Goal: Transaction & Acquisition: Obtain resource

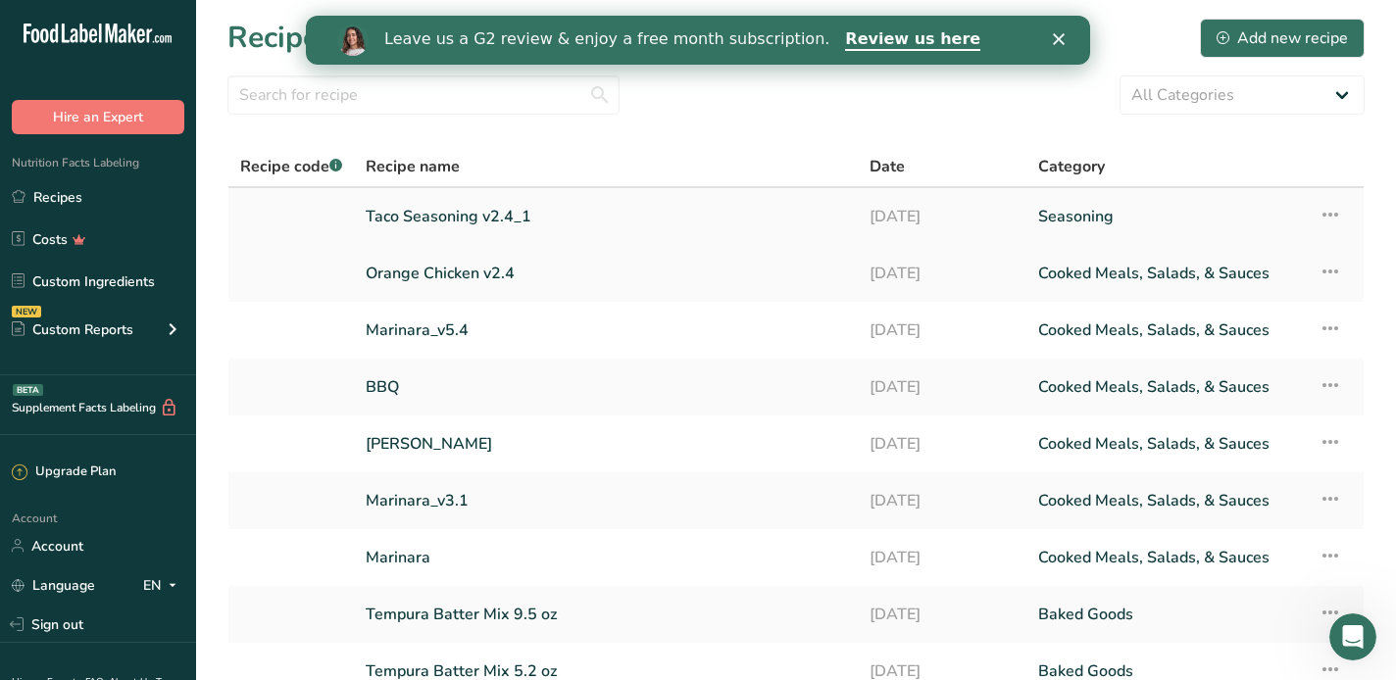
click at [412, 210] on link "Taco Seasoning v2.4_1" at bounding box center [606, 216] width 480 height 41
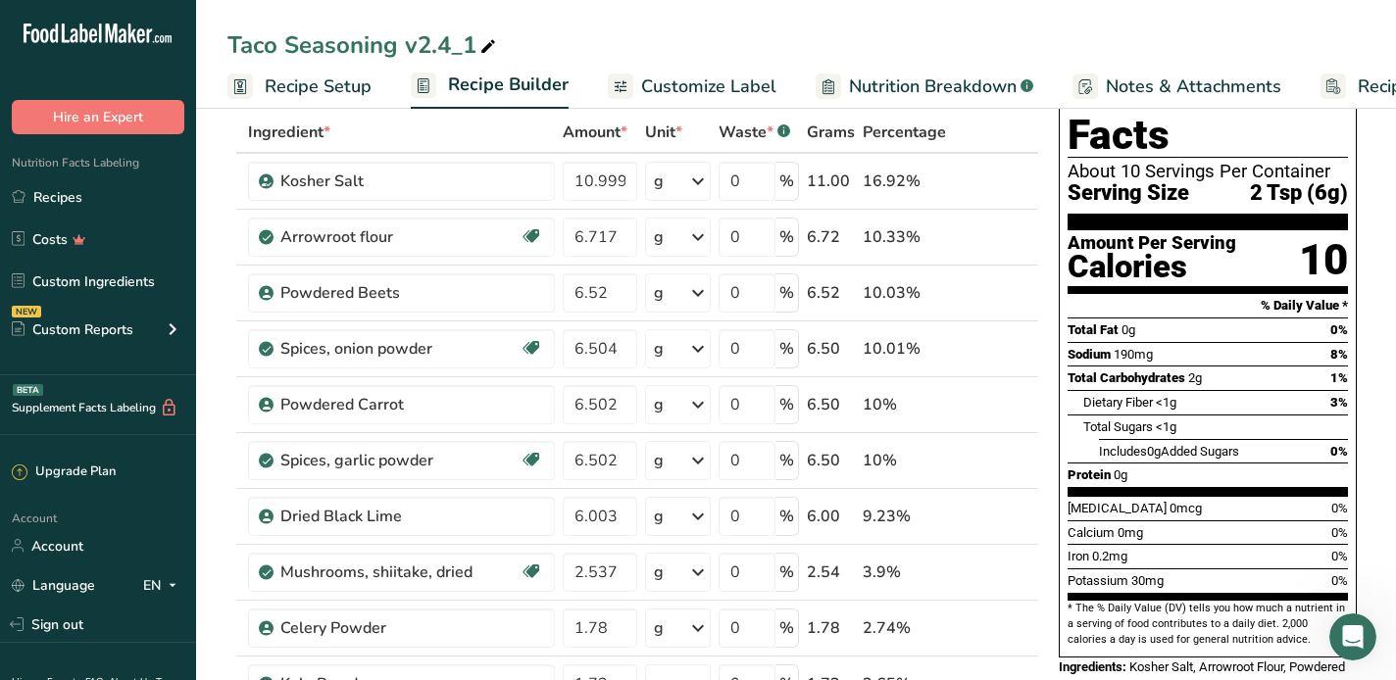
scroll to position [98, 0]
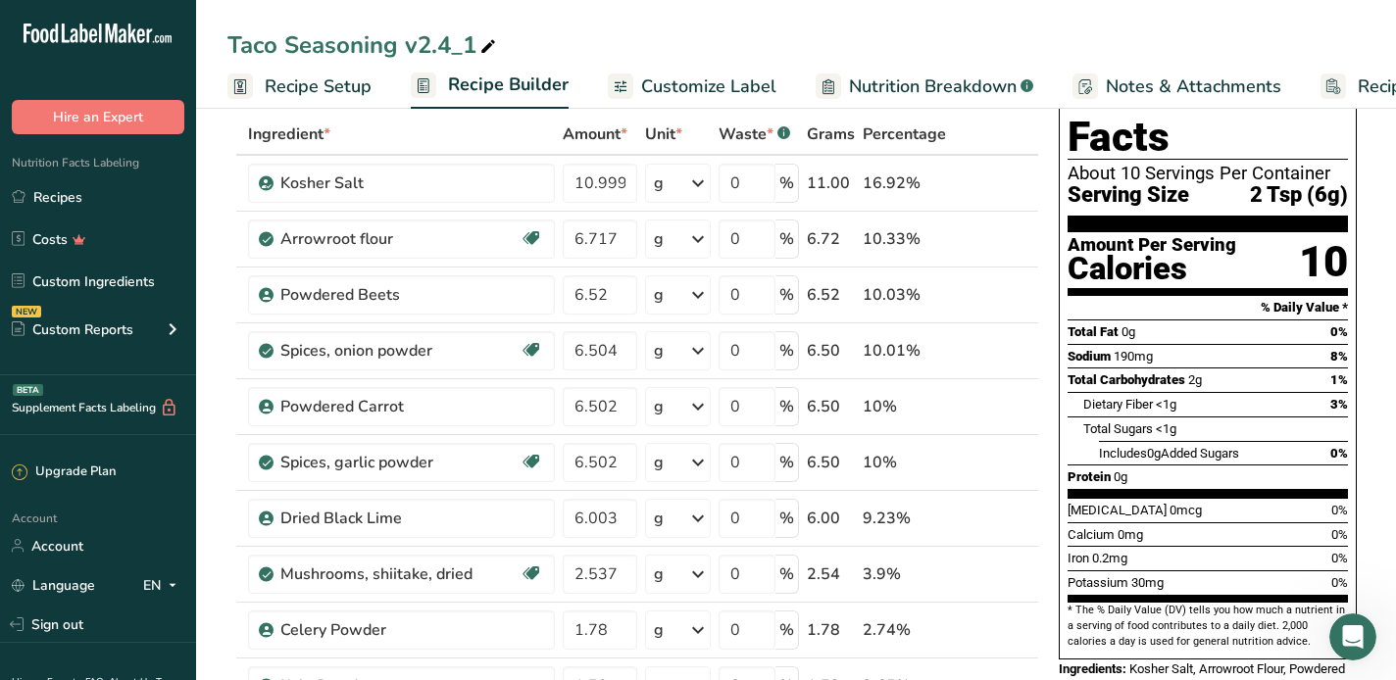
click at [673, 84] on span "Customize Label" at bounding box center [708, 87] width 135 height 26
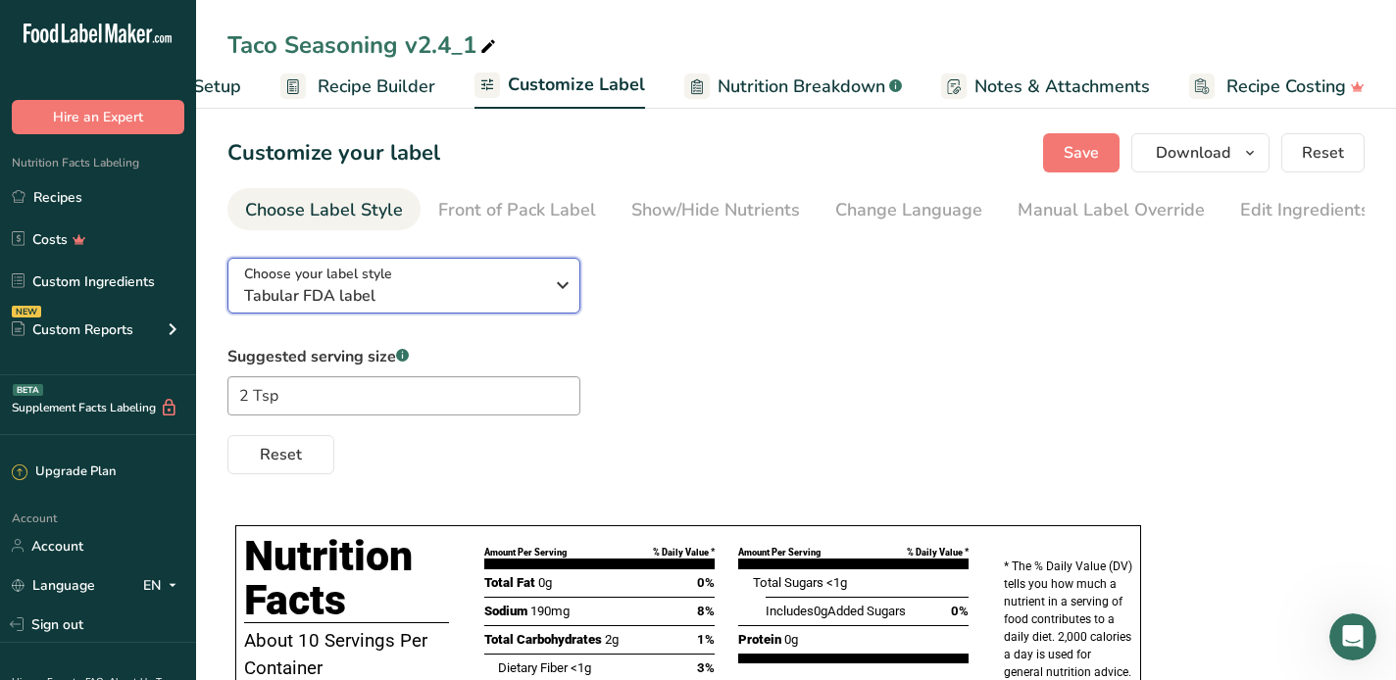
click at [552, 283] on icon "button" at bounding box center [563, 285] width 24 height 35
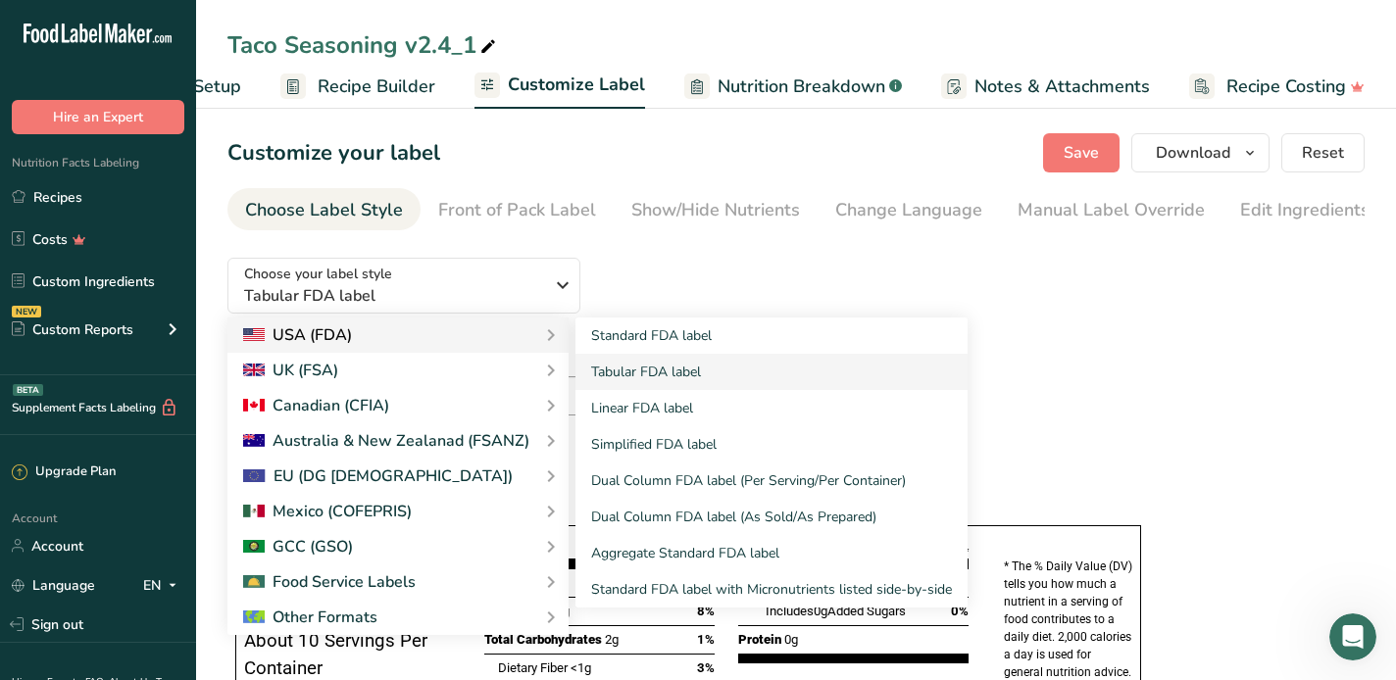
click at [313, 330] on div "USA (FDA)" at bounding box center [297, 335] width 109 height 24
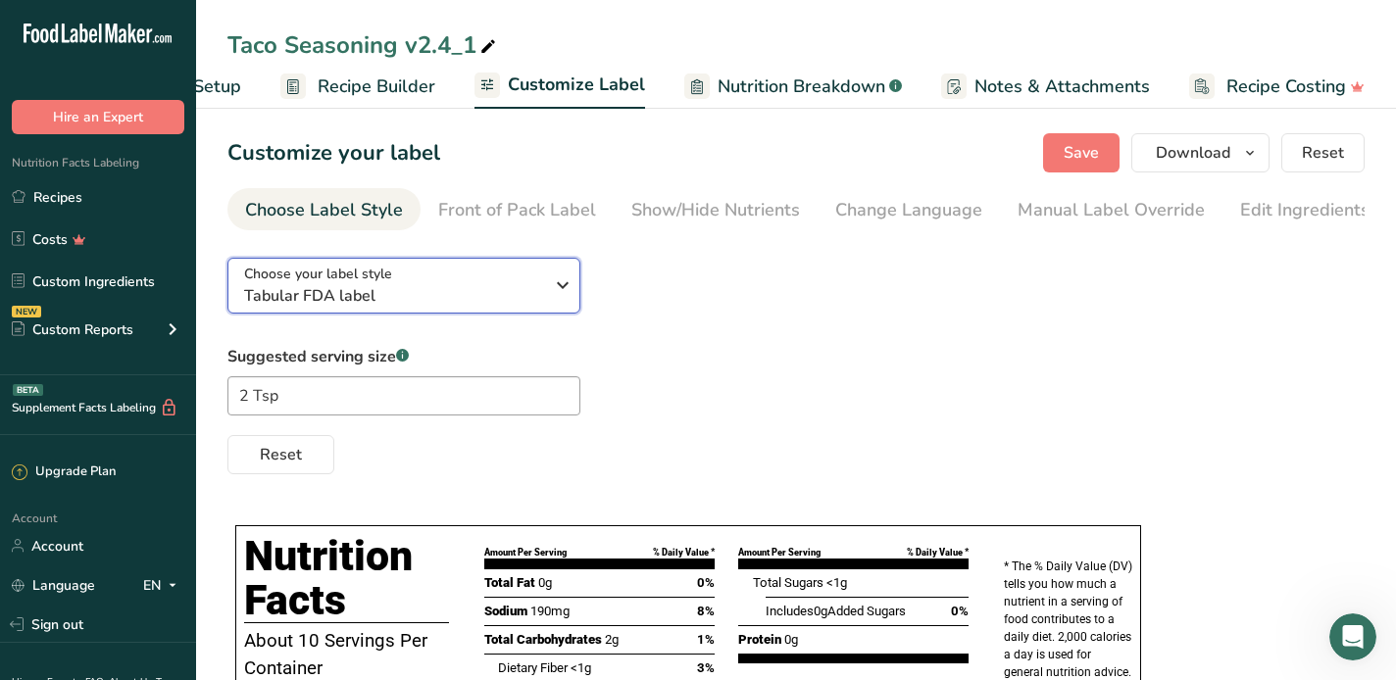
click at [561, 292] on icon "button" at bounding box center [563, 285] width 24 height 35
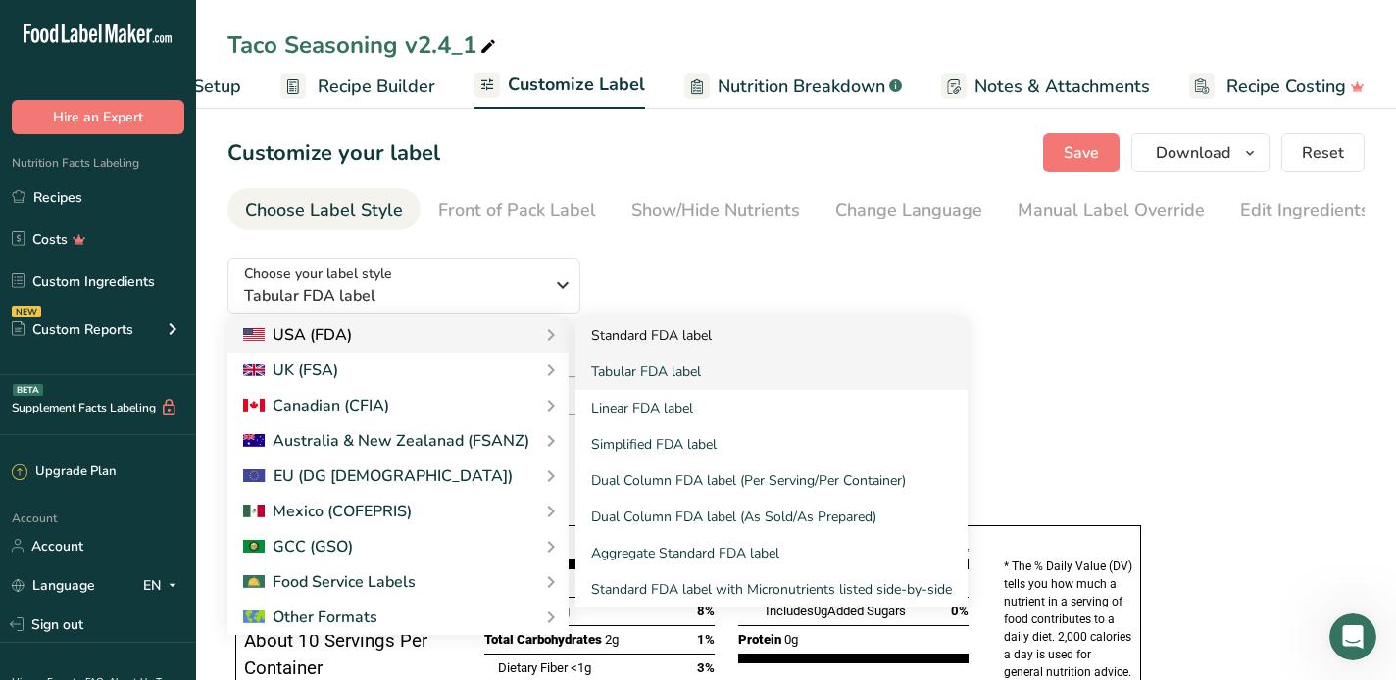
click at [627, 342] on link "Standard FDA label" at bounding box center [771, 336] width 392 height 36
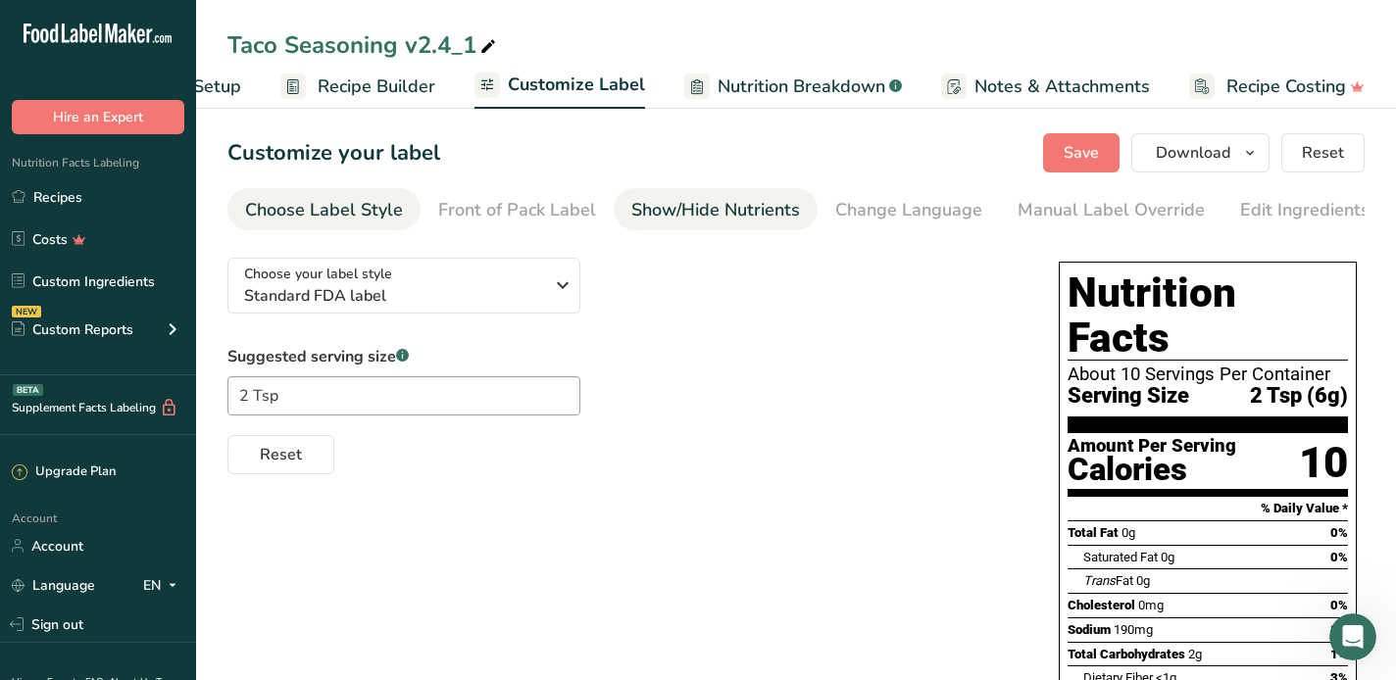
click at [693, 203] on div "Show/Hide Nutrients" at bounding box center [715, 210] width 169 height 26
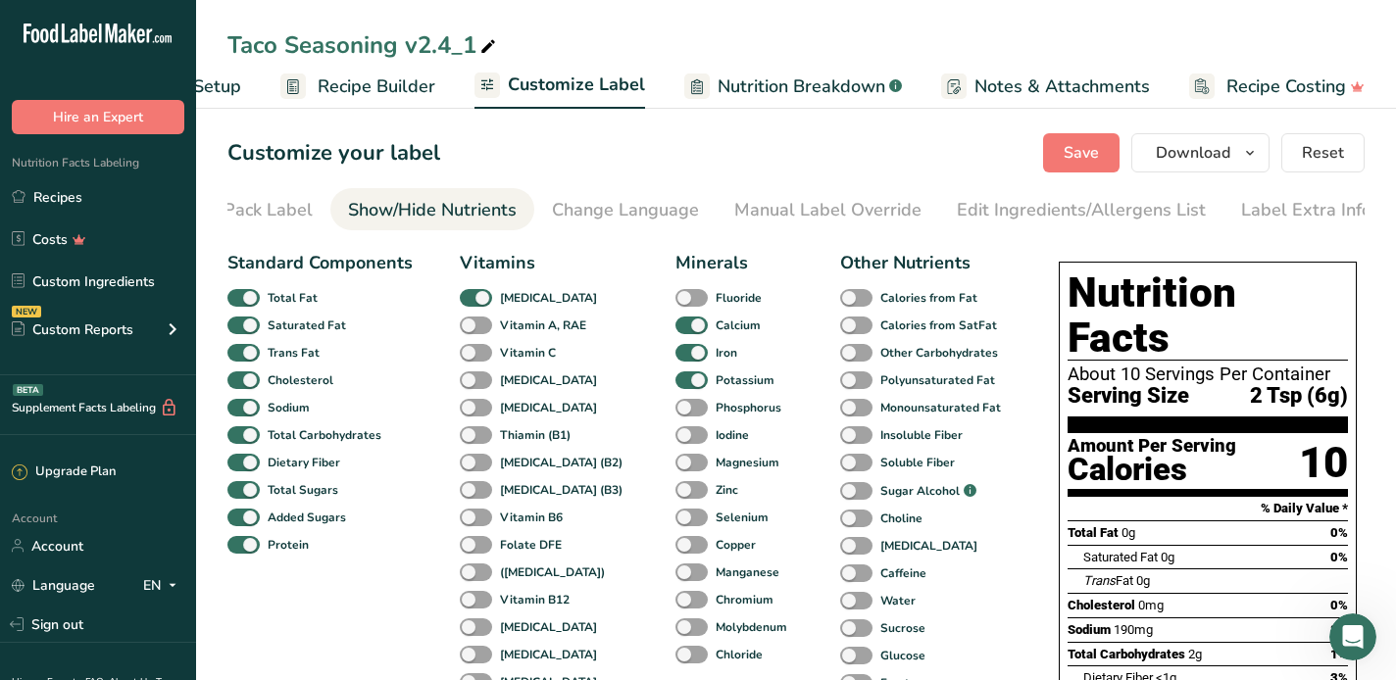
scroll to position [0, 287]
click at [245, 325] on span at bounding box center [243, 326] width 32 height 19
click at [240, 325] on input "Saturated Fat" at bounding box center [233, 325] width 13 height 13
checkbox input "false"
click at [248, 355] on span at bounding box center [243, 353] width 32 height 19
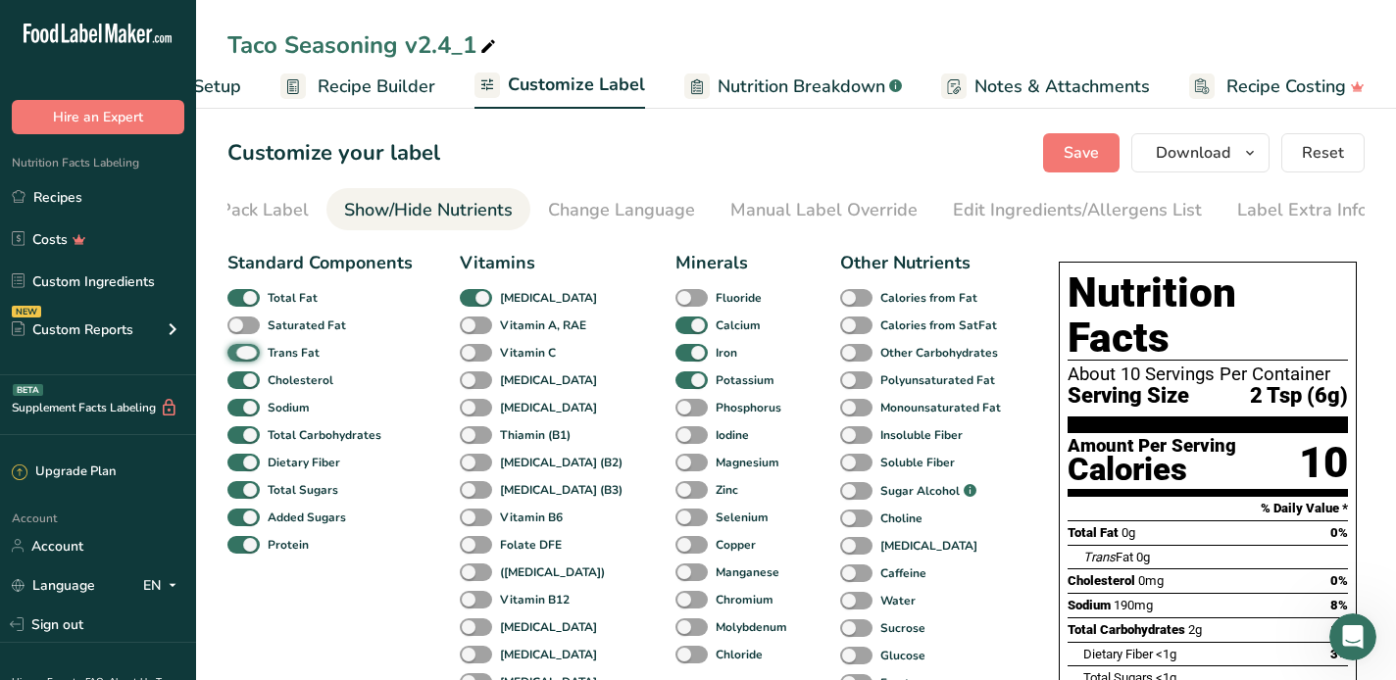
click at [240, 355] on input "Trans Fat" at bounding box center [233, 352] width 13 height 13
checkbox input "false"
click at [252, 385] on span at bounding box center [243, 381] width 32 height 19
click at [240, 385] on input "Cholesterol" at bounding box center [233, 379] width 13 height 13
checkbox input "false"
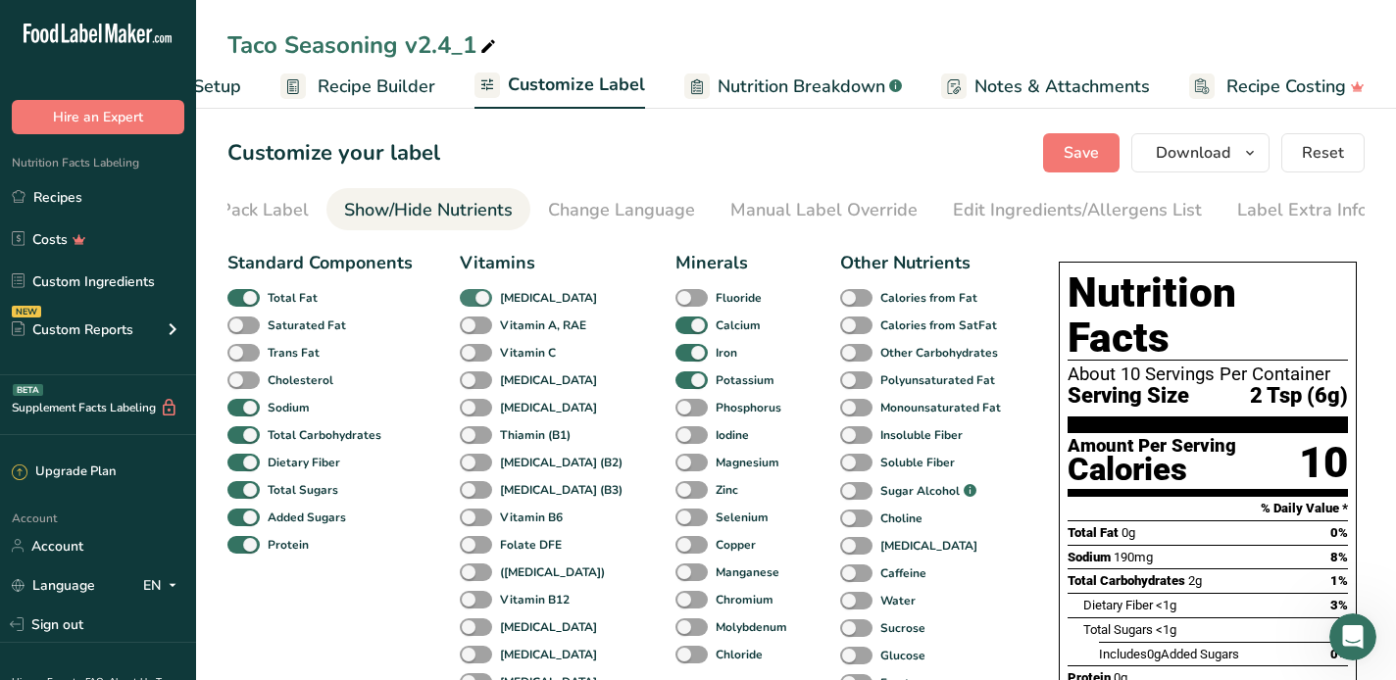
click at [481, 301] on span at bounding box center [476, 298] width 32 height 19
click at [473, 301] on input "[MEDICAL_DATA]" at bounding box center [466, 297] width 13 height 13
checkbox input "false"
click at [675, 332] on span at bounding box center [691, 326] width 32 height 19
click at [675, 331] on input "Calcium" at bounding box center [681, 325] width 13 height 13
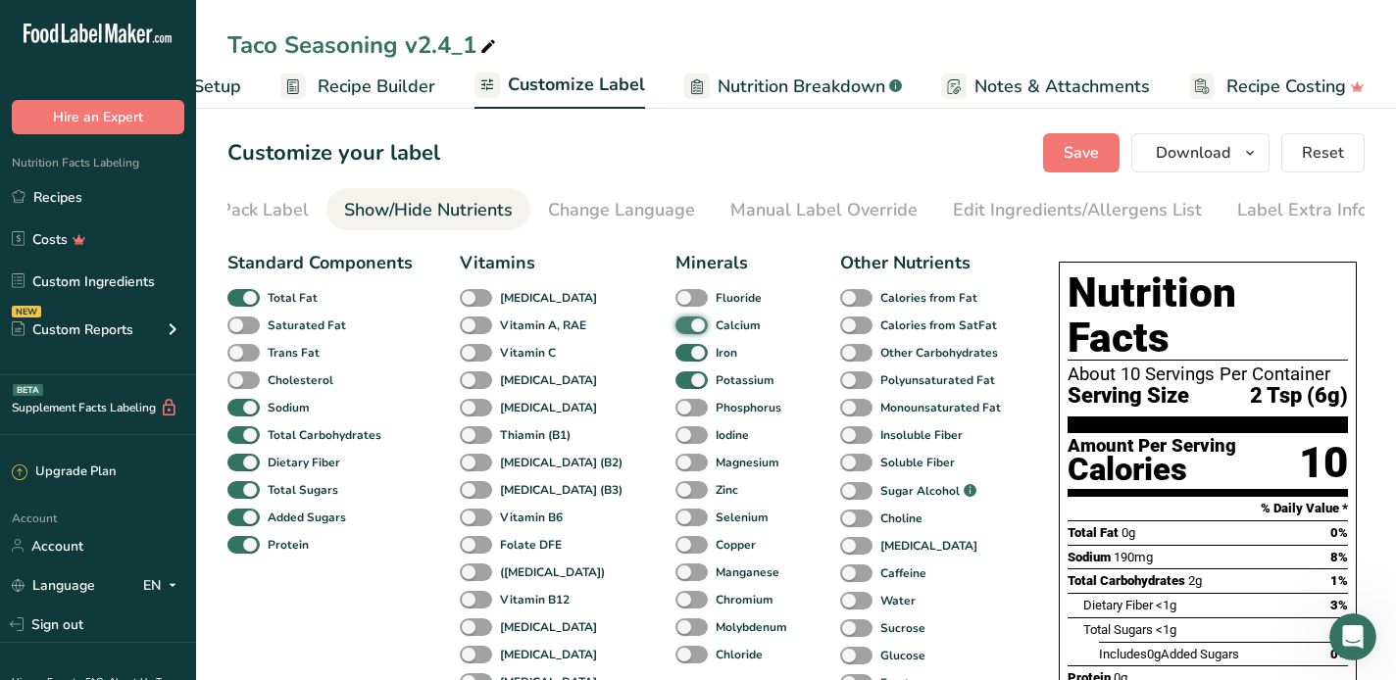
checkbox input "false"
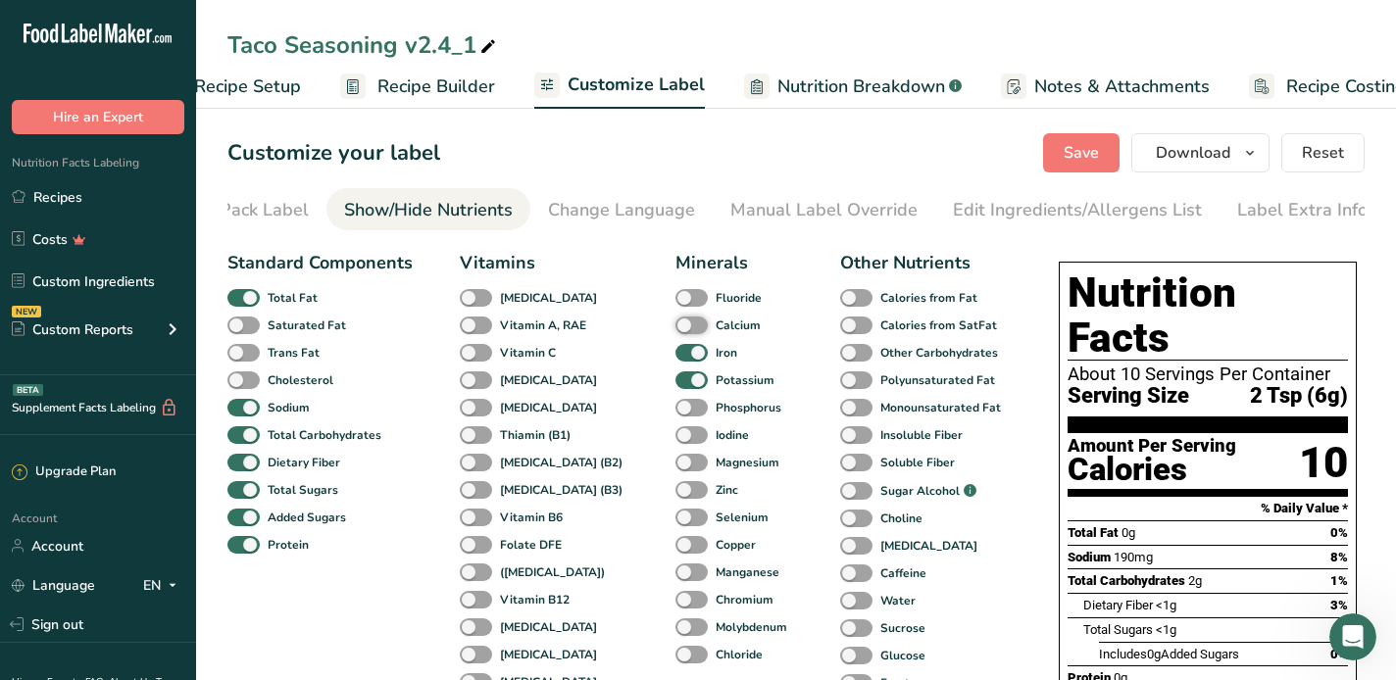
scroll to position [0, 52]
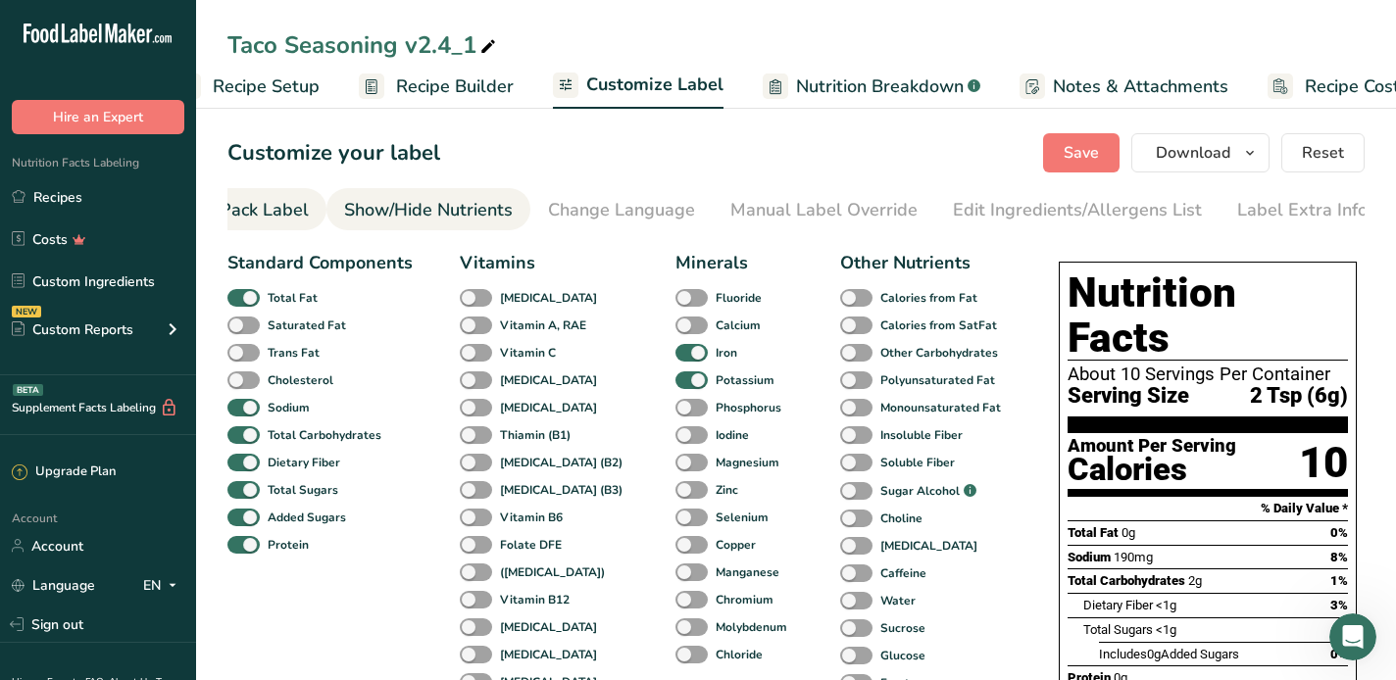
click at [253, 207] on div "Front of Pack Label" at bounding box center [230, 210] width 158 height 26
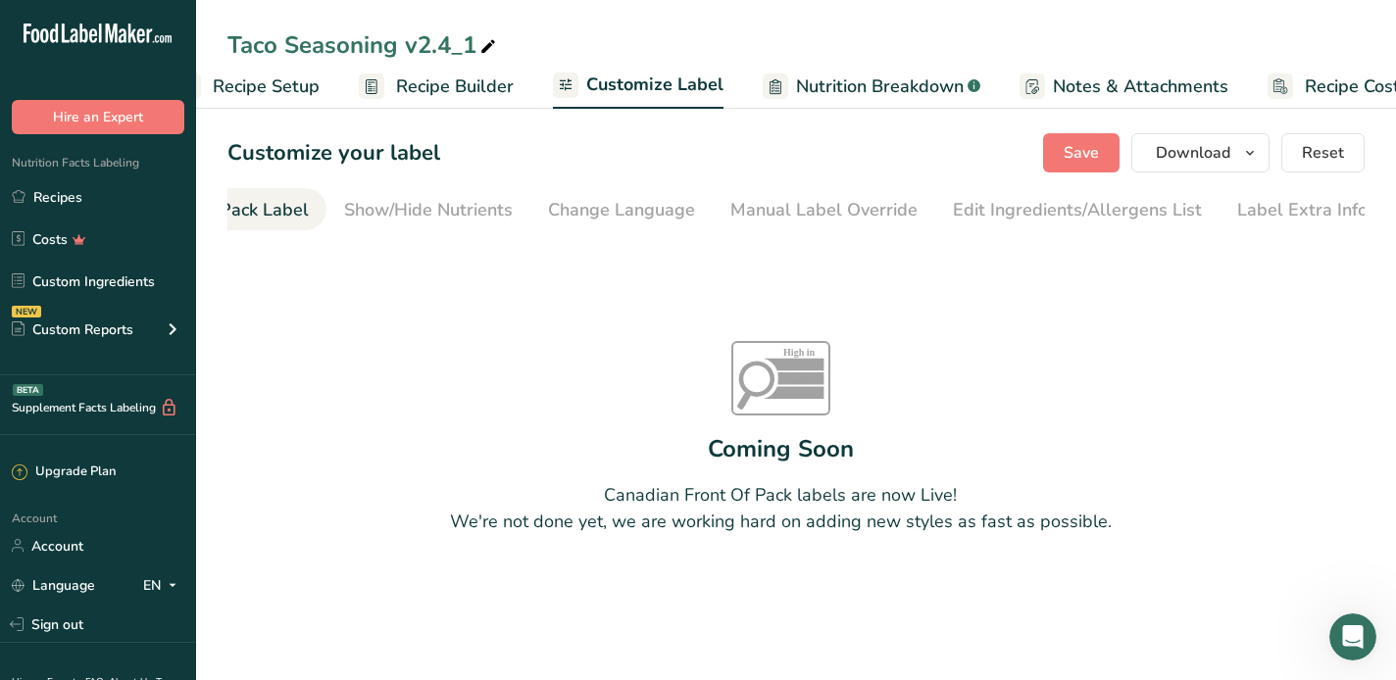
scroll to position [0, 190]
click at [604, 94] on span "Customize Label" at bounding box center [654, 85] width 137 height 26
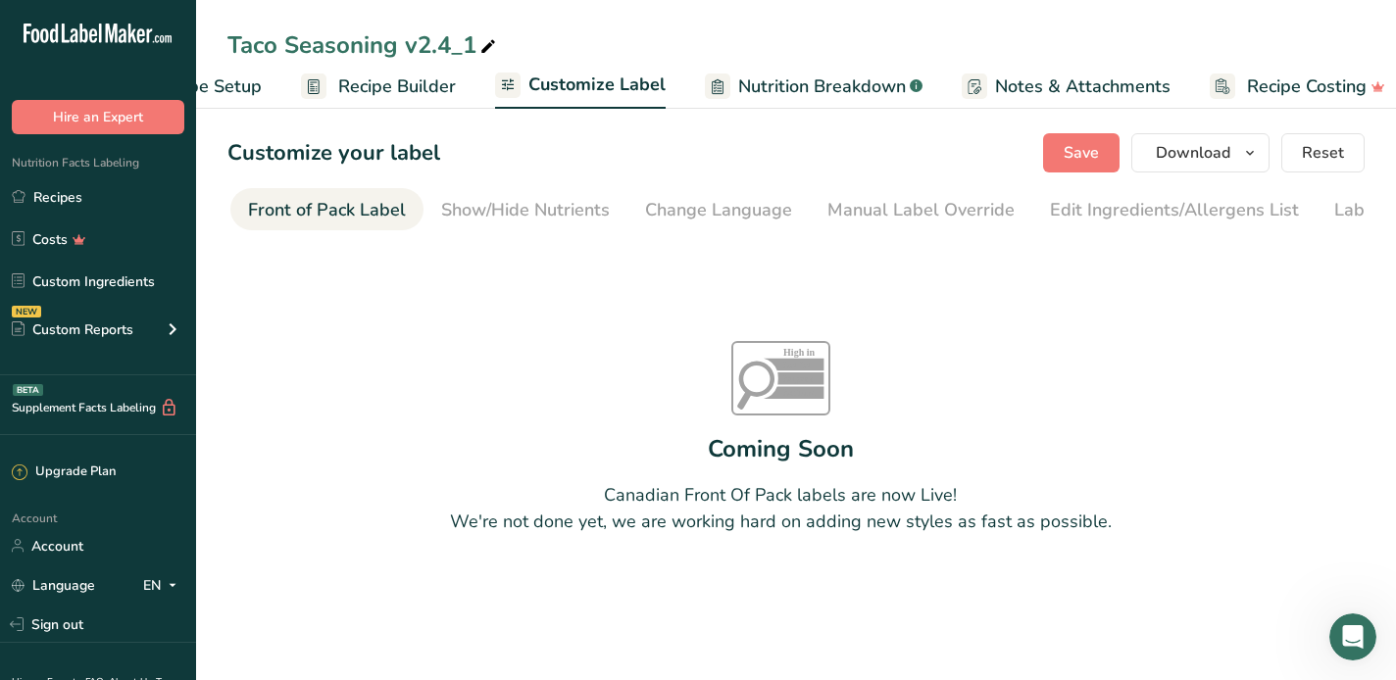
scroll to position [0, 91]
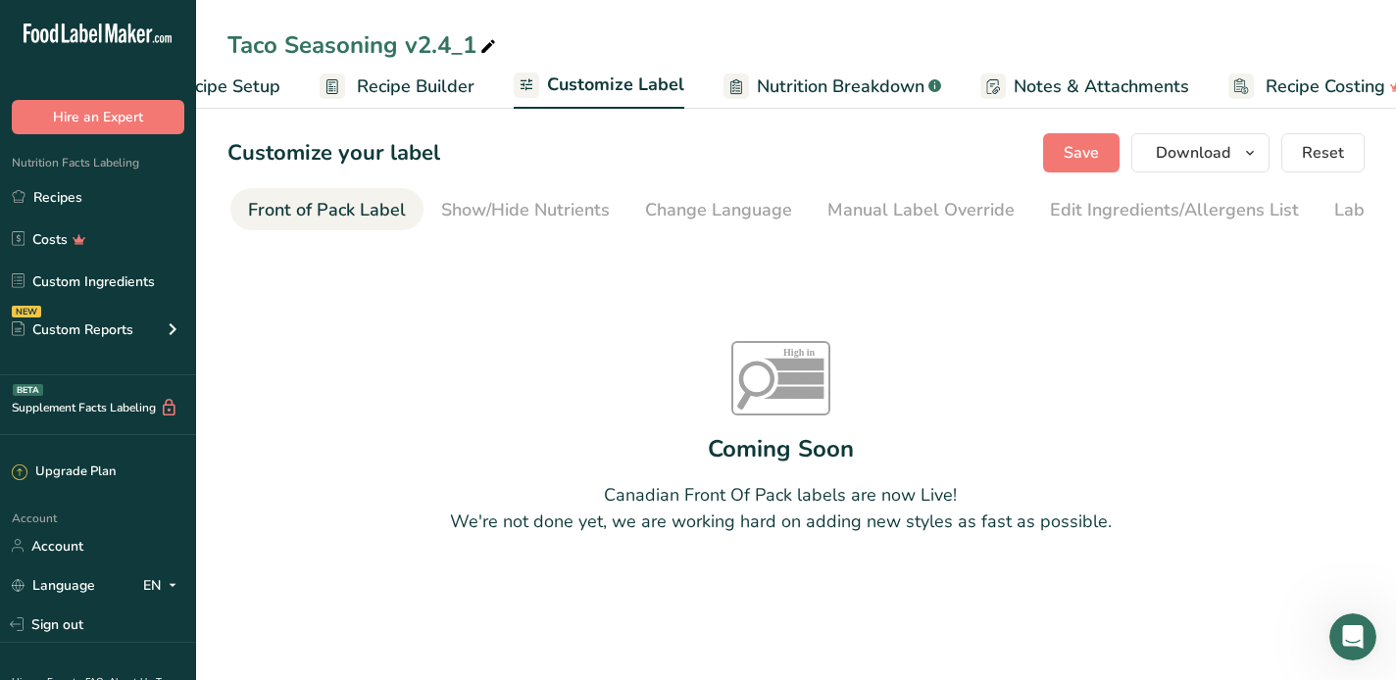
click at [339, 216] on div "Front of Pack Label" at bounding box center [327, 210] width 158 height 26
click at [589, 83] on span "Customize Label" at bounding box center [615, 85] width 137 height 26
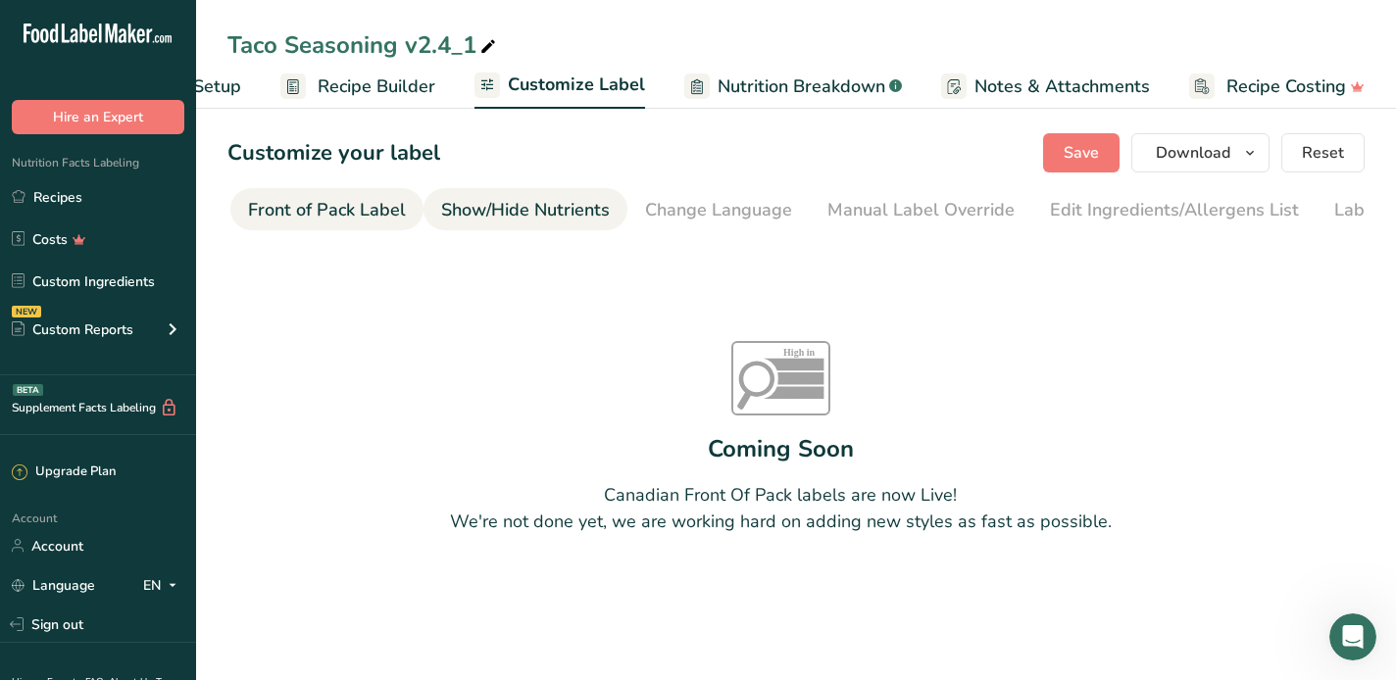
click at [515, 206] on div "Show/Hide Nutrients" at bounding box center [525, 210] width 169 height 26
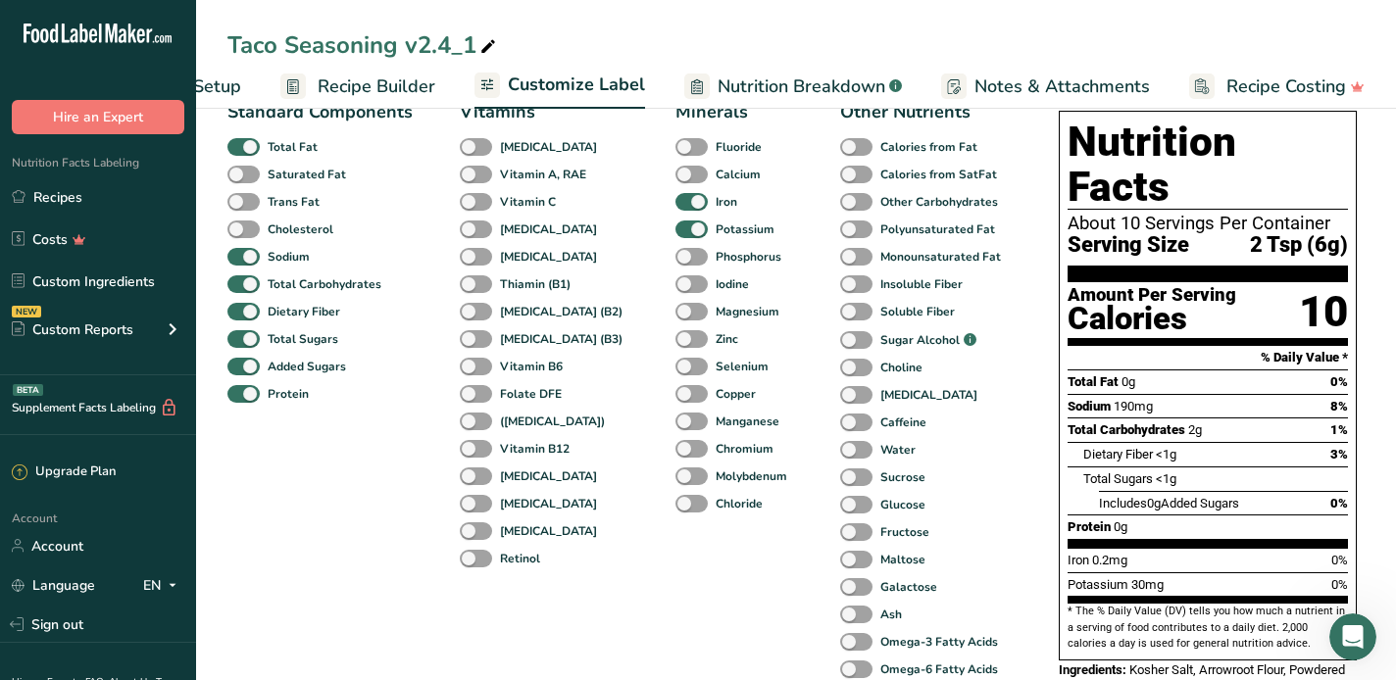
scroll to position [0, 0]
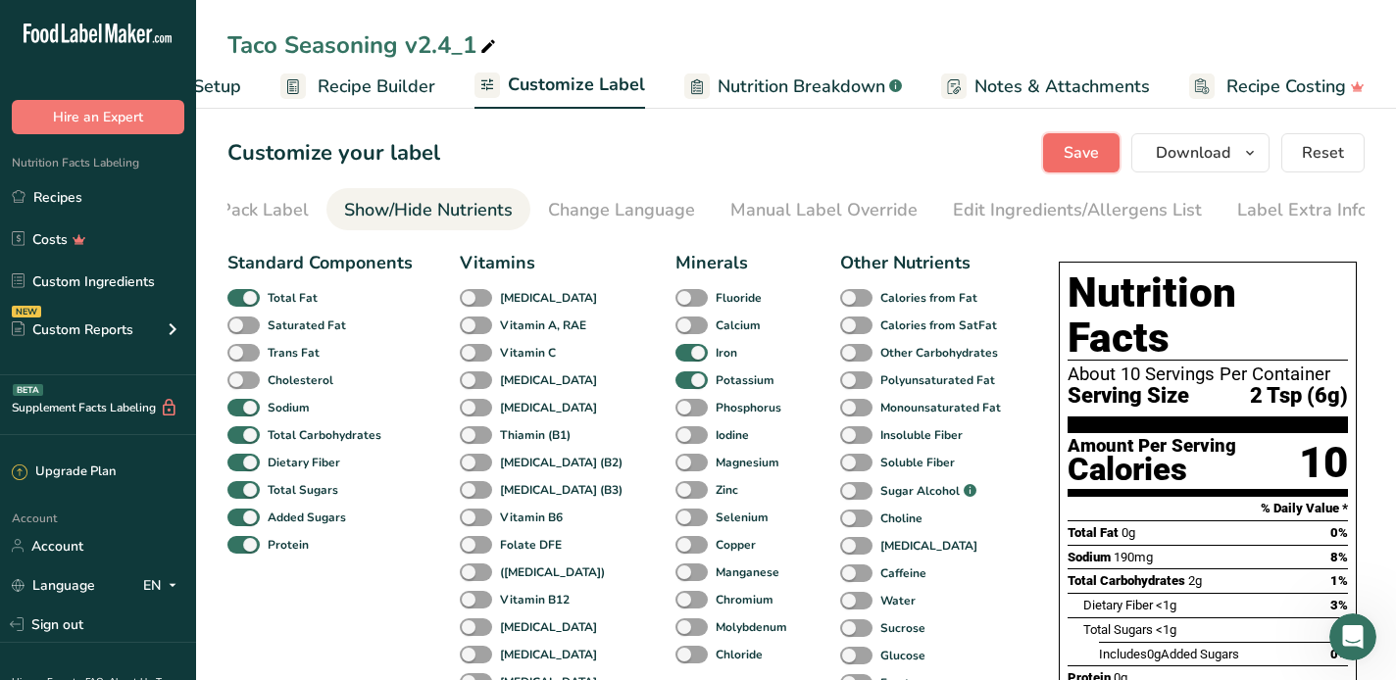
click at [1089, 154] on span "Save" at bounding box center [1081, 153] width 35 height 24
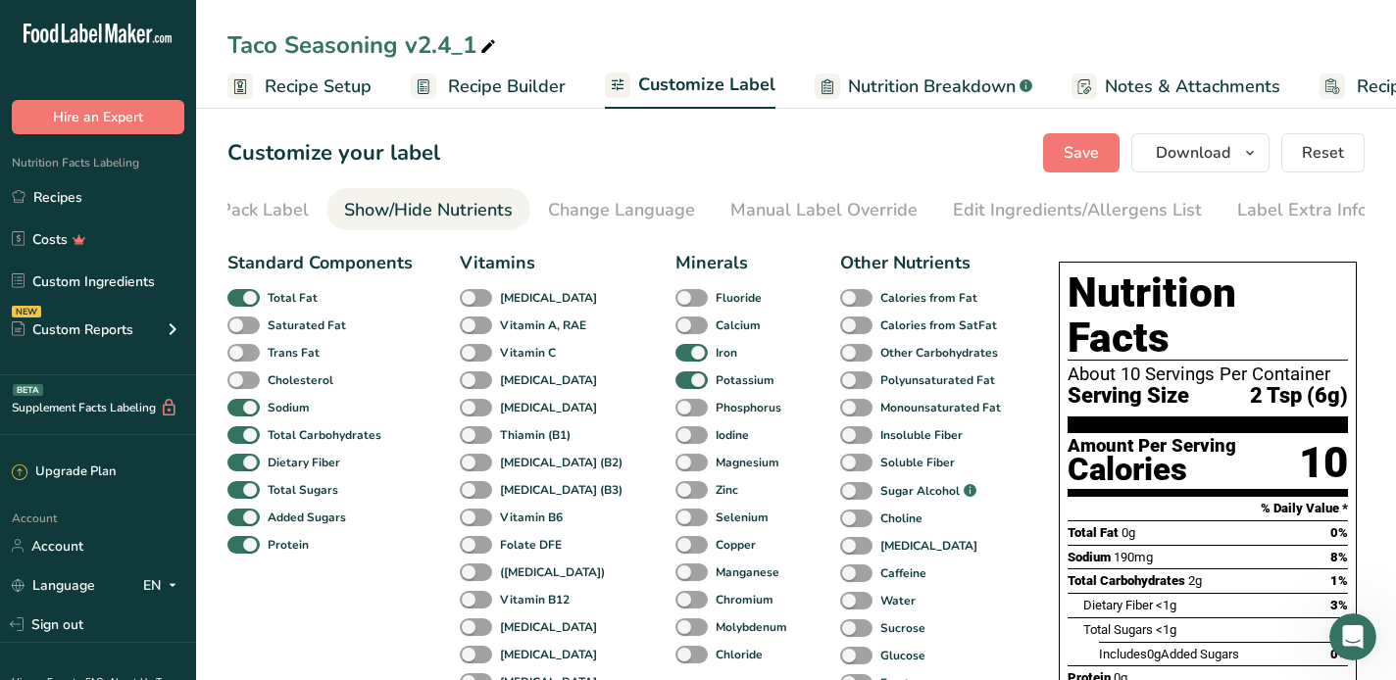
click at [682, 84] on span "Customize Label" at bounding box center [706, 85] width 137 height 26
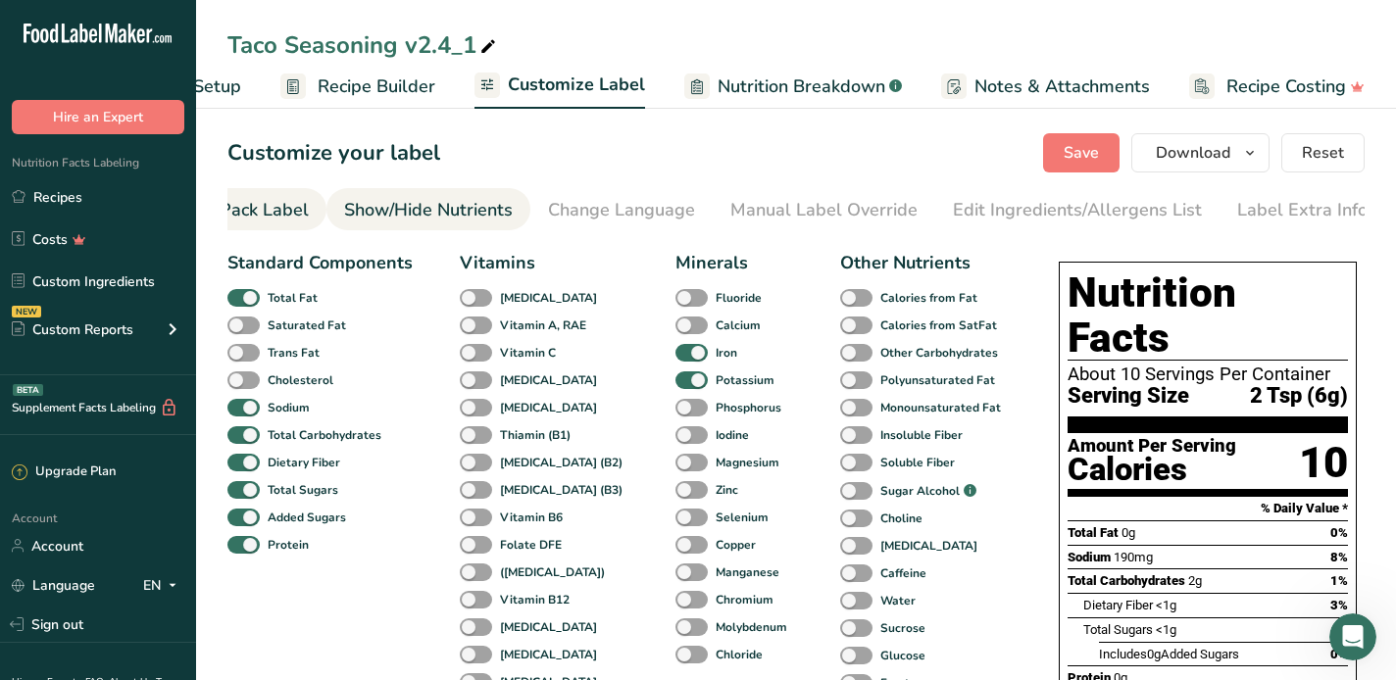
click at [229, 210] on div "Front of Pack Label" at bounding box center [230, 210] width 158 height 26
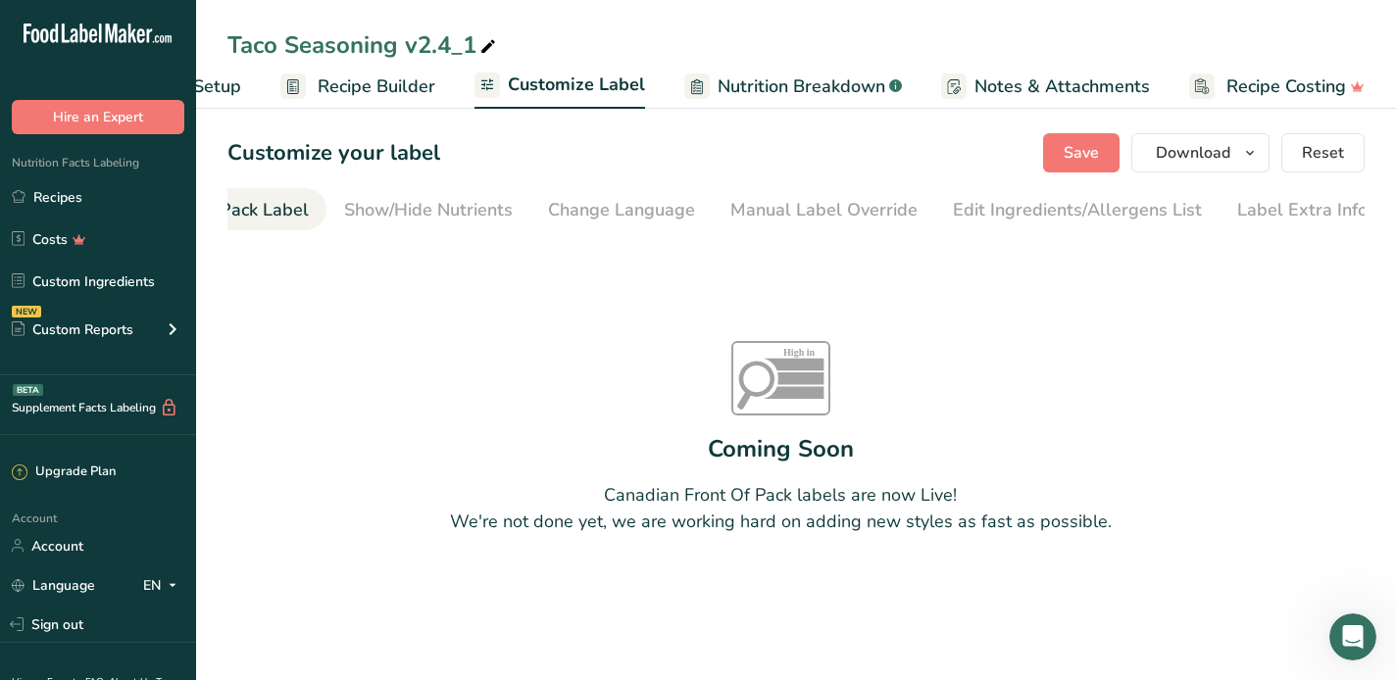
scroll to position [0, 190]
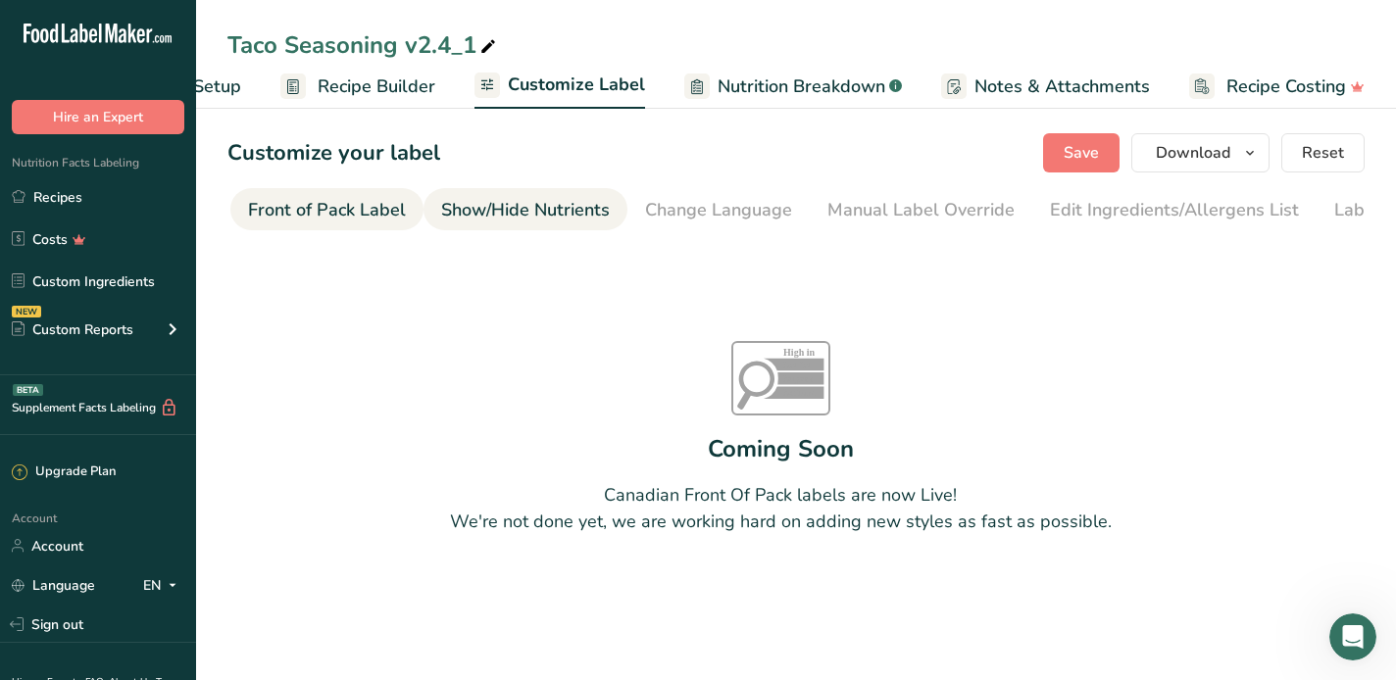
click at [503, 206] on div "Show/Hide Nutrients" at bounding box center [525, 210] width 169 height 26
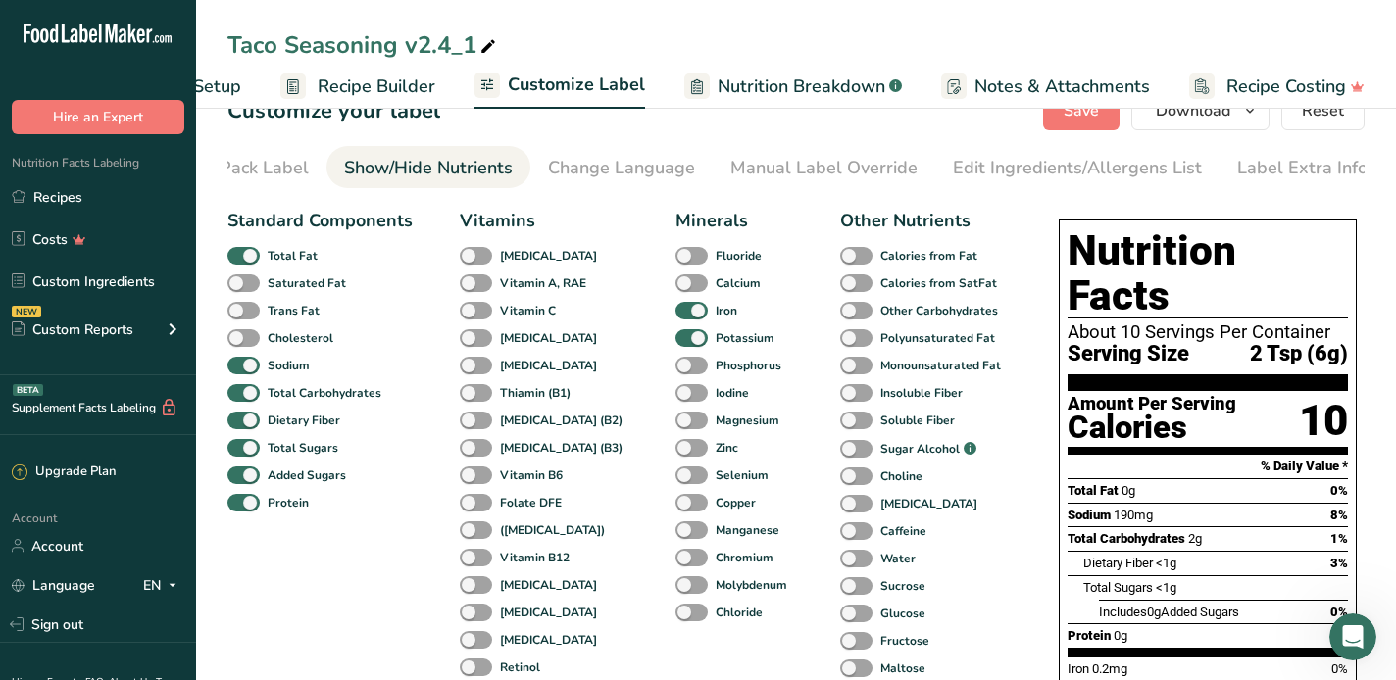
scroll to position [0, 0]
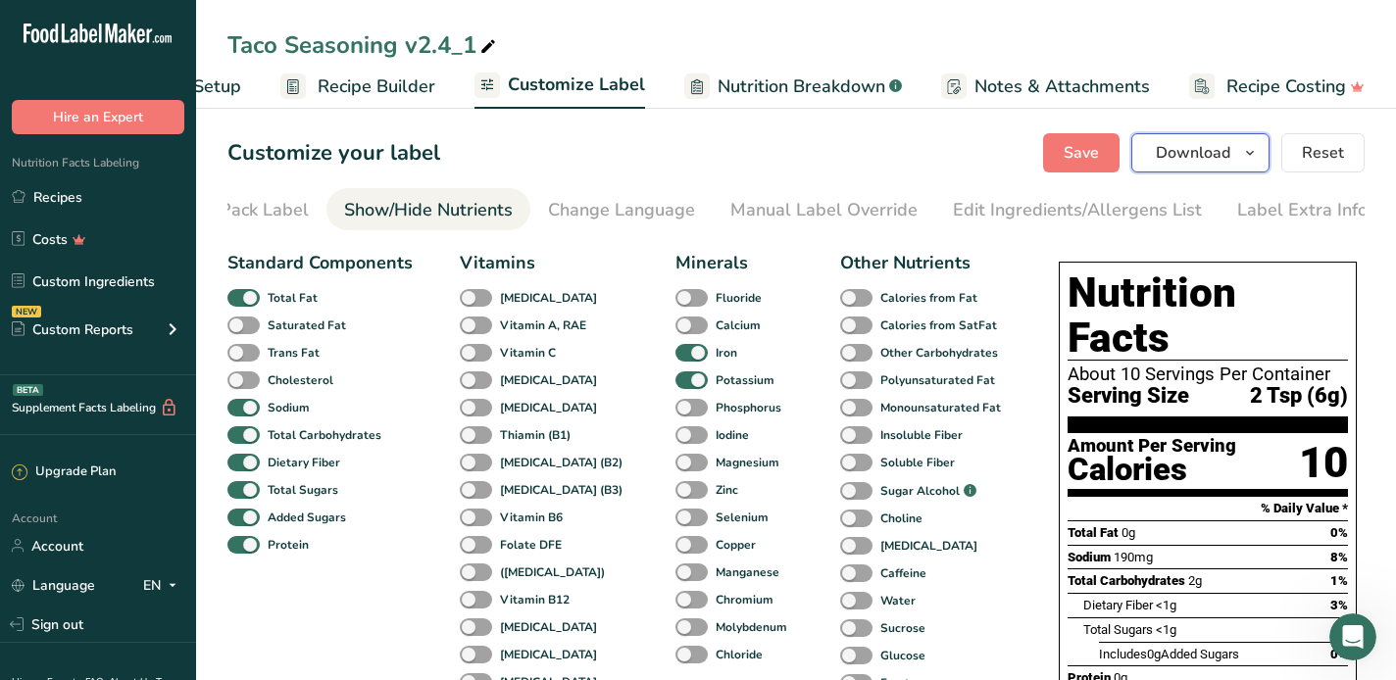
click at [1190, 155] on span "Download" at bounding box center [1193, 153] width 75 height 24
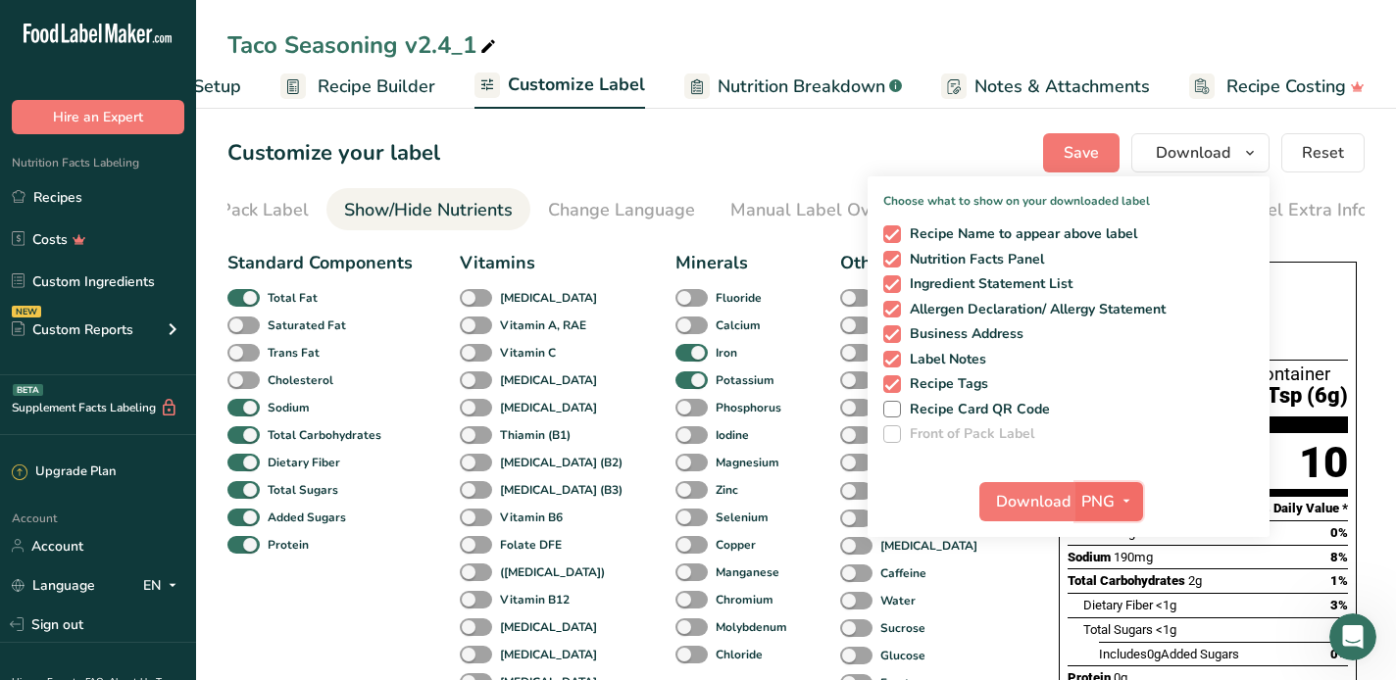
click at [1128, 502] on icon "button" at bounding box center [1127, 501] width 16 height 25
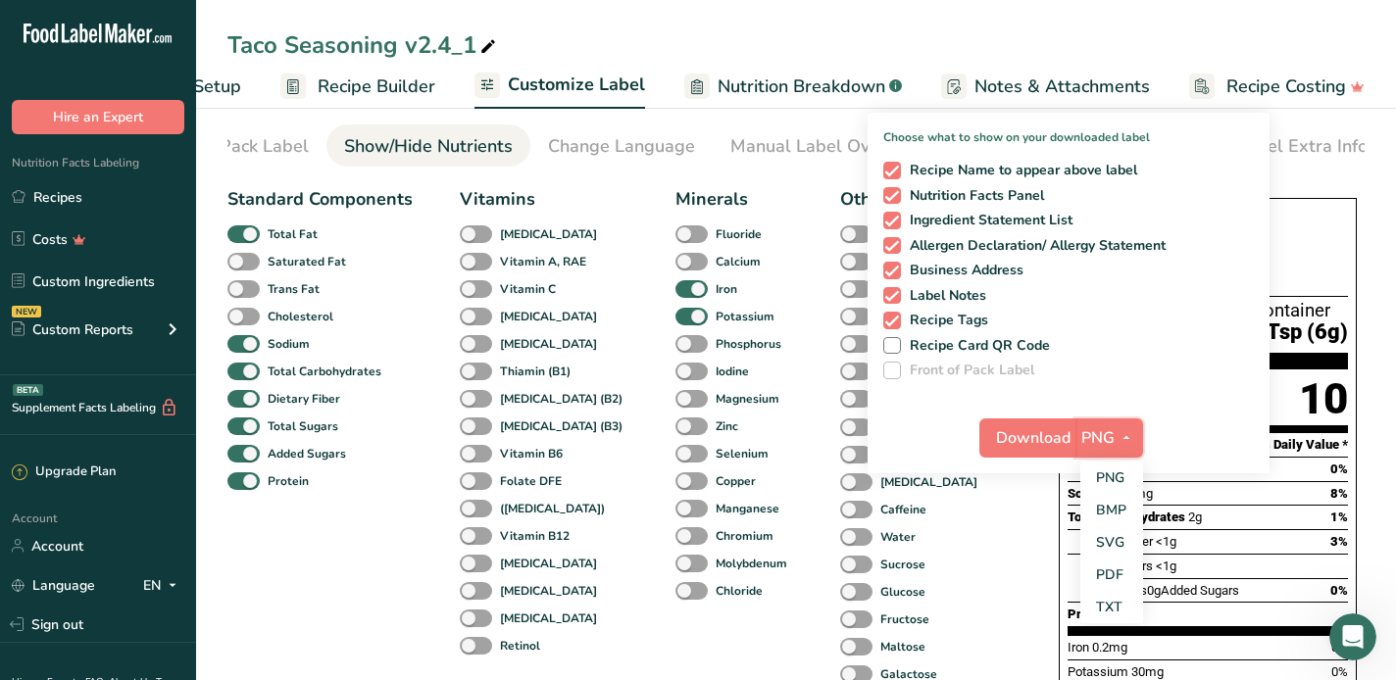
scroll to position [98, 0]
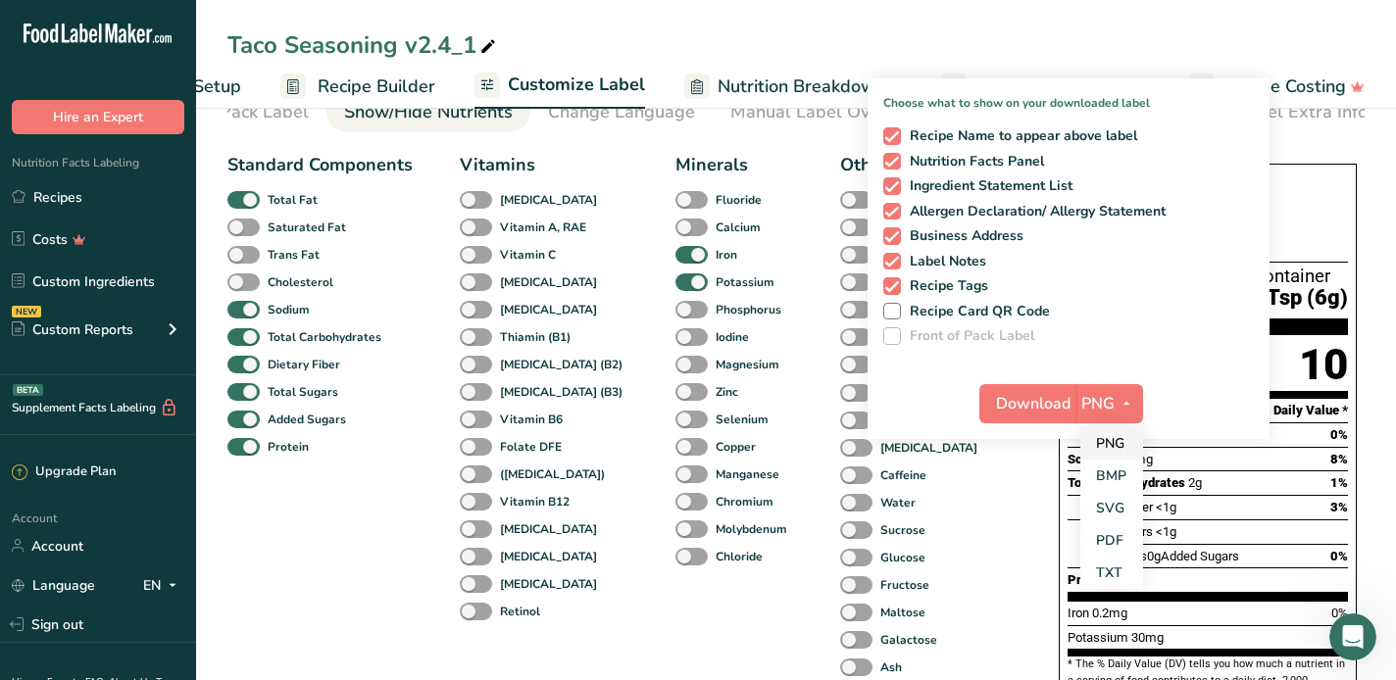
click at [1104, 441] on link "PNG" at bounding box center [1111, 443] width 63 height 32
click at [969, 522] on div "Other Nutrients Calories from Fat Calories from SatFat Other Carbohydrates Poly…" at bounding box center [923, 444] width 167 height 584
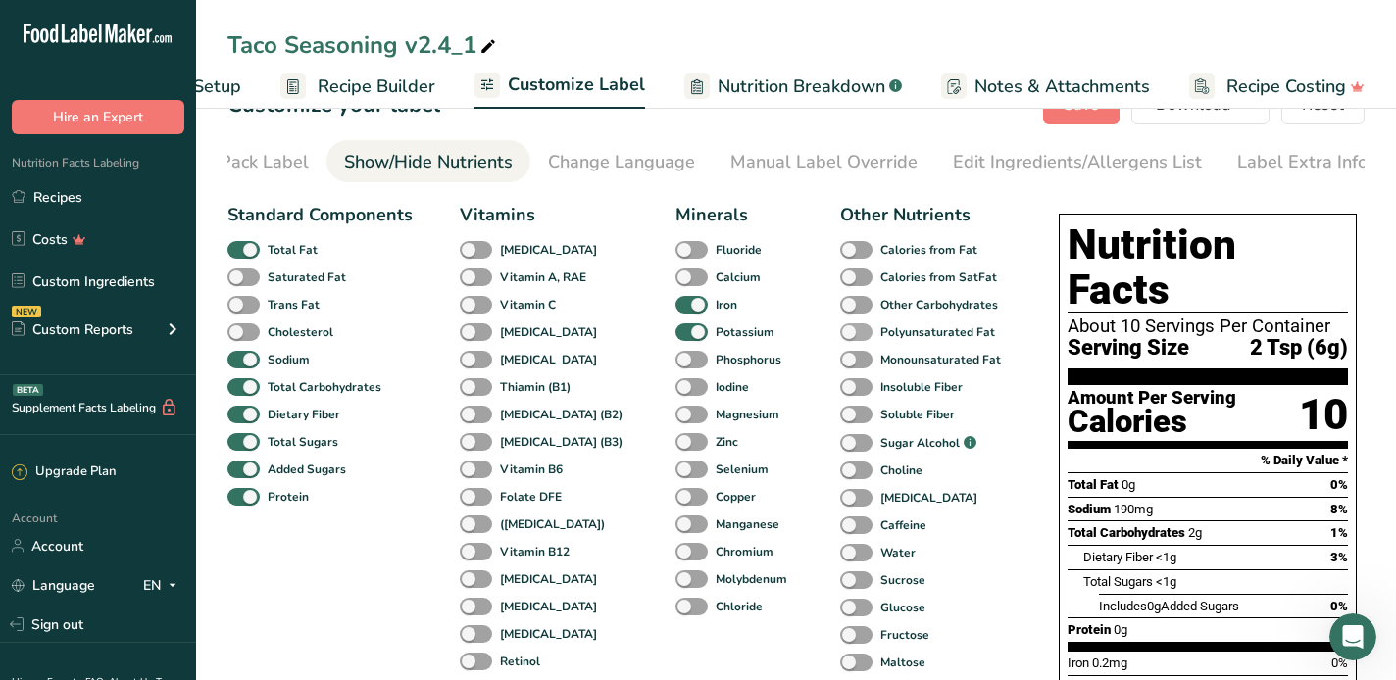
scroll to position [0, 0]
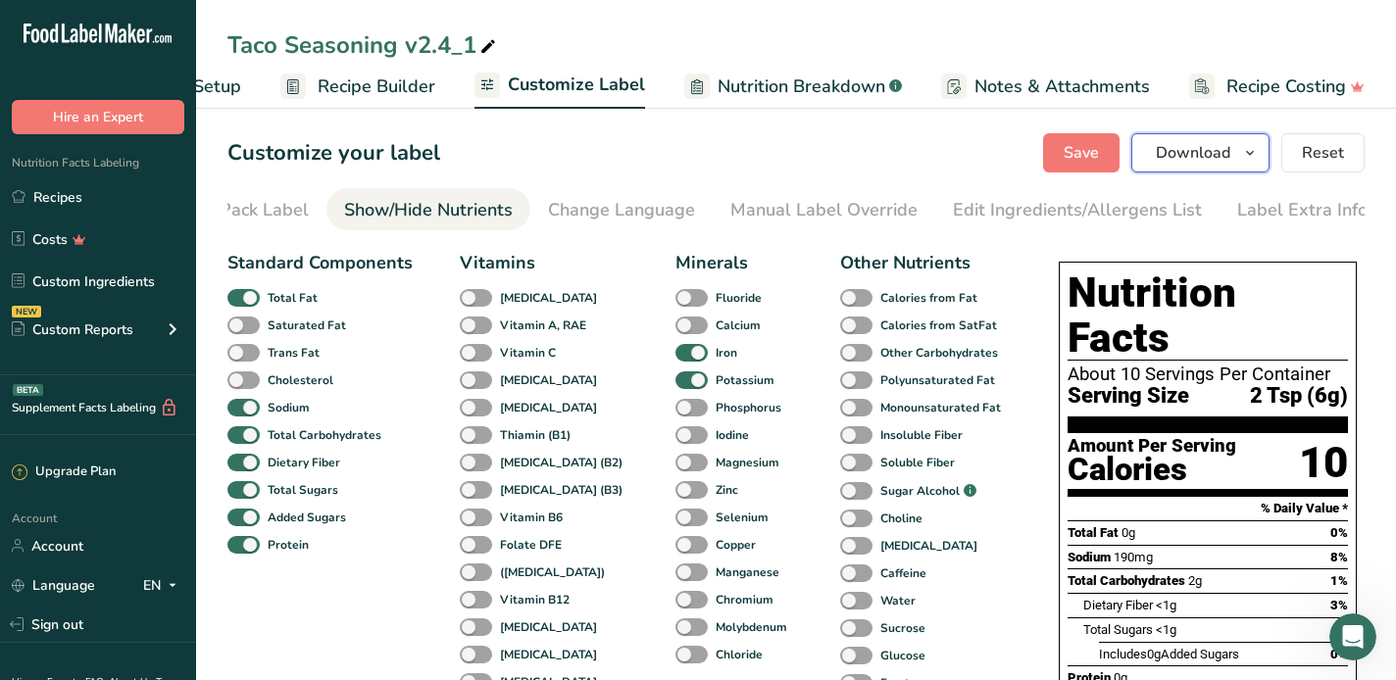
click at [1247, 152] on icon "button" at bounding box center [1250, 153] width 16 height 25
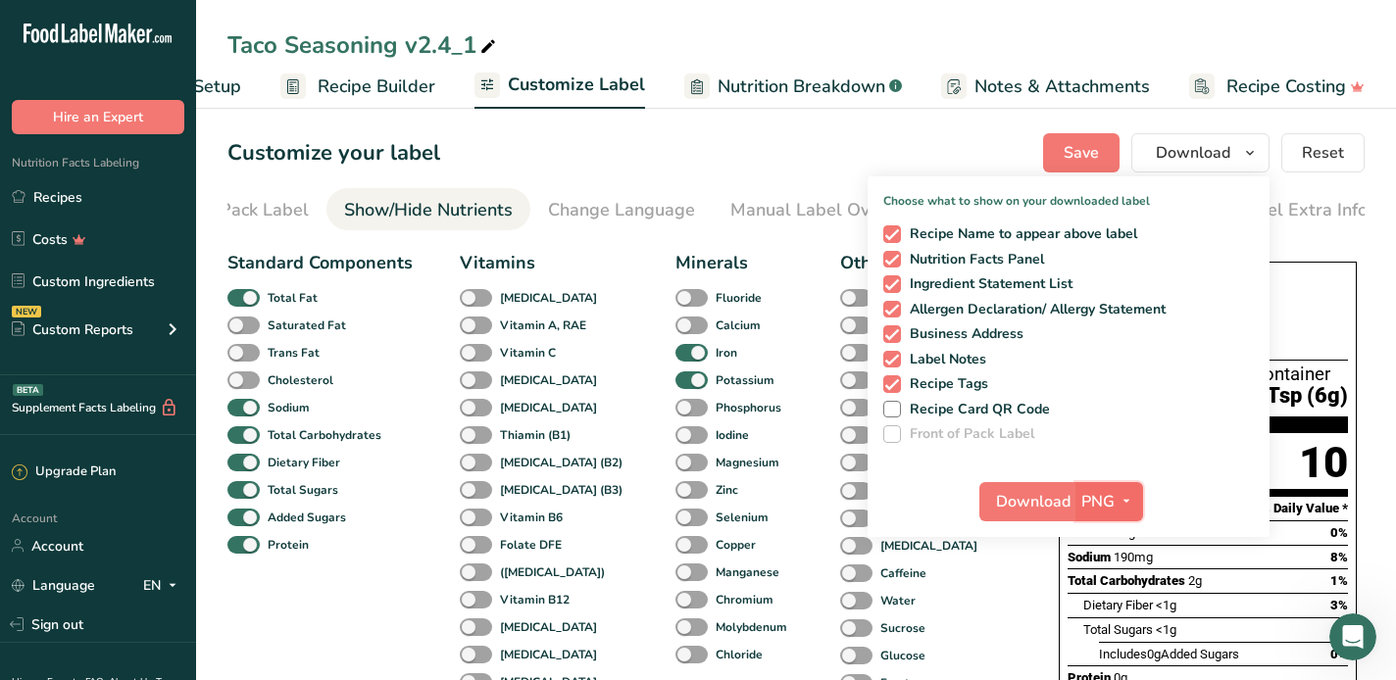
click at [1111, 499] on span "PNG" at bounding box center [1097, 502] width 33 height 24
click at [1102, 535] on link "PNG" at bounding box center [1111, 541] width 63 height 32
click at [1056, 504] on span "Download" at bounding box center [1033, 502] width 75 height 24
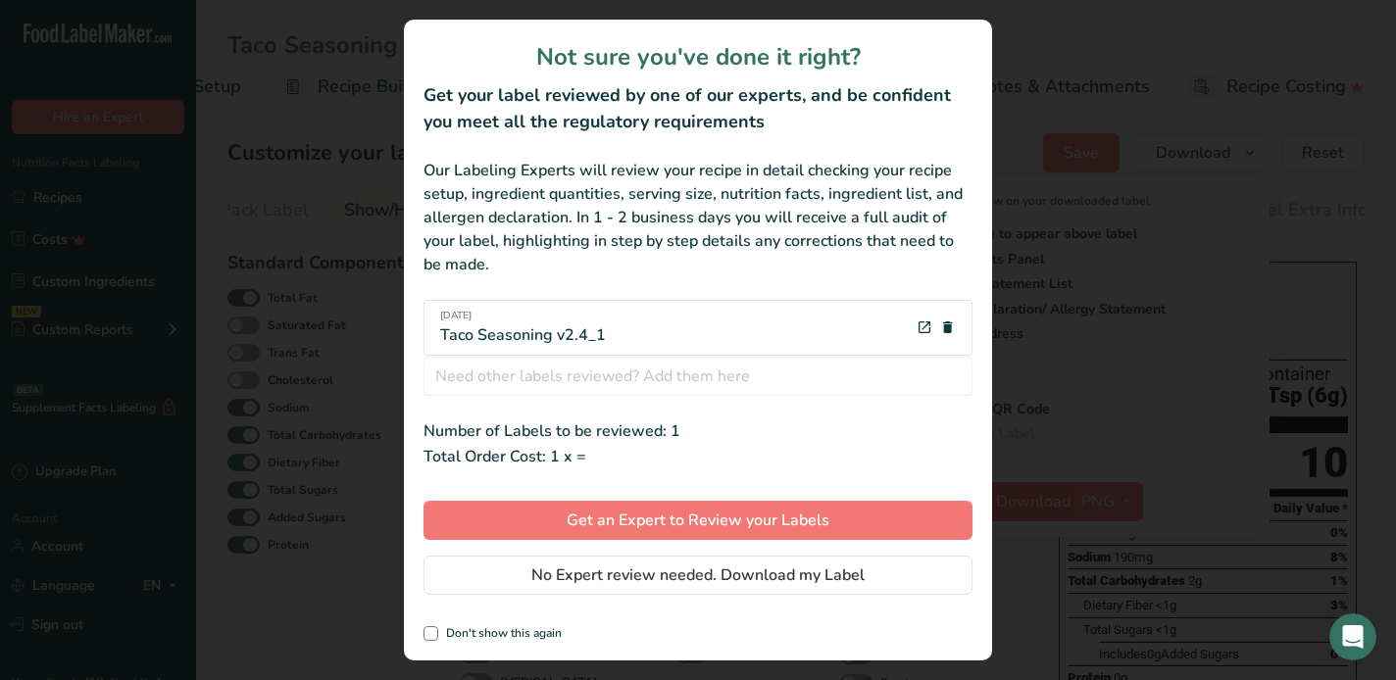
scroll to position [0, 116]
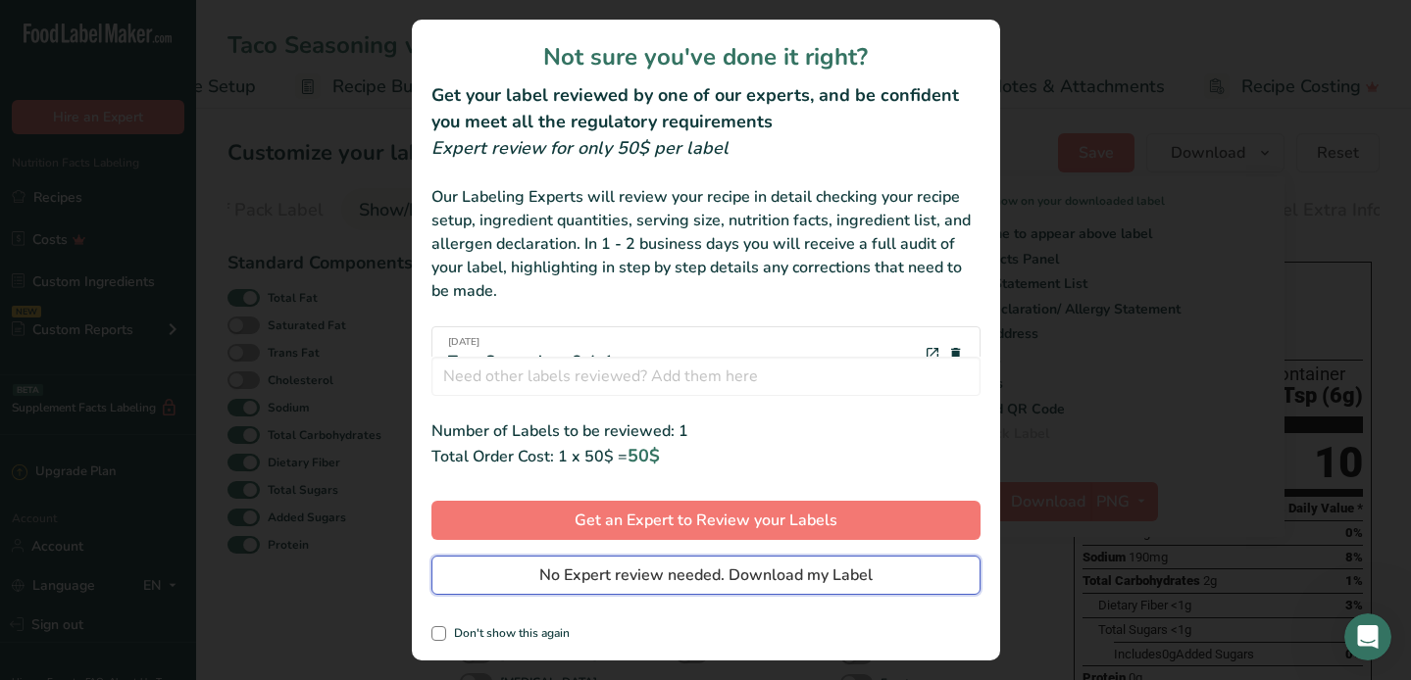
click at [681, 571] on span "No Expert review needed. Download my Label" at bounding box center [705, 576] width 333 height 24
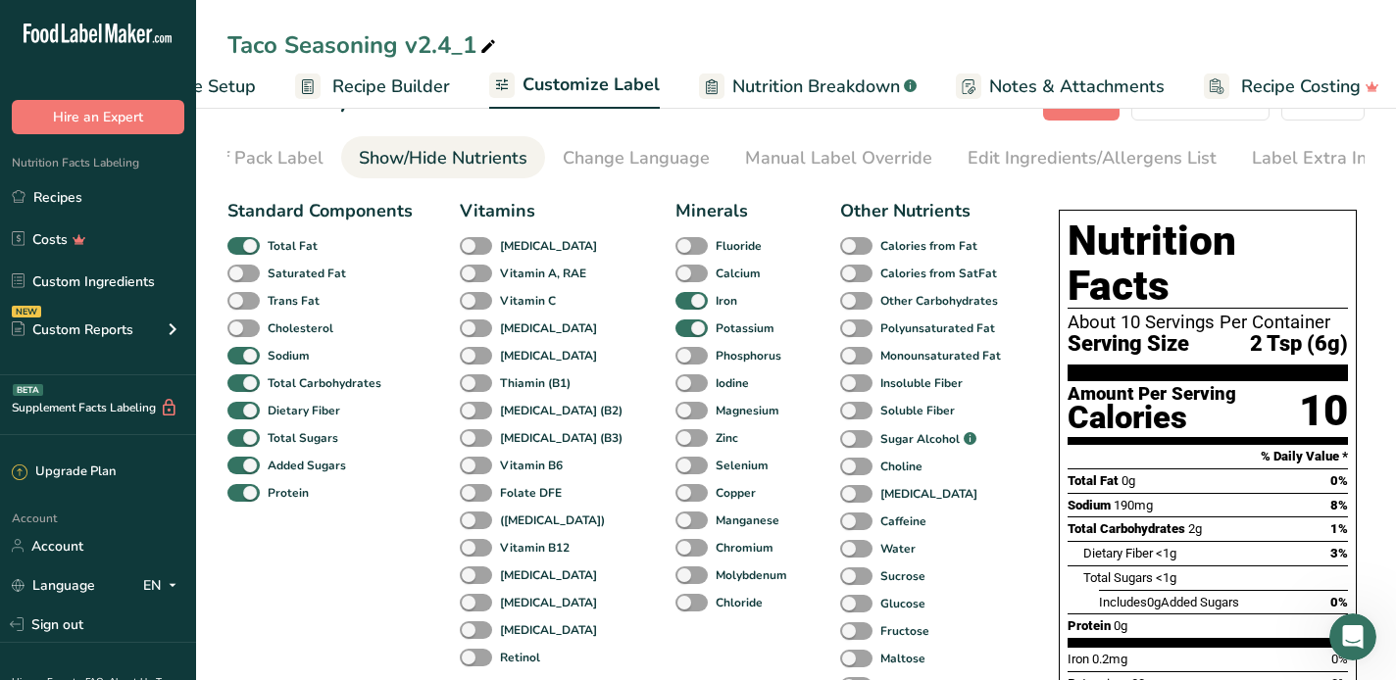
scroll to position [98, 0]
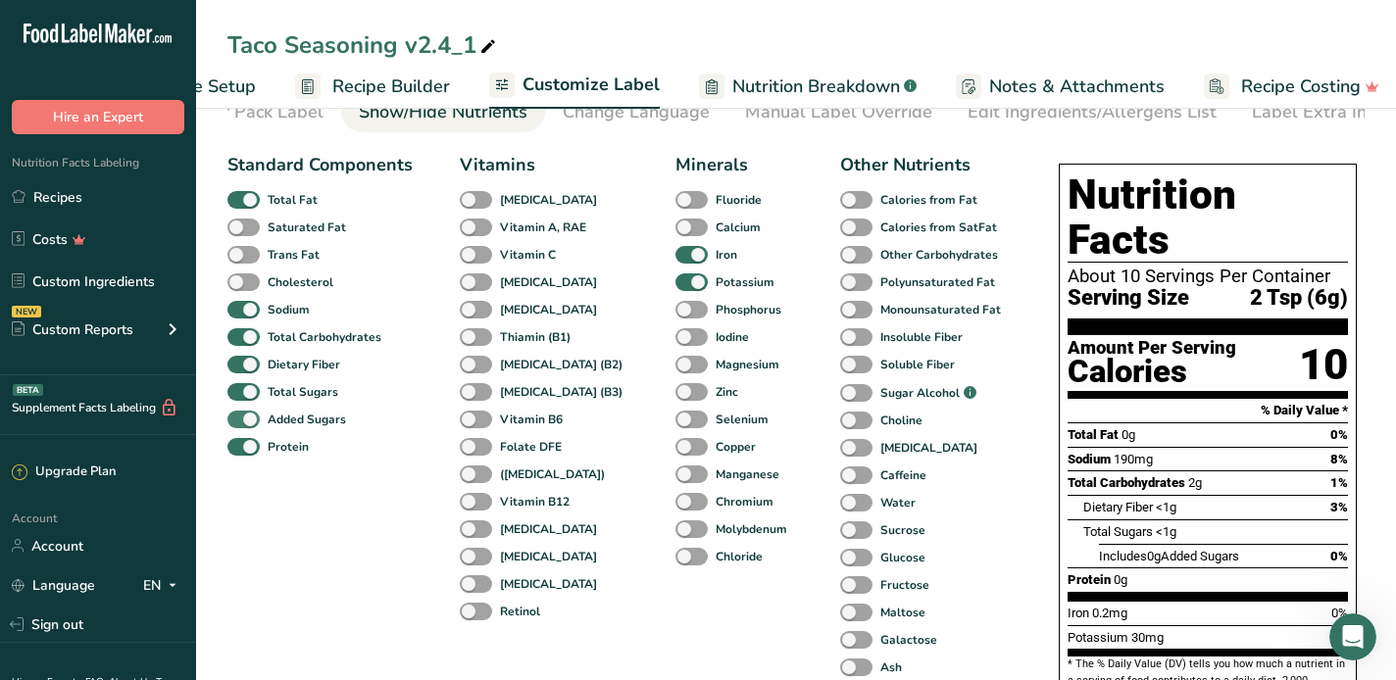
click at [250, 425] on span at bounding box center [243, 420] width 32 height 19
click at [240, 425] on input "Added Sugars" at bounding box center [233, 419] width 13 height 13
checkbox input "false"
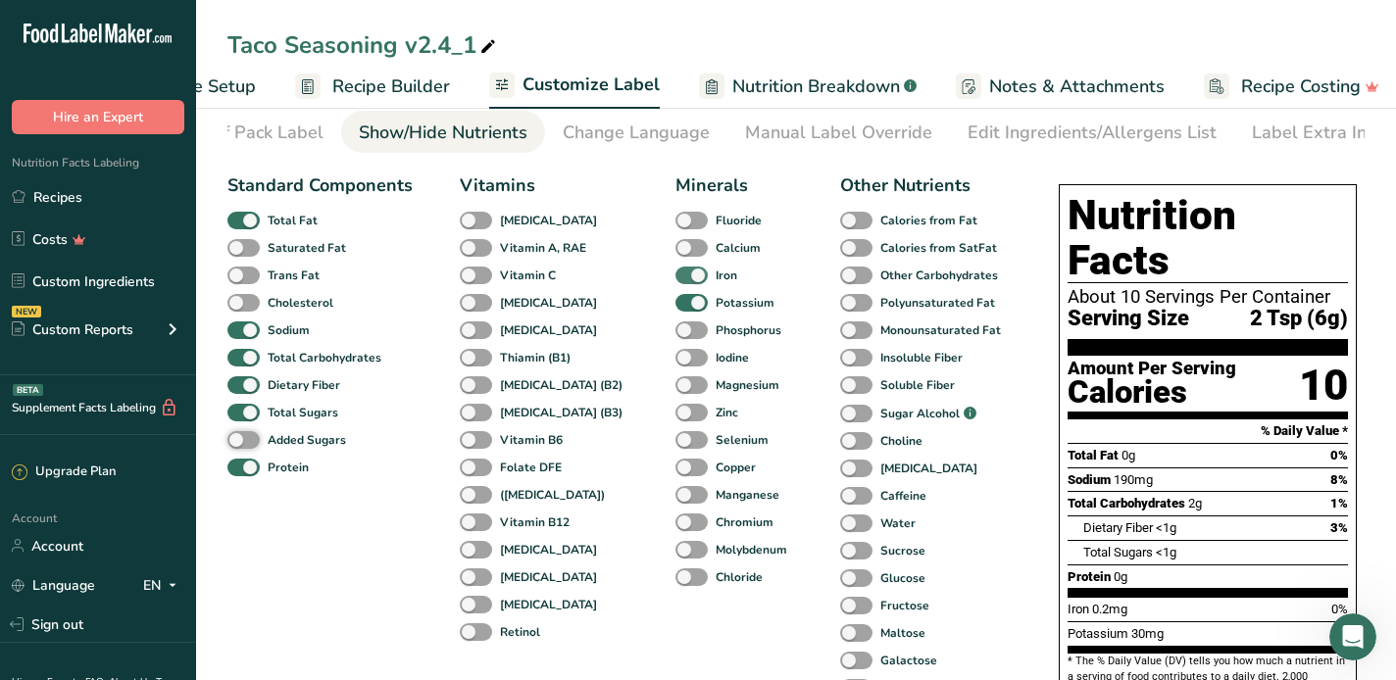
scroll to position [0, 0]
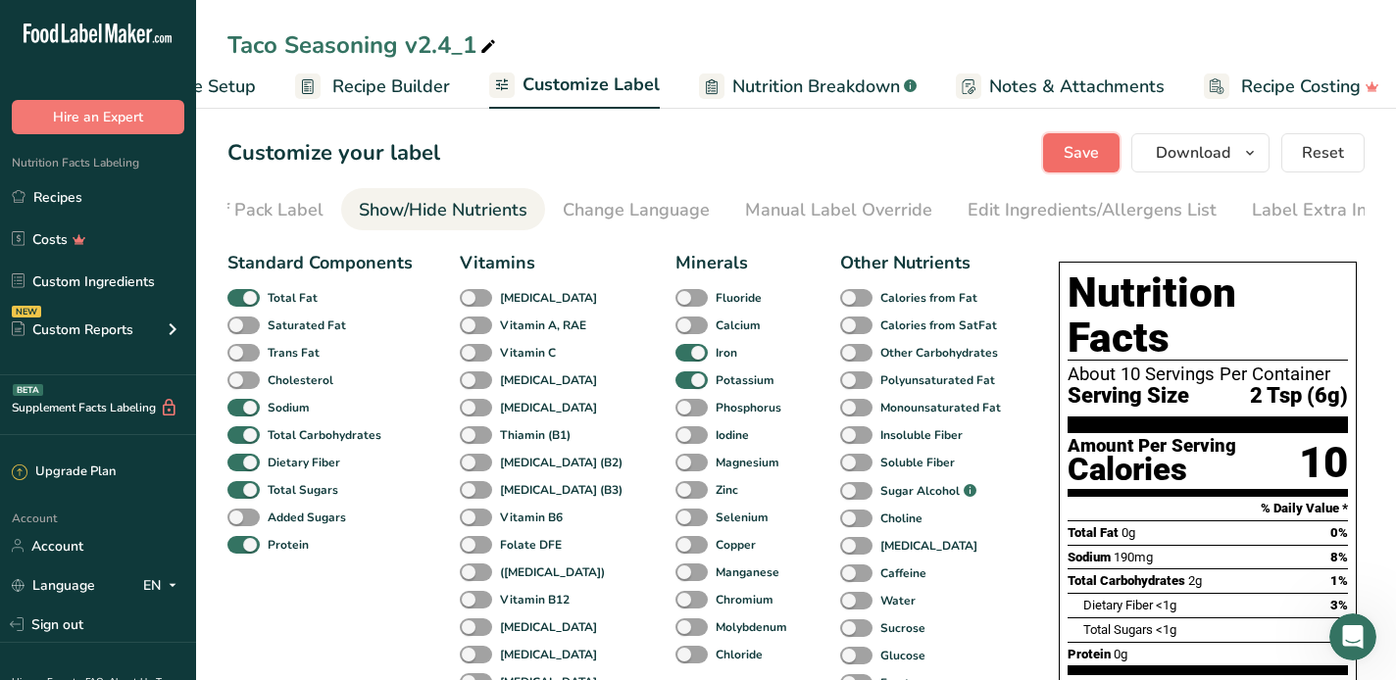
click at [1089, 163] on span "Save" at bounding box center [1081, 153] width 35 height 24
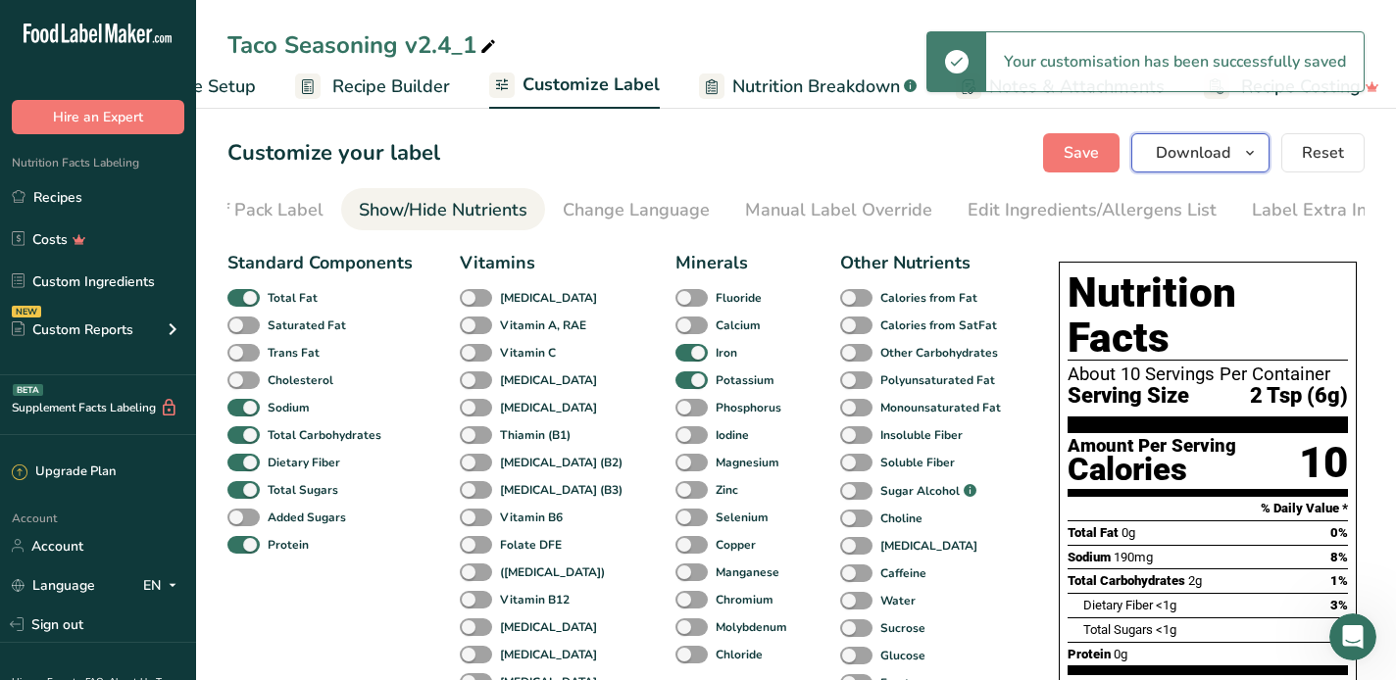
click at [1252, 153] on icon "button" at bounding box center [1250, 153] width 16 height 25
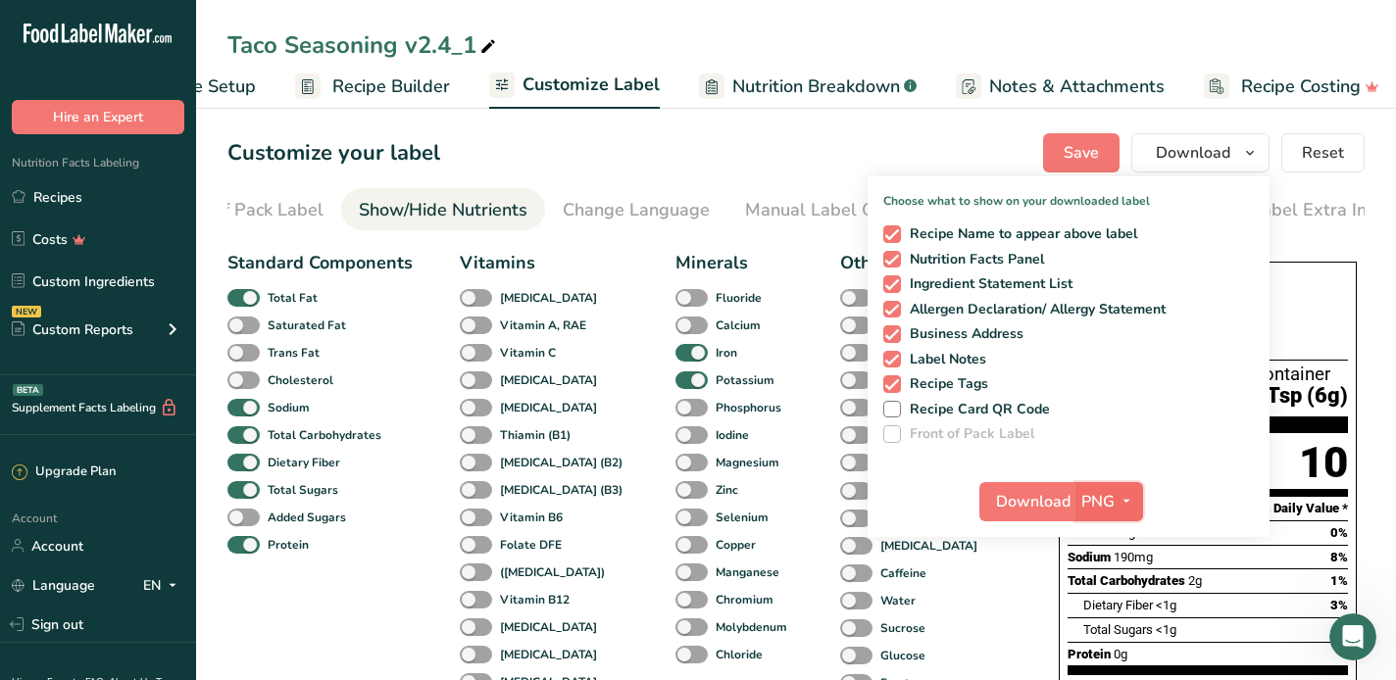
click at [1076, 499] on button "PNG" at bounding box center [1109, 501] width 68 height 39
click at [1118, 539] on link "PNG" at bounding box center [1111, 541] width 63 height 32
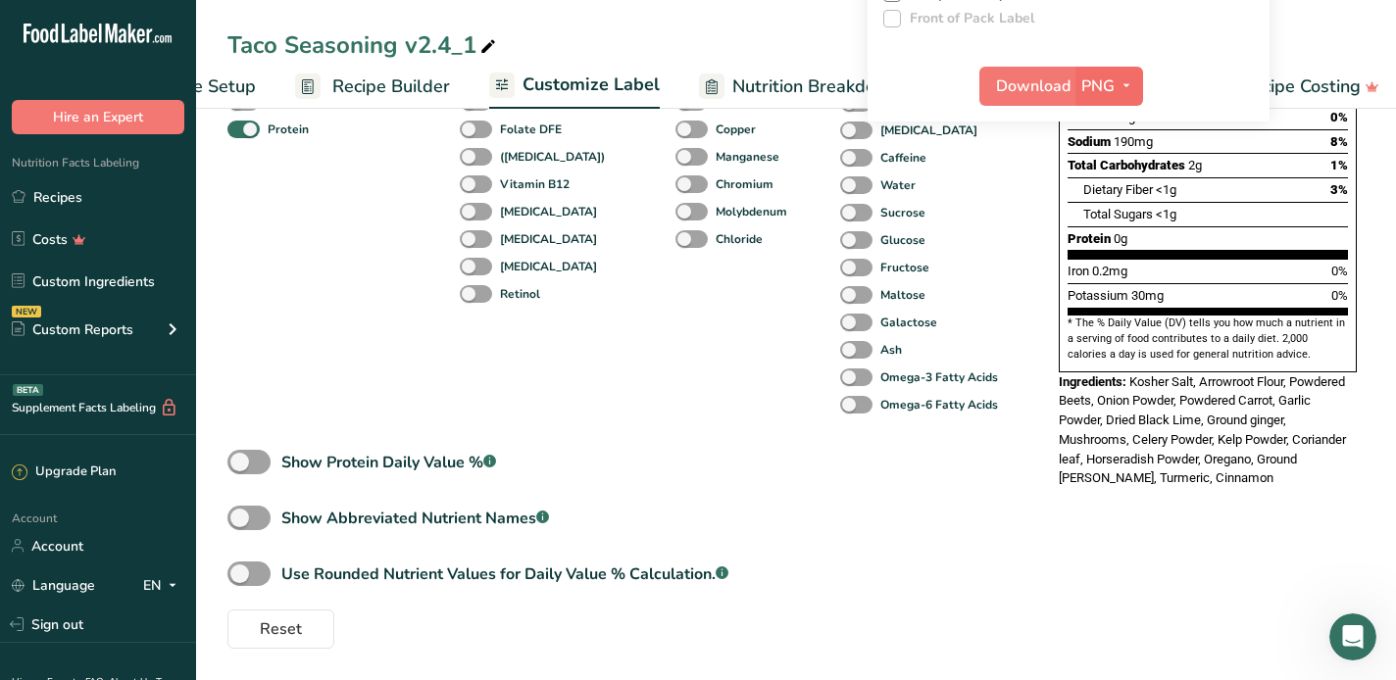
scroll to position [28, 0]
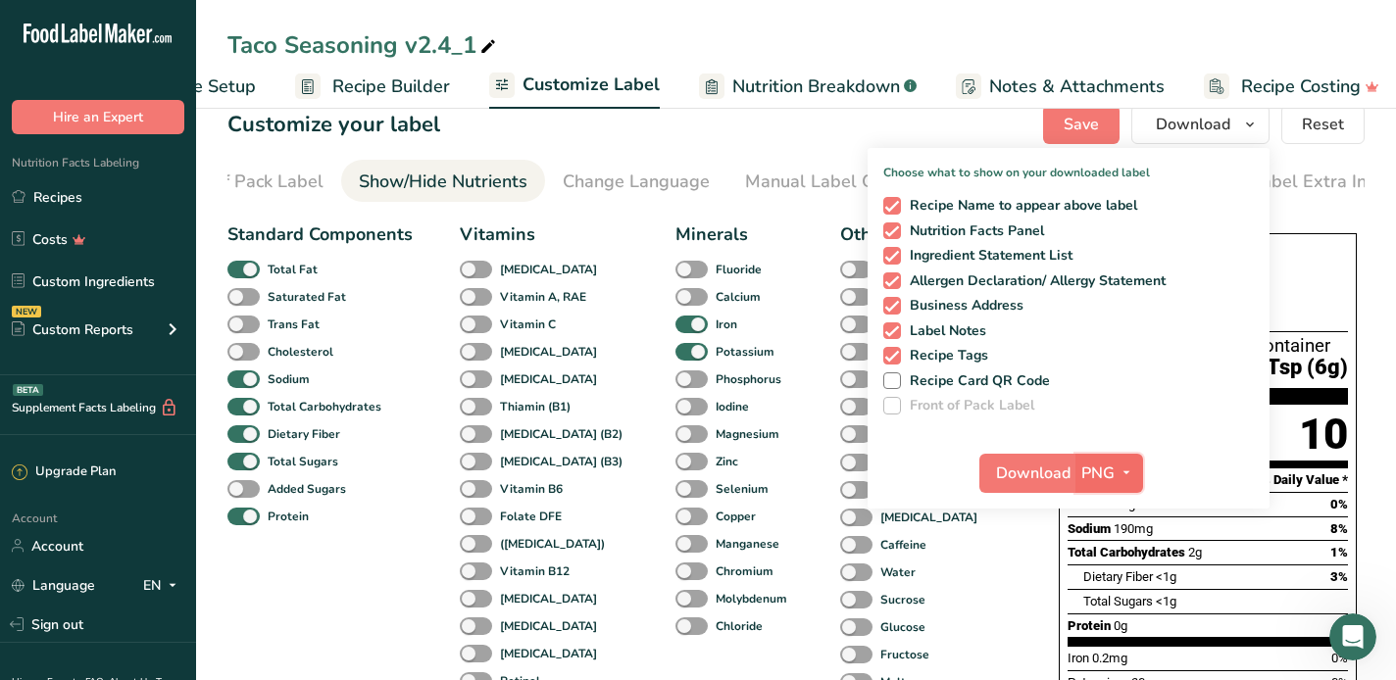
click at [1077, 472] on button "PNG" at bounding box center [1109, 473] width 68 height 39
click at [1110, 513] on link "PNG" at bounding box center [1111, 513] width 63 height 32
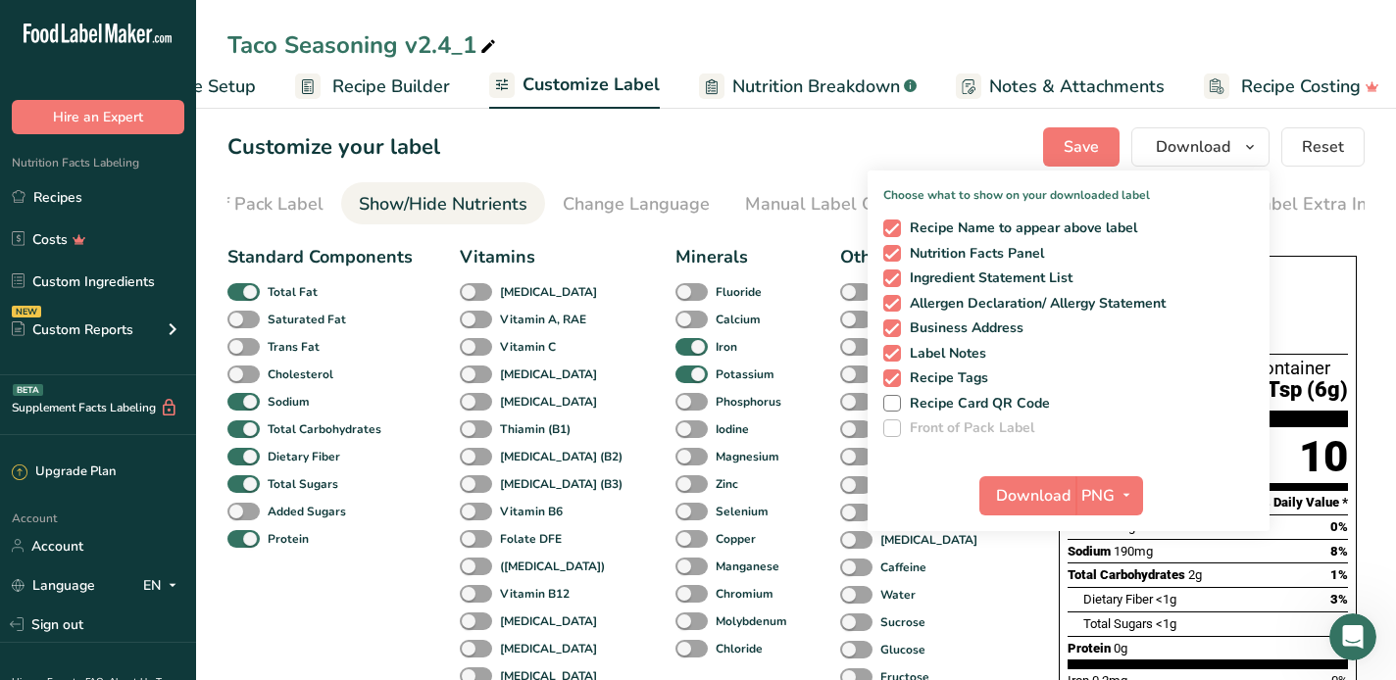
scroll to position [0, 0]
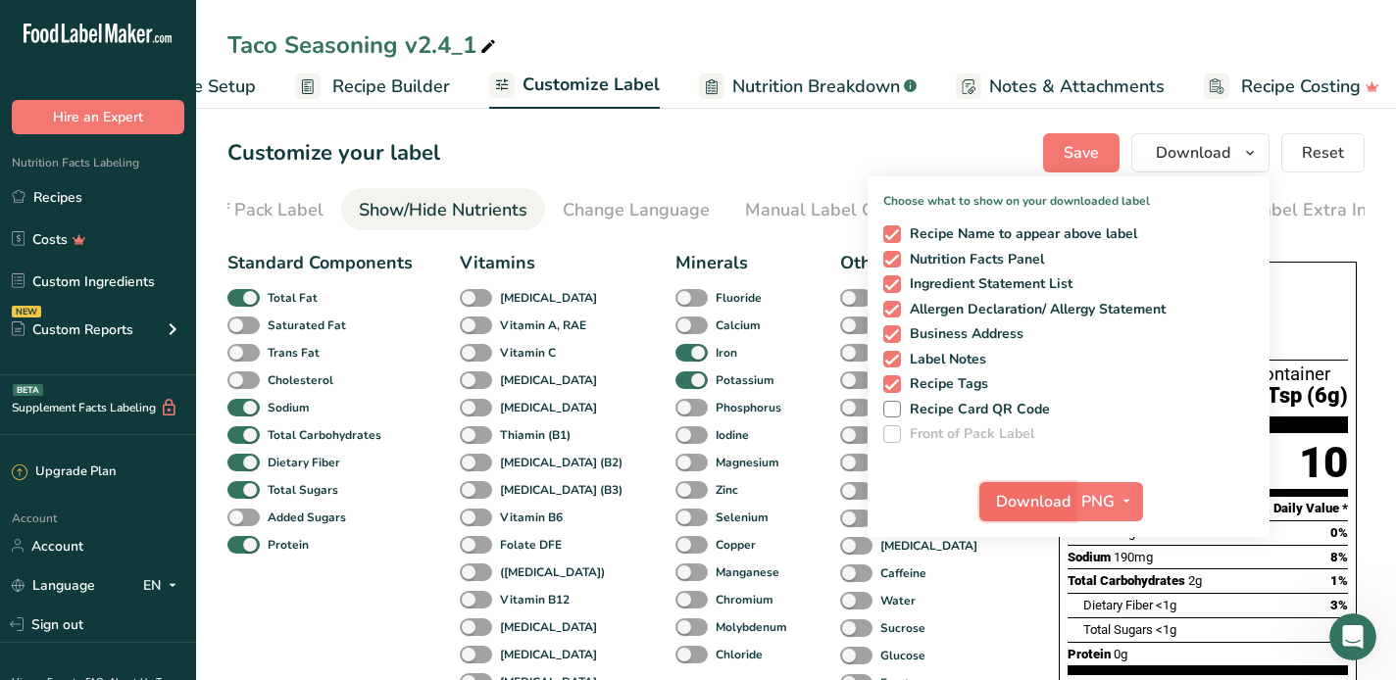
click at [1048, 497] on span "Download" at bounding box center [1033, 502] width 75 height 24
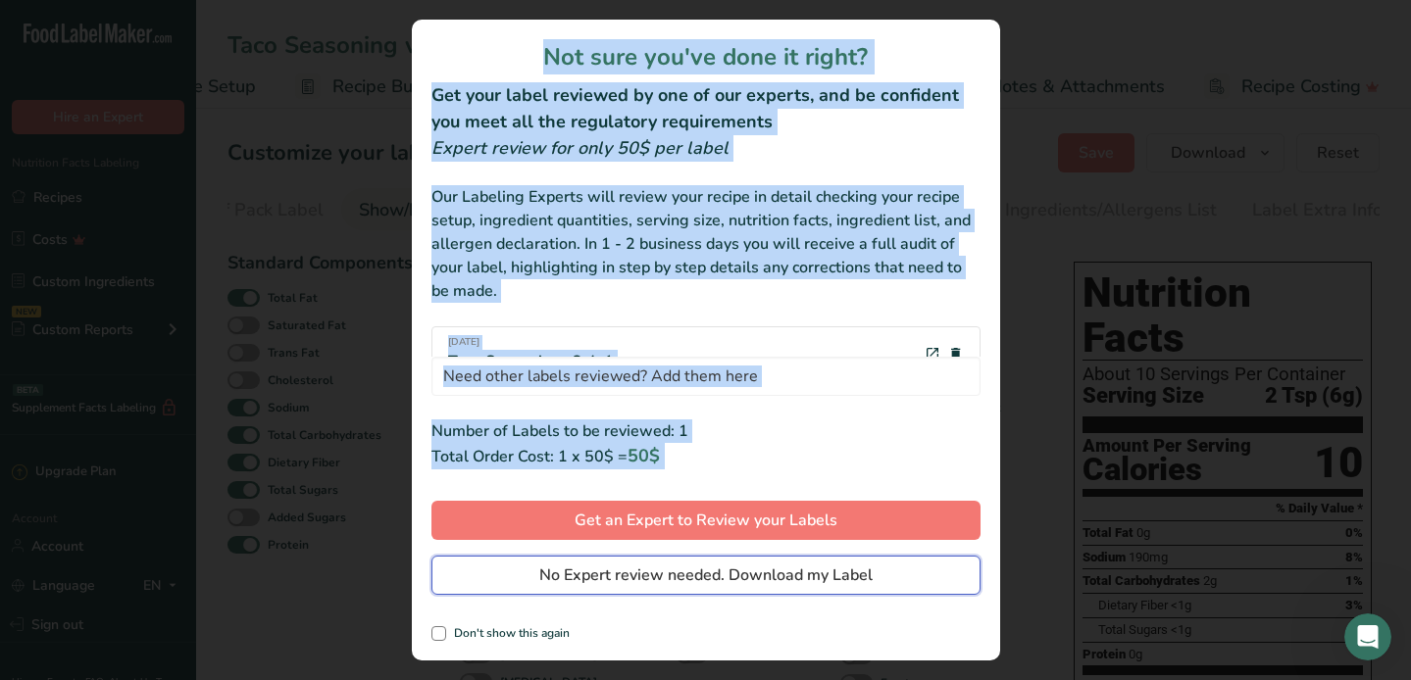
click at [666, 572] on span "No Expert review needed. Download my Label" at bounding box center [705, 576] width 333 height 24
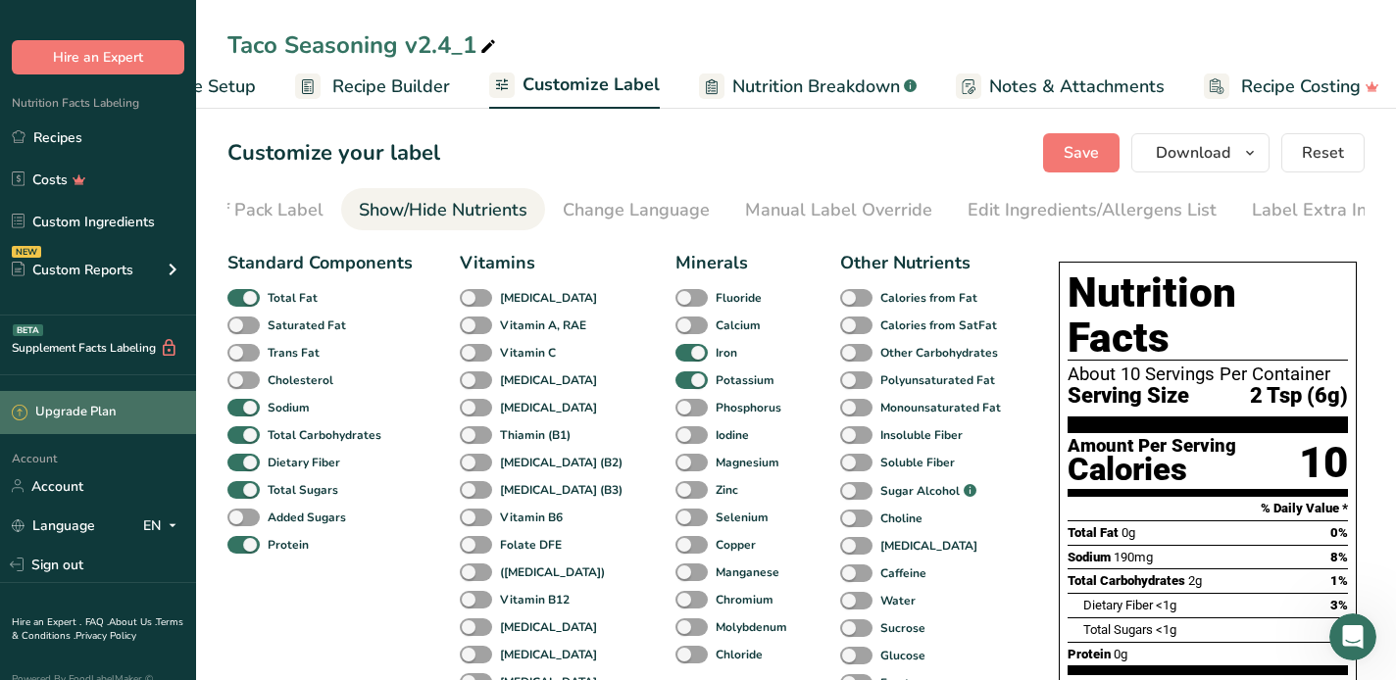
scroll to position [92, 0]
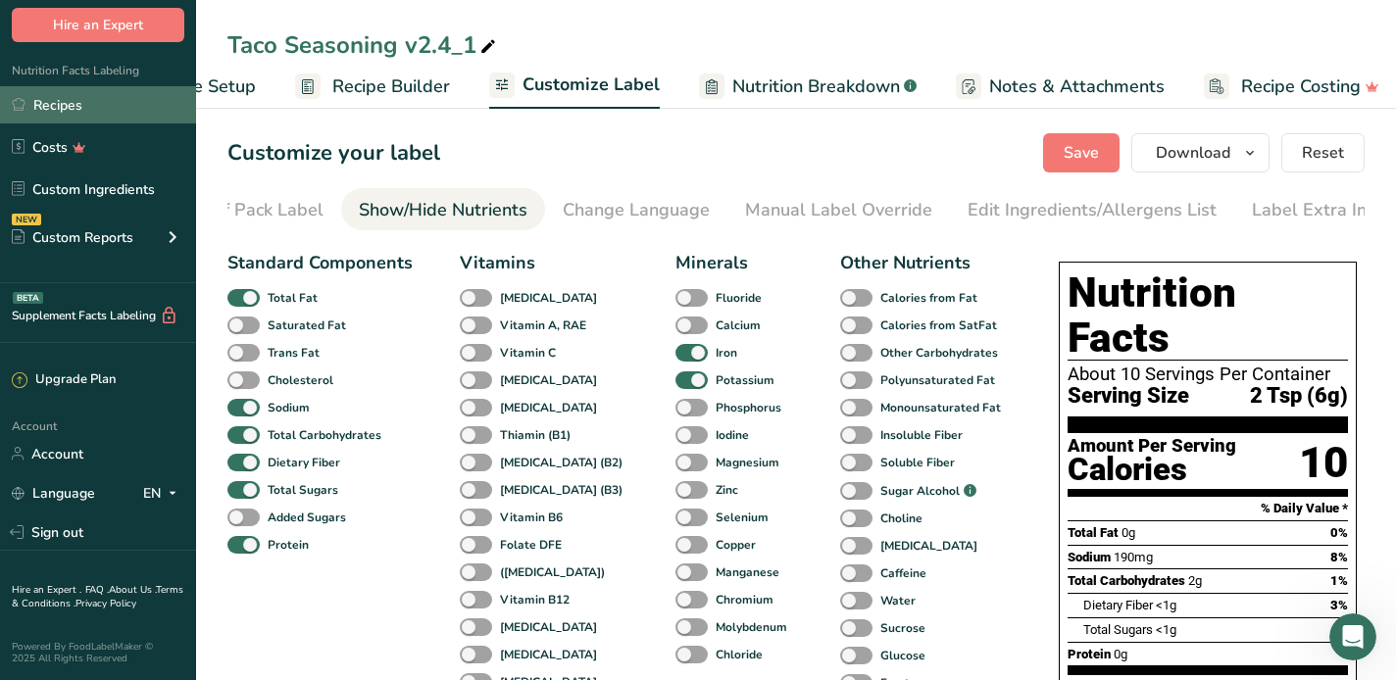
click at [54, 104] on link "Recipes" at bounding box center [98, 104] width 196 height 37
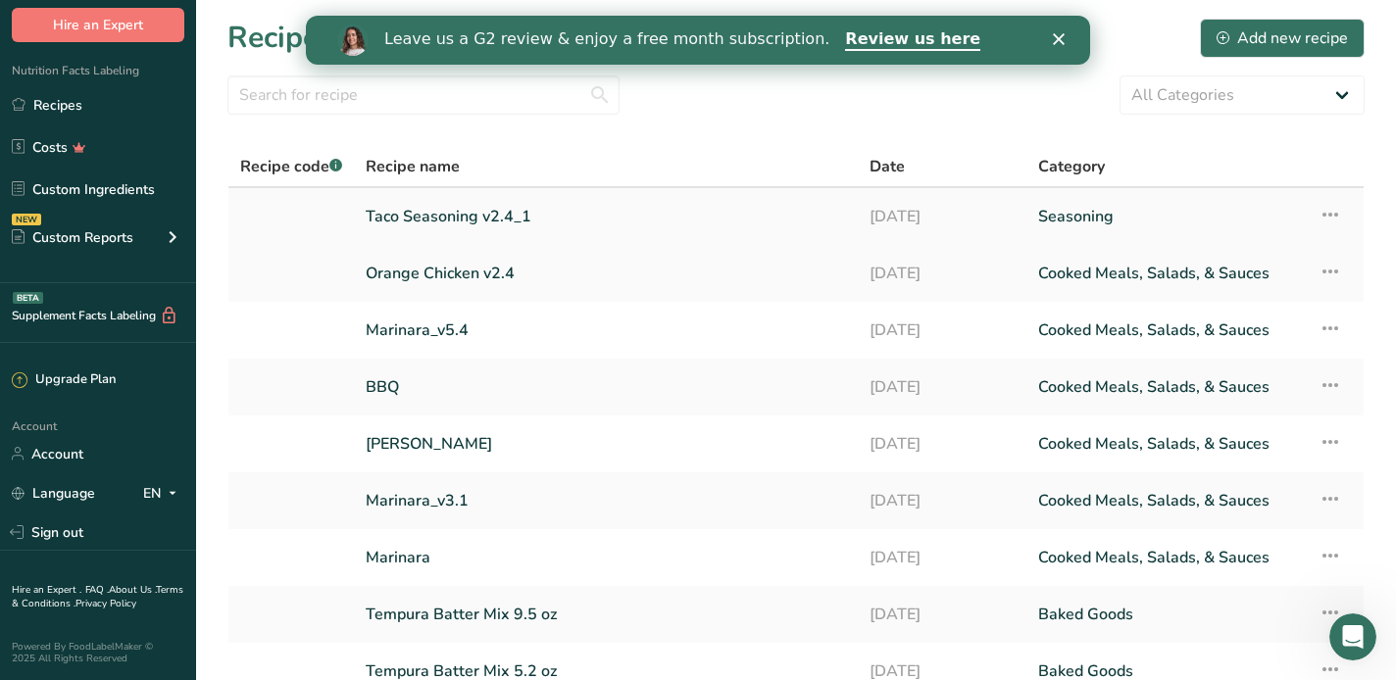
click at [451, 220] on link "Taco Seasoning v2.4_1" at bounding box center [606, 216] width 480 height 41
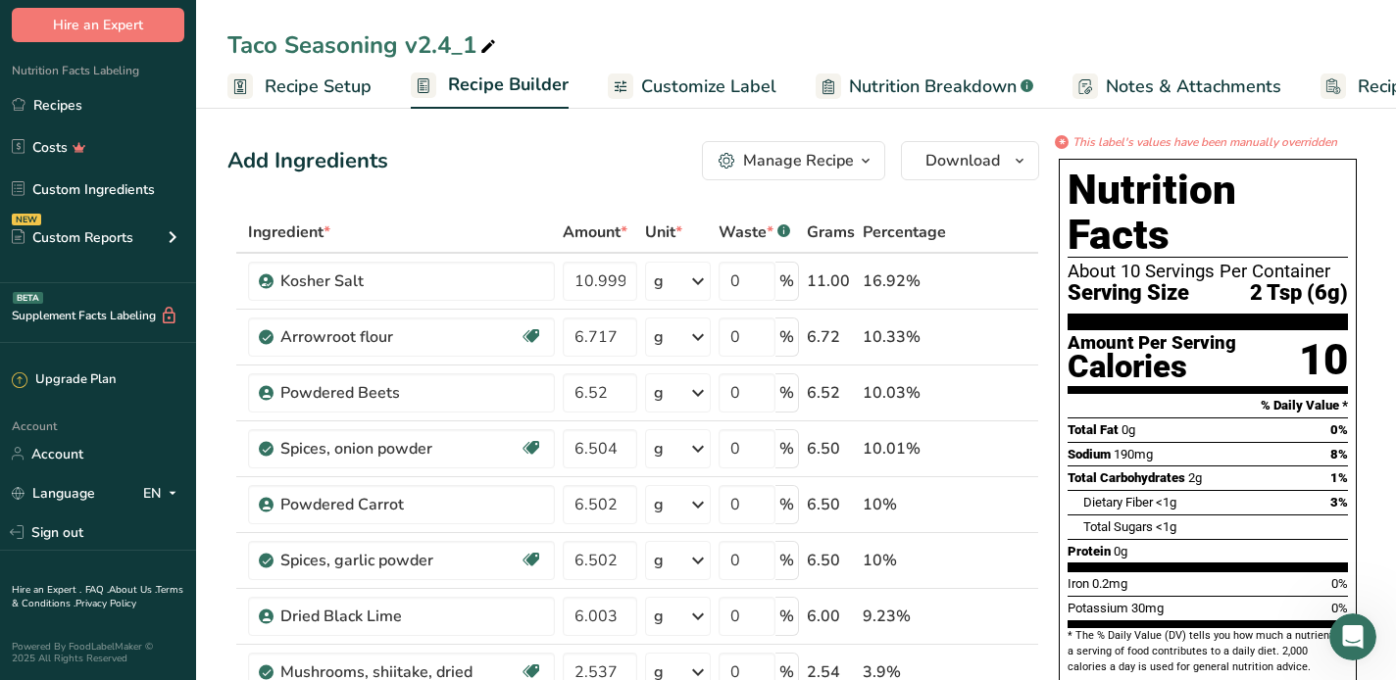
click at [692, 86] on span "Customize Label" at bounding box center [708, 87] width 135 height 26
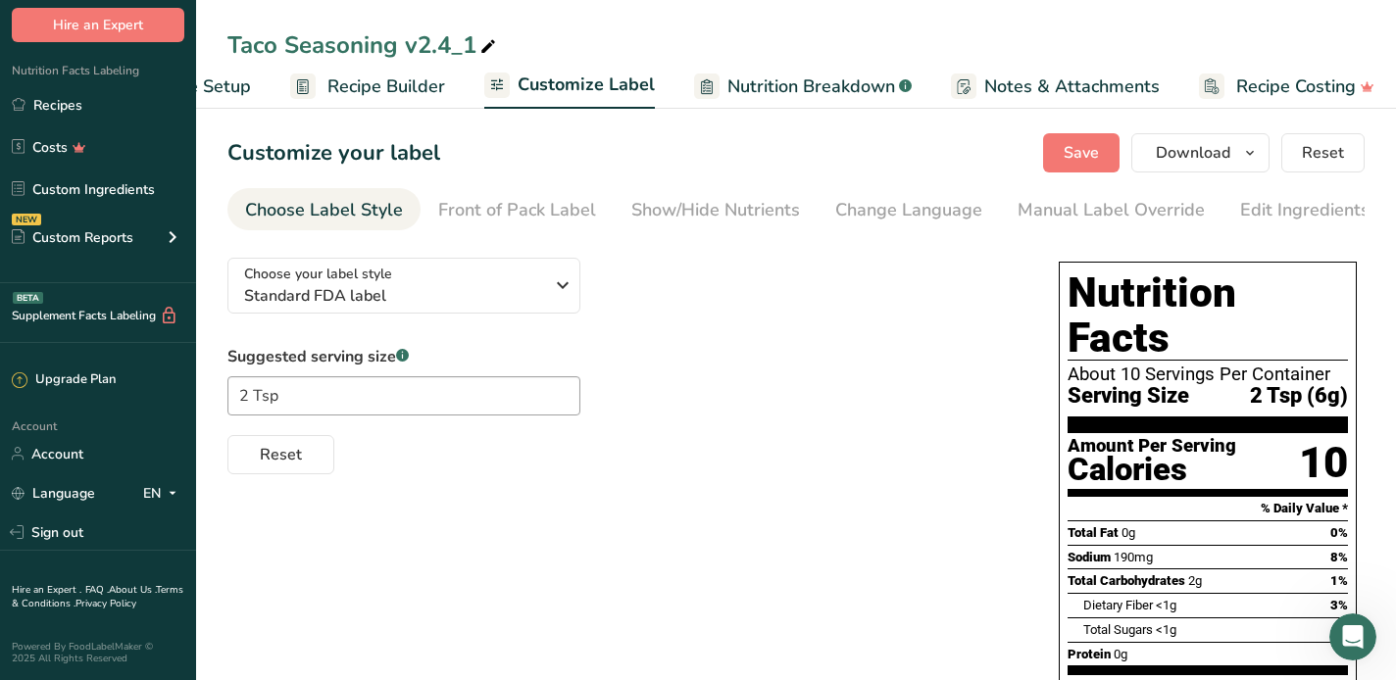
scroll to position [0, 130]
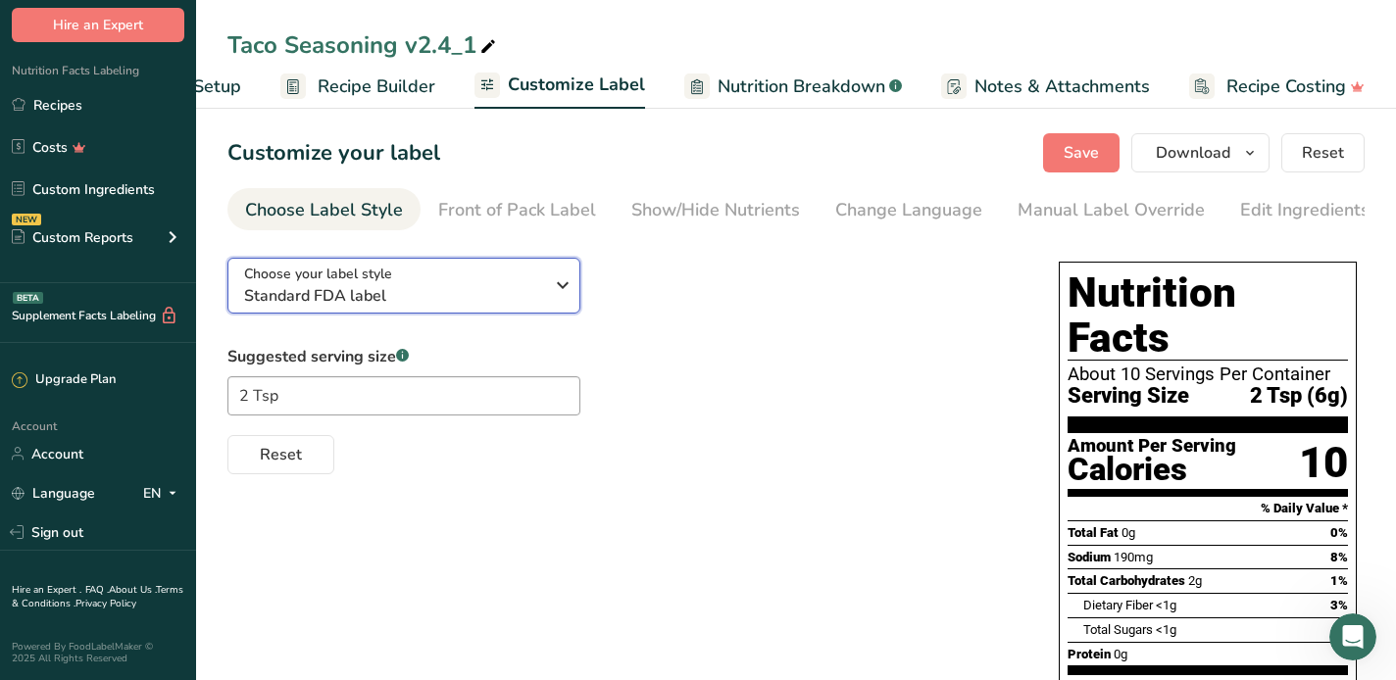
click at [561, 288] on icon "button" at bounding box center [563, 285] width 24 height 35
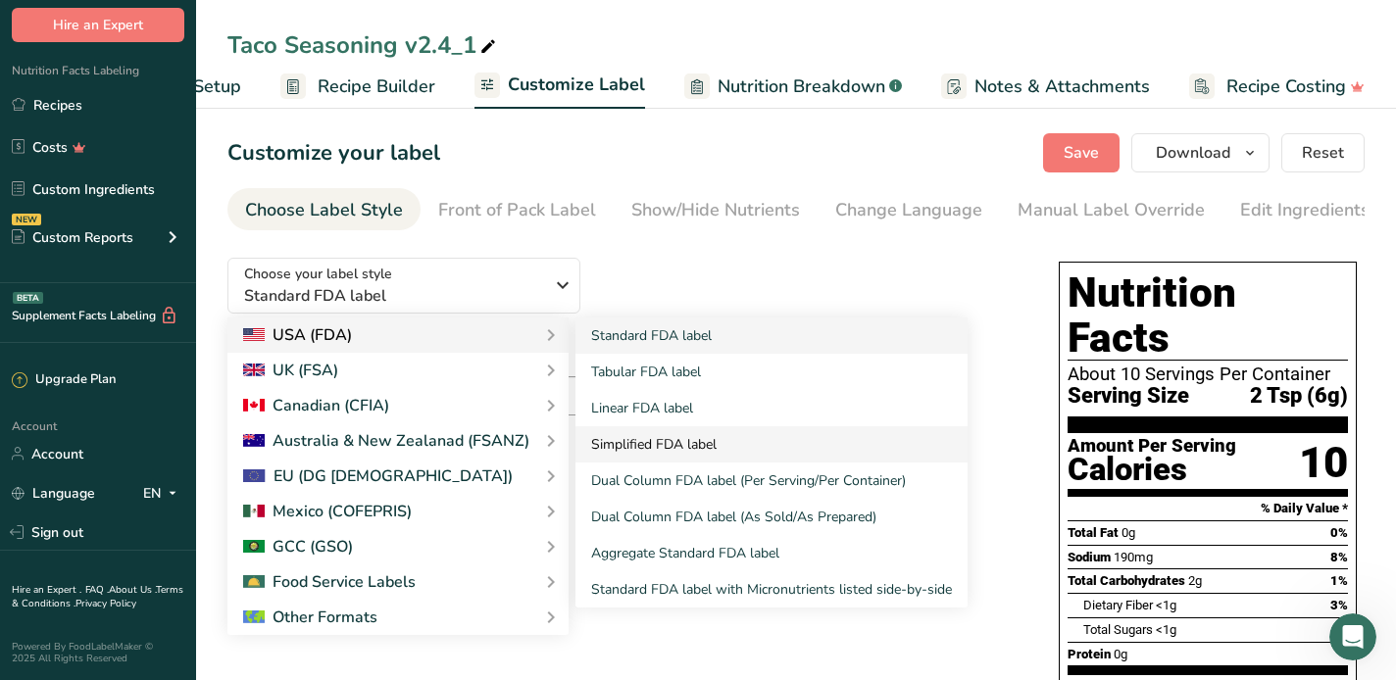
click at [628, 445] on link "Simplified FDA label" at bounding box center [771, 444] width 392 height 36
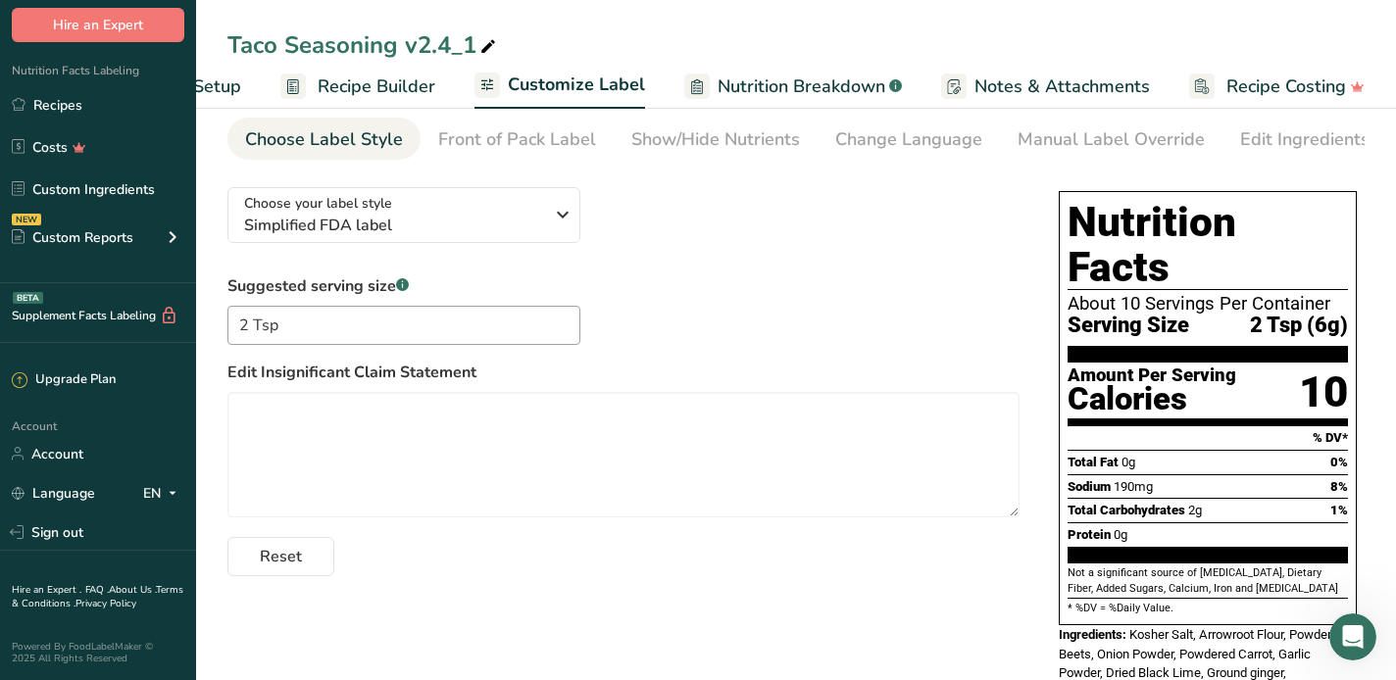
scroll to position [142, 0]
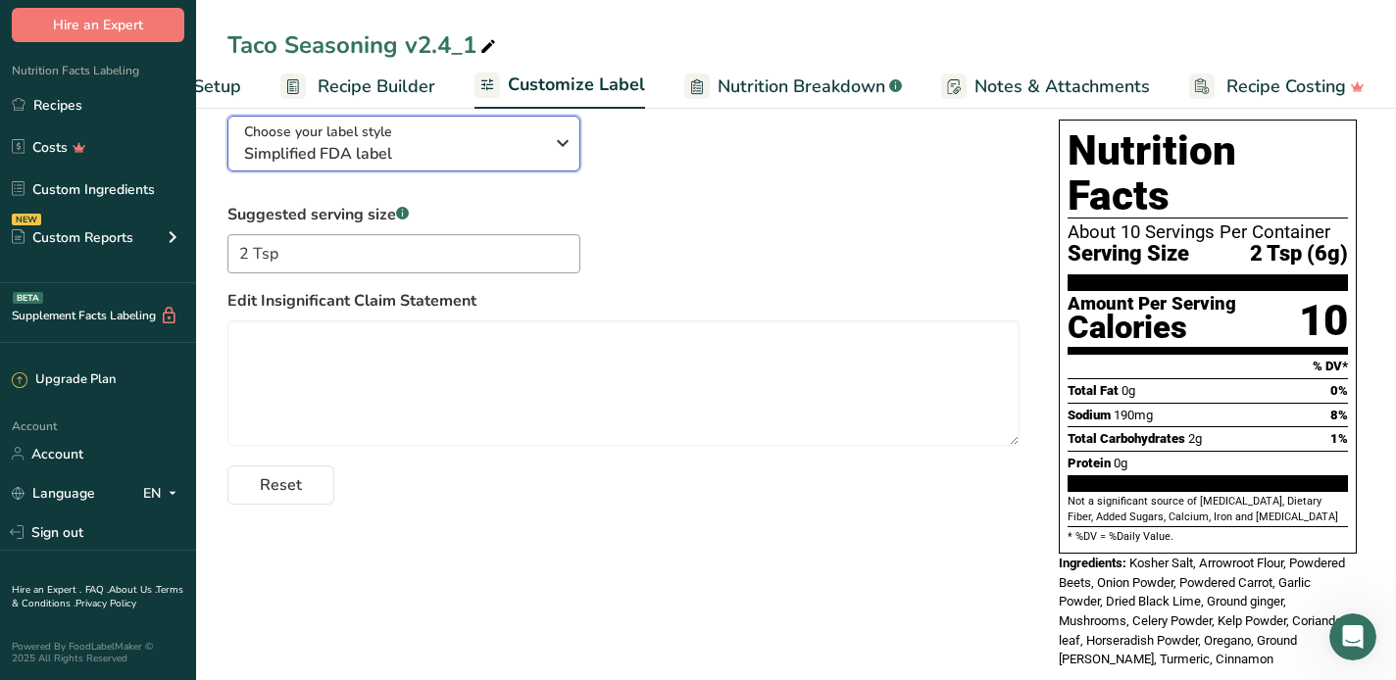
click at [568, 150] on icon "button" at bounding box center [563, 142] width 24 height 35
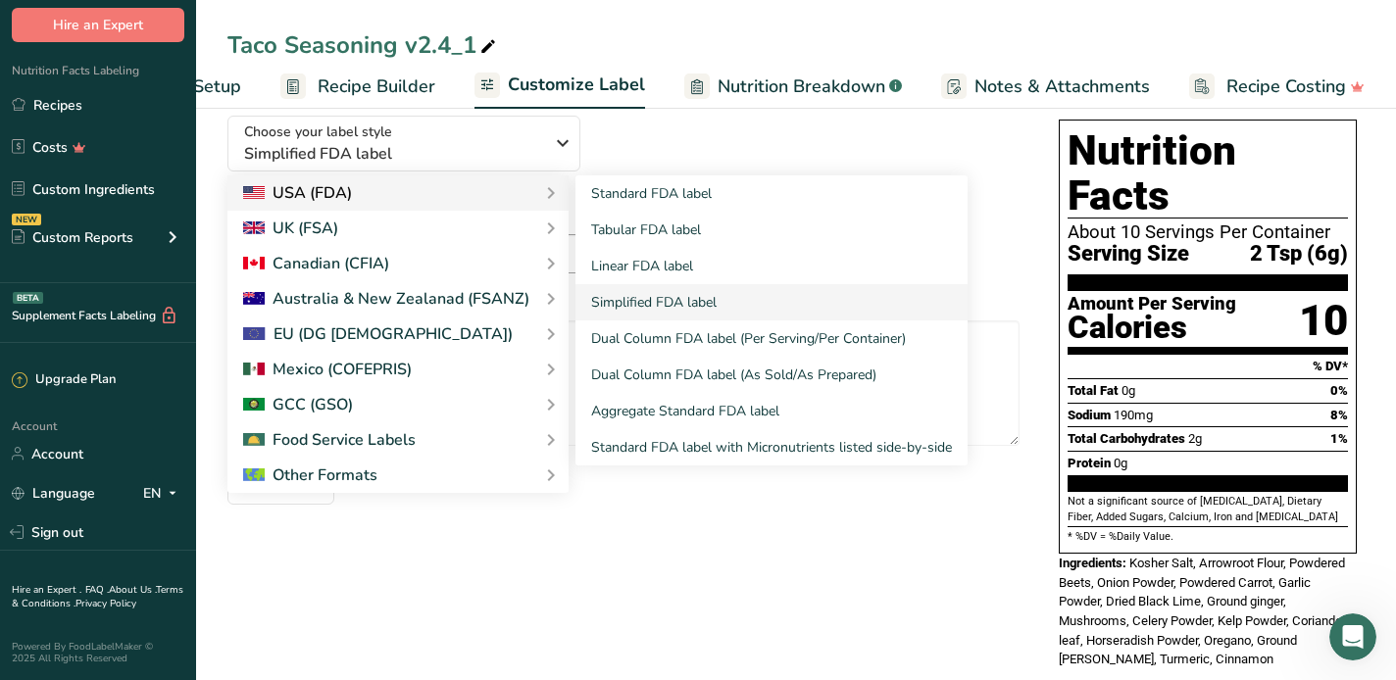
click at [371, 190] on div "USA (FDA)" at bounding box center [398, 193] width 310 height 24
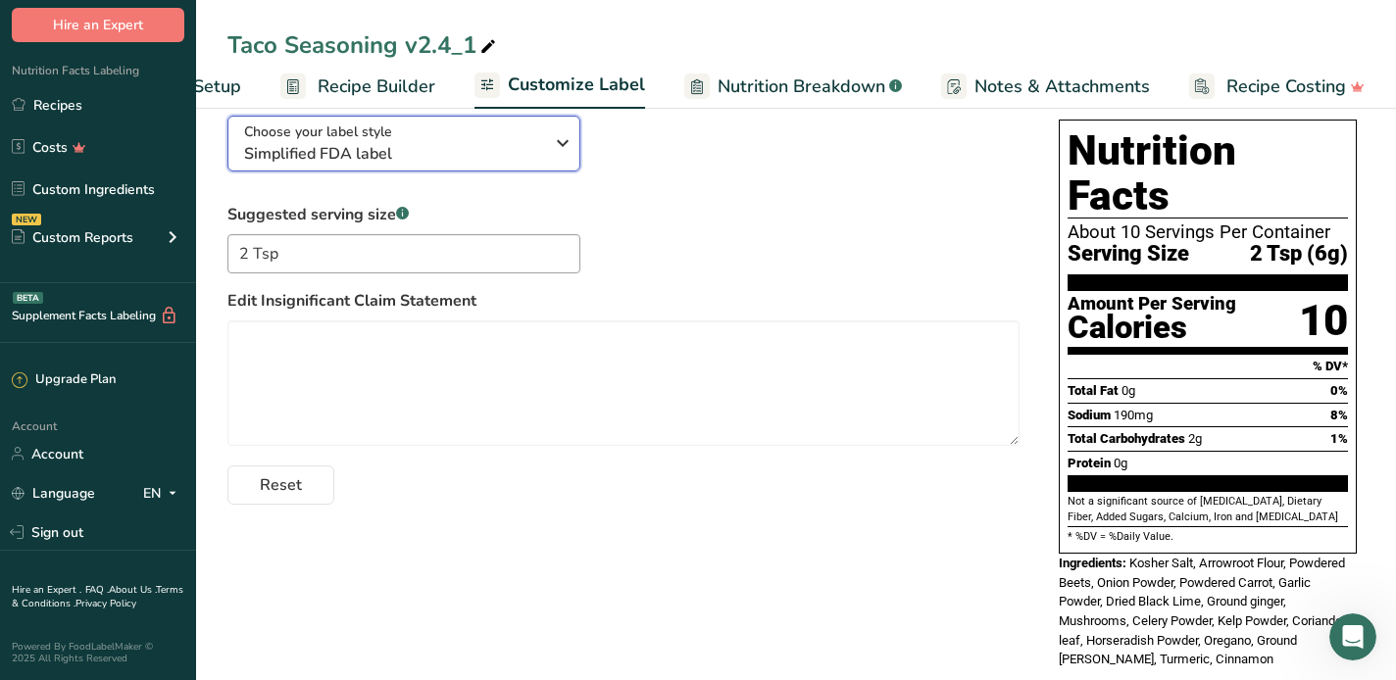
click at [542, 143] on div "Choose your label style Simplified FDA label" at bounding box center [393, 144] width 299 height 44
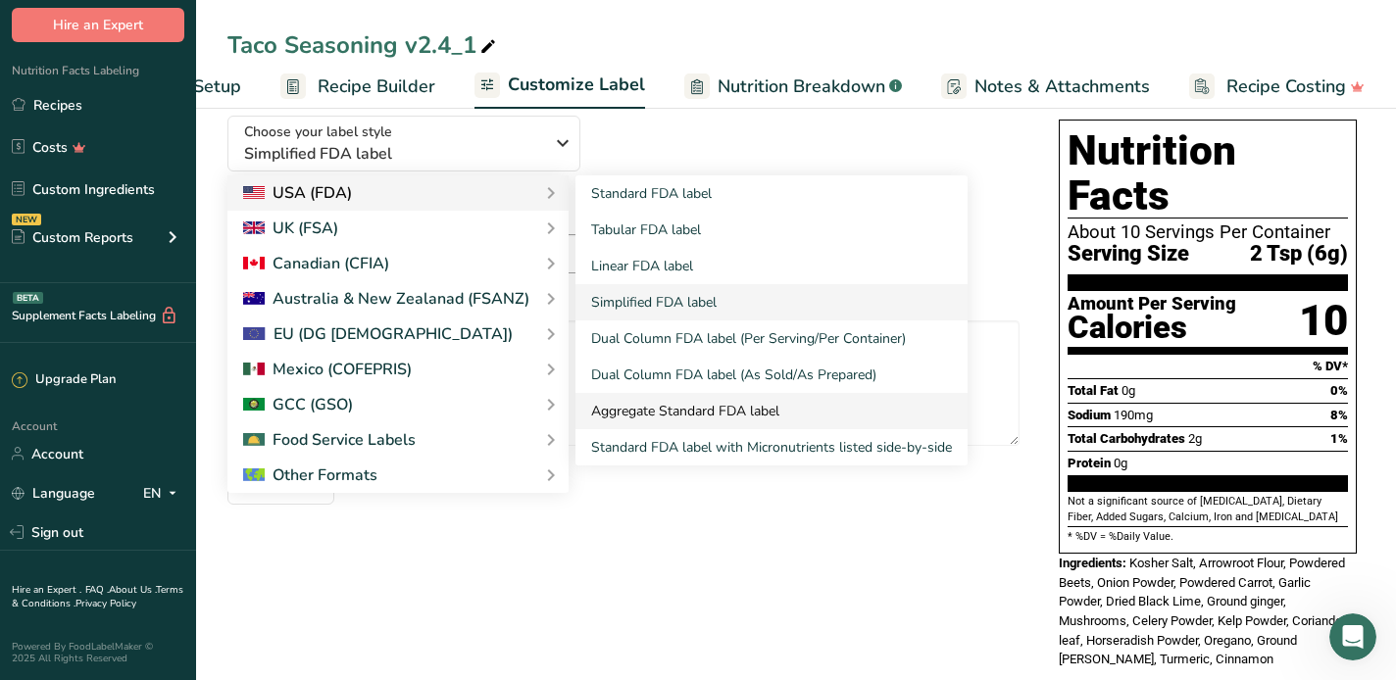
click at [658, 408] on link "Aggregate Standard FDA label" at bounding box center [771, 411] width 392 height 36
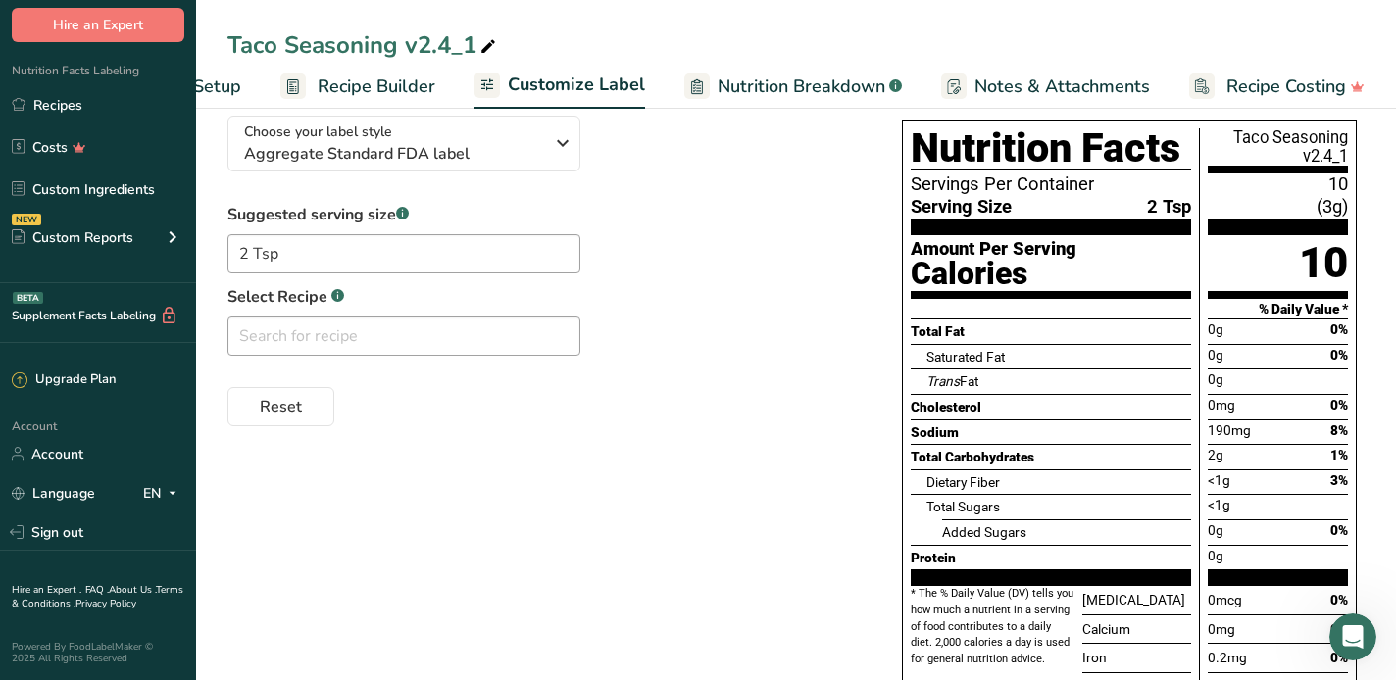
drag, startPoint x: 1110, startPoint y: 282, endPoint x: 918, endPoint y: 277, distance: 192.2
click at [918, 277] on div "Calories" at bounding box center [1051, 273] width 280 height 35
click at [798, 503] on div "Choose your label style Aggregate Standard FDA label USA (FDA) Standard FDA lab…" at bounding box center [795, 459] width 1137 height 719
click at [509, 130] on div "Choose your label style Aggregate Standard FDA label" at bounding box center [393, 144] width 299 height 44
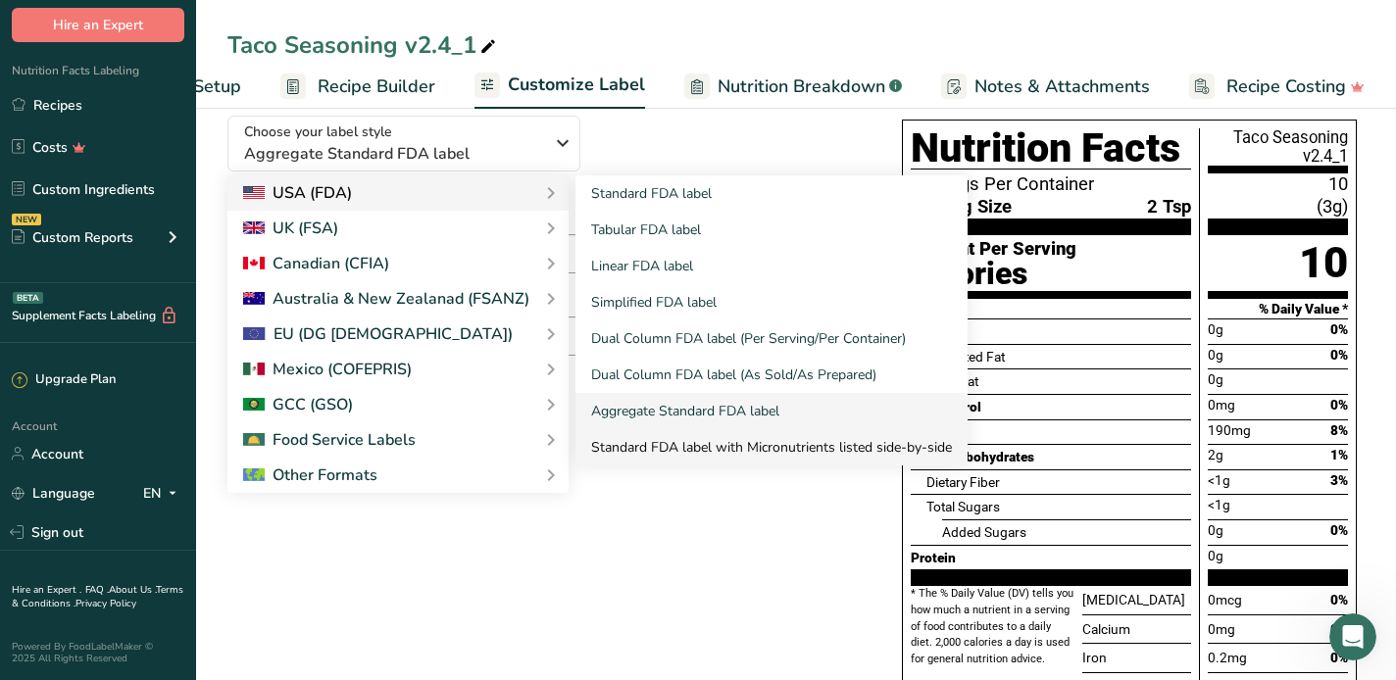
click at [703, 443] on link "Standard FDA label with Micronutrients listed side-by-side" at bounding box center [771, 447] width 392 height 36
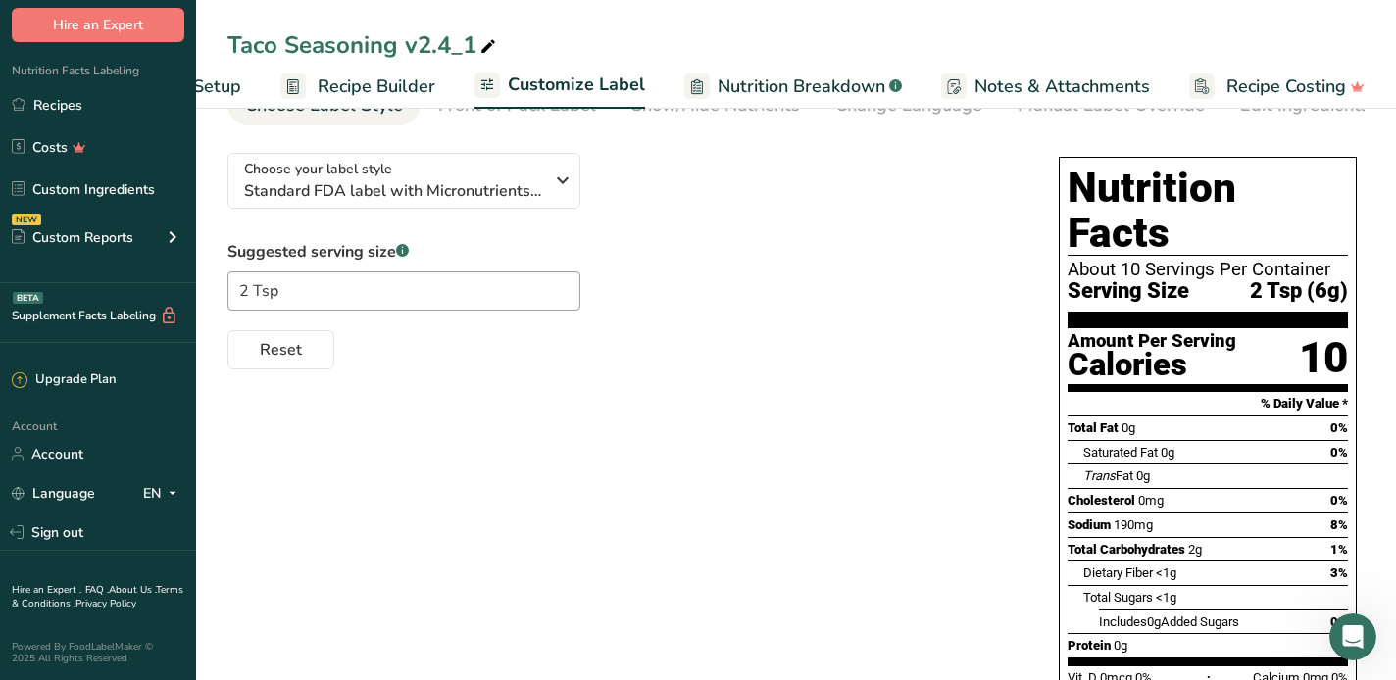
scroll to position [134, 0]
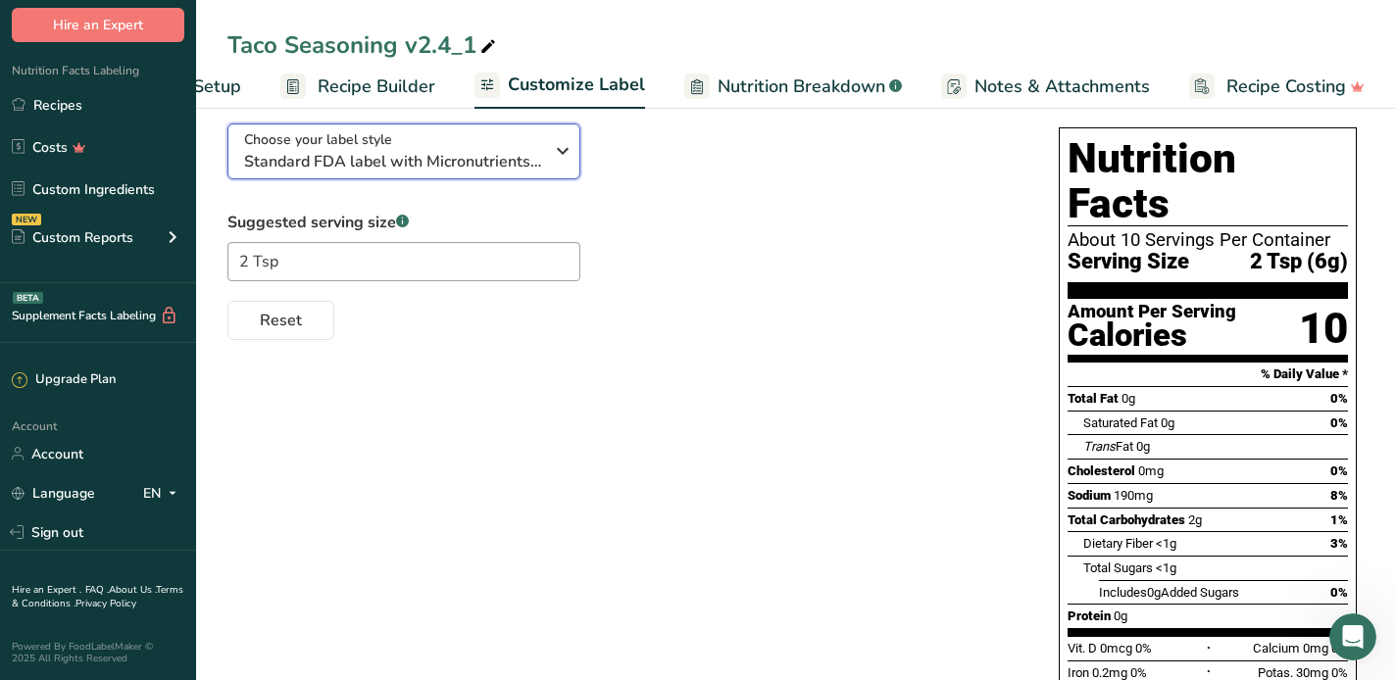
click at [562, 156] on icon "button" at bounding box center [563, 150] width 24 height 35
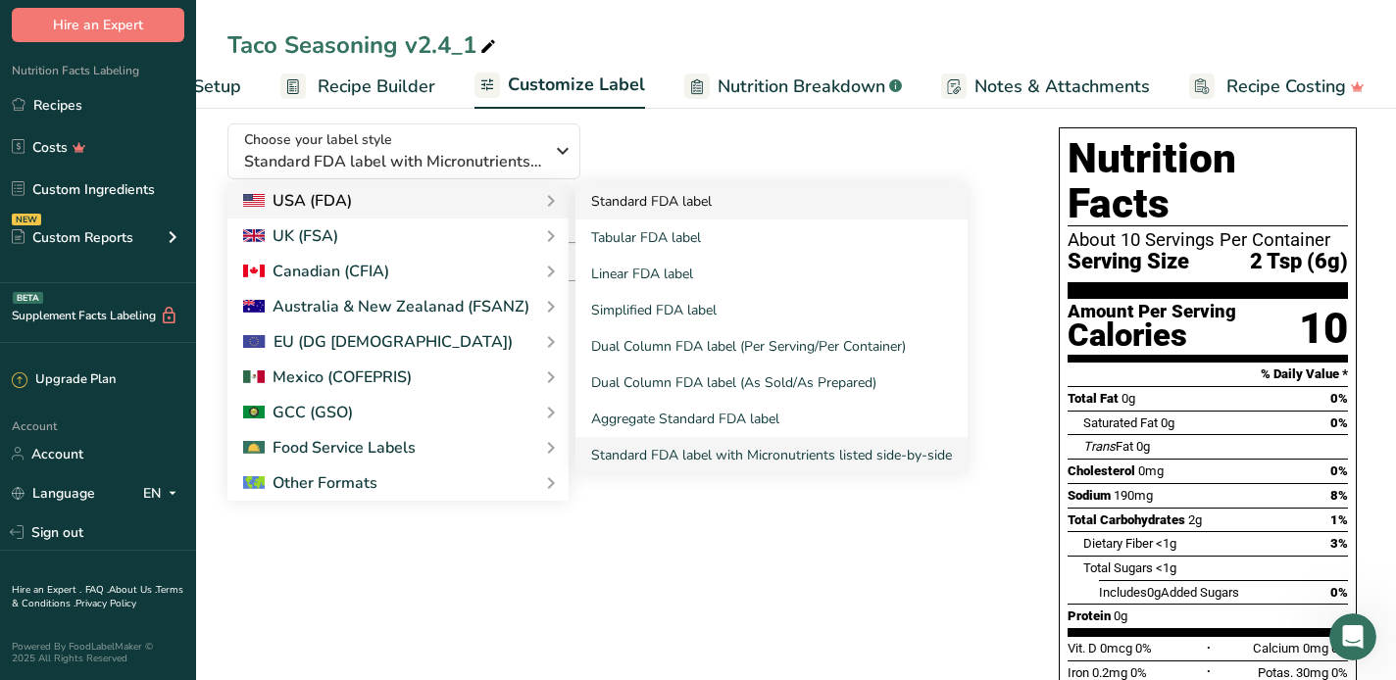
click at [642, 210] on link "Standard FDA label" at bounding box center [771, 201] width 392 height 36
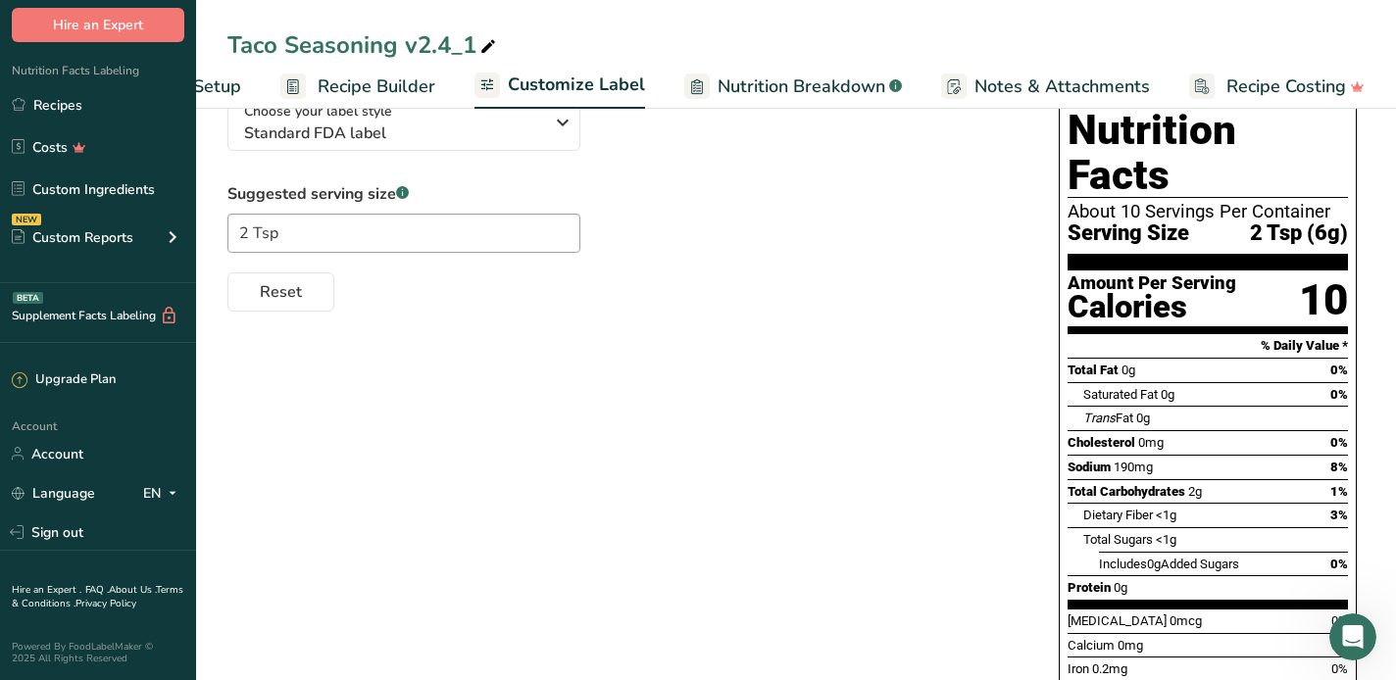
scroll to position [36, 0]
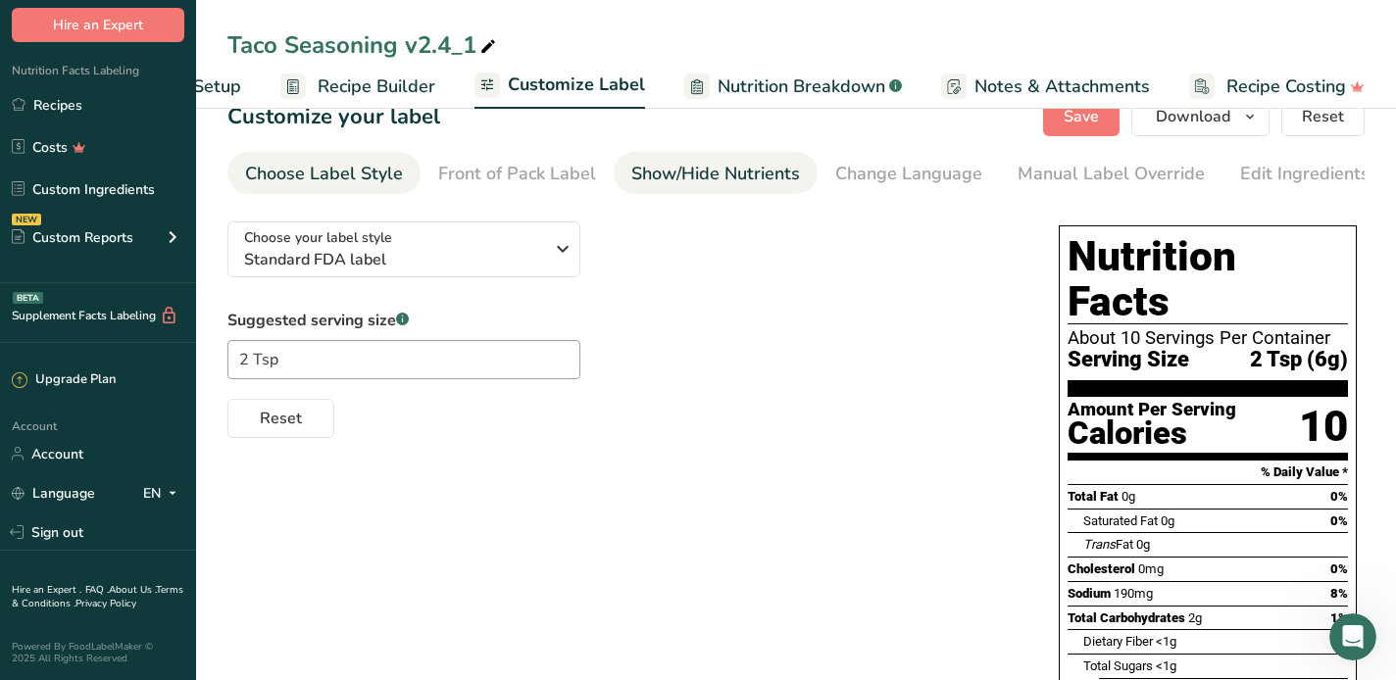
click at [691, 167] on div "Show/Hide Nutrients" at bounding box center [715, 174] width 169 height 26
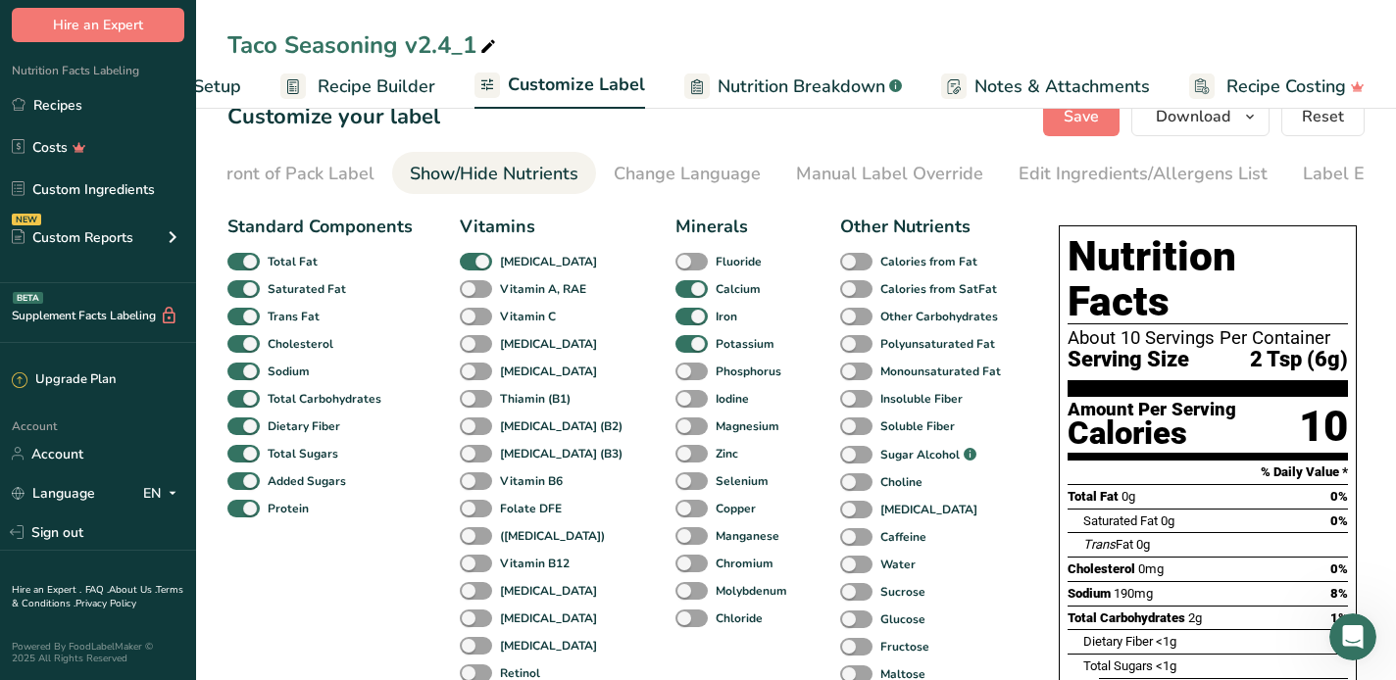
scroll to position [0, 287]
click at [248, 291] on span at bounding box center [243, 289] width 32 height 19
click at [240, 291] on input "Saturated Fat" at bounding box center [233, 288] width 13 height 13
checkbox input "false"
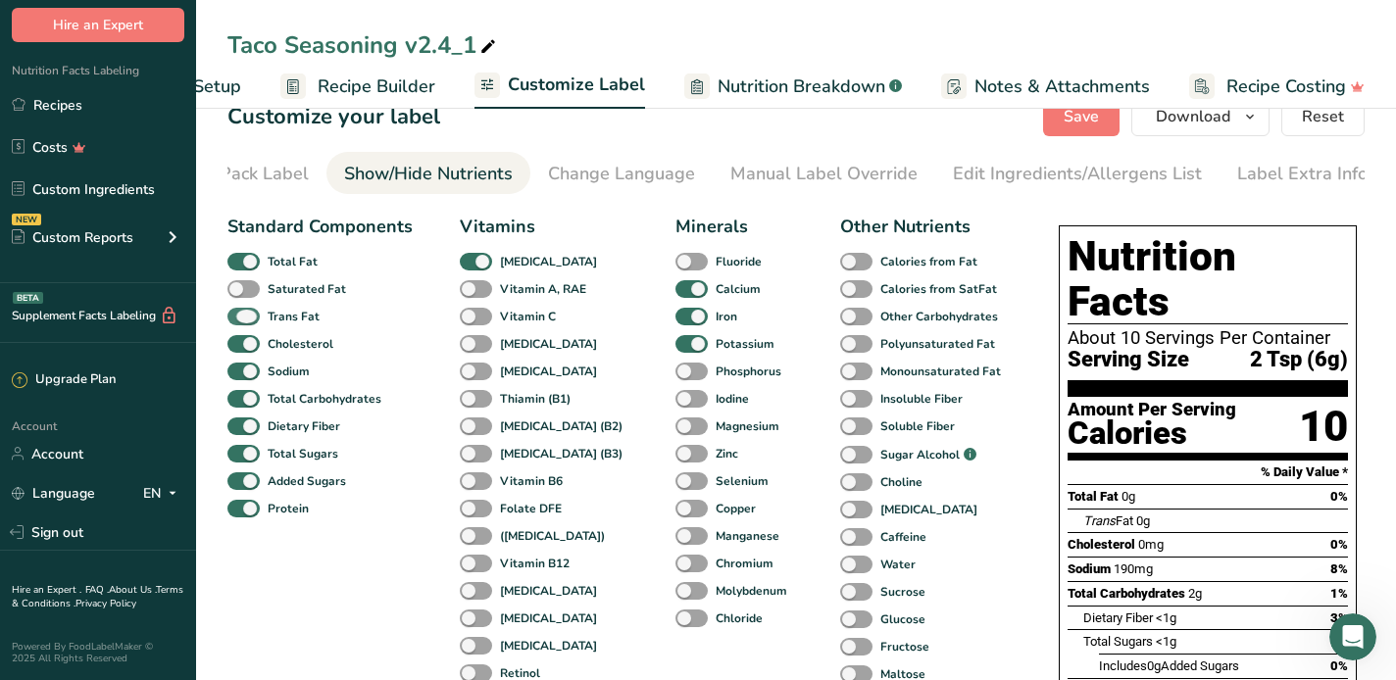
click at [255, 316] on span at bounding box center [243, 317] width 32 height 19
click at [240, 316] on input "Trans Fat" at bounding box center [233, 316] width 13 height 13
checkbox input "false"
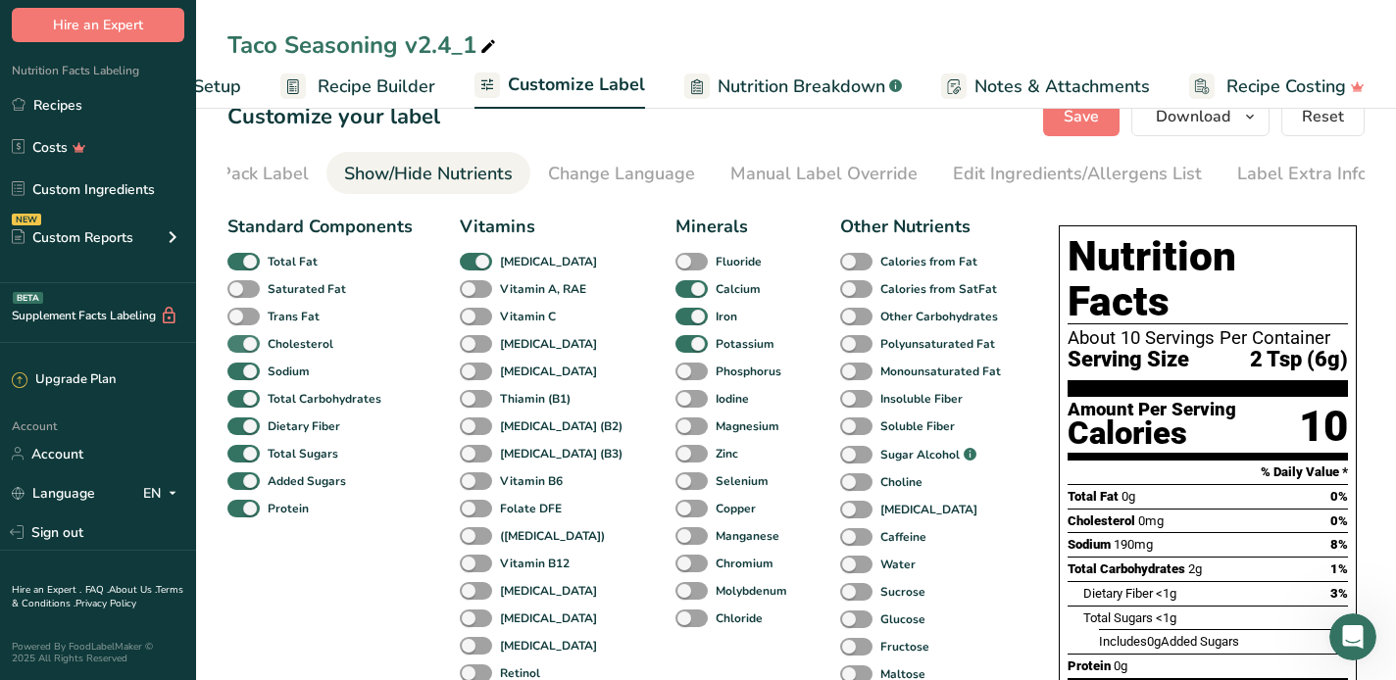
click at [243, 348] on span at bounding box center [243, 344] width 32 height 19
click at [240, 348] on input "Cholesterol" at bounding box center [233, 343] width 13 height 13
checkbox input "false"
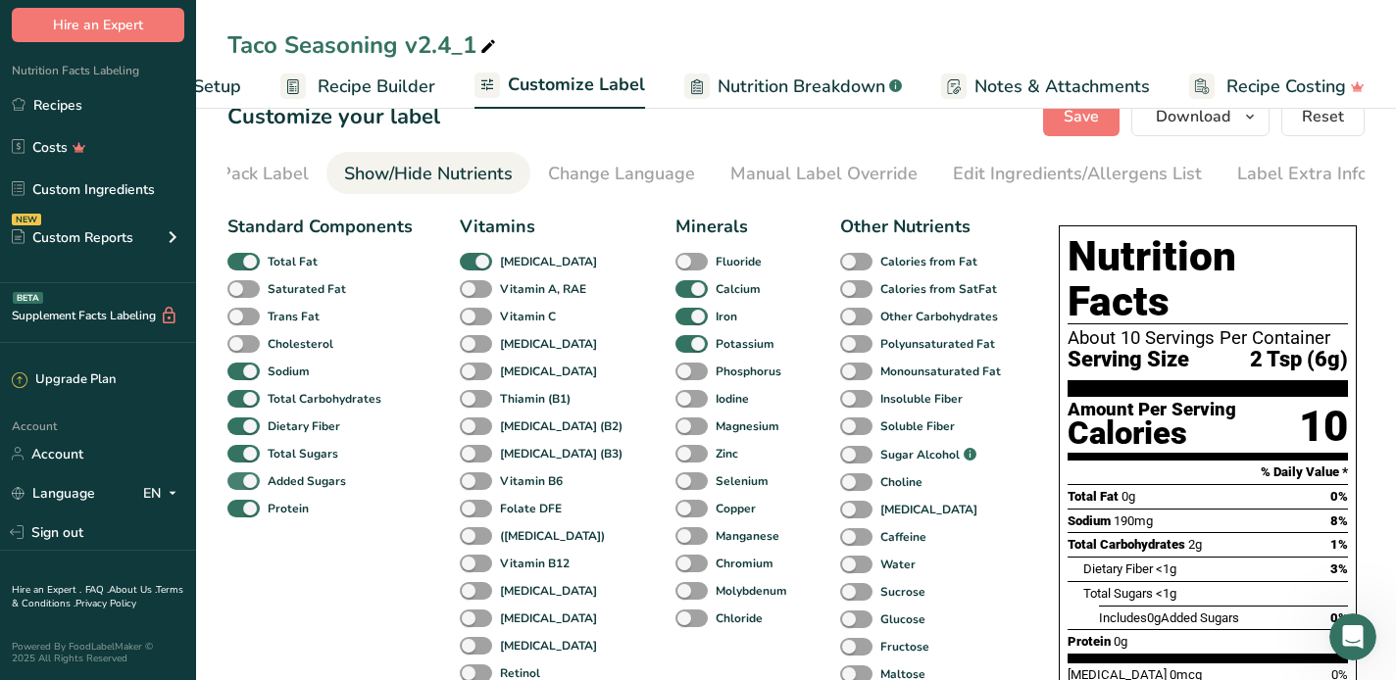
click at [253, 485] on span at bounding box center [243, 482] width 32 height 19
click at [240, 485] on input "Added Sugars" at bounding box center [233, 480] width 13 height 13
checkbox input "false"
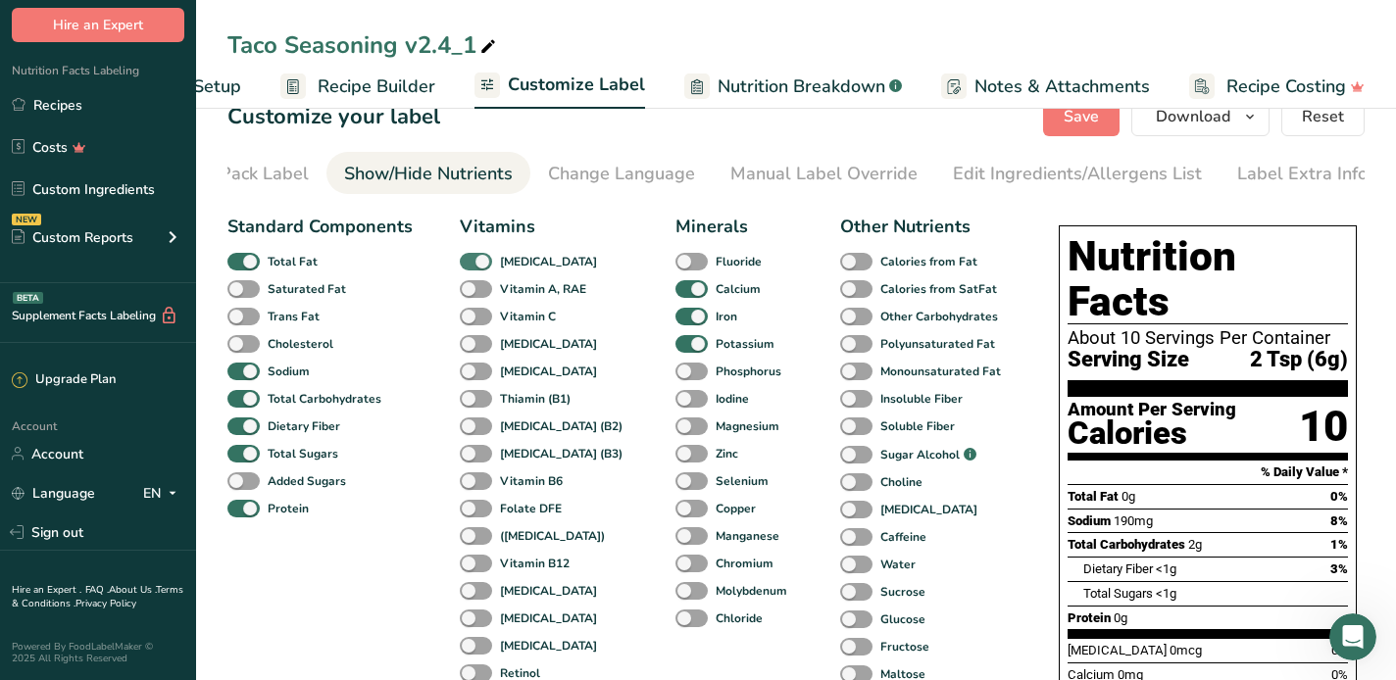
click at [482, 265] on span at bounding box center [476, 262] width 32 height 19
click at [473, 265] on input "[MEDICAL_DATA]" at bounding box center [466, 261] width 13 height 13
checkbox input "false"
click at [675, 289] on span at bounding box center [691, 289] width 32 height 19
click at [675, 289] on input "Calcium" at bounding box center [681, 288] width 13 height 13
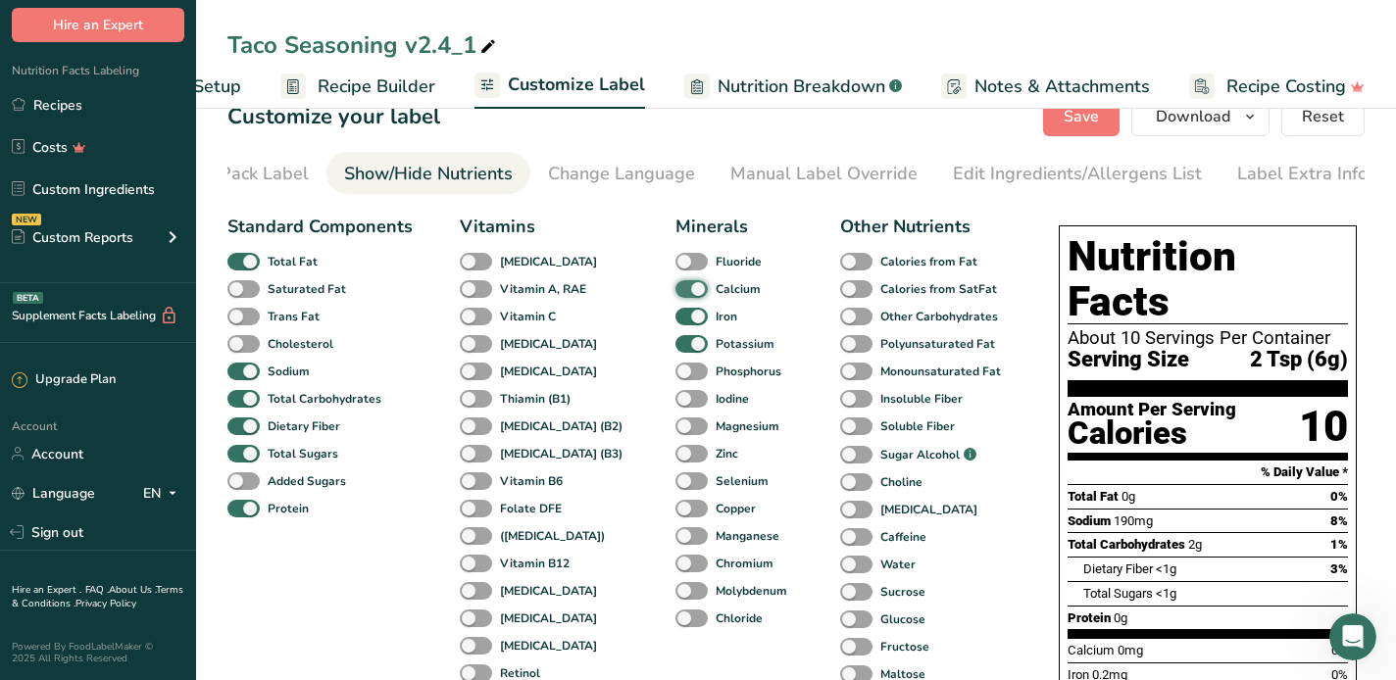
checkbox input "false"
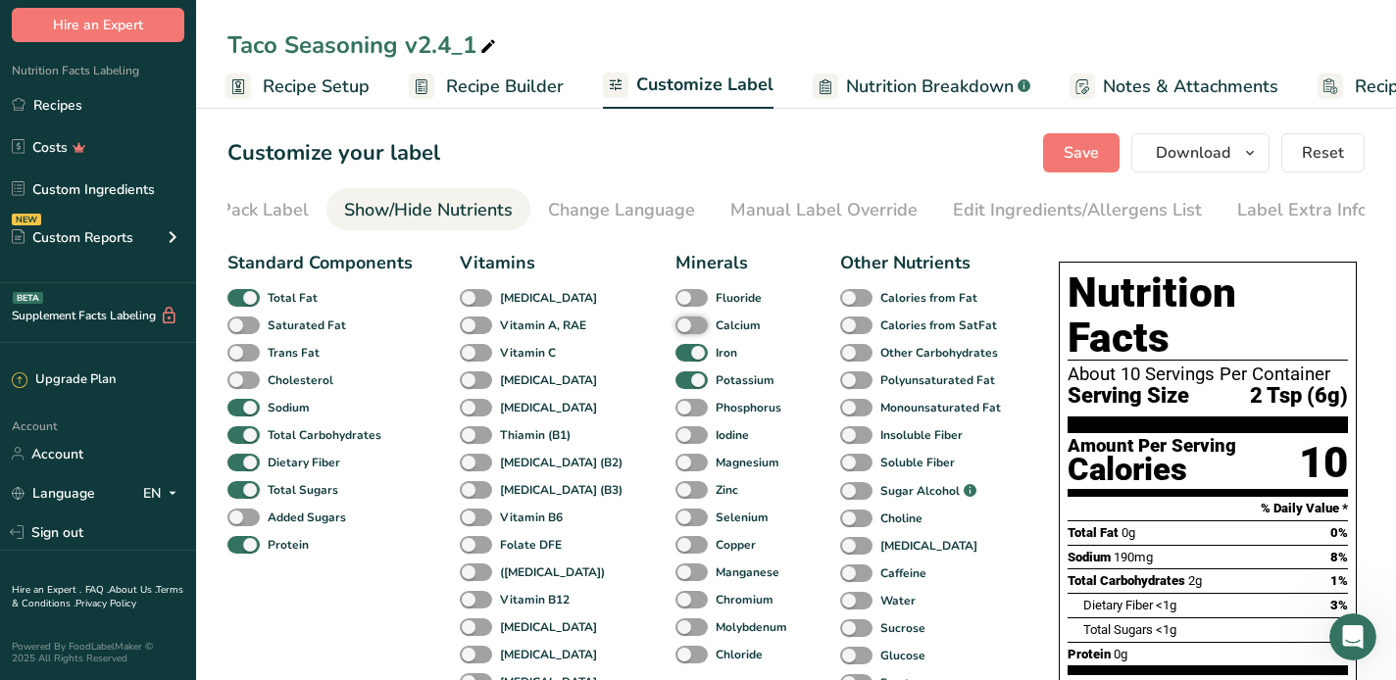
scroll to position [0, 0]
click at [679, 79] on span "Customize Label" at bounding box center [706, 85] width 137 height 26
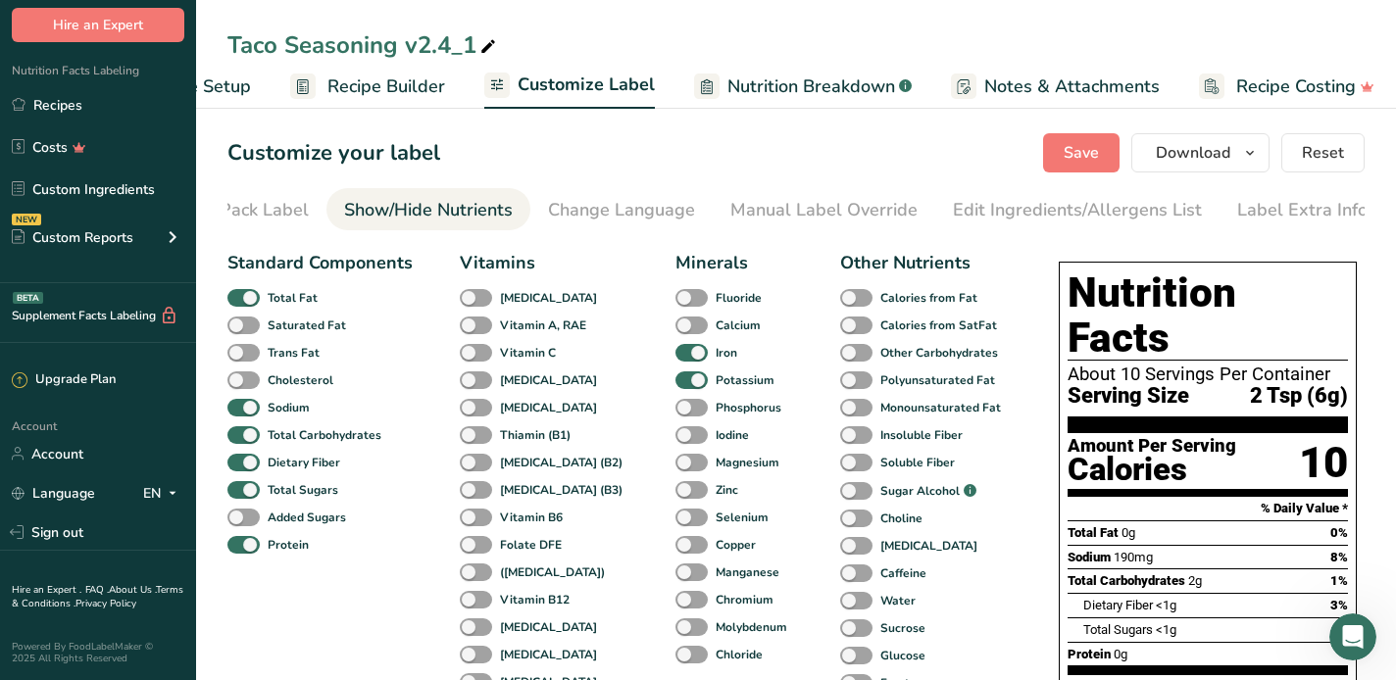
scroll to position [0, 130]
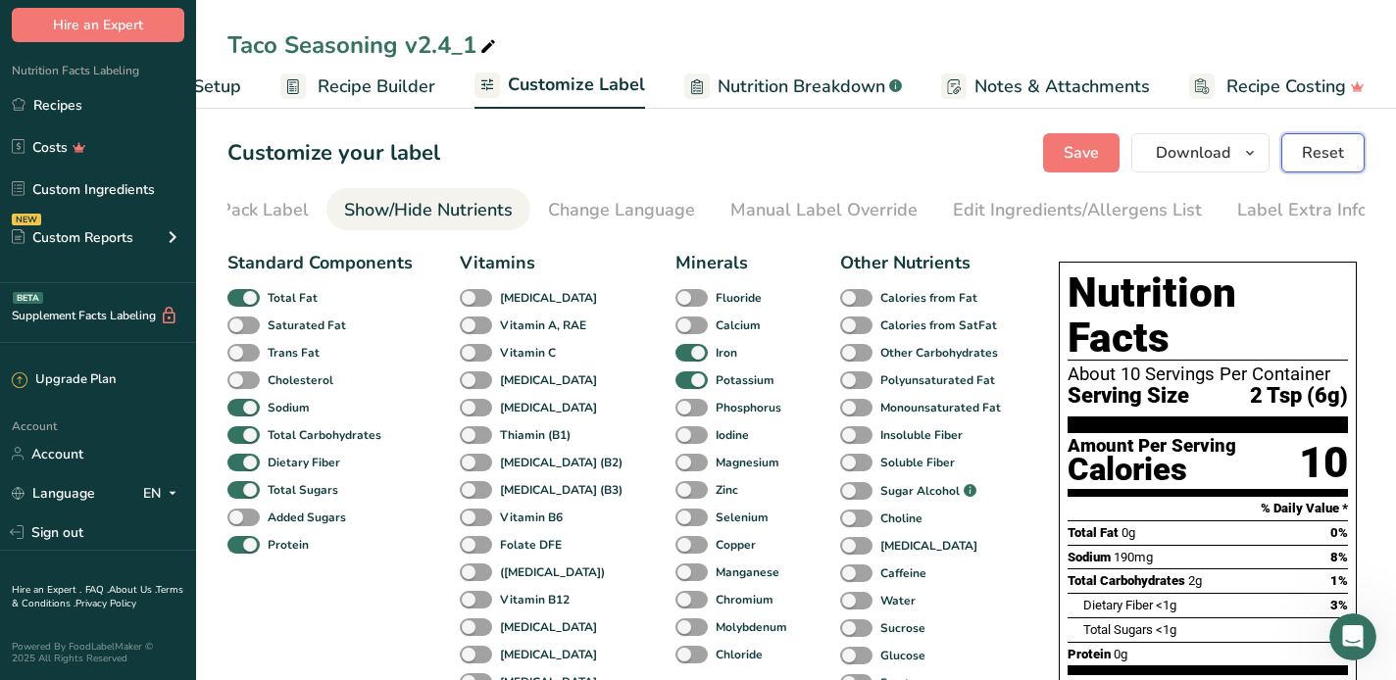
click at [1329, 144] on span "Reset" at bounding box center [1323, 153] width 42 height 24
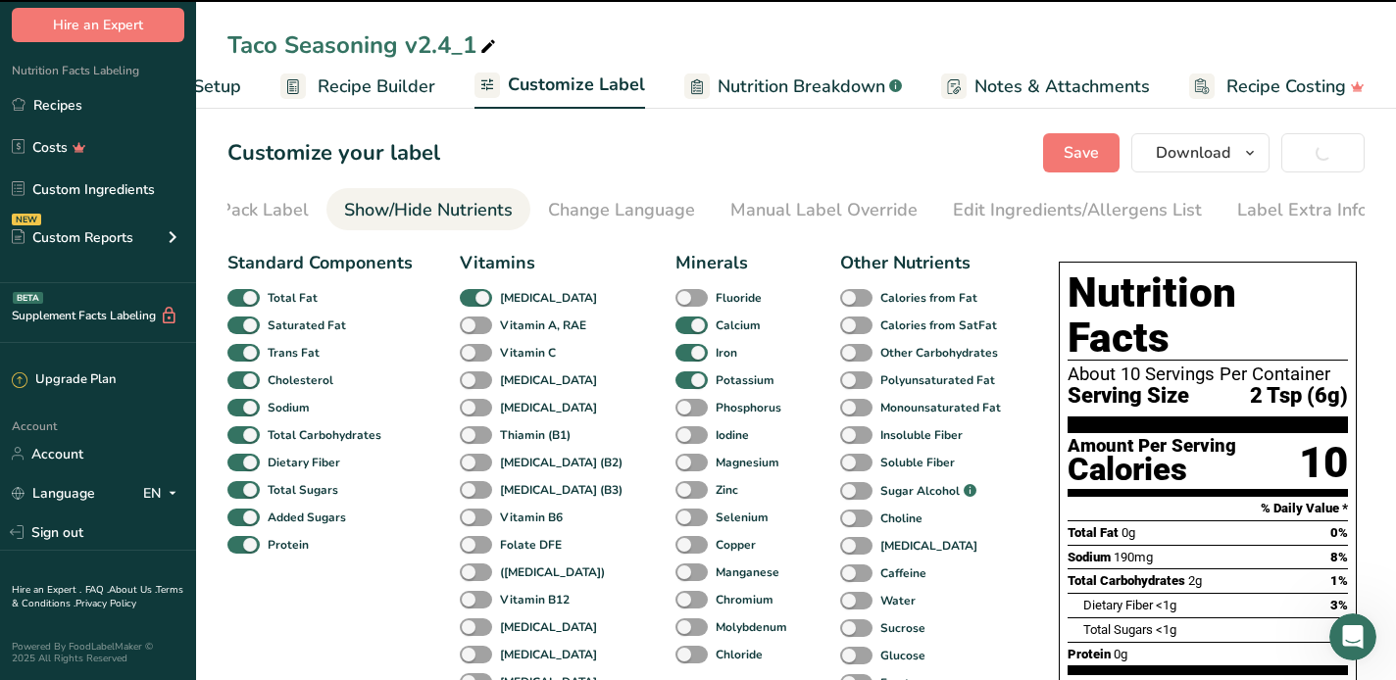
checkbox input "true"
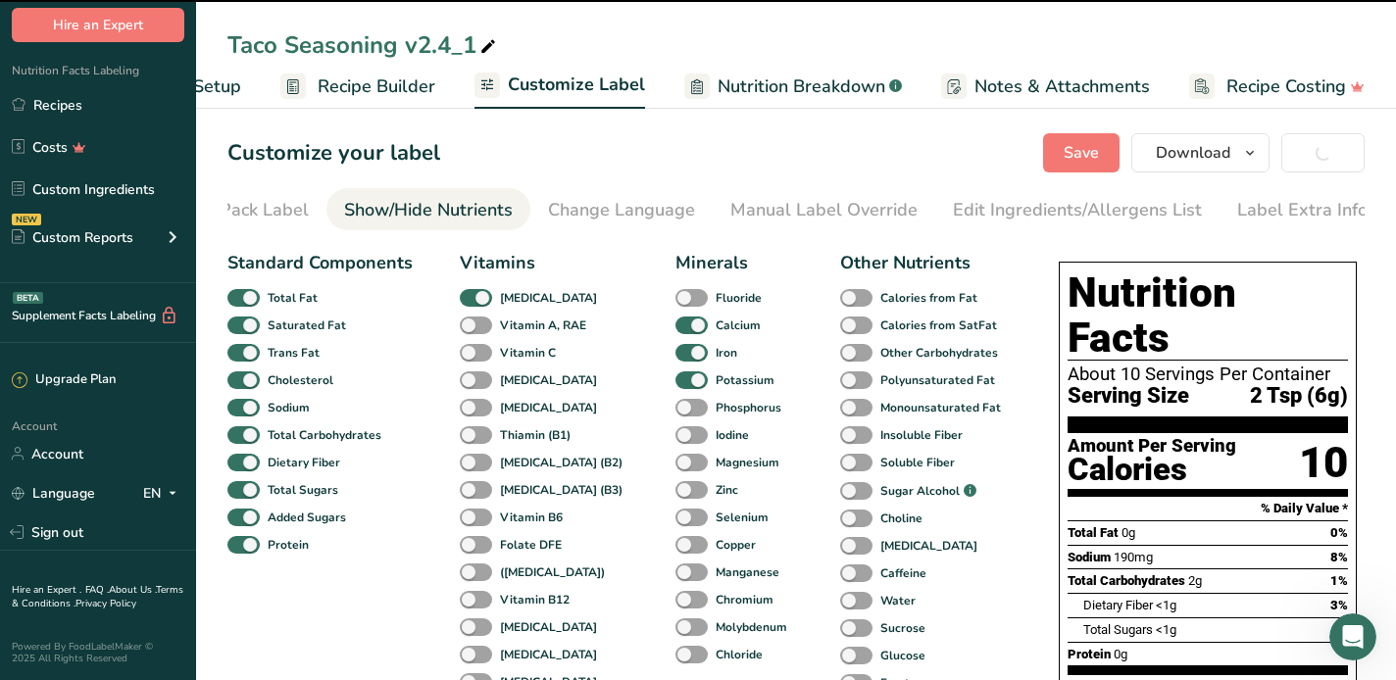
checkbox input "true"
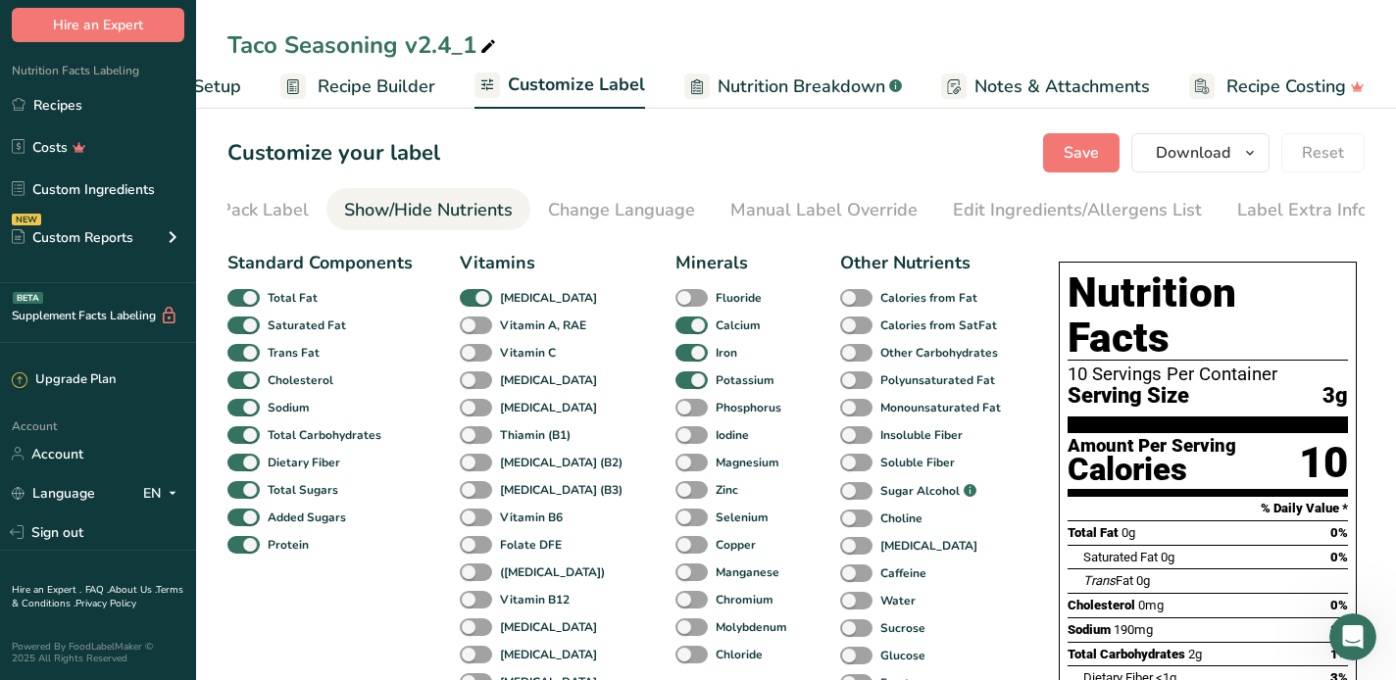
click at [573, 76] on span "Customize Label" at bounding box center [576, 85] width 137 height 26
click at [567, 90] on span "Customize Label" at bounding box center [576, 85] width 137 height 26
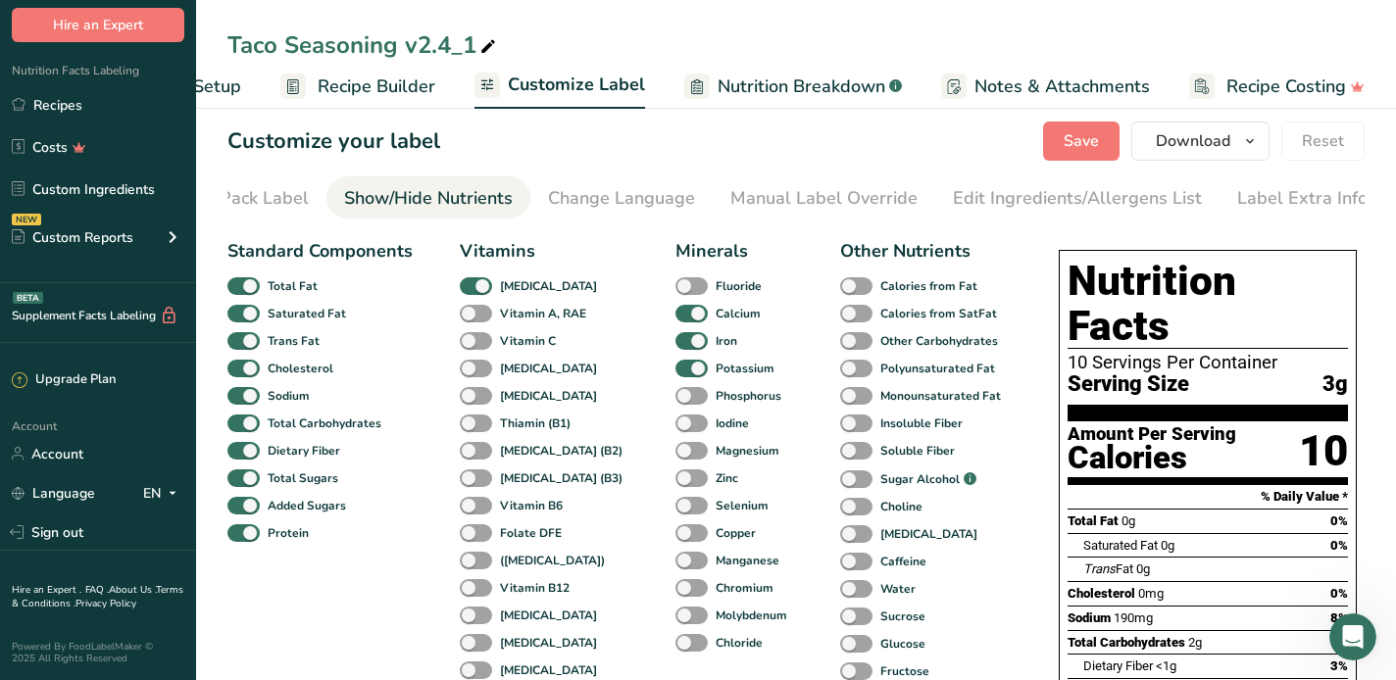
scroll to position [0, 0]
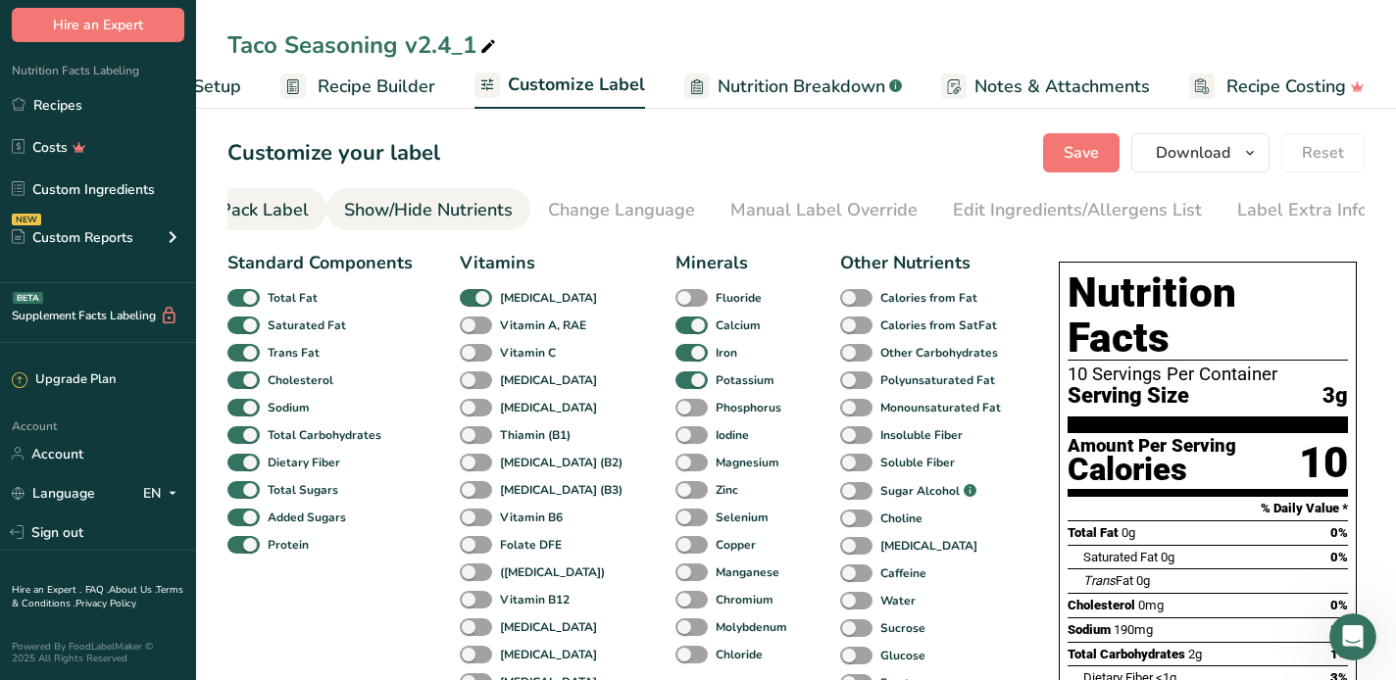
click at [255, 205] on div "Front of Pack Label" at bounding box center [230, 210] width 158 height 26
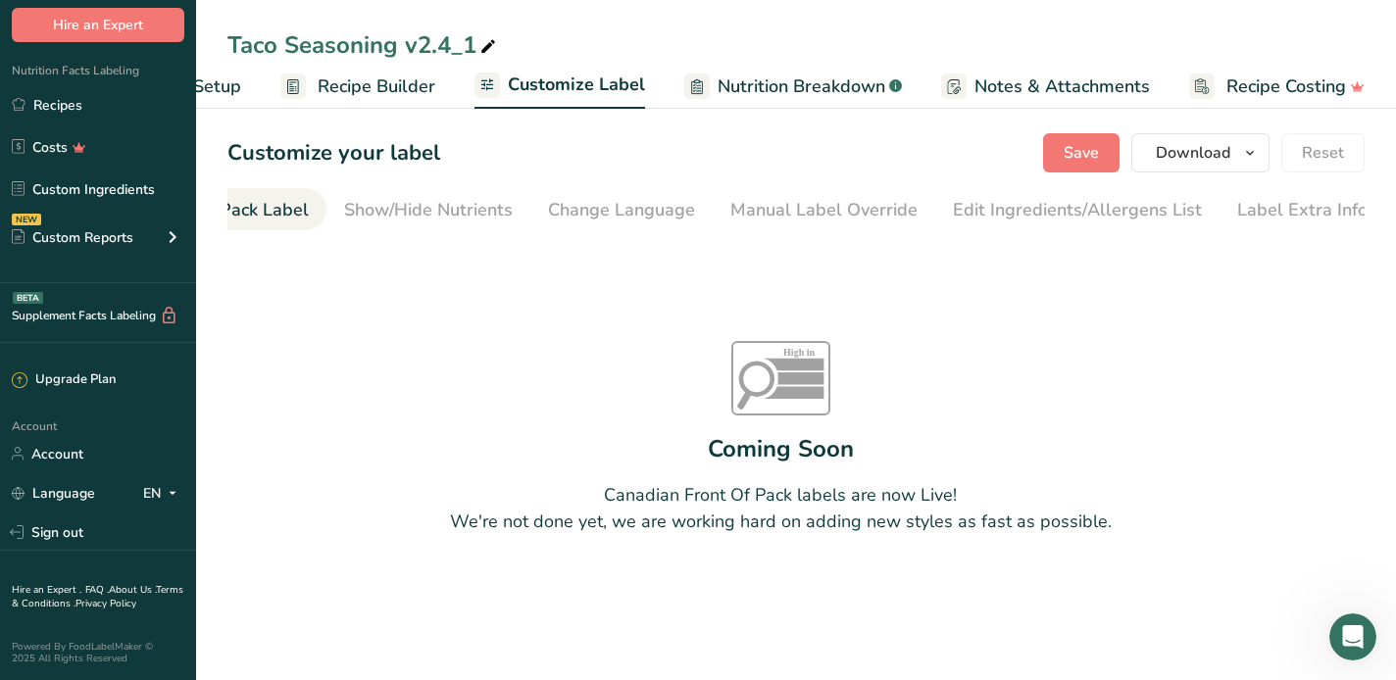
scroll to position [0, 190]
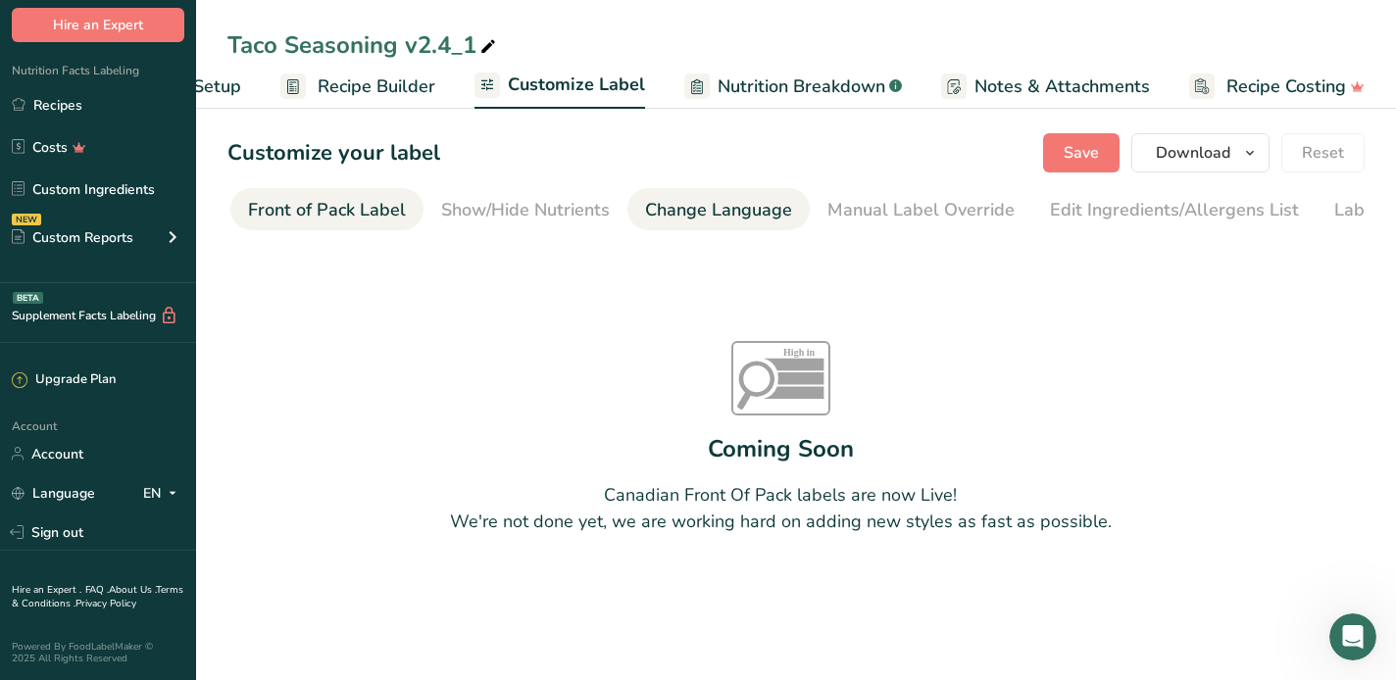
click at [695, 204] on div "Change Language" at bounding box center [718, 210] width 147 height 26
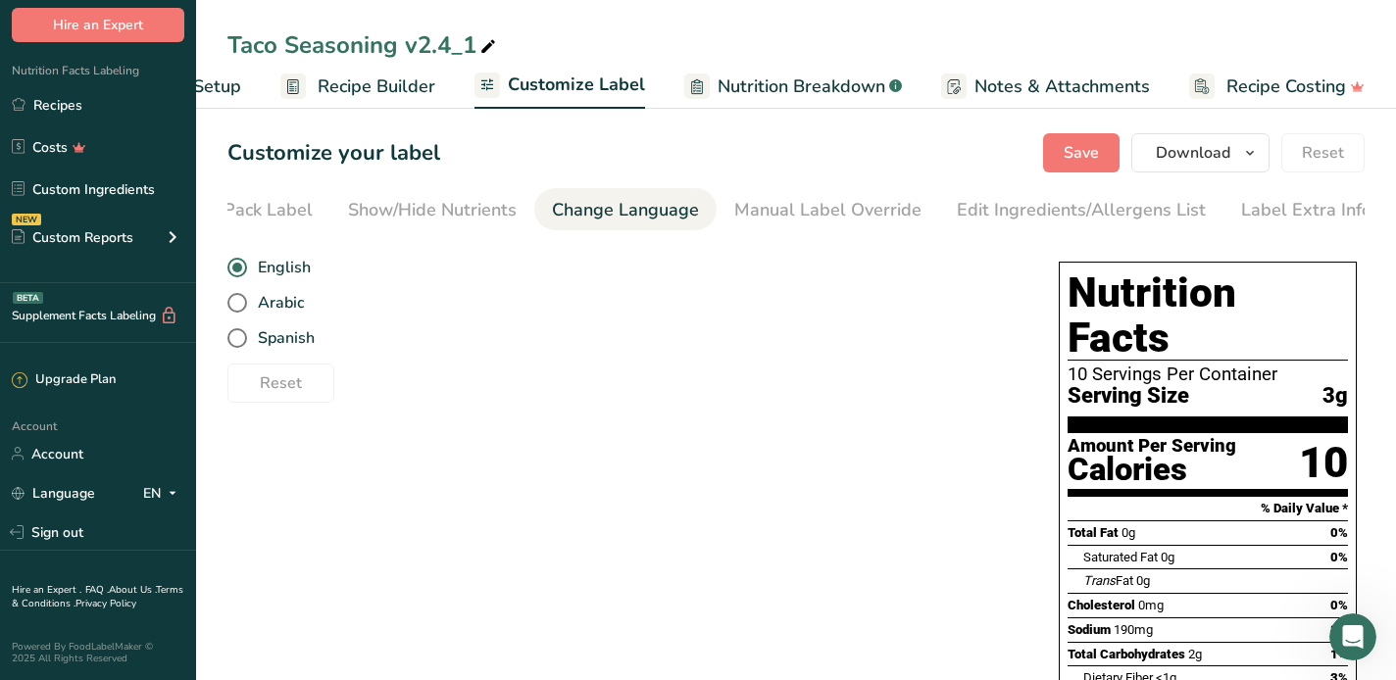
scroll to position [0, 287]
click at [535, 214] on li "Change Language" at bounding box center [621, 209] width 182 height 42
click at [434, 214] on div "Show/Hide Nutrients" at bounding box center [428, 210] width 169 height 26
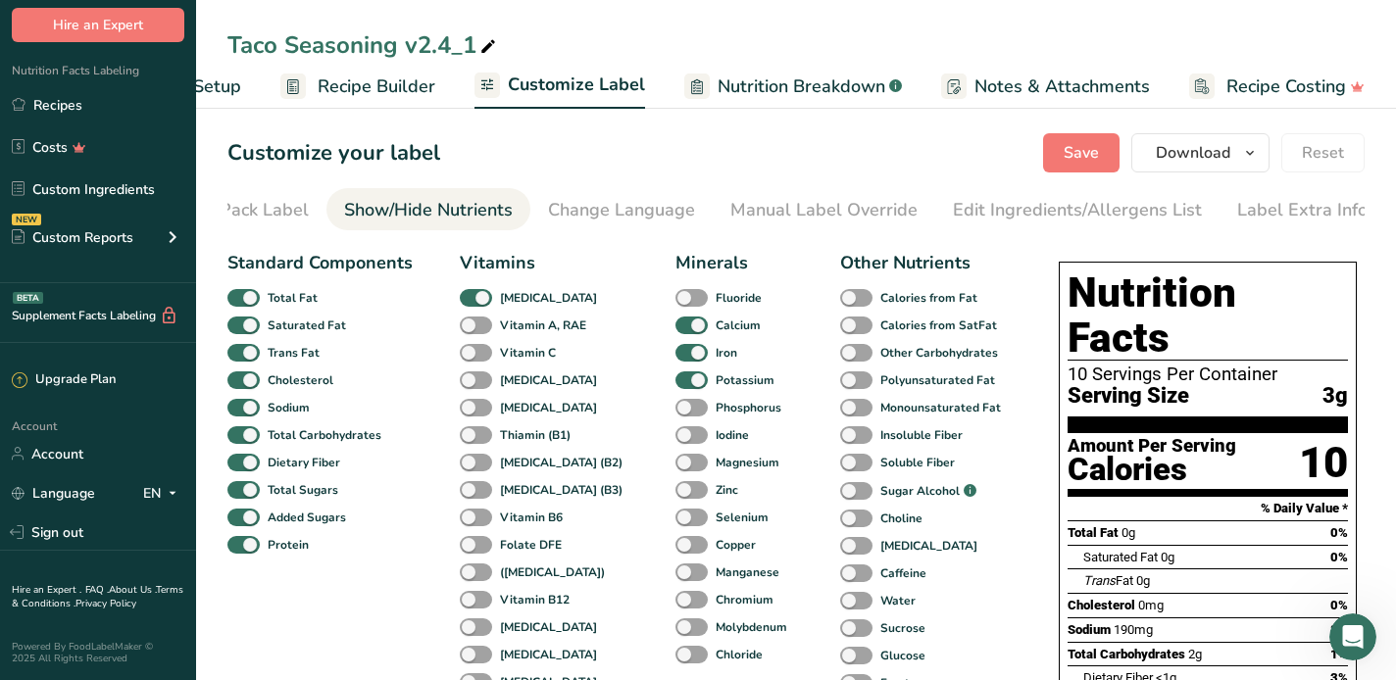
click at [310, 48] on div "Taco Seasoning v2.4_1" at bounding box center [363, 44] width 273 height 35
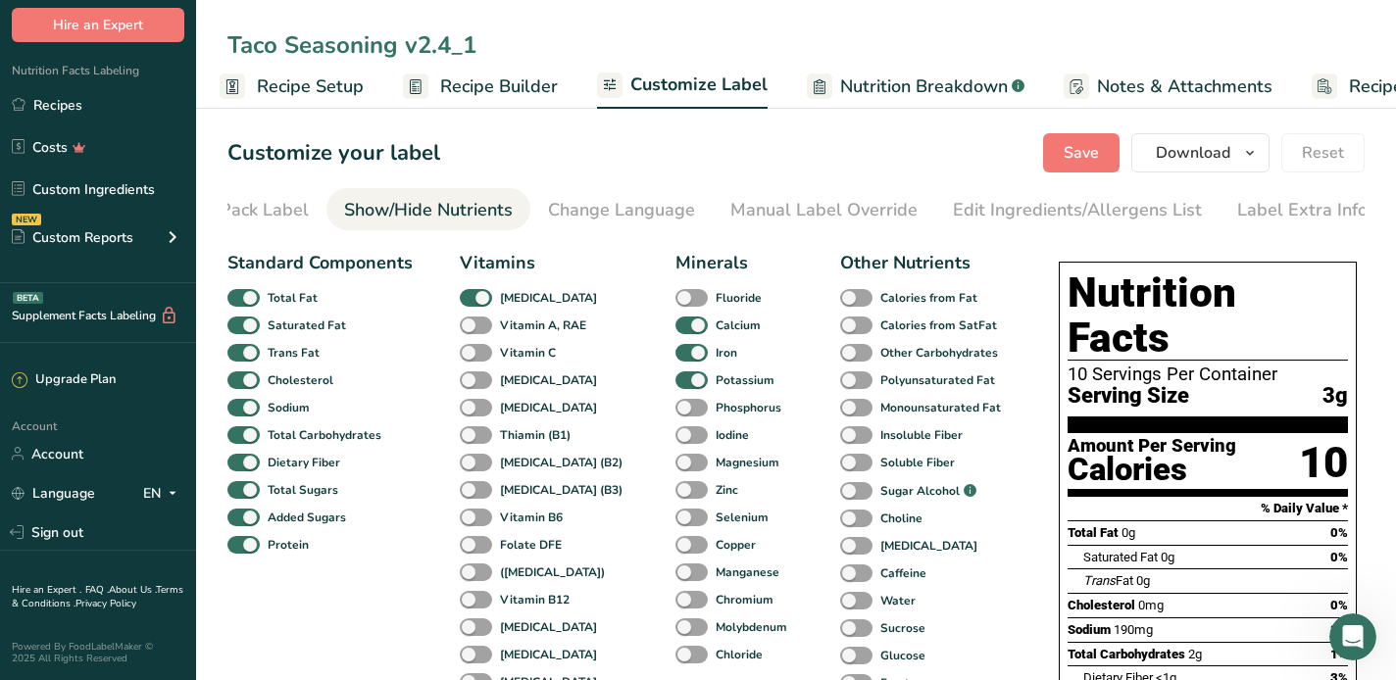
scroll to position [0, 0]
click at [1185, 315] on h1 "Nutrition Facts" at bounding box center [1208, 316] width 280 height 90
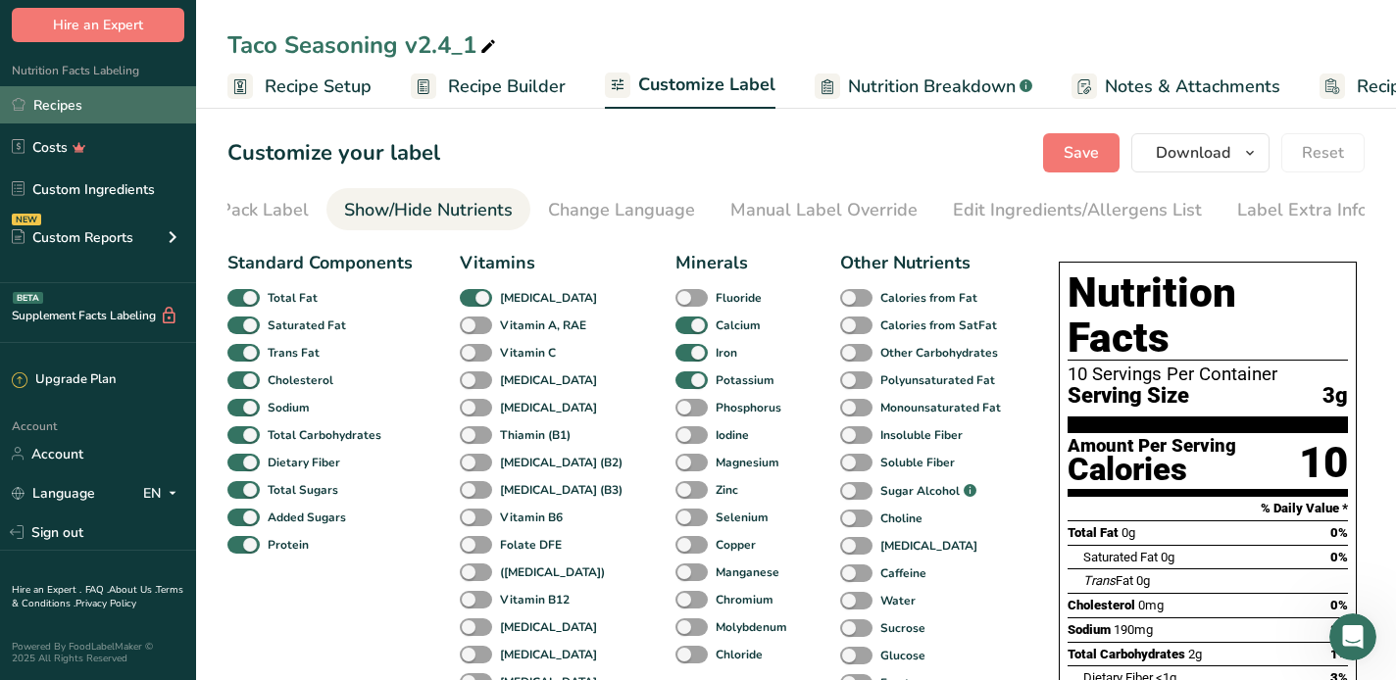
click at [51, 107] on link "Recipes" at bounding box center [98, 104] width 196 height 37
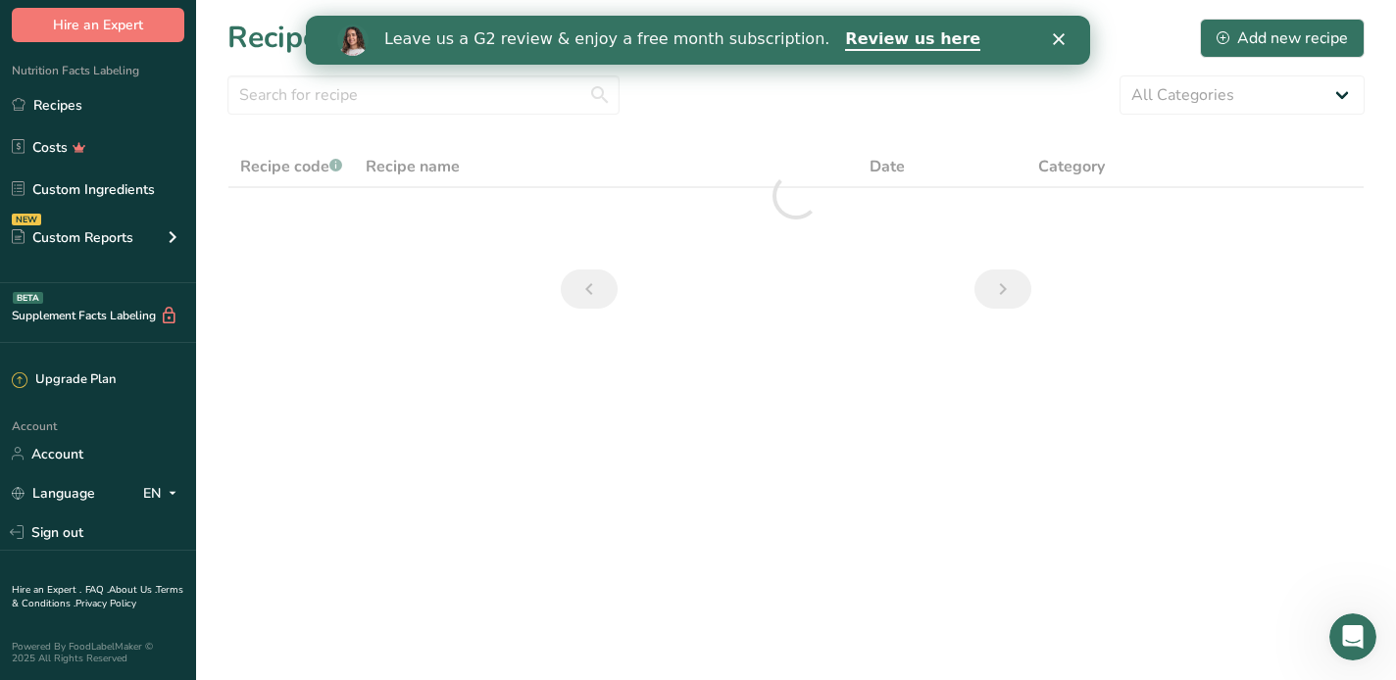
click at [239, 41] on h1 "Recipes" at bounding box center [280, 38] width 106 height 44
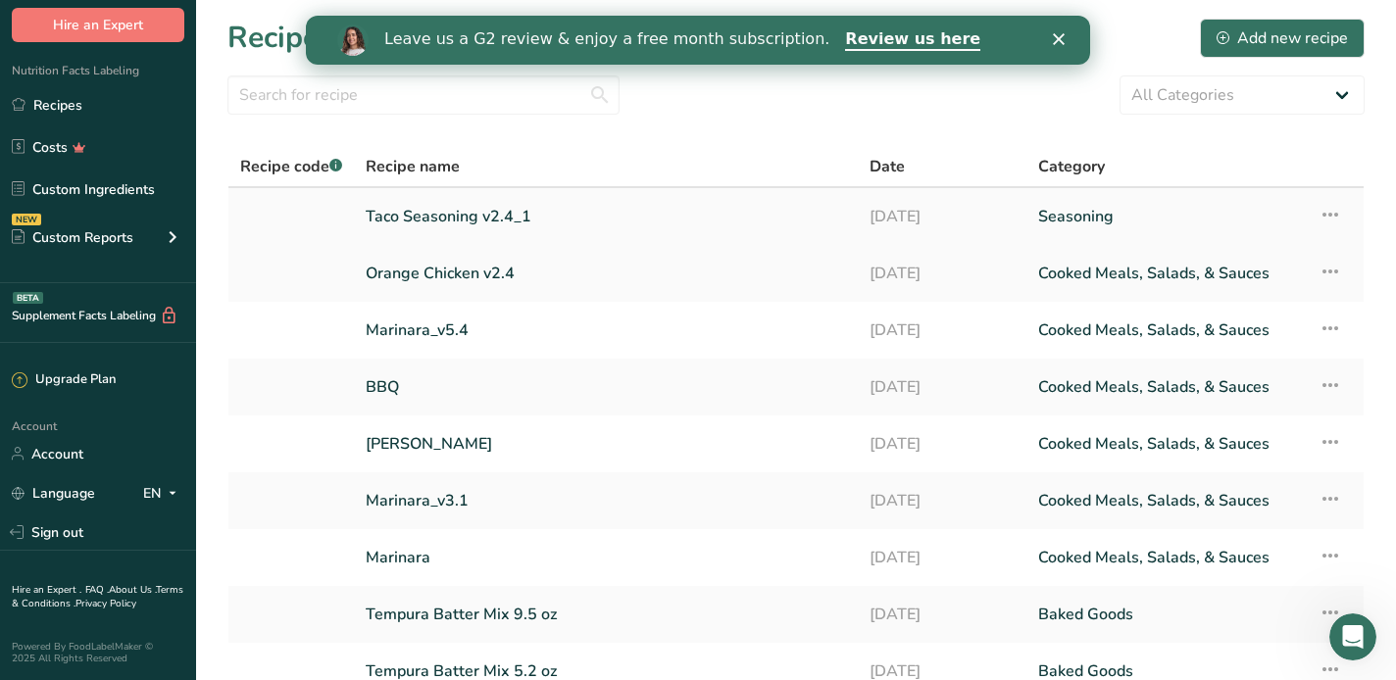
click at [447, 223] on link "Taco Seasoning v2.4_1" at bounding box center [606, 216] width 480 height 41
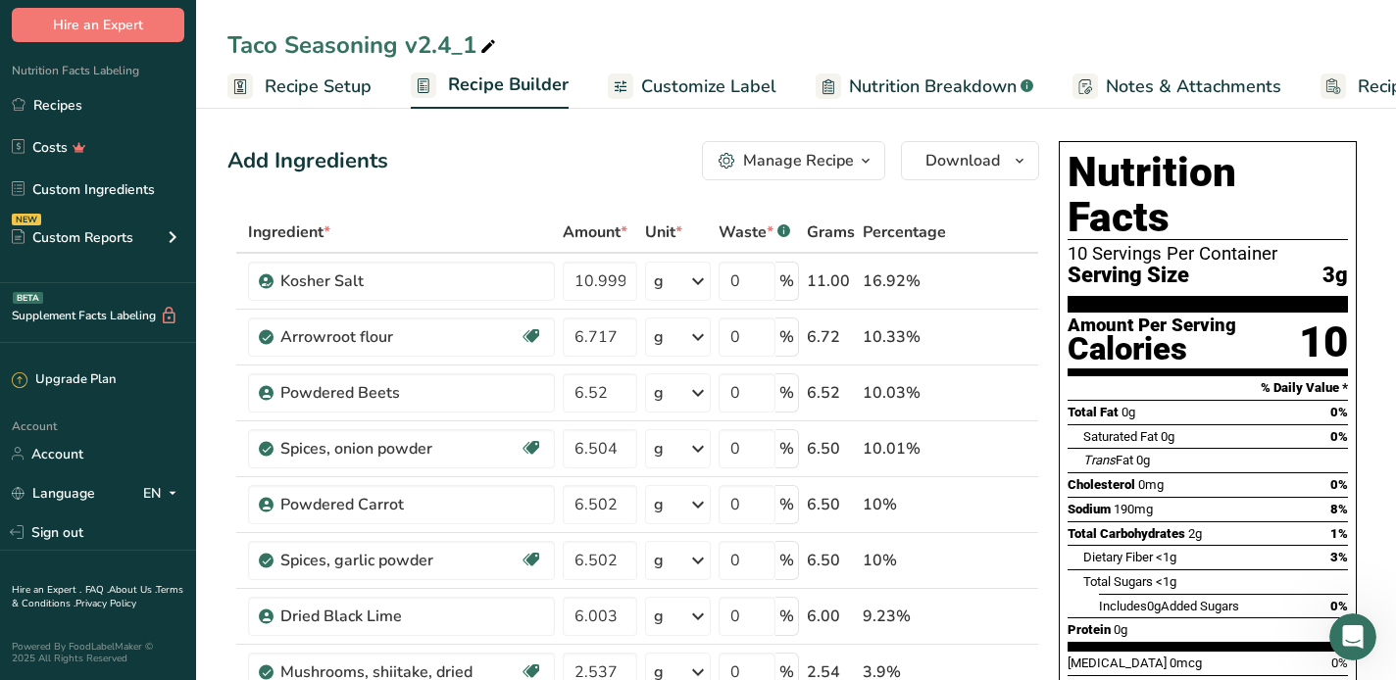
click at [727, 91] on span "Customize Label" at bounding box center [708, 87] width 135 height 26
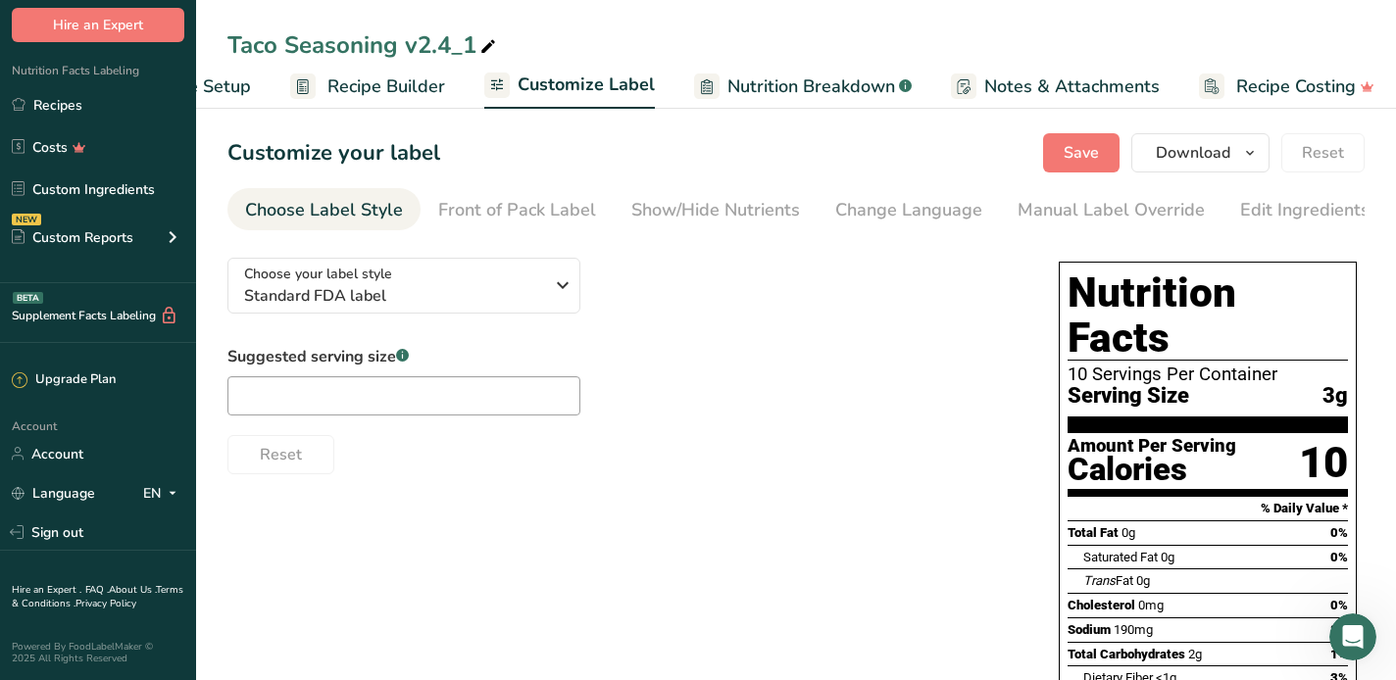
scroll to position [0, 130]
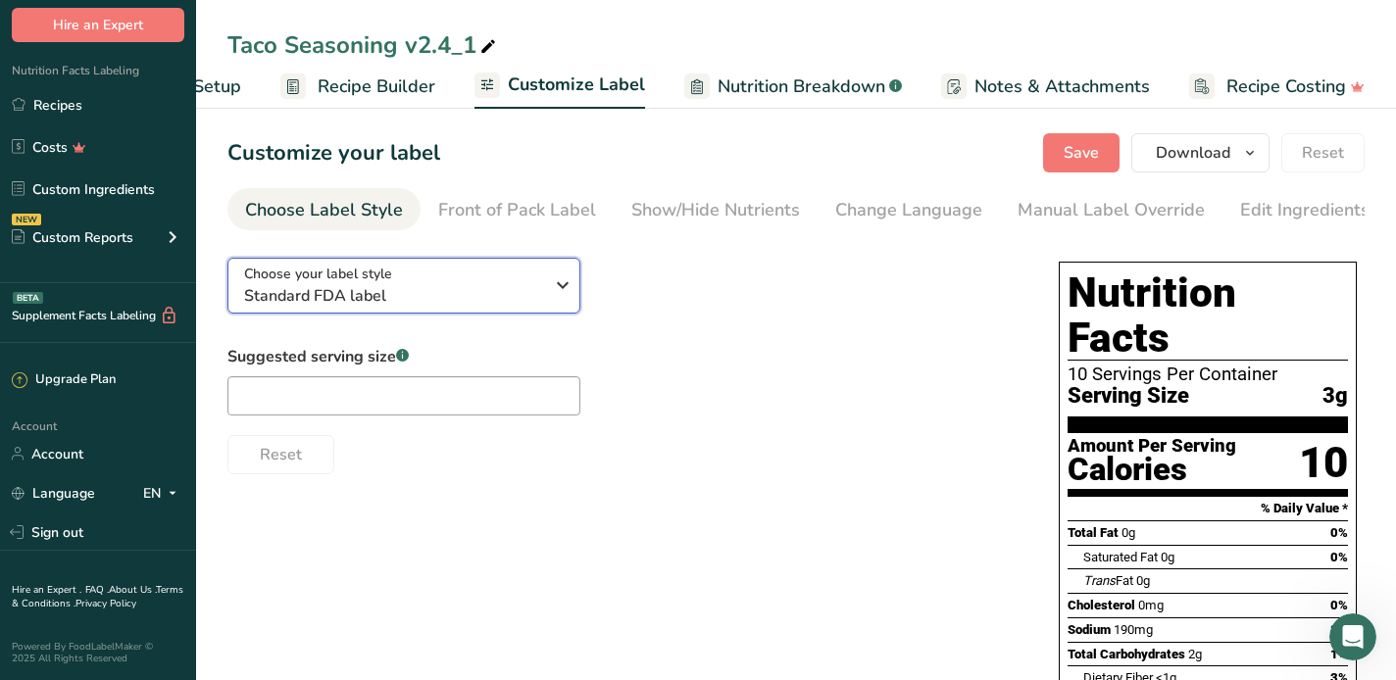
click at [548, 285] on div "Choose your label style Standard FDA label" at bounding box center [401, 286] width 314 height 44
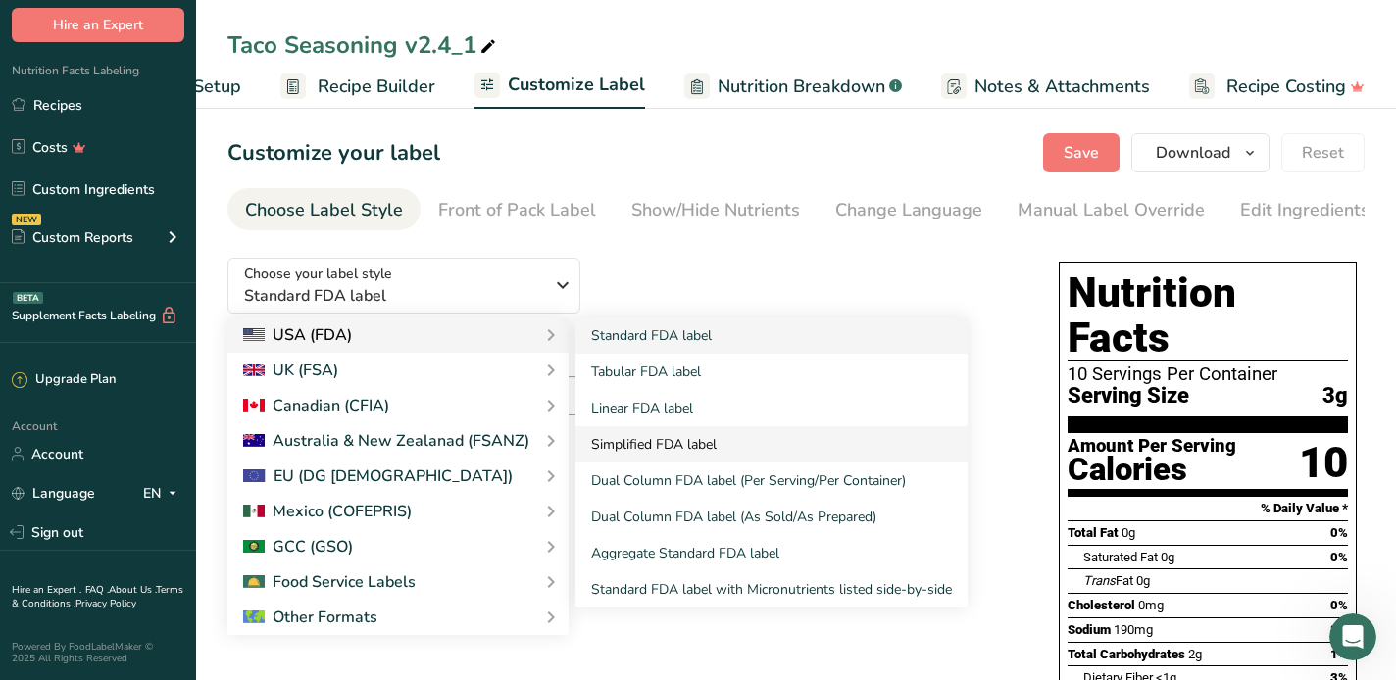
click at [616, 446] on link "Simplified FDA label" at bounding box center [771, 444] width 392 height 36
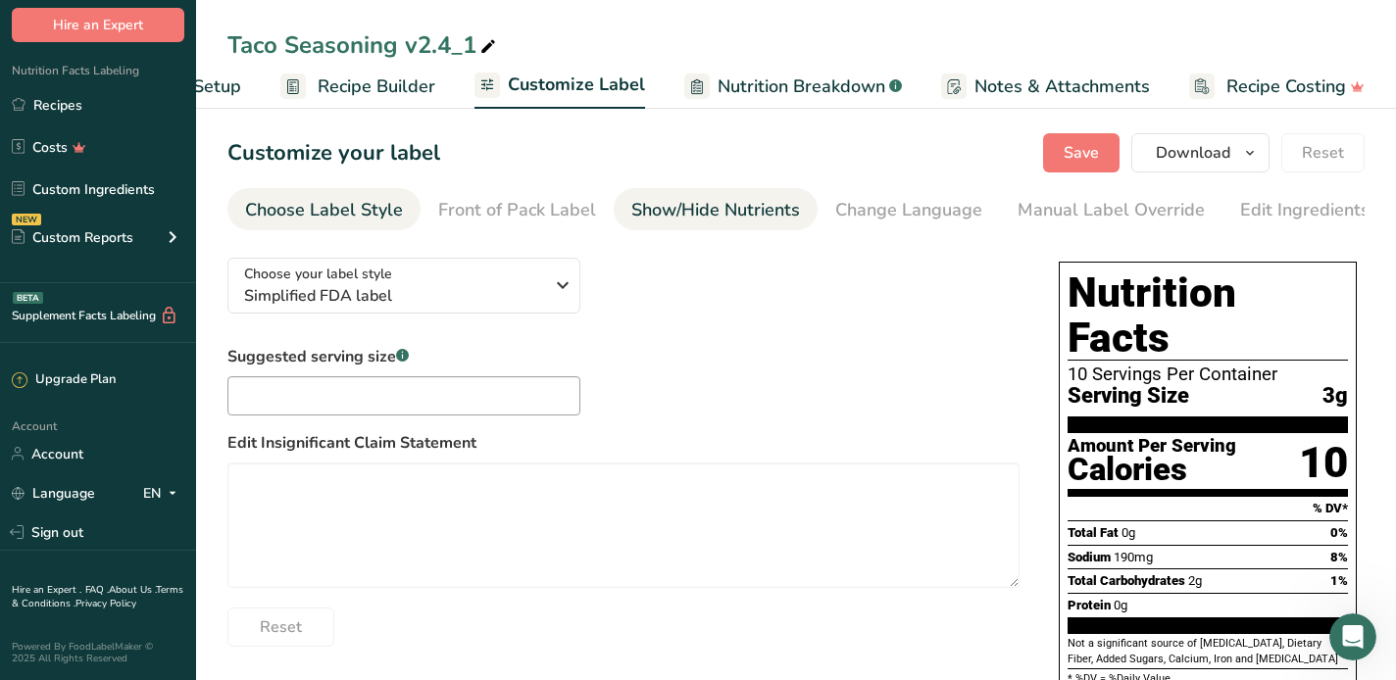
click at [716, 211] on div "Show/Hide Nutrients" at bounding box center [715, 210] width 169 height 26
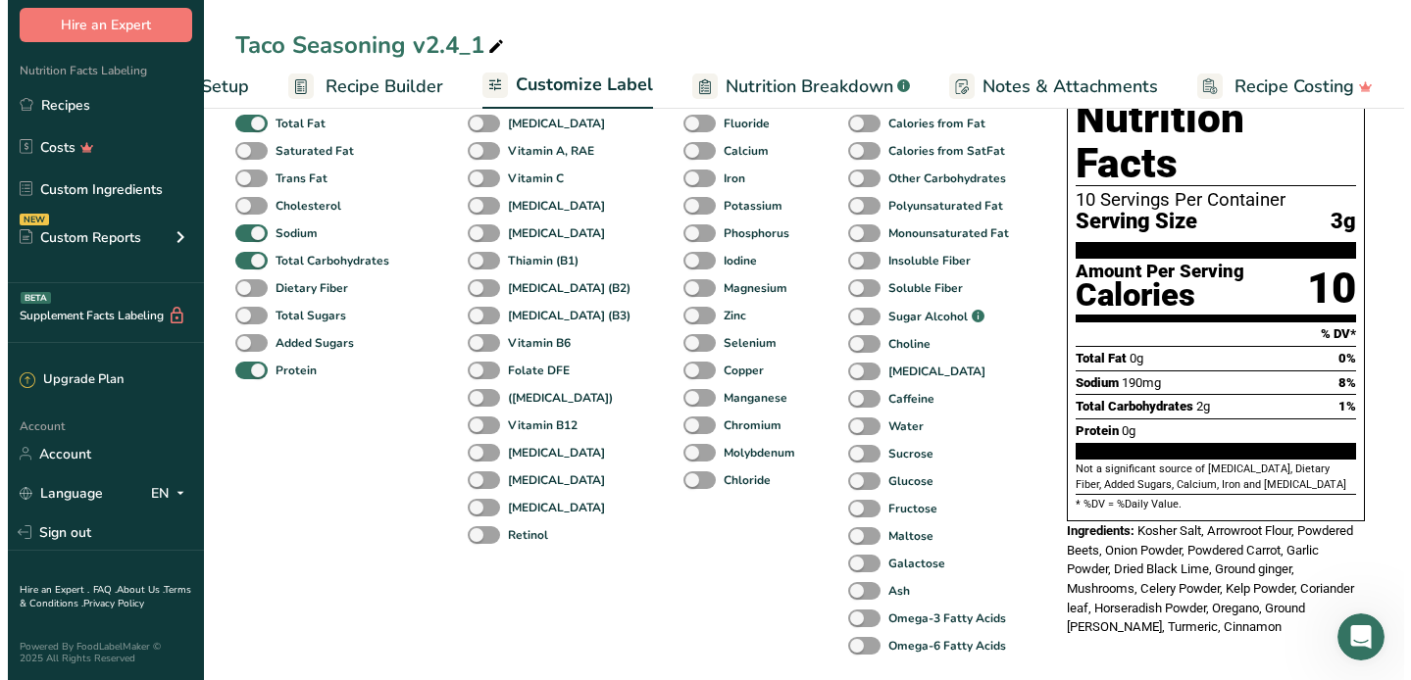
scroll to position [0, 0]
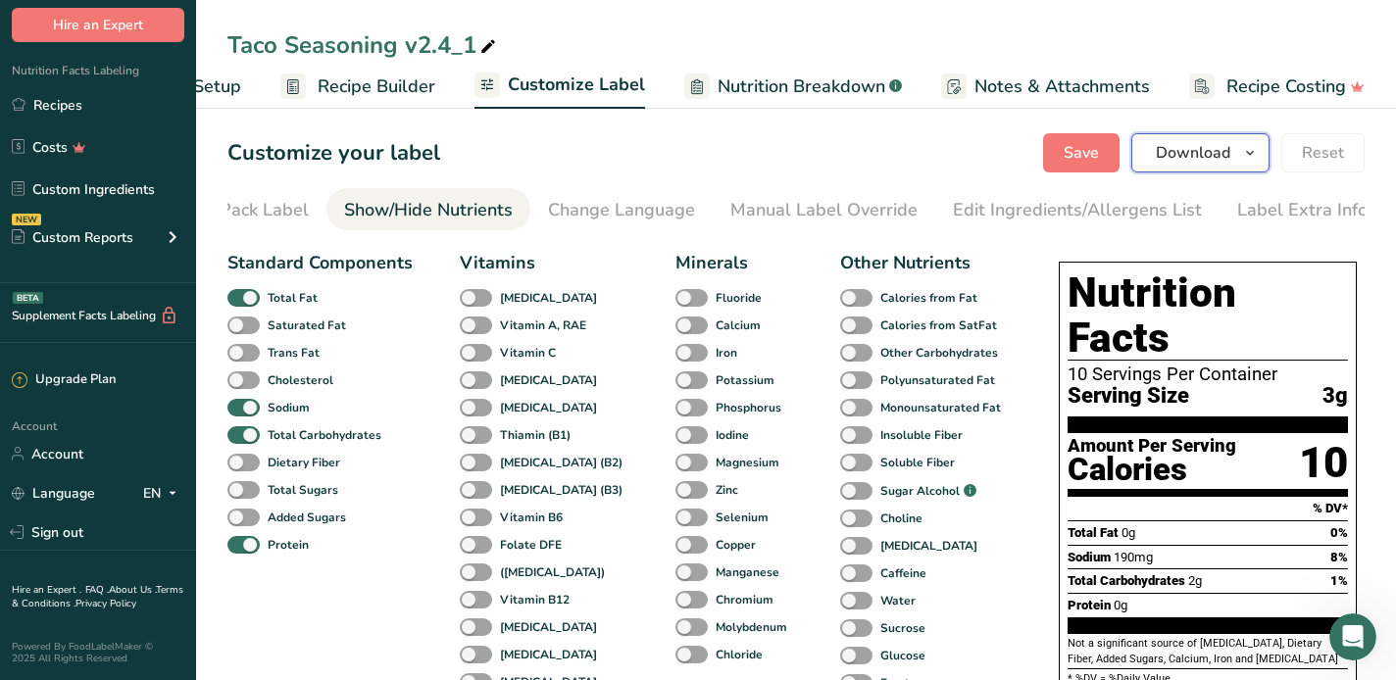
click at [1185, 144] on span "Download" at bounding box center [1193, 153] width 75 height 24
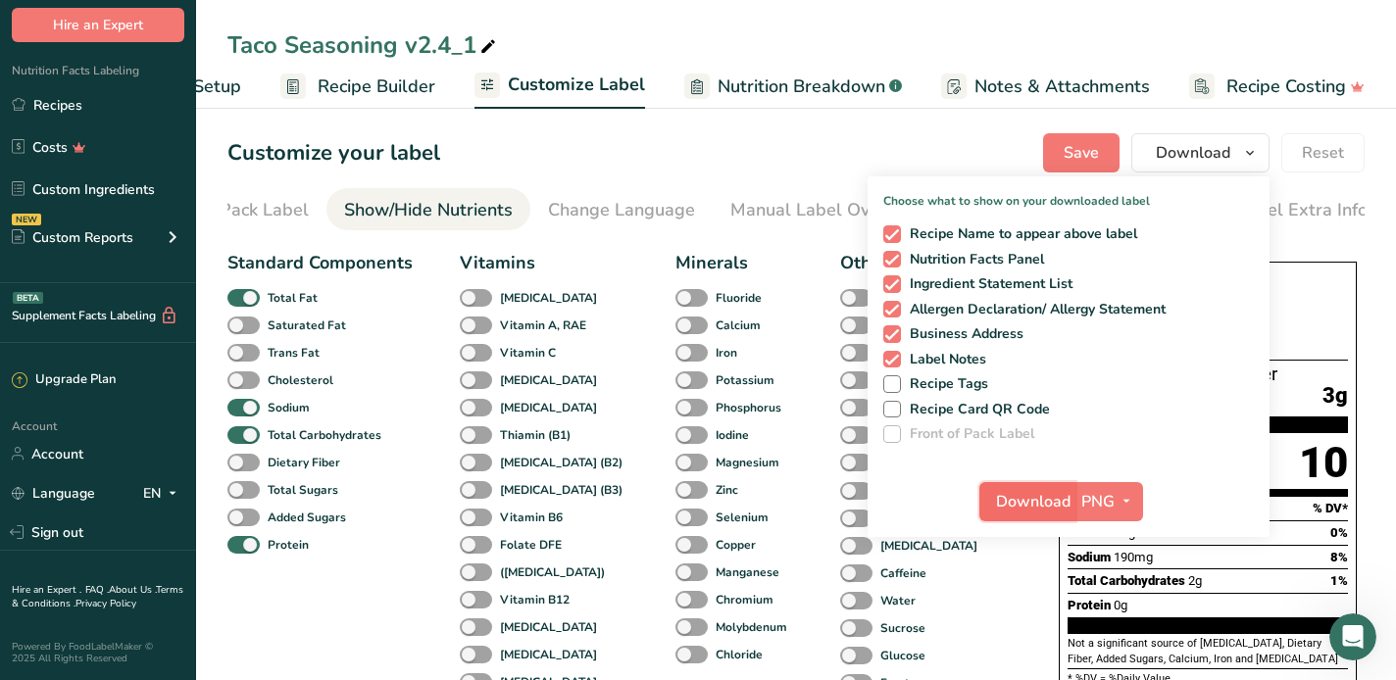
click at [1045, 498] on span "Download" at bounding box center [1033, 502] width 75 height 24
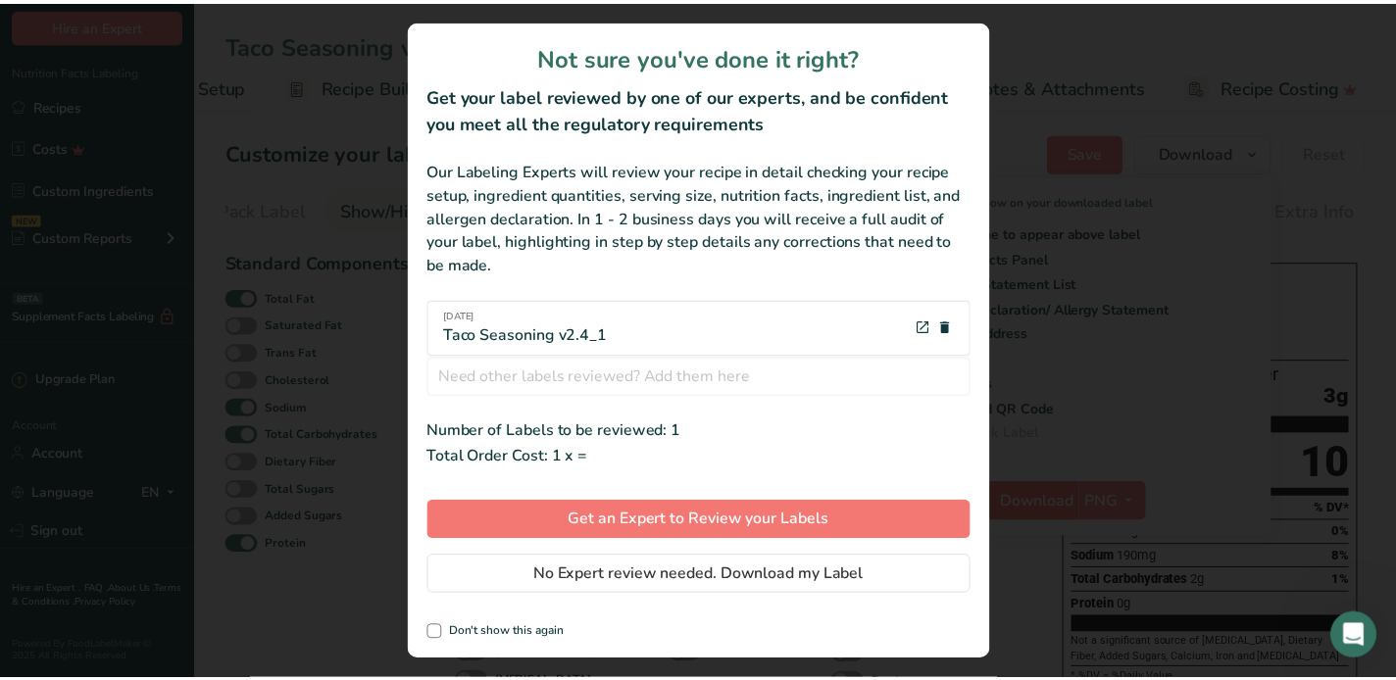
scroll to position [0, 116]
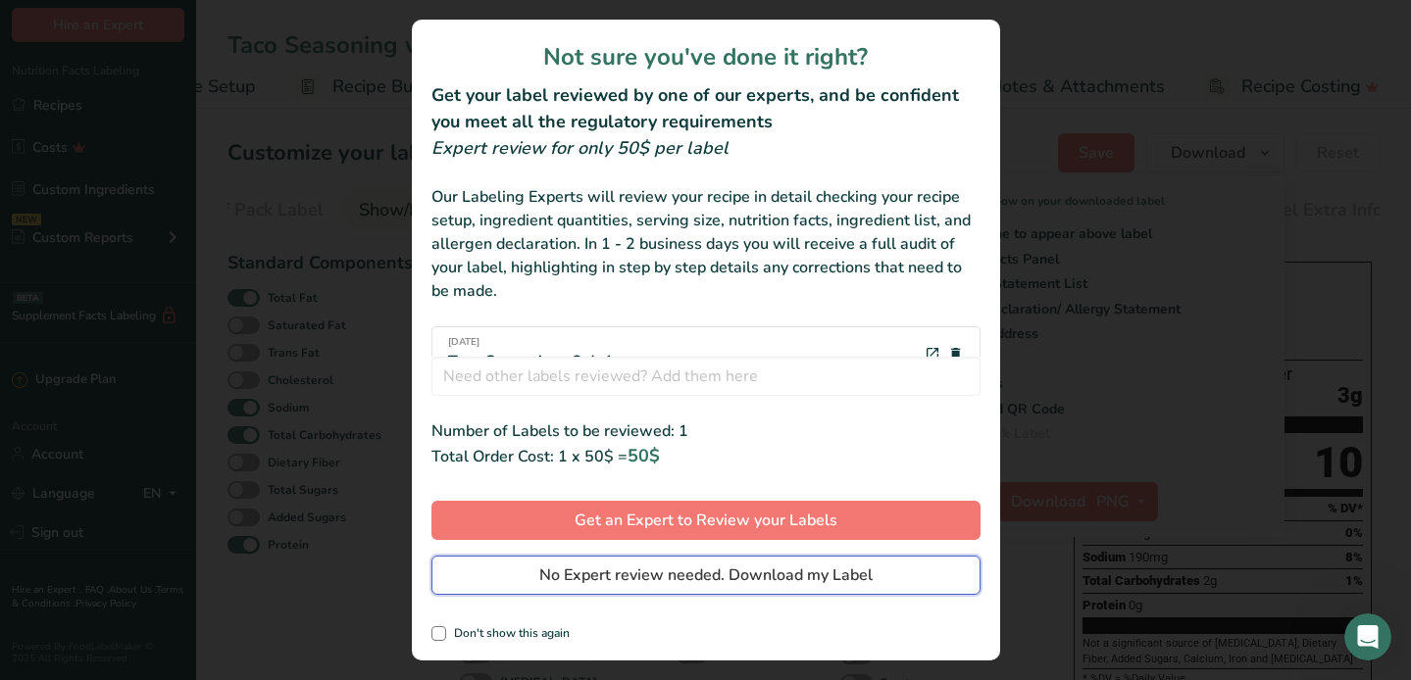
click at [659, 572] on span "No Expert review needed. Download my Label" at bounding box center [705, 576] width 333 height 24
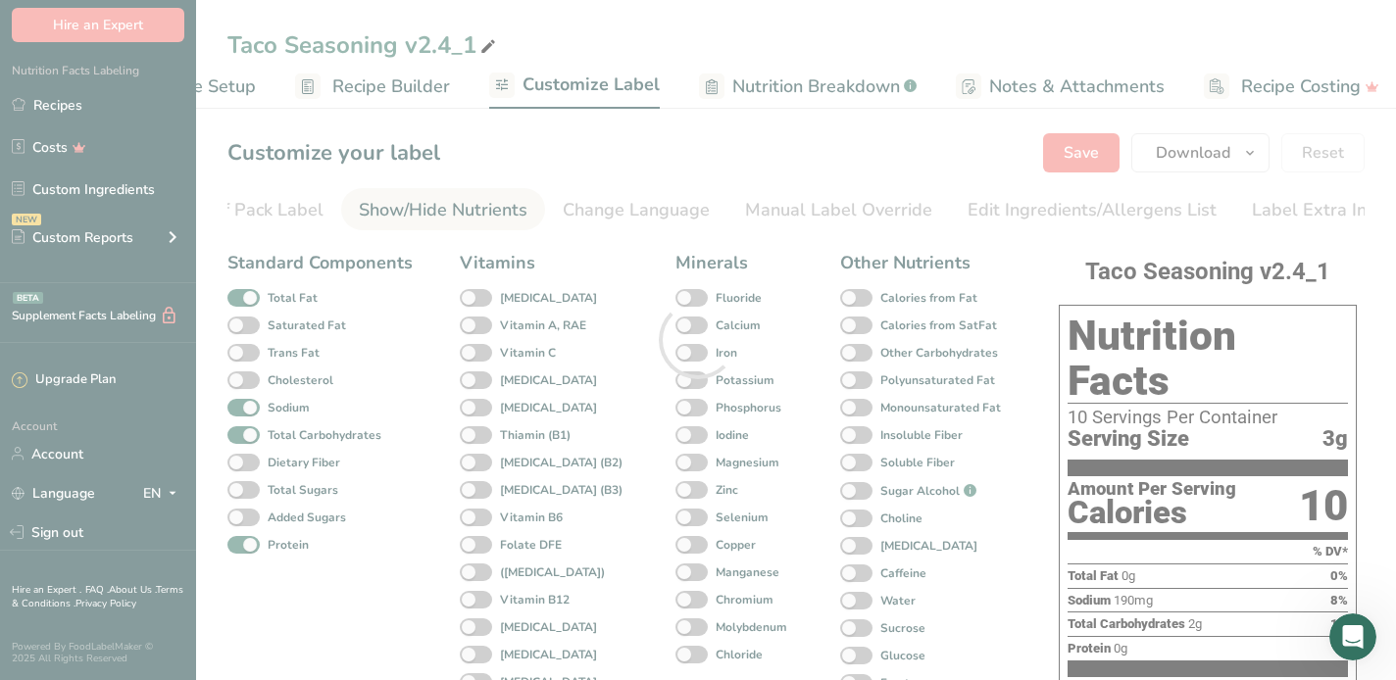
scroll to position [0, 0]
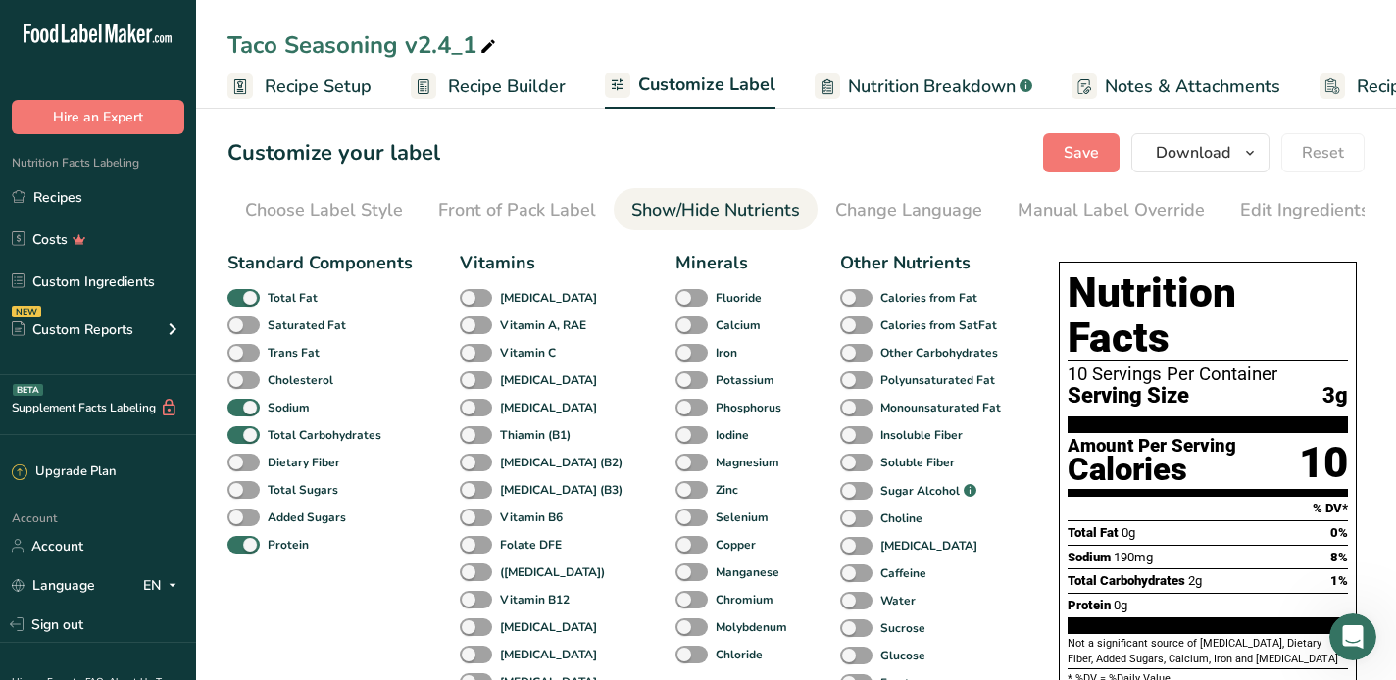
scroll to position [0, 273]
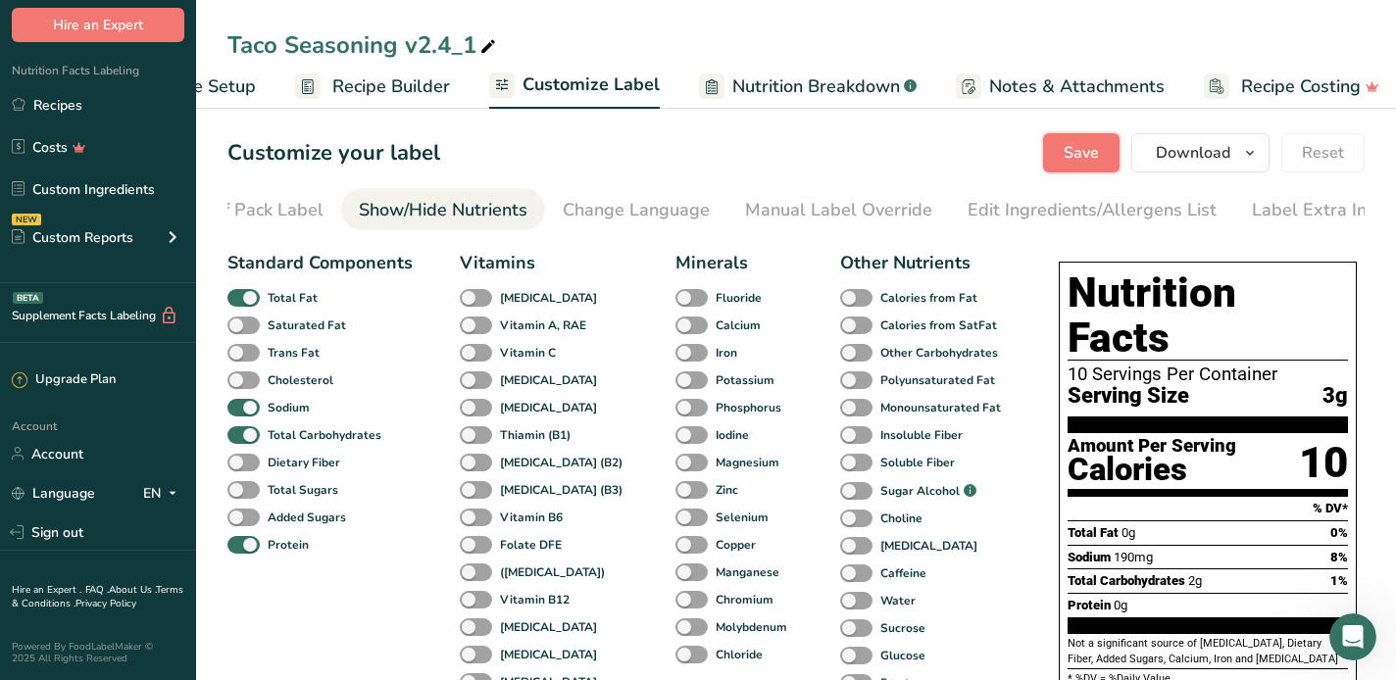
drag, startPoint x: 1077, startPoint y: 153, endPoint x: 1115, endPoint y: 145, distance: 38.1
click at [1077, 153] on span "Save" at bounding box center [1081, 153] width 35 height 24
drag, startPoint x: 1089, startPoint y: 147, endPoint x: 964, endPoint y: 124, distance: 127.7
click at [1089, 147] on span "Save" at bounding box center [1081, 153] width 35 height 24
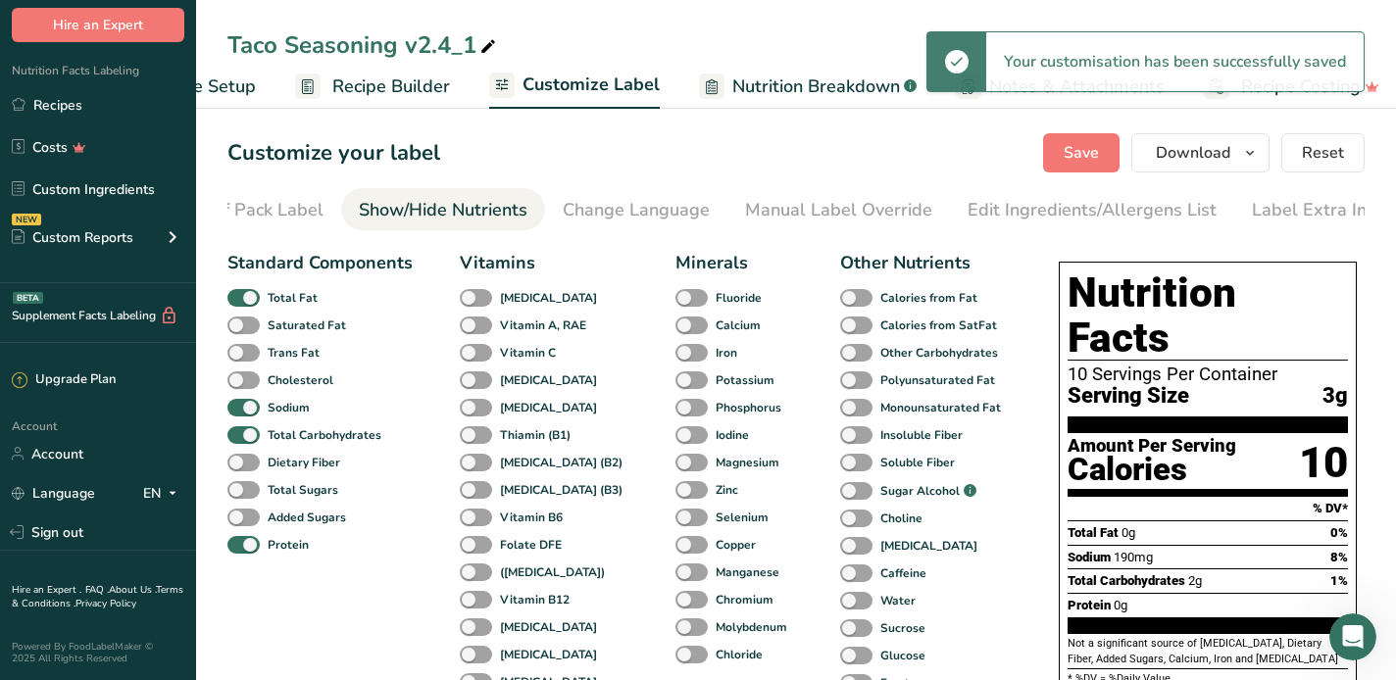
click at [808, 82] on span "Nutrition Breakdown" at bounding box center [816, 87] width 168 height 26
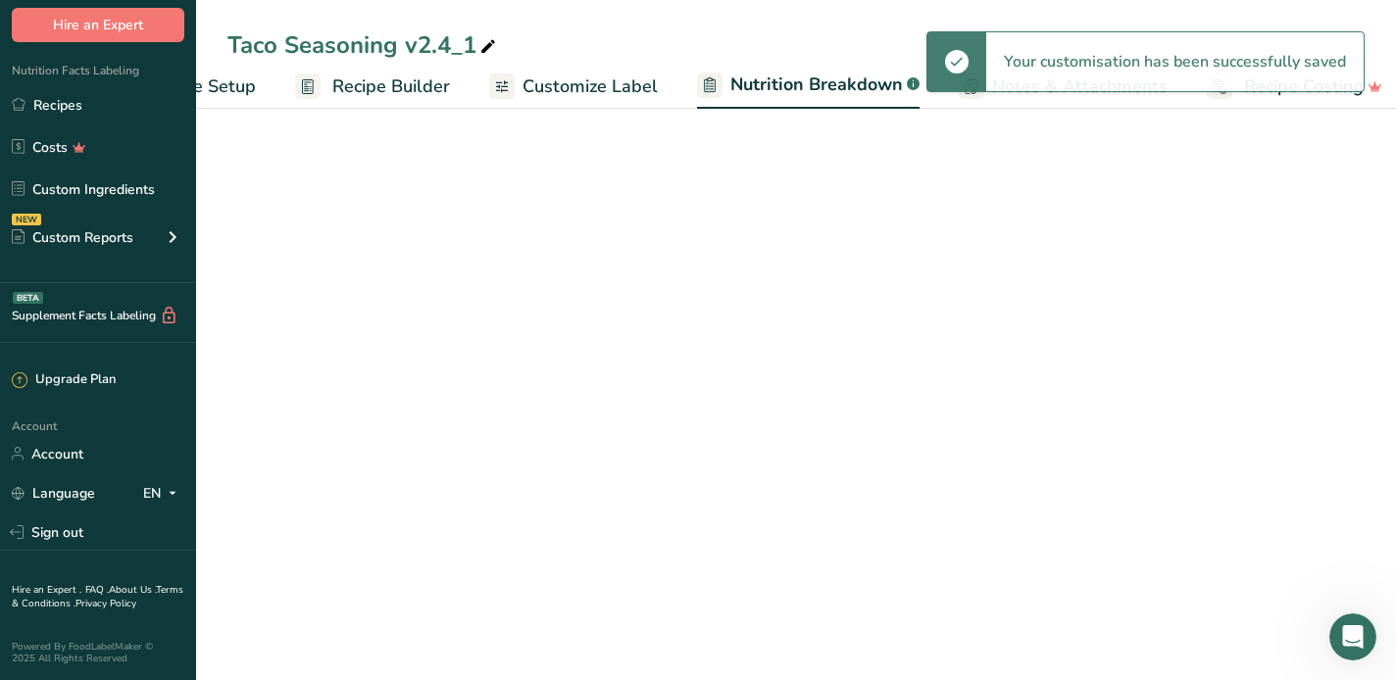
scroll to position [0, 132]
select select "Calories"
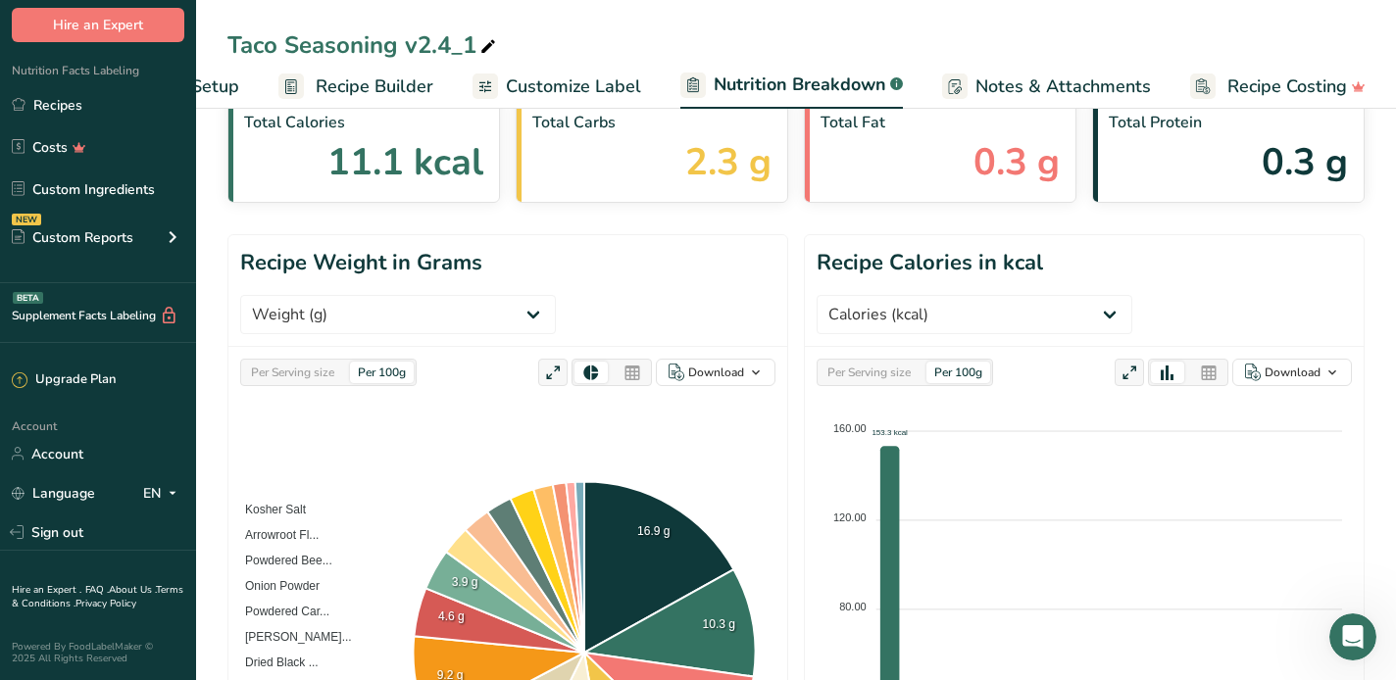
scroll to position [0, 0]
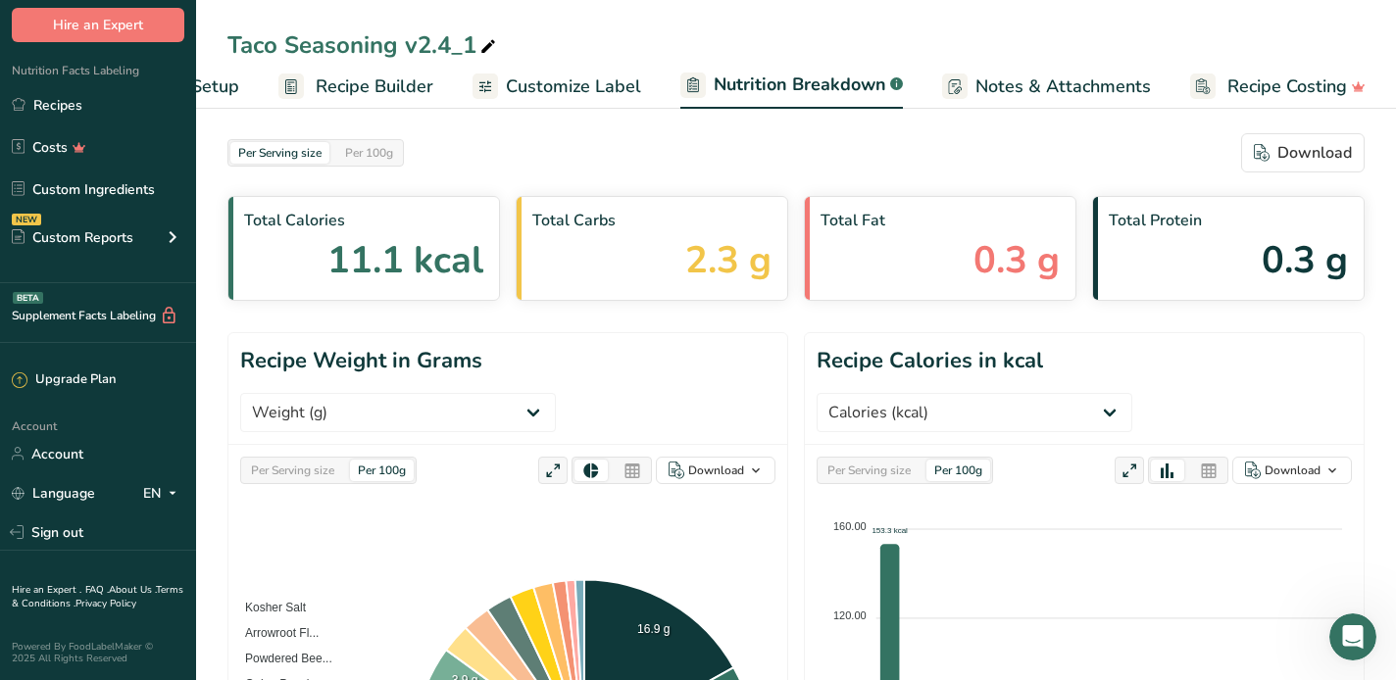
click at [533, 80] on span "Customize Label" at bounding box center [573, 87] width 135 height 26
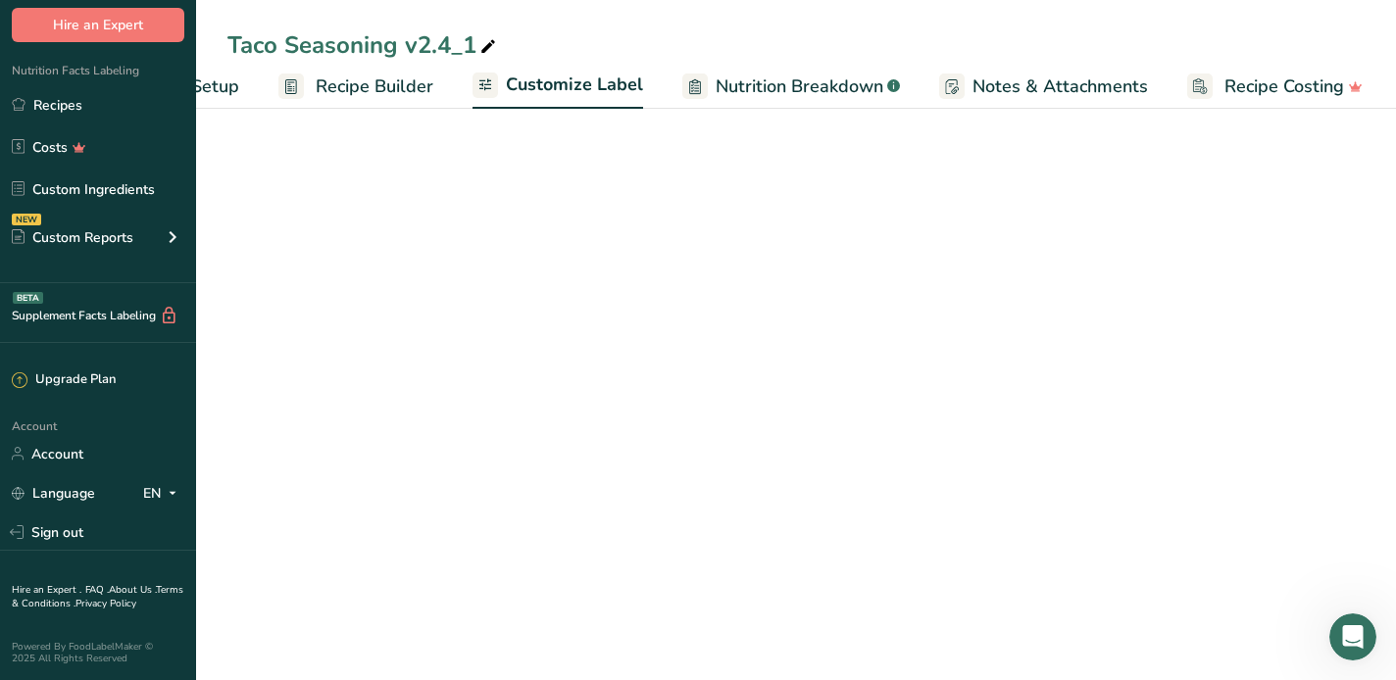
scroll to position [0, 130]
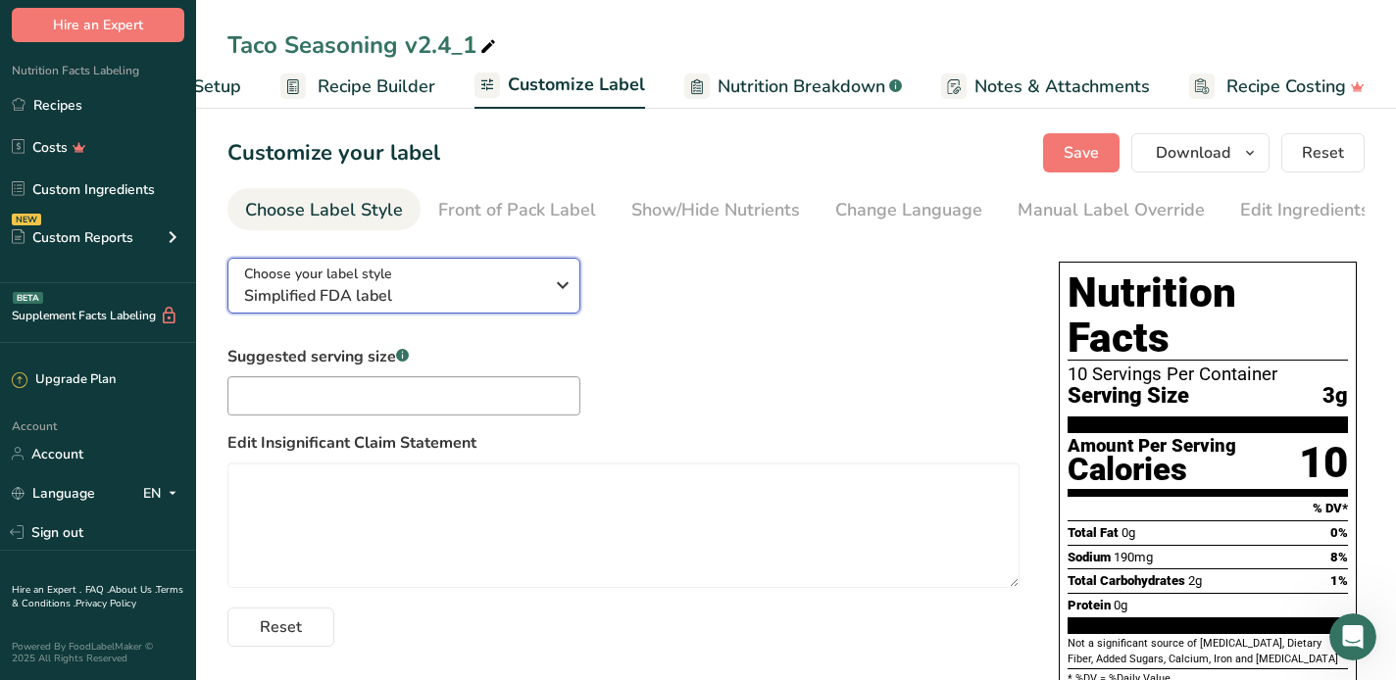
click at [566, 292] on icon "button" at bounding box center [563, 285] width 24 height 35
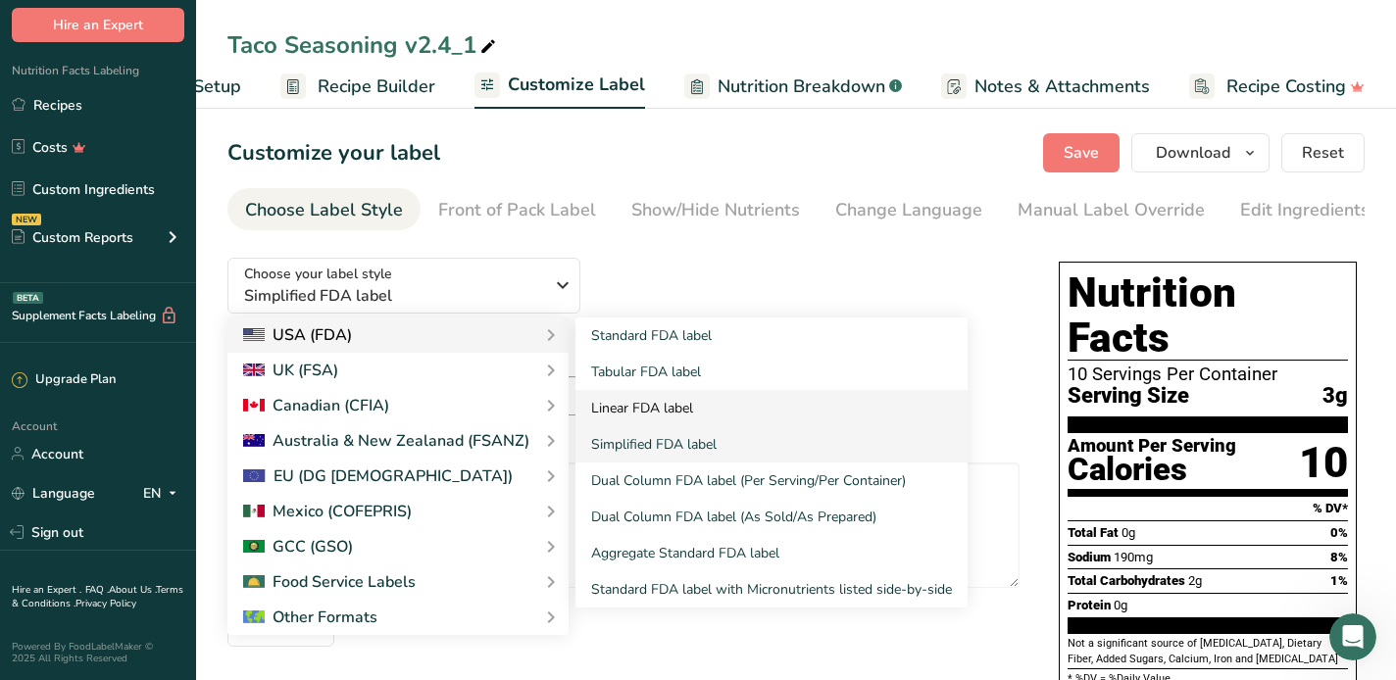
click at [645, 407] on link "Linear FDA label" at bounding box center [771, 408] width 392 height 36
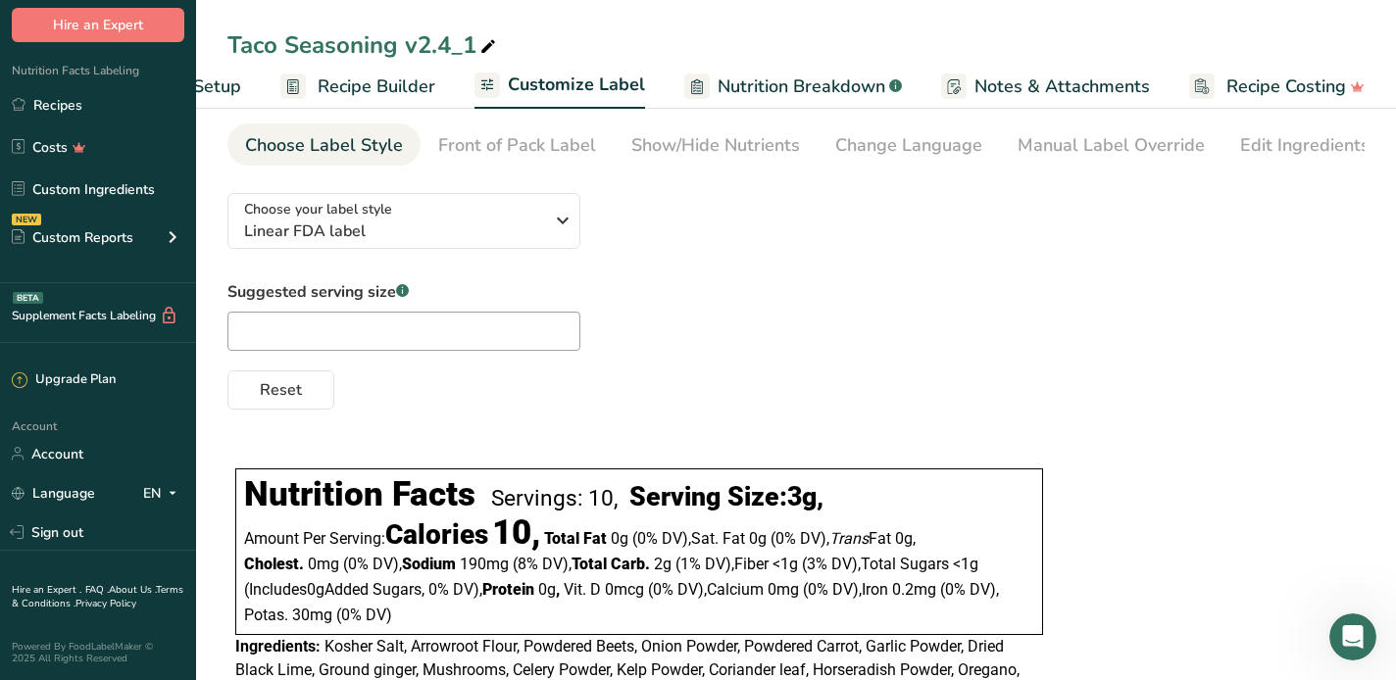
scroll to position [147, 0]
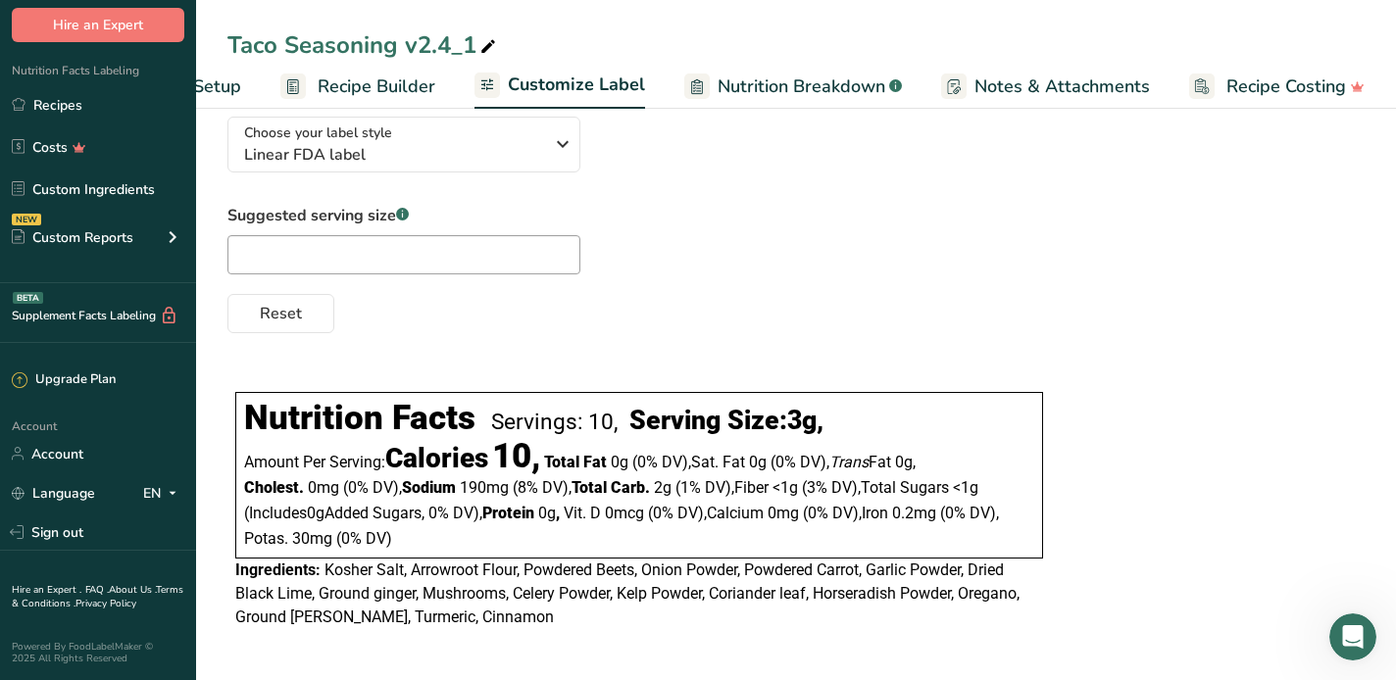
click at [786, 288] on div "Reset" at bounding box center [795, 309] width 1137 height 47
click at [551, 81] on span "Customize Label" at bounding box center [576, 85] width 137 height 26
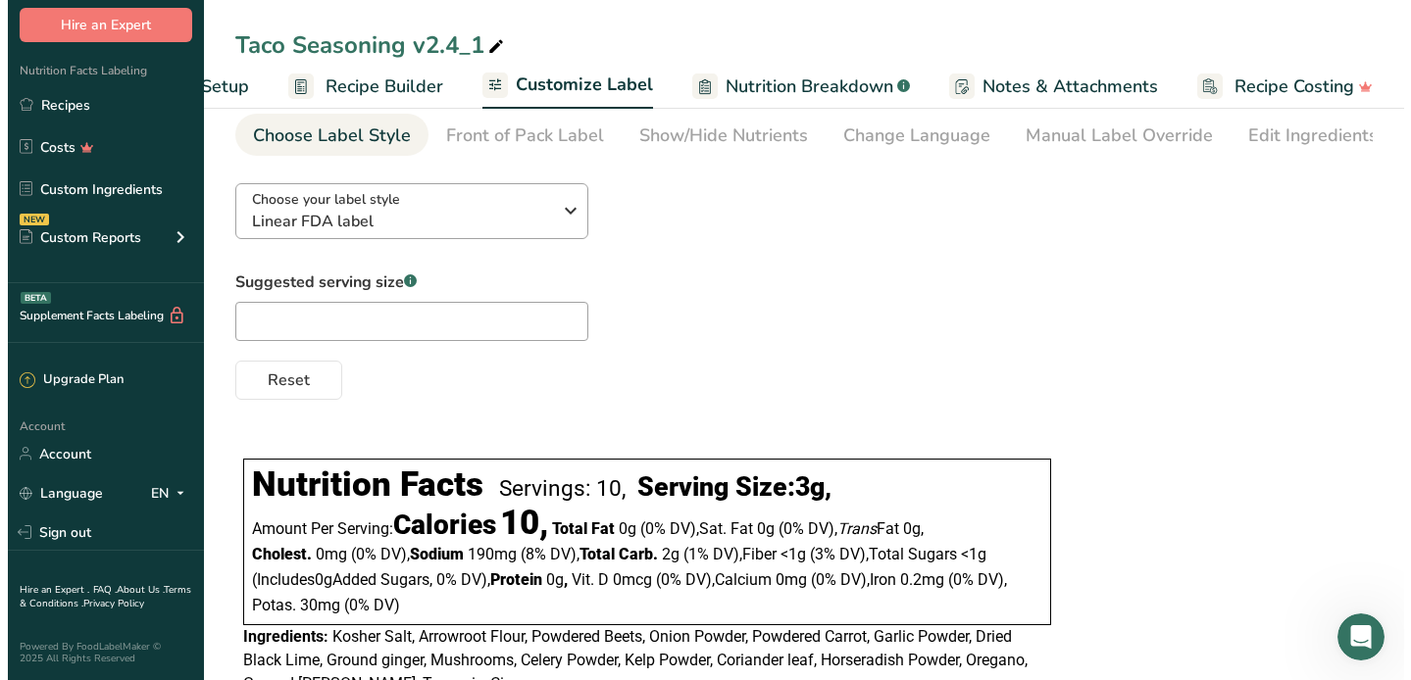
scroll to position [0, 0]
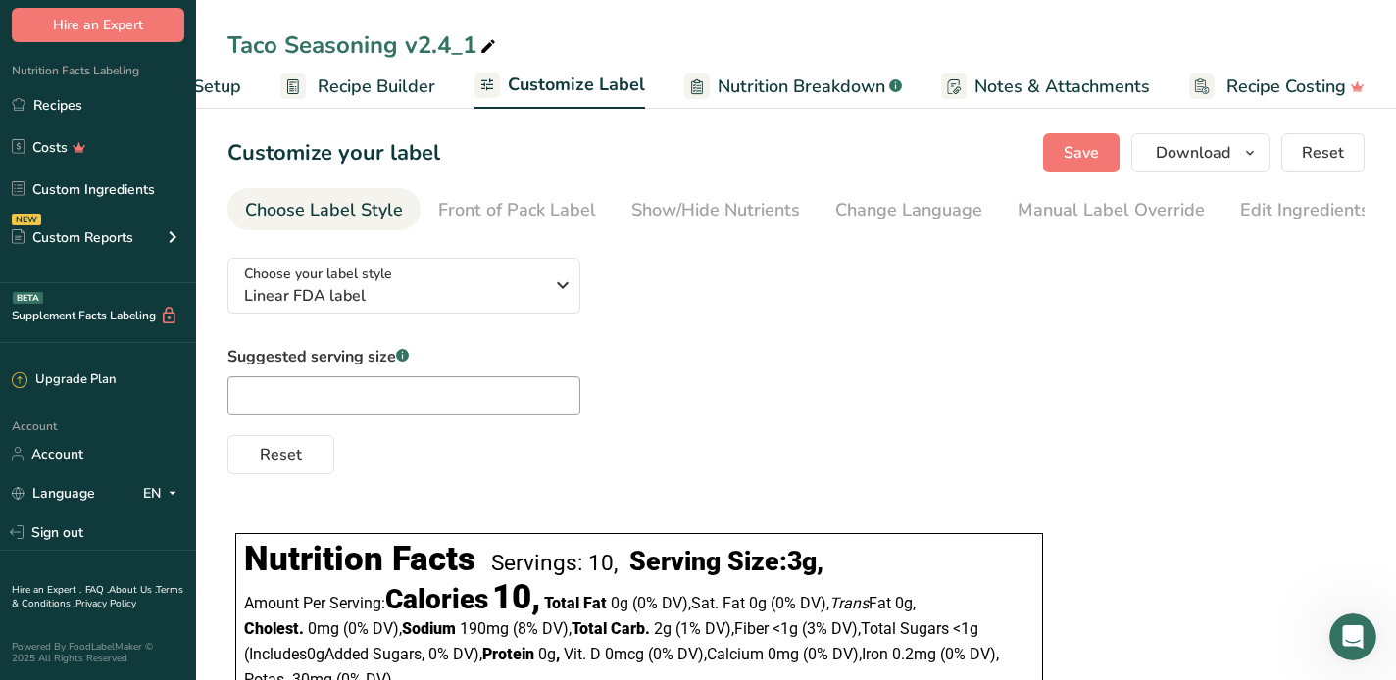
click at [340, 42] on div "Taco Seasoning v2.4_1" at bounding box center [363, 44] width 273 height 35
click at [1151, 328] on div "Choose your label style Linear FDA label USA (FDA) Standard FDA label Tabular F…" at bounding box center [795, 358] width 1137 height 232
click at [55, 109] on link "Recipes" at bounding box center [98, 104] width 196 height 37
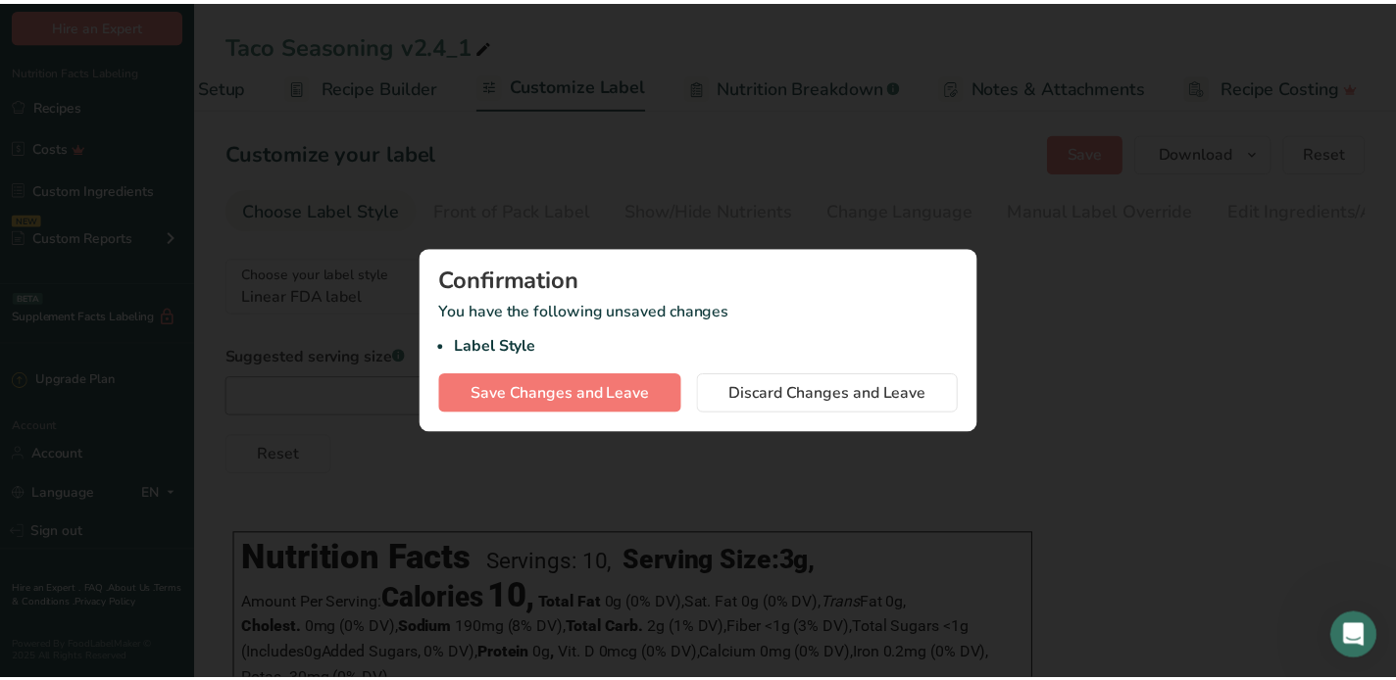
scroll to position [0, 116]
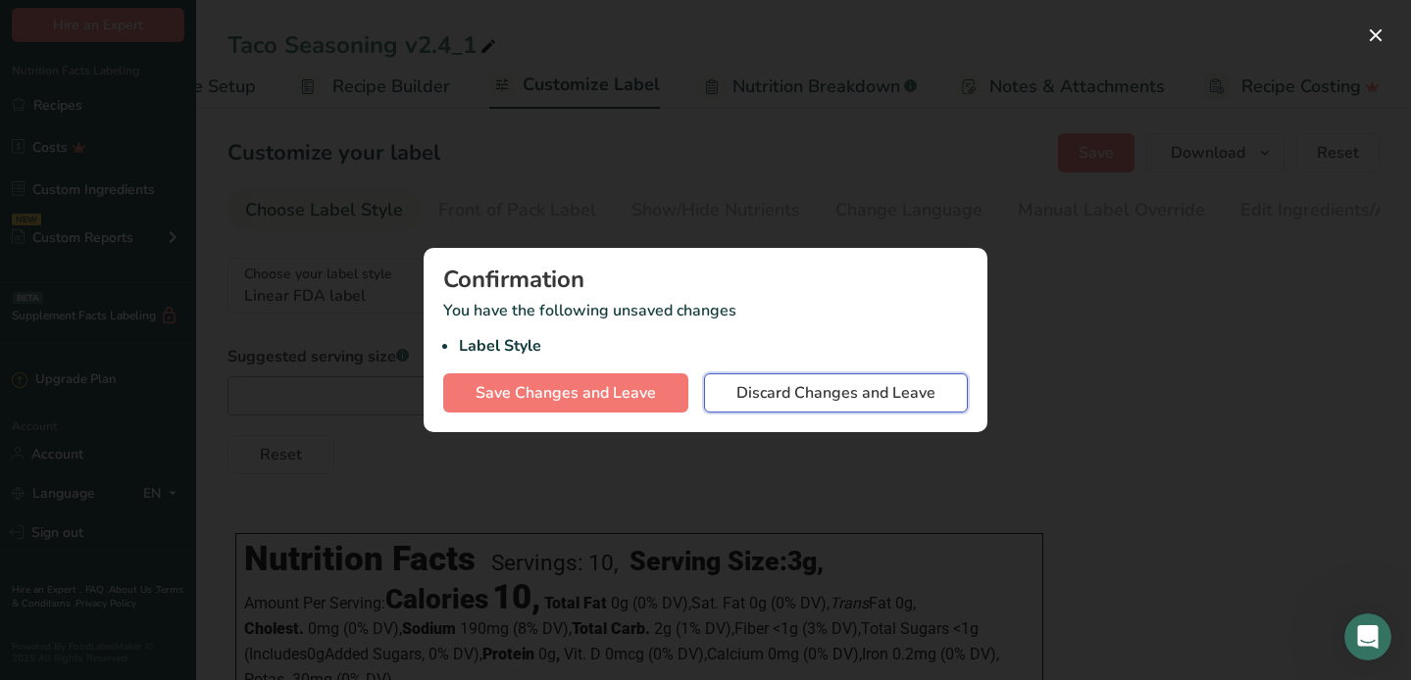
click at [825, 393] on span "Discard Changes and Leave" at bounding box center [835, 393] width 199 height 24
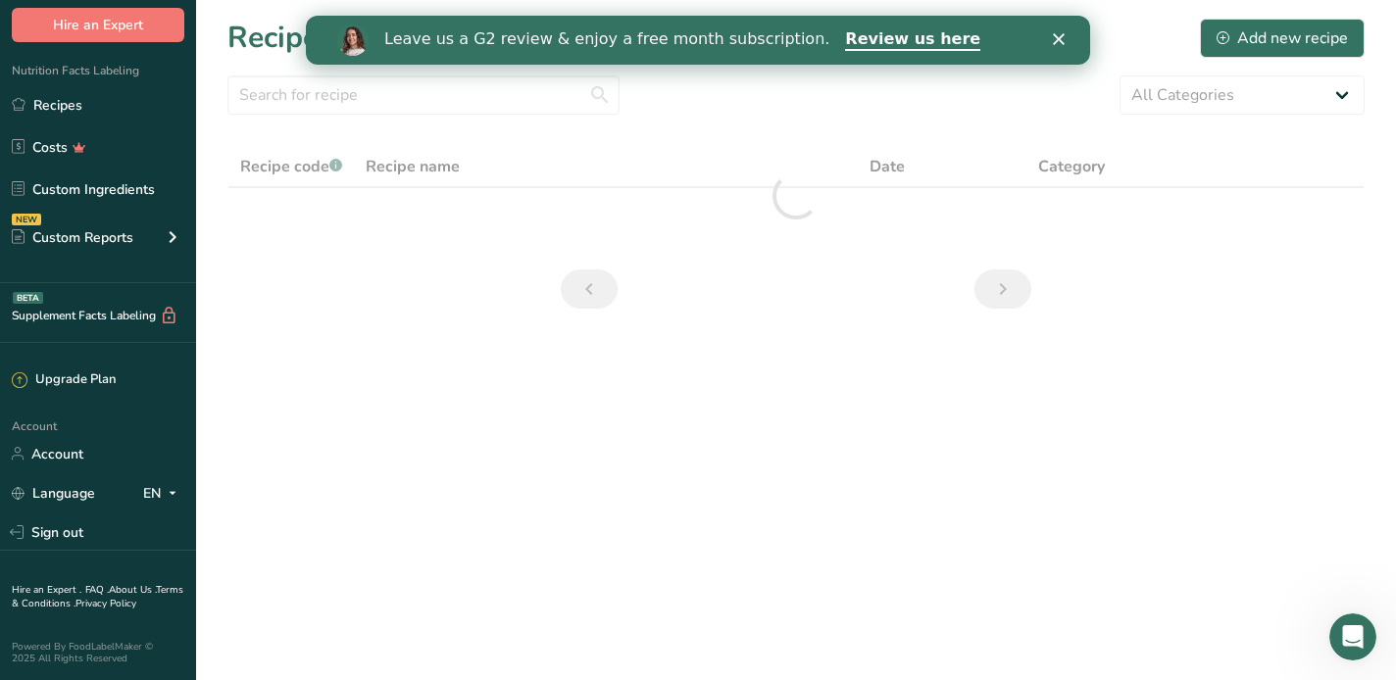
click at [246, 36] on h1 "Recipes" at bounding box center [280, 38] width 106 height 44
click at [61, 94] on link "Recipes" at bounding box center [98, 104] width 196 height 37
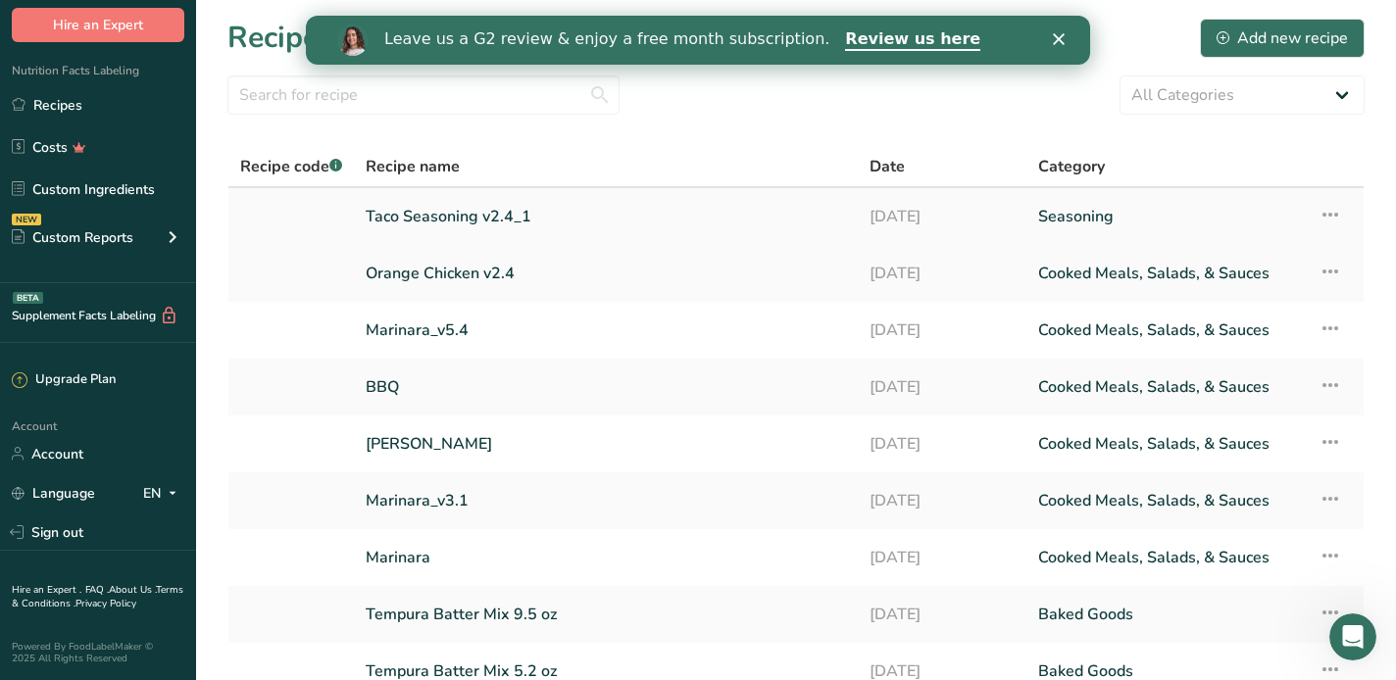
click at [441, 214] on link "Taco Seasoning v2.4_1" at bounding box center [606, 216] width 480 height 41
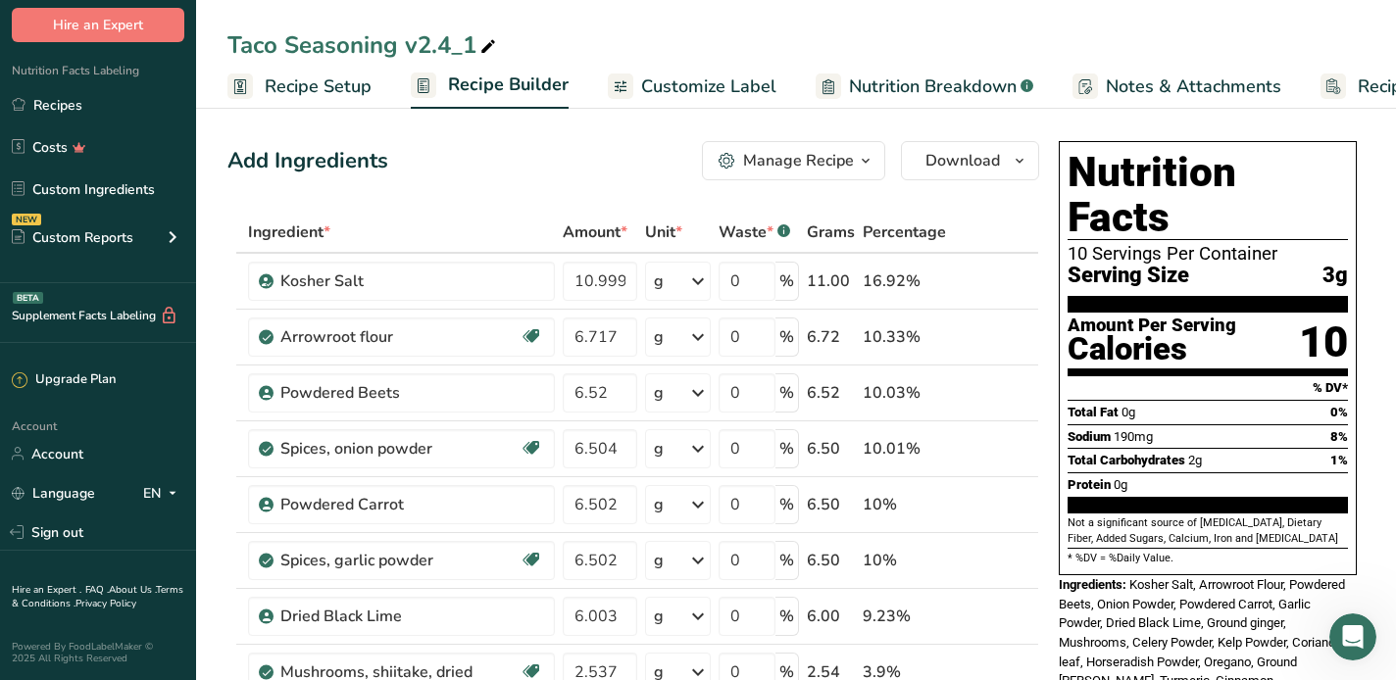
click at [300, 77] on span "Recipe Setup" at bounding box center [318, 87] width 107 height 26
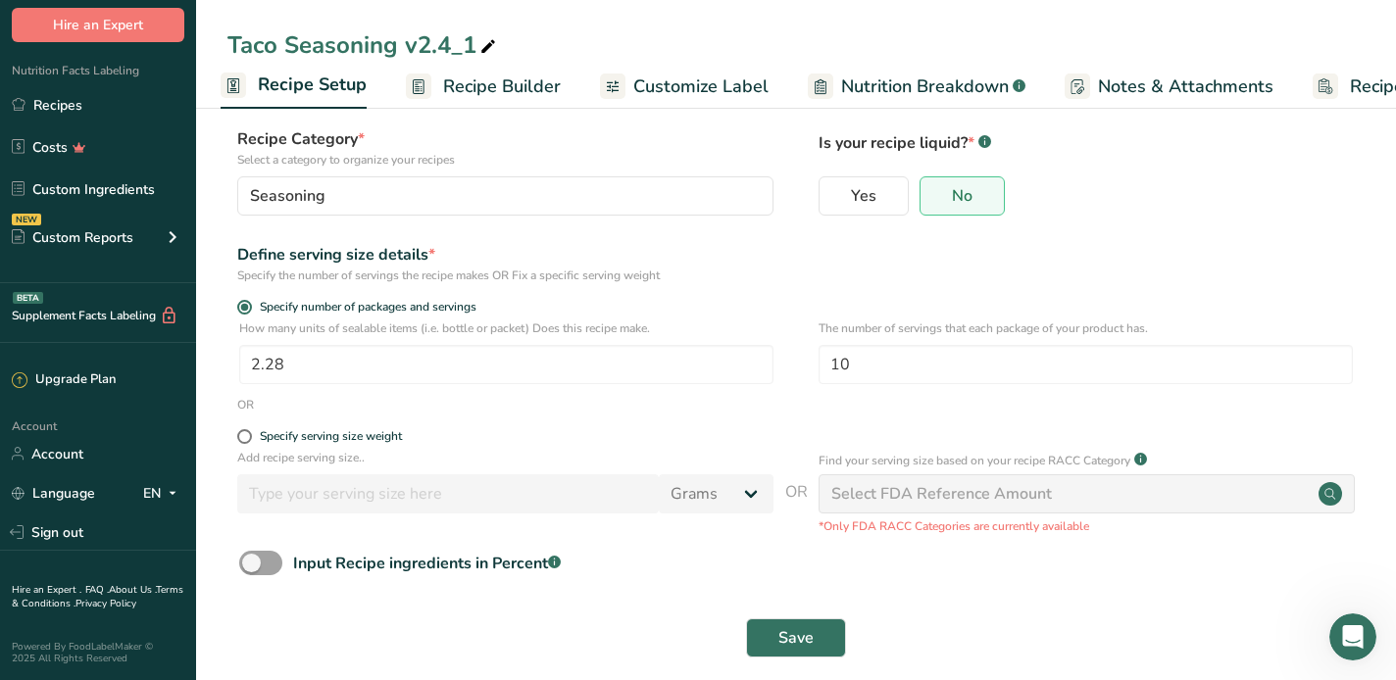
scroll to position [132, 0]
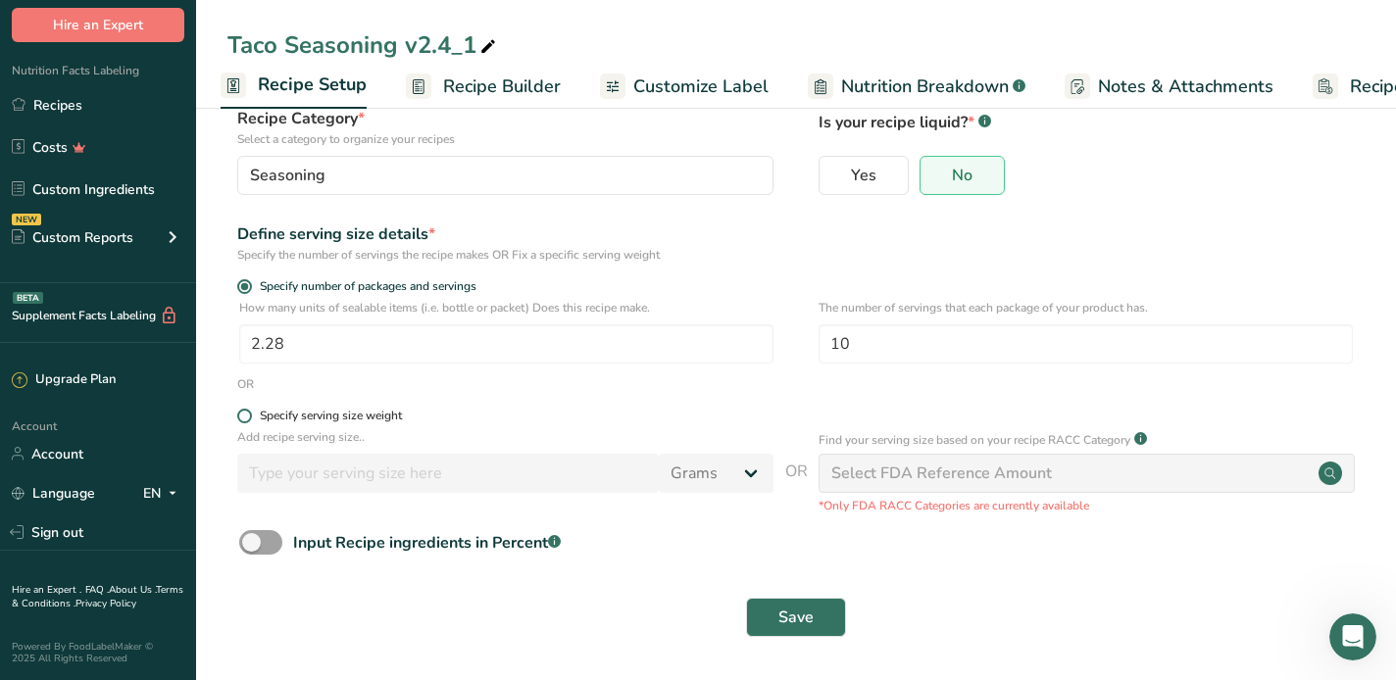
click at [247, 416] on span at bounding box center [244, 416] width 15 height 15
click at [247, 416] on input "Specify serving size weight" at bounding box center [243, 416] width 13 height 13
radio input "true"
radio input "false"
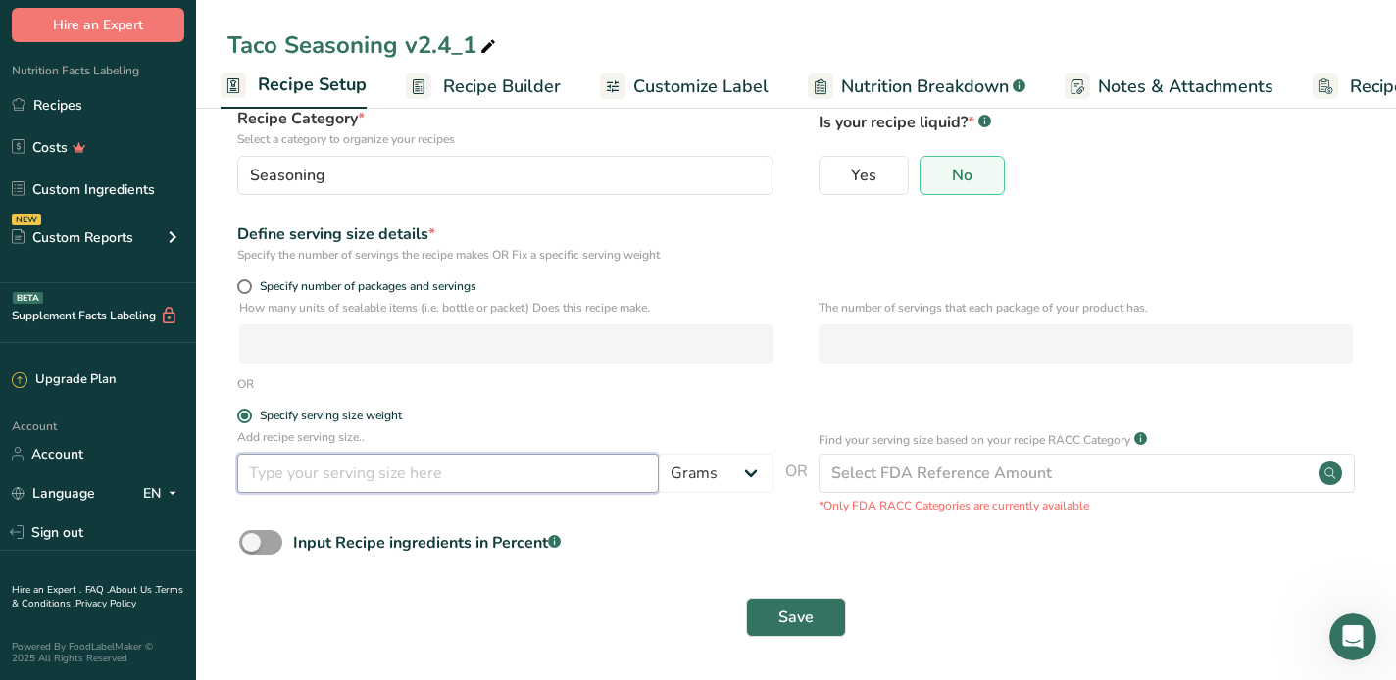
click at [402, 474] on input "number" at bounding box center [448, 473] width 422 height 39
type input "2"
type input "6"
click at [710, 539] on div "Input Recipe ingredients in Percent .a-a{fill:#347362;}.b-a{fill:#fff;}" at bounding box center [795, 550] width 1137 height 40
click at [791, 617] on span "Save" at bounding box center [795, 618] width 35 height 24
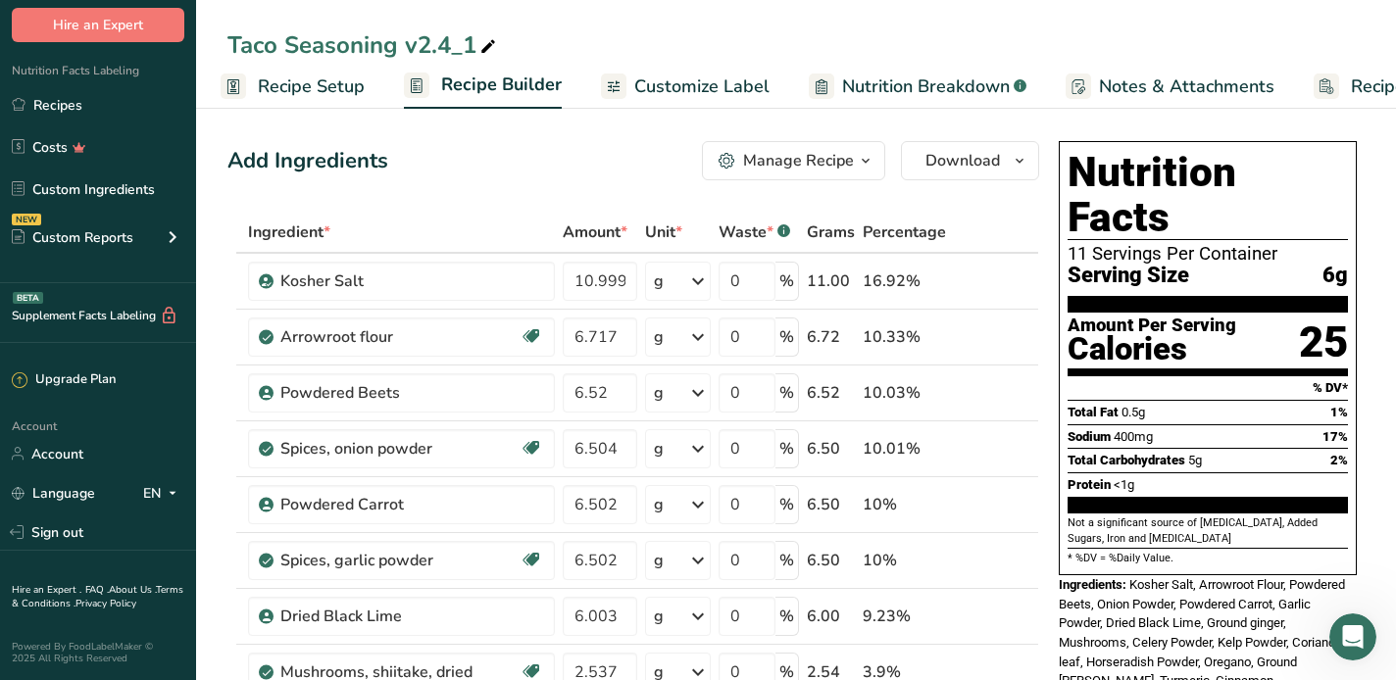
click at [310, 84] on span "Recipe Setup" at bounding box center [311, 87] width 107 height 26
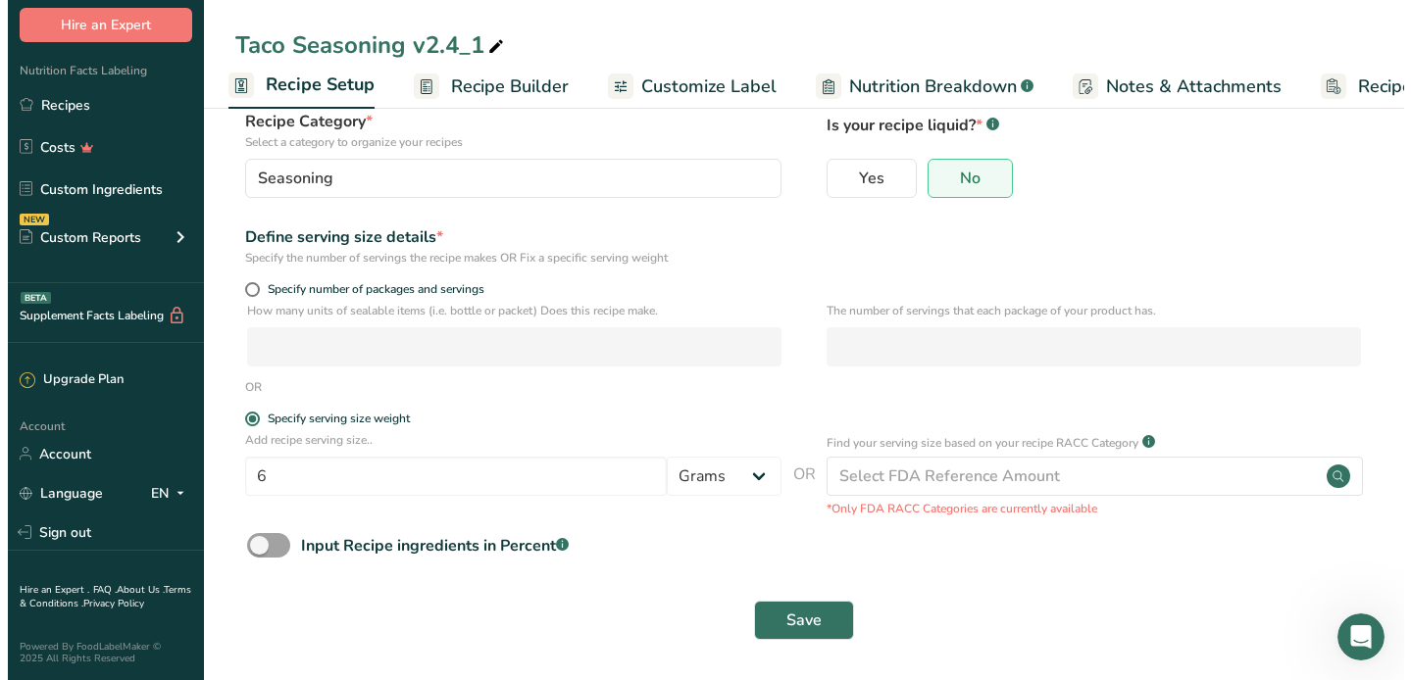
scroll to position [132, 0]
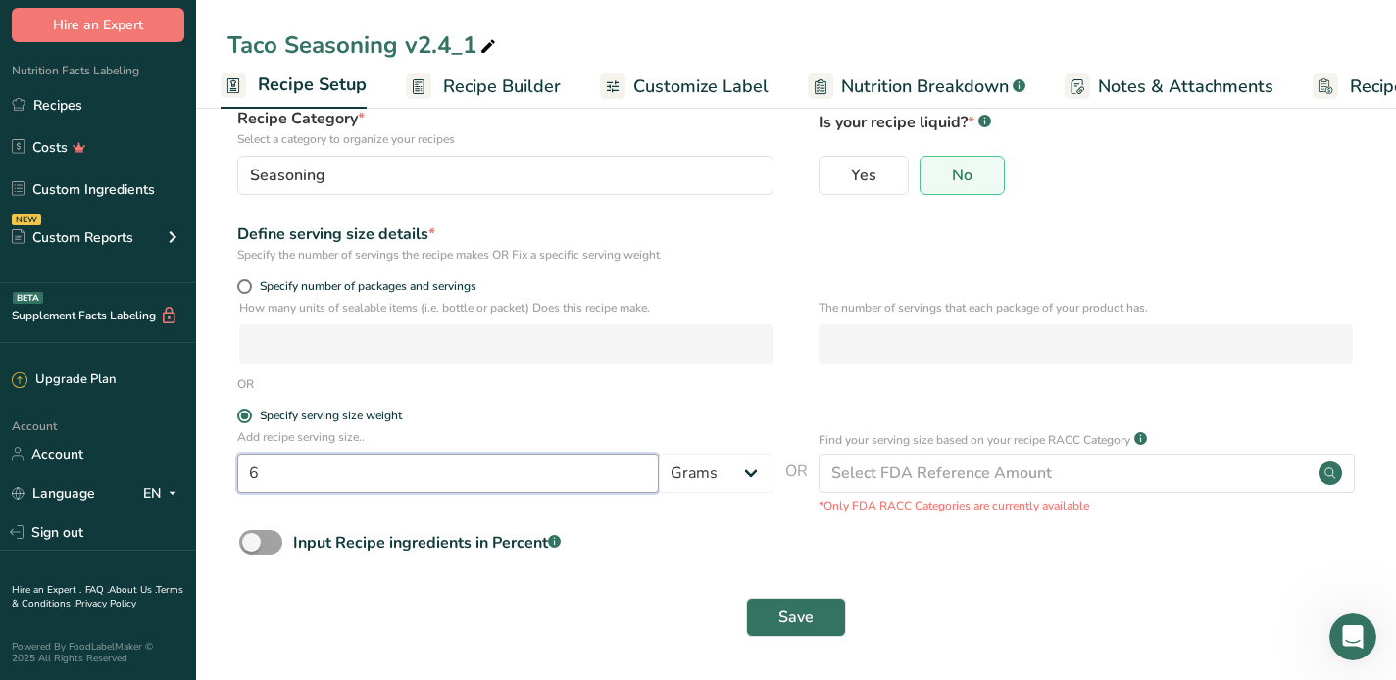
click at [333, 471] on input "6" at bounding box center [448, 473] width 422 height 39
type input "2"
click at [756, 472] on select "Grams kg mg mcg lb oz l mL fl oz tbsp tsp cup qt gallon" at bounding box center [716, 473] width 115 height 39
select select "20"
click at [659, 454] on select "Grams kg mg mcg lb oz l mL fl oz tbsp tsp cup qt gallon" at bounding box center [716, 473] width 115 height 39
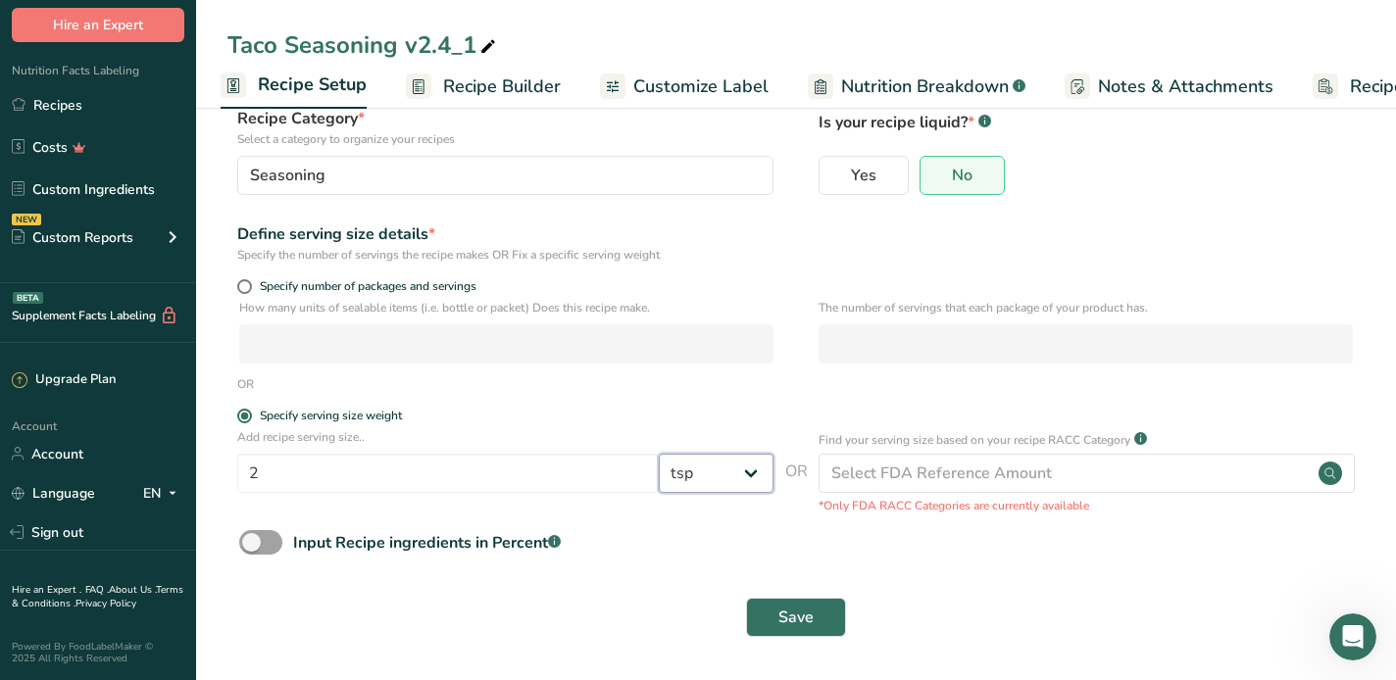
select select "22"
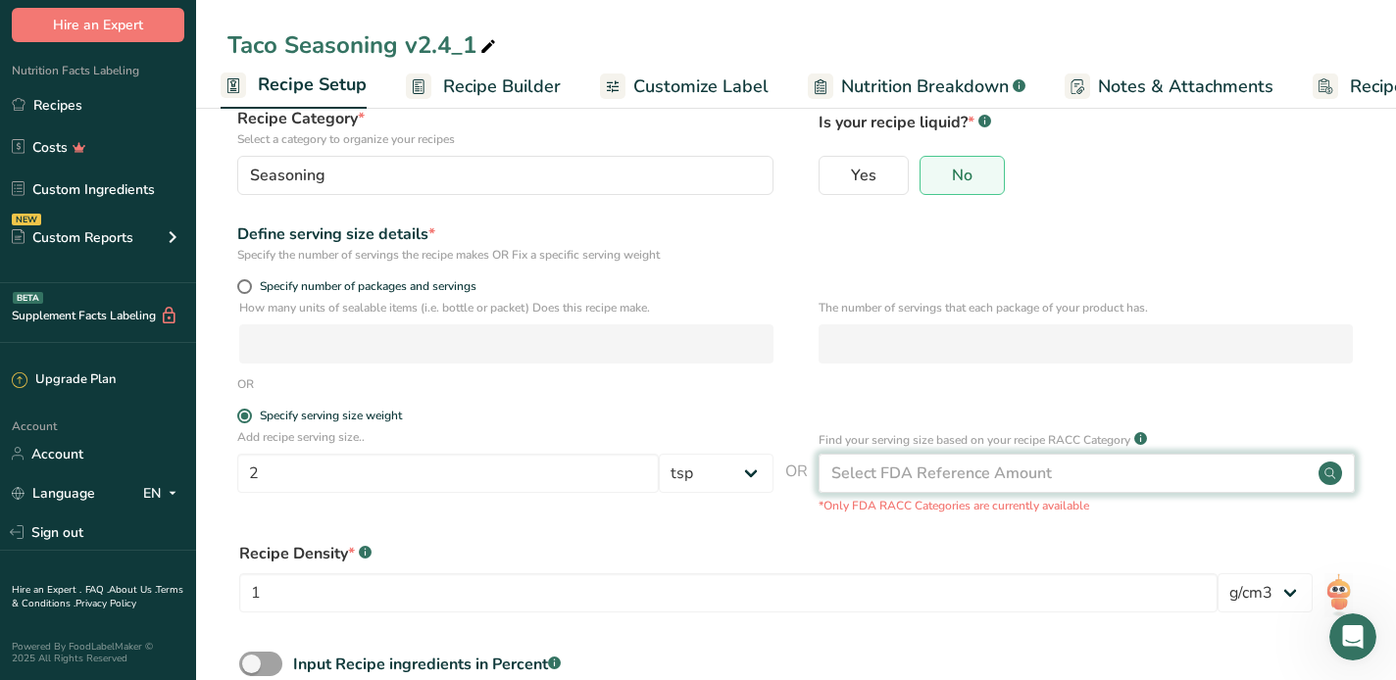
click at [899, 476] on div "Select FDA Reference Amount" at bounding box center [941, 474] width 221 height 24
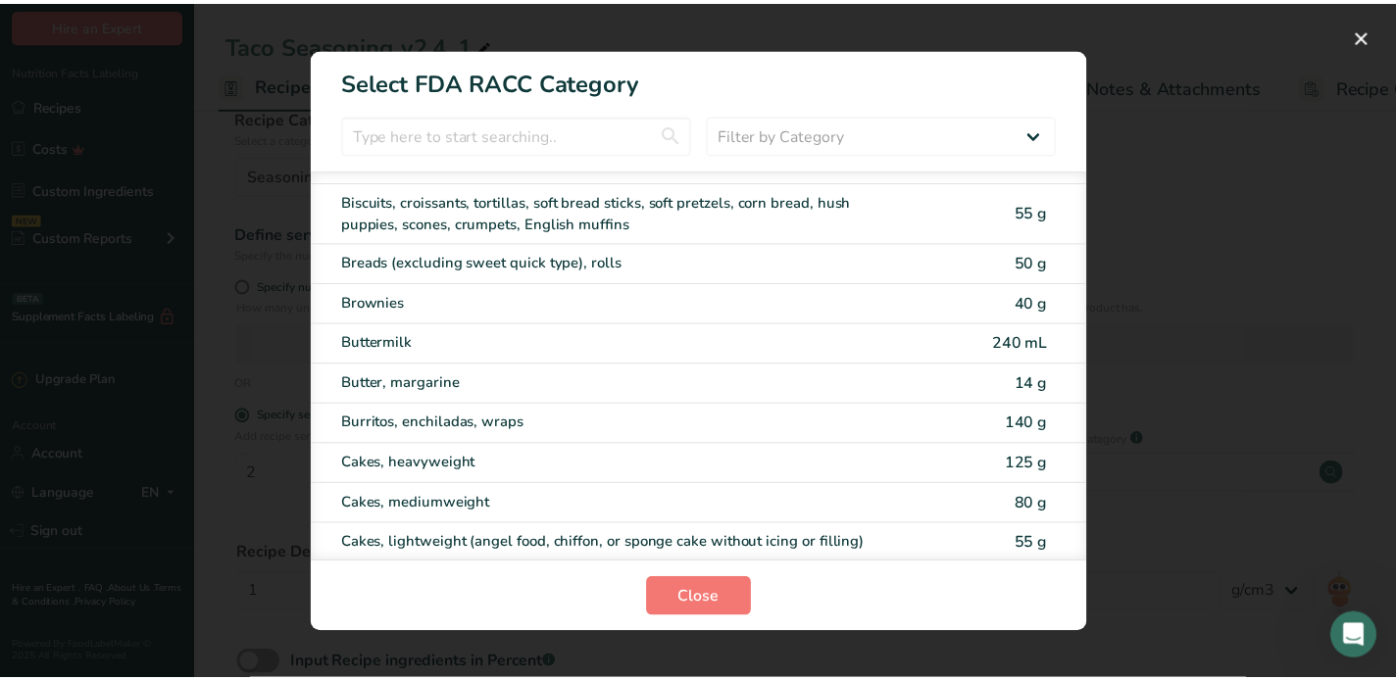
scroll to position [27, 0]
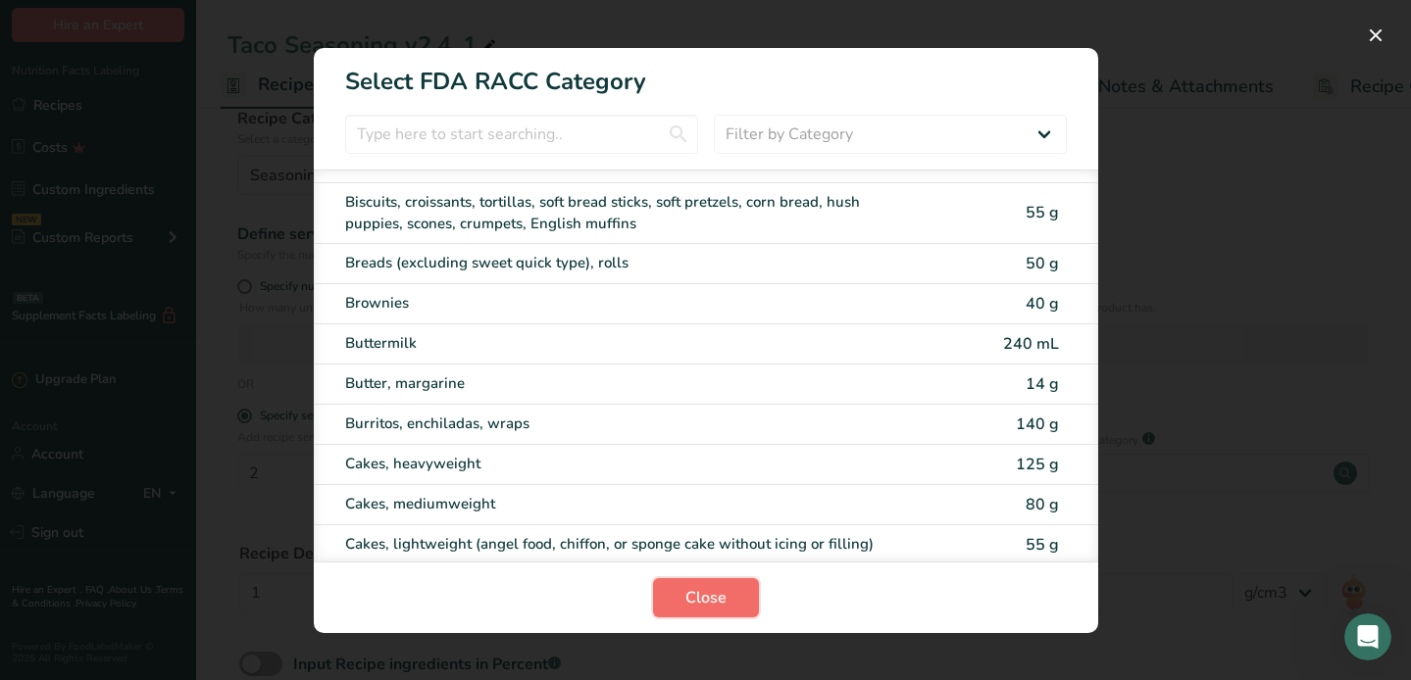
click at [721, 606] on span "Close" at bounding box center [705, 598] width 41 height 24
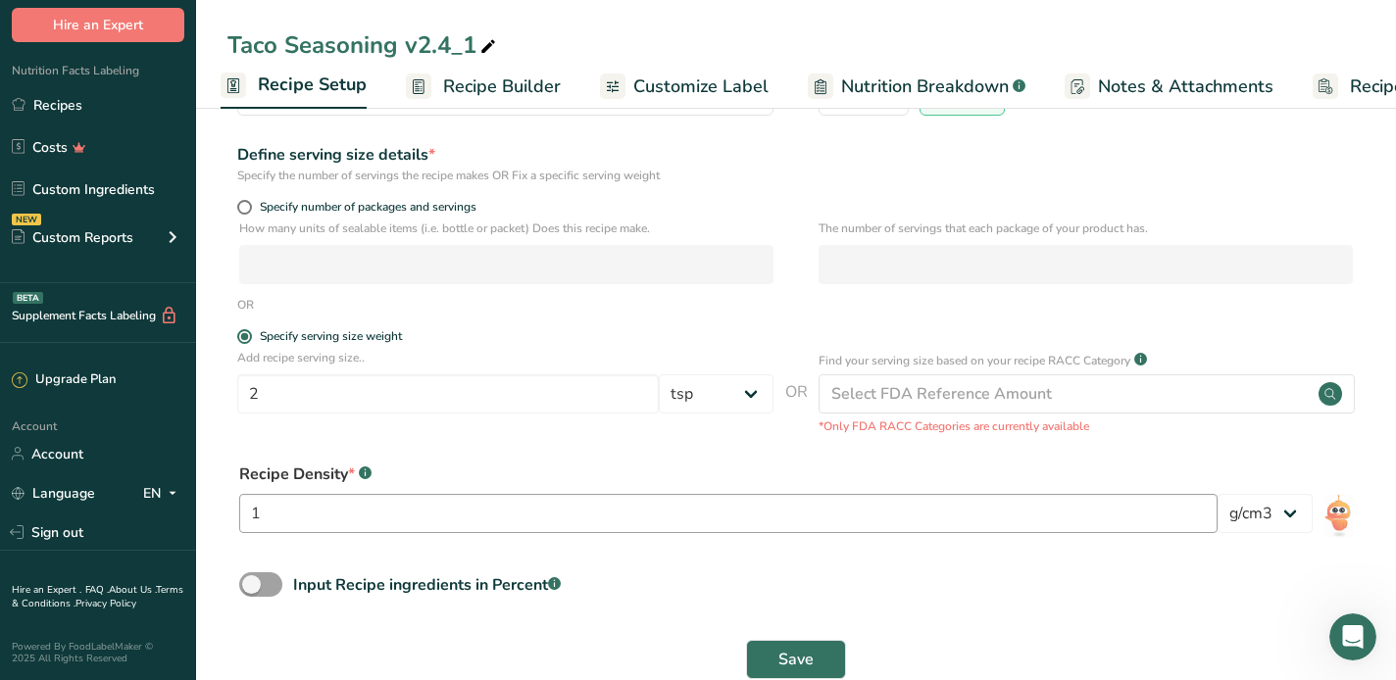
scroll to position [254, 0]
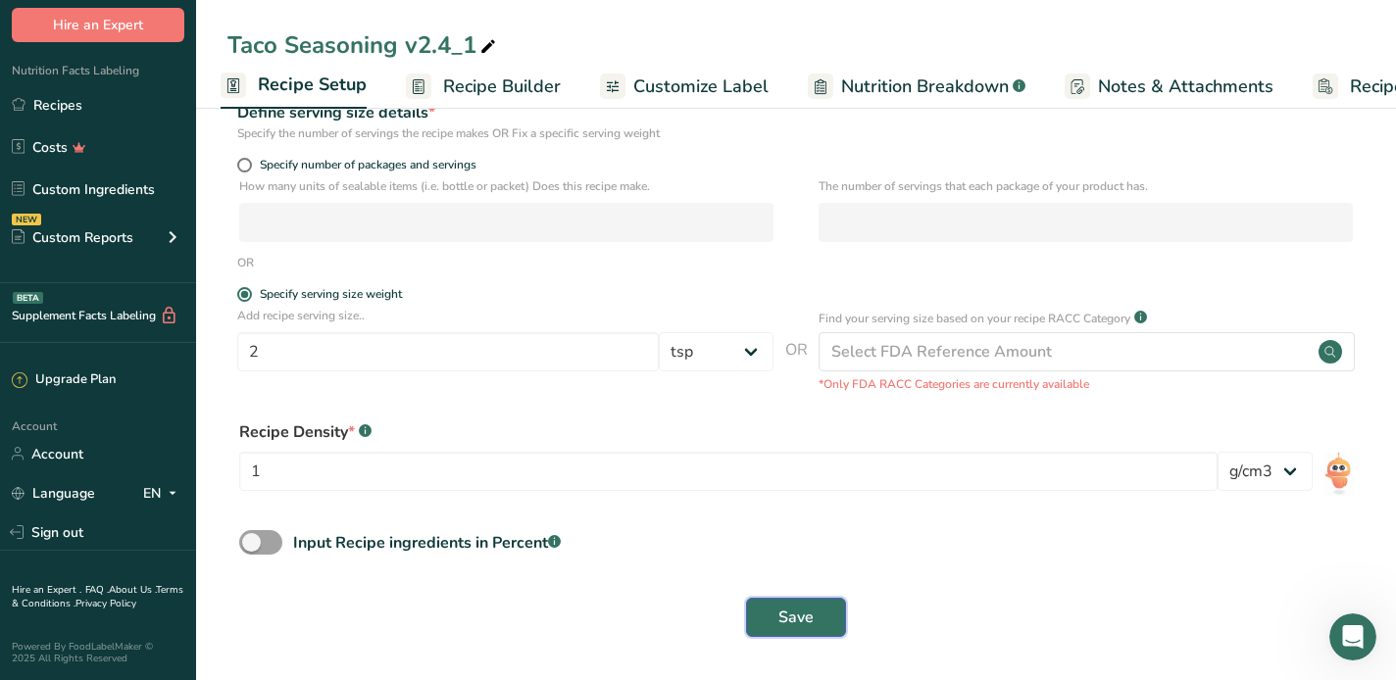
click at [802, 612] on span "Save" at bounding box center [795, 618] width 35 height 24
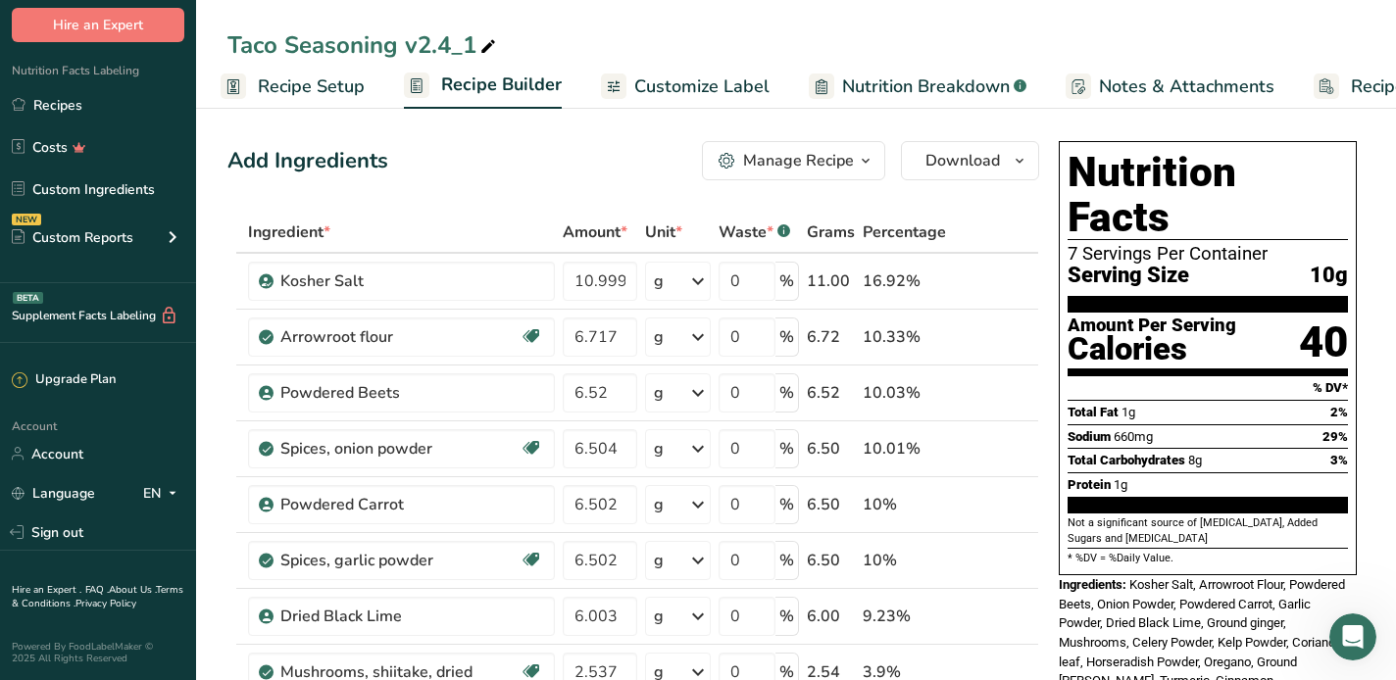
click at [1160, 244] on div "7 Servings Per Container" at bounding box center [1208, 254] width 280 height 20
click at [1225, 244] on div "7 Servings Per Container" at bounding box center [1208, 254] width 280 height 20
click at [1228, 264] on div "Serving Size 10g" at bounding box center [1208, 276] width 280 height 25
click at [1203, 264] on div "Serving Size 10g" at bounding box center [1208, 276] width 280 height 25
click at [1103, 244] on div "7 Servings Per Container" at bounding box center [1208, 254] width 280 height 20
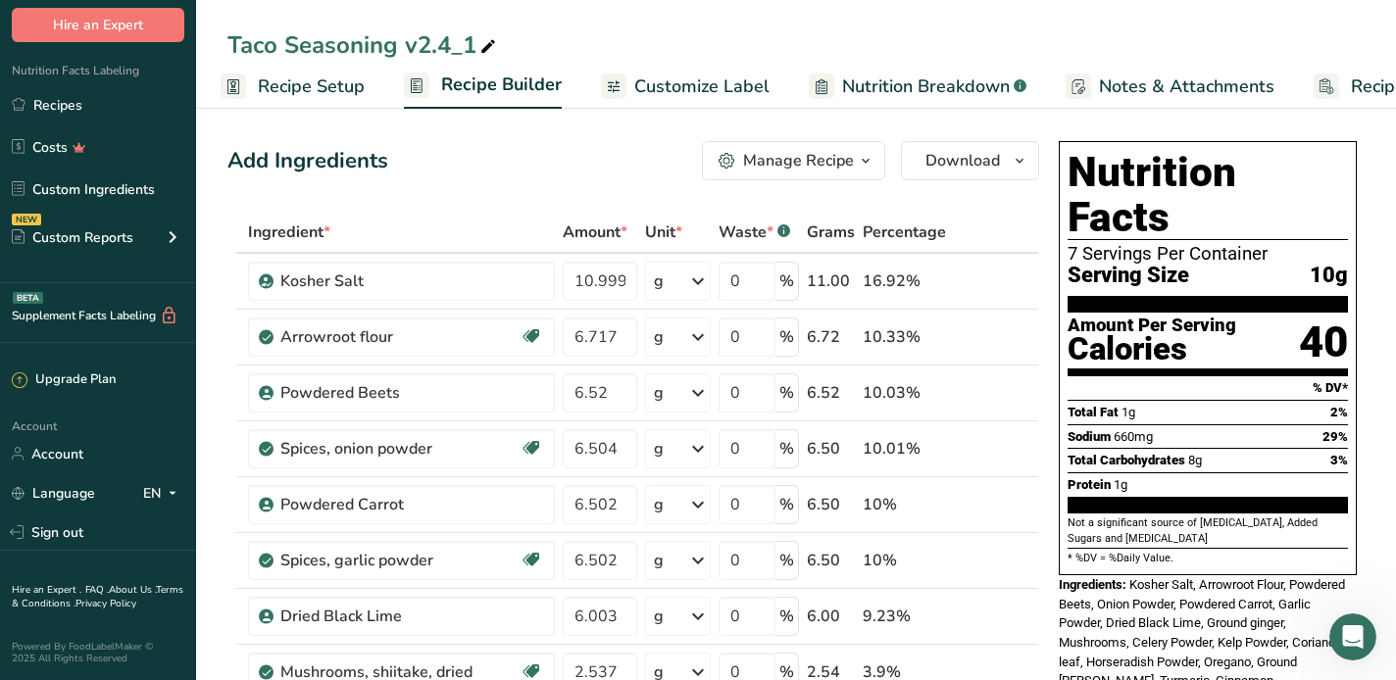
click at [1192, 264] on div "Serving Size 10g" at bounding box center [1208, 276] width 280 height 25
click at [839, 160] on div "Manage Recipe" at bounding box center [798, 161] width 111 height 24
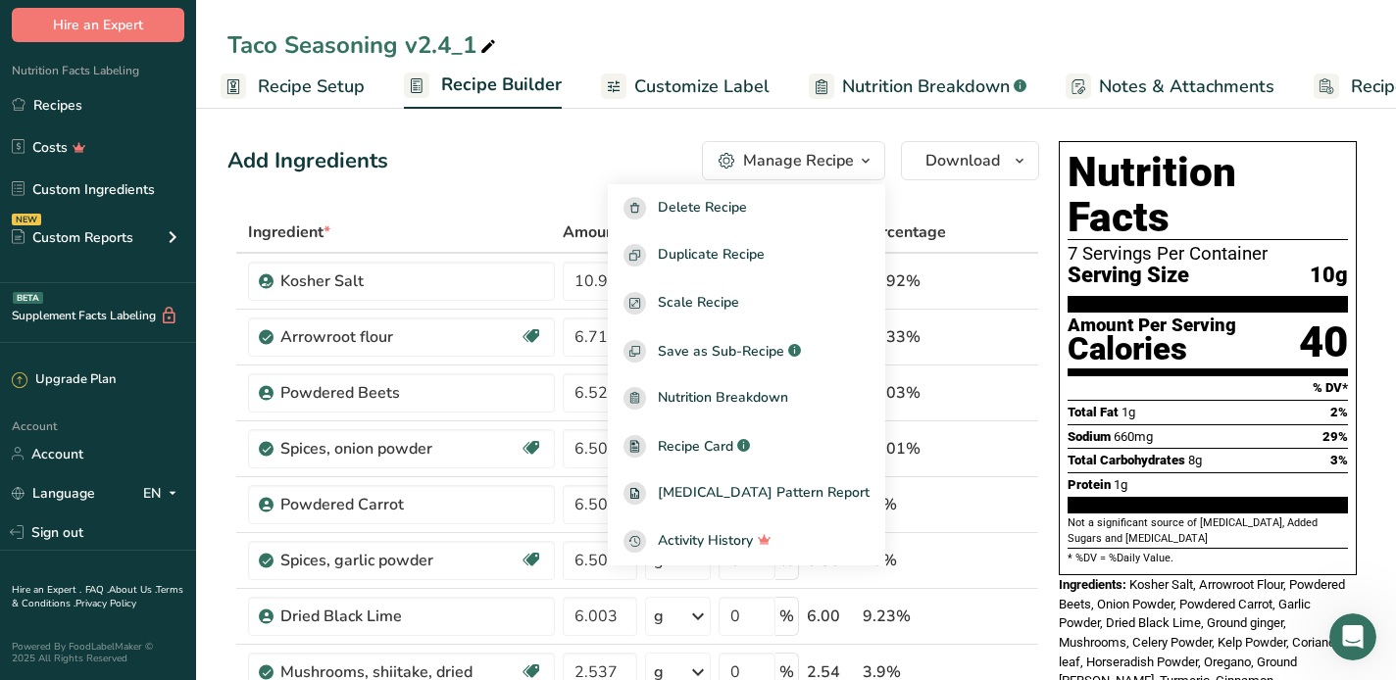
click at [600, 152] on div "Add Ingredients Manage Recipe Delete Recipe Duplicate Recipe Scale Recipe Save …" at bounding box center [633, 160] width 812 height 39
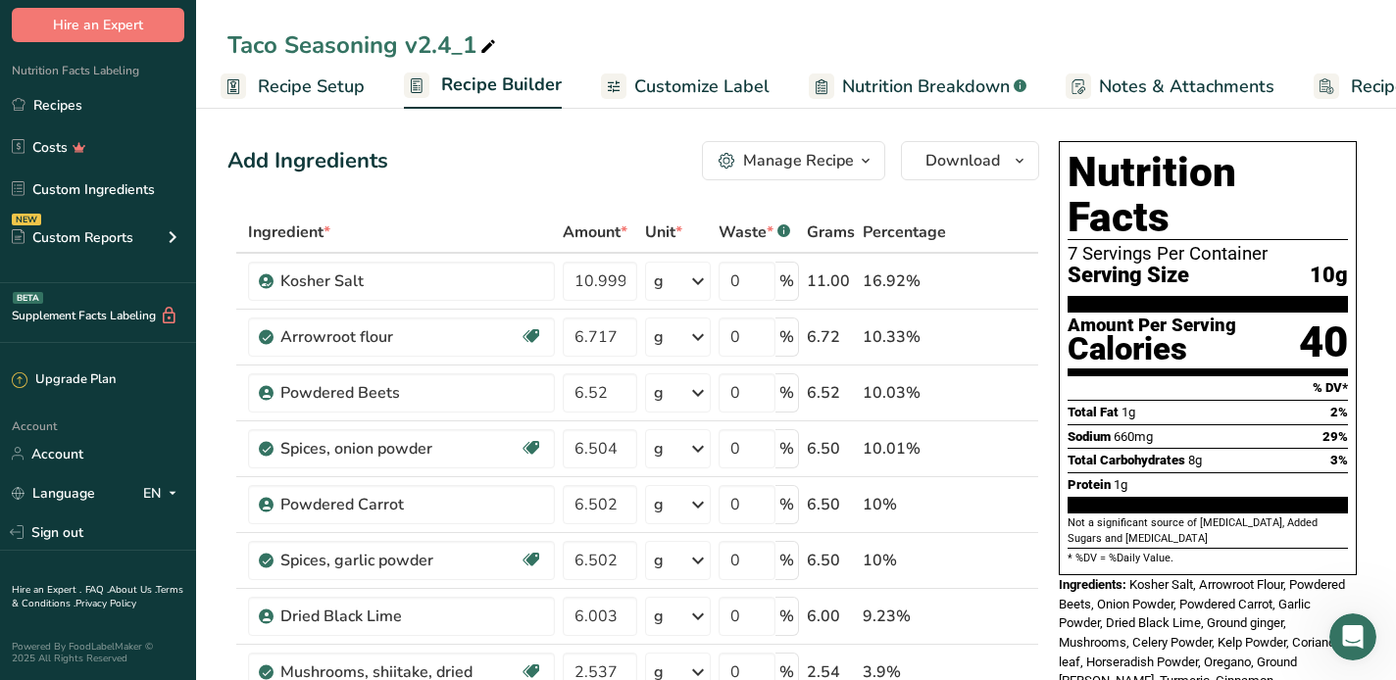
click at [278, 83] on span "Recipe Setup" at bounding box center [311, 87] width 107 height 26
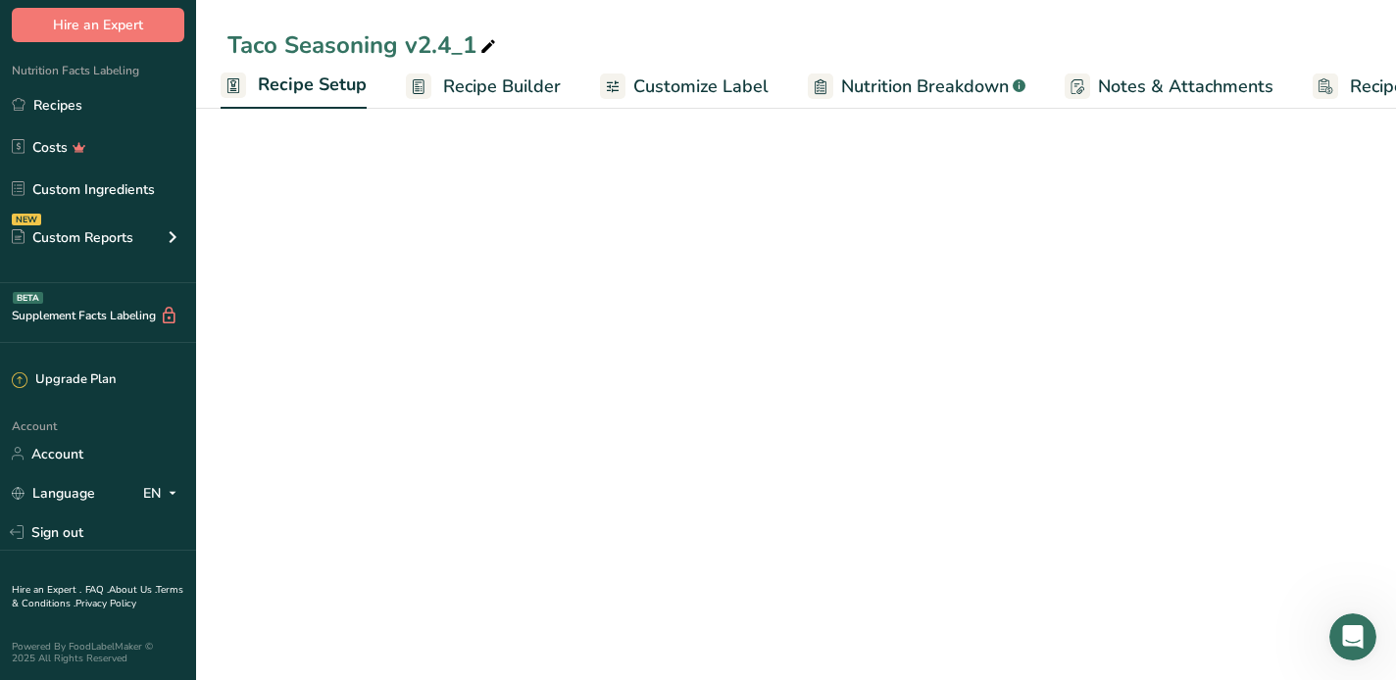
select select "20"
select select "22"
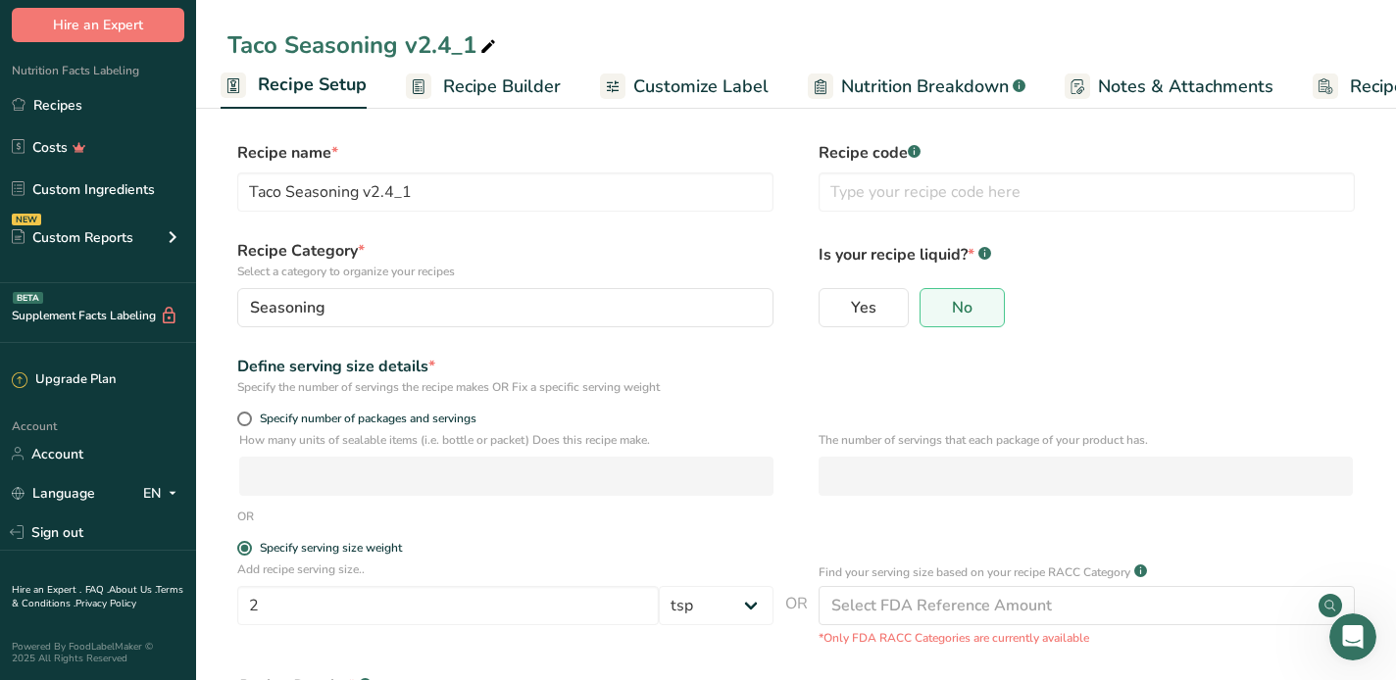
scroll to position [98, 0]
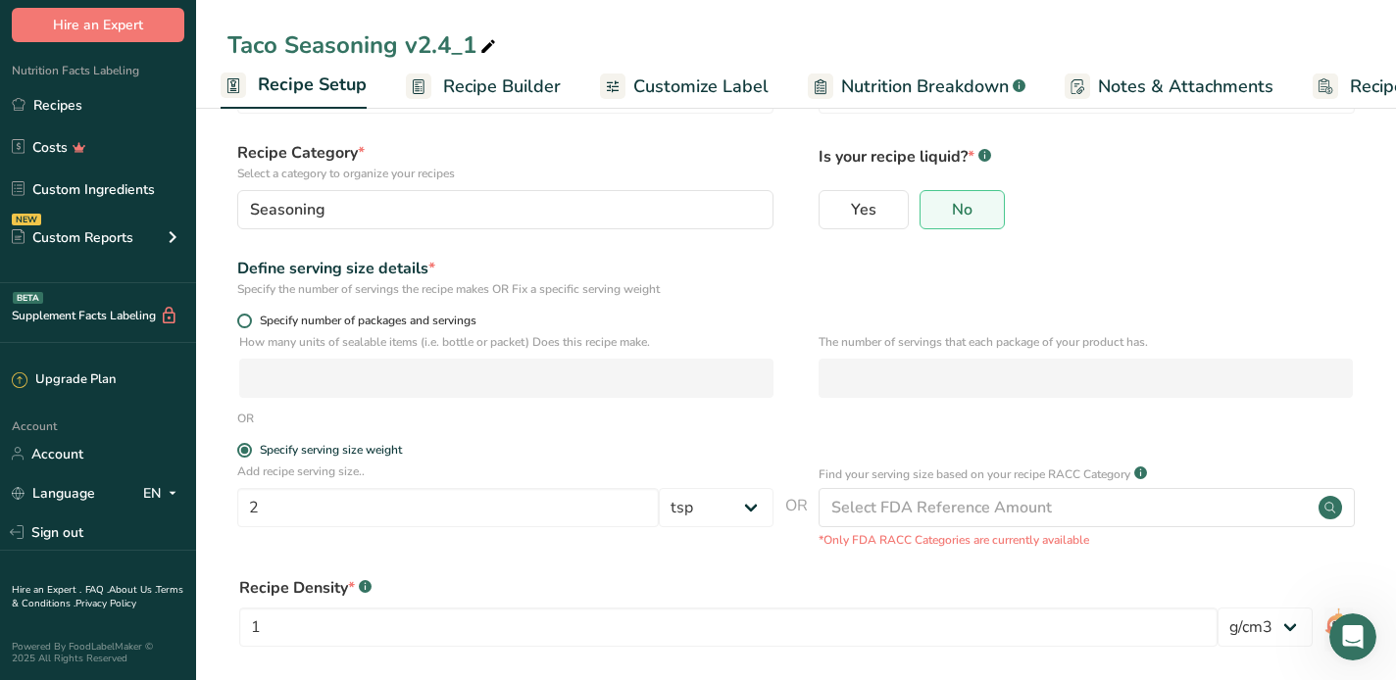
click at [242, 323] on span at bounding box center [244, 321] width 15 height 15
click at [242, 323] on input "Specify number of packages and servings" at bounding box center [243, 321] width 13 height 13
radio input "true"
radio input "false"
select select "0"
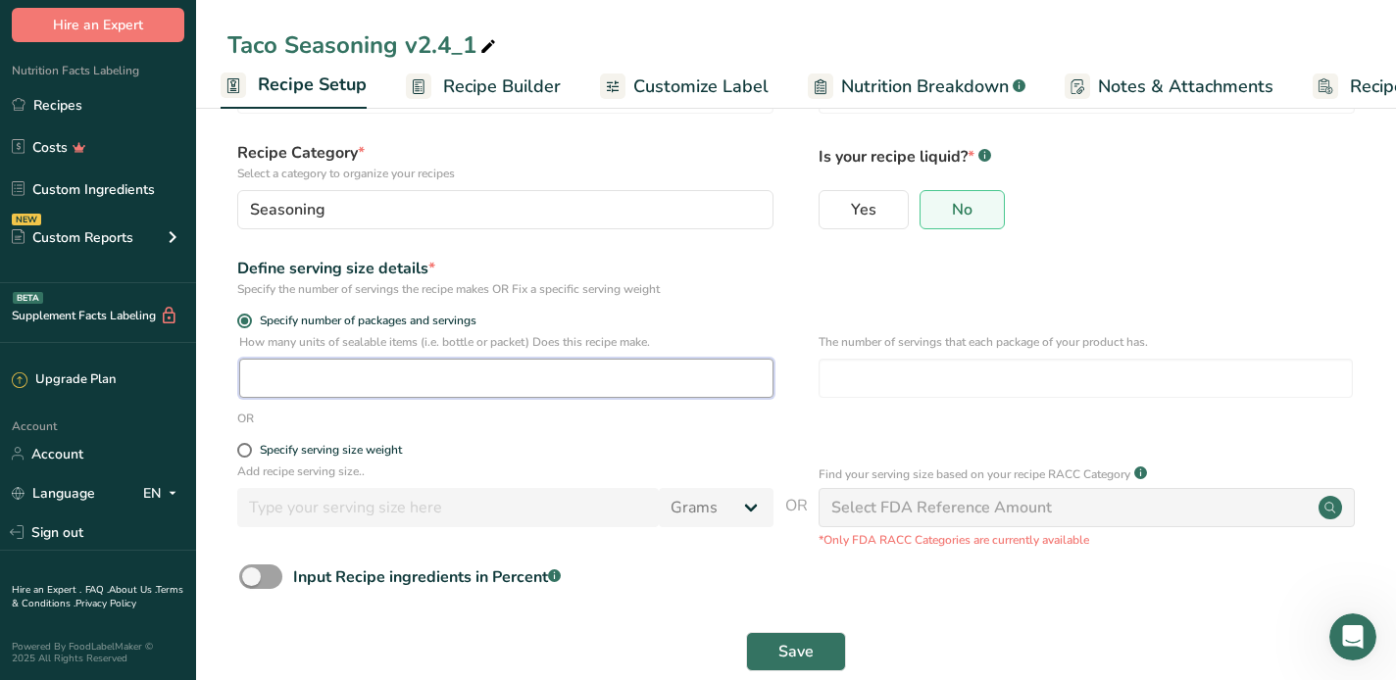
click at [295, 380] on input "number" at bounding box center [506, 378] width 534 height 39
type input "10"
click at [277, 450] on div "Specify serving size weight" at bounding box center [331, 450] width 142 height 15
click at [250, 450] on input "Specify serving size weight" at bounding box center [243, 450] width 13 height 13
radio input "true"
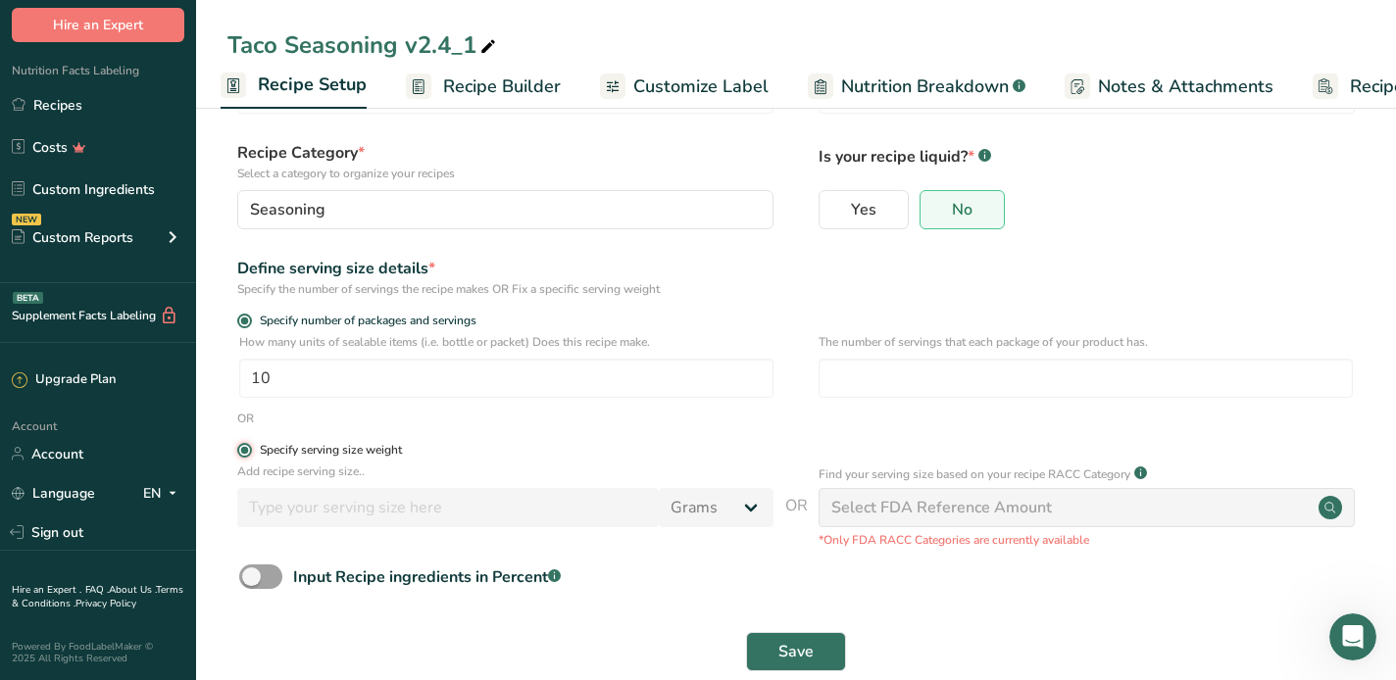
radio input "false"
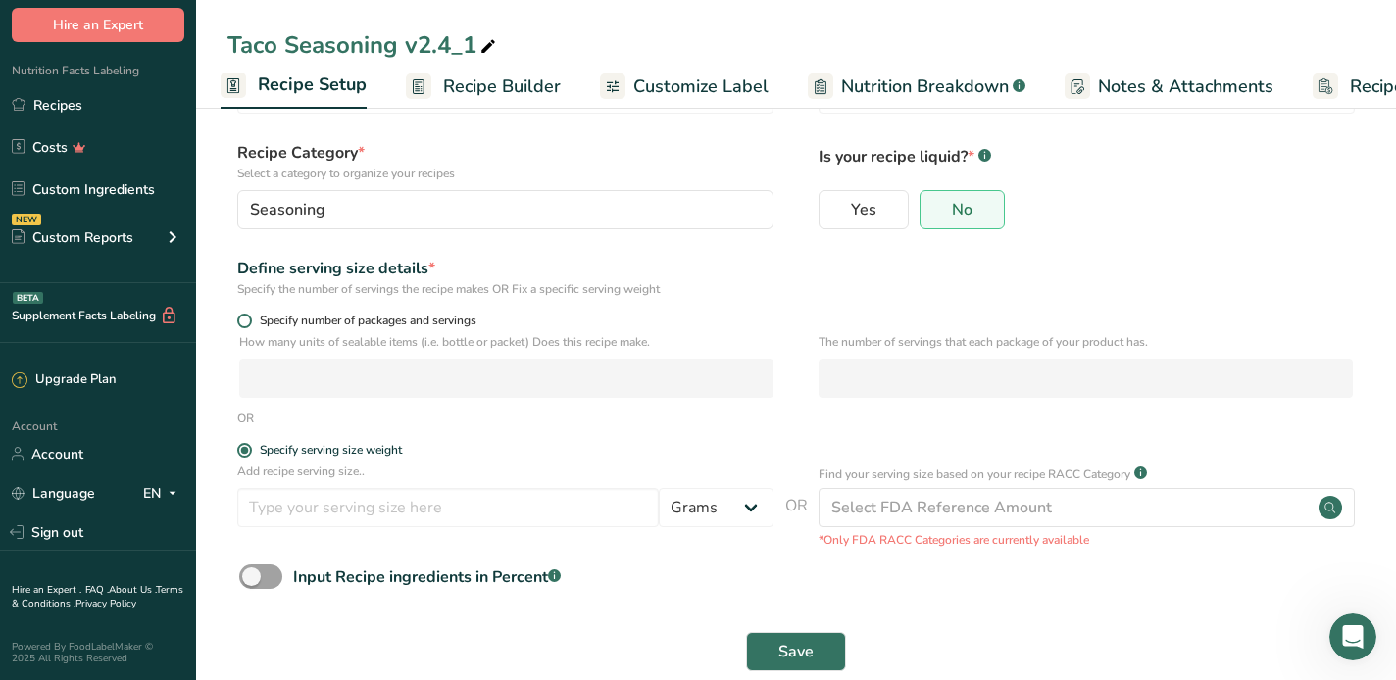
click at [243, 323] on span at bounding box center [244, 321] width 15 height 15
click at [243, 323] on input "Specify number of packages and servings" at bounding box center [243, 321] width 13 height 13
radio input "true"
radio input "false"
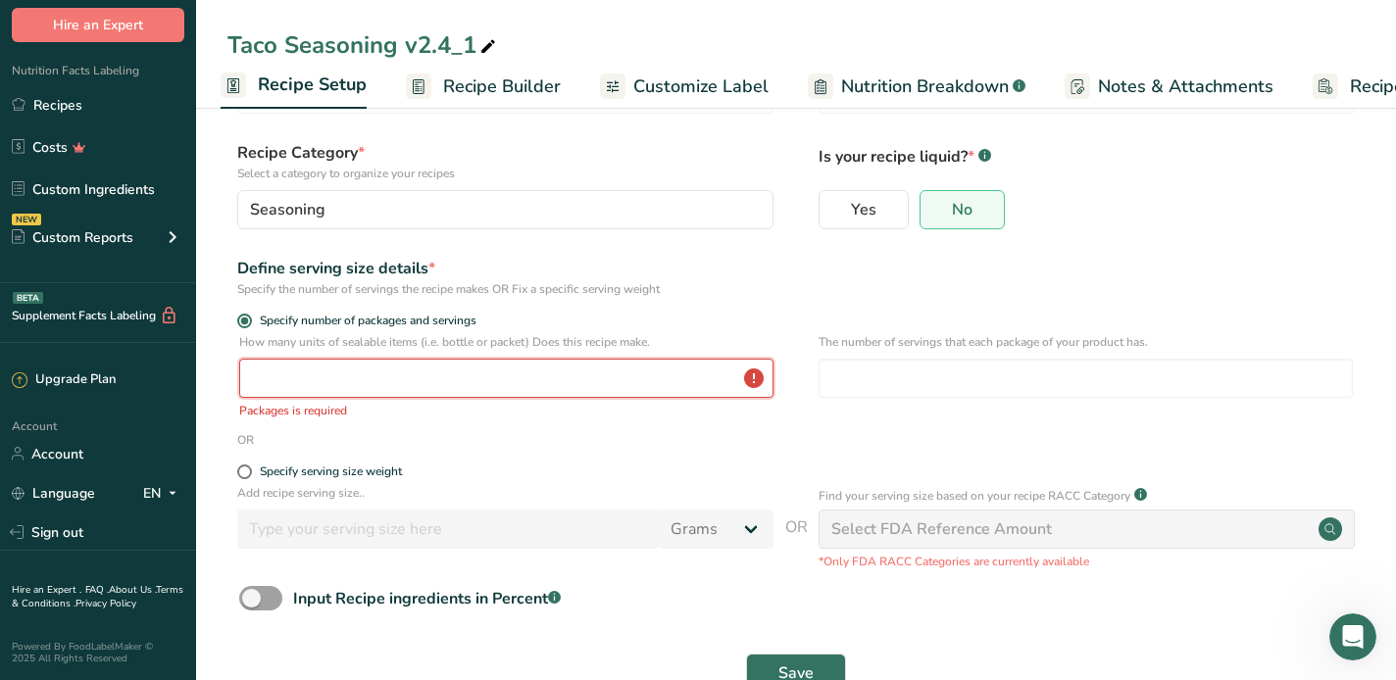
click at [276, 366] on input "number" at bounding box center [506, 378] width 534 height 39
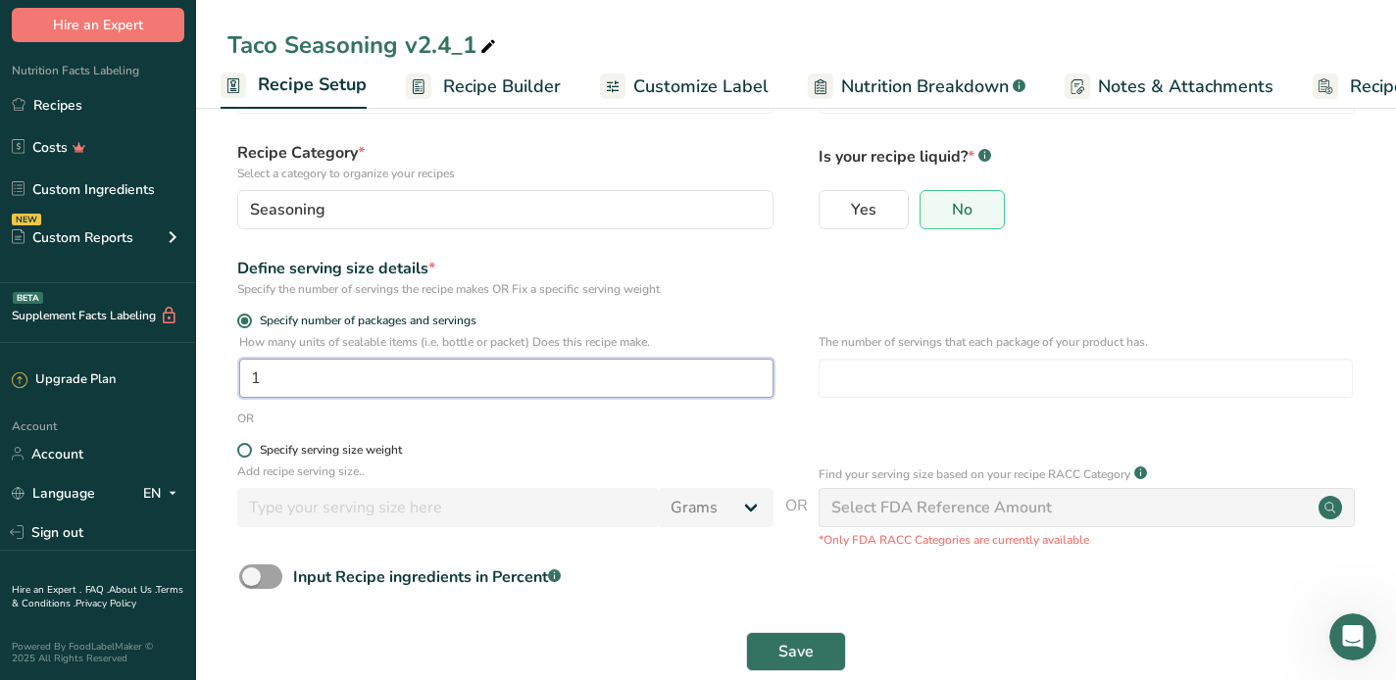
type input "1"
click at [246, 451] on span at bounding box center [244, 450] width 15 height 15
click at [246, 451] on input "Specify serving size weight" at bounding box center [243, 450] width 13 height 13
radio input "true"
radio input "false"
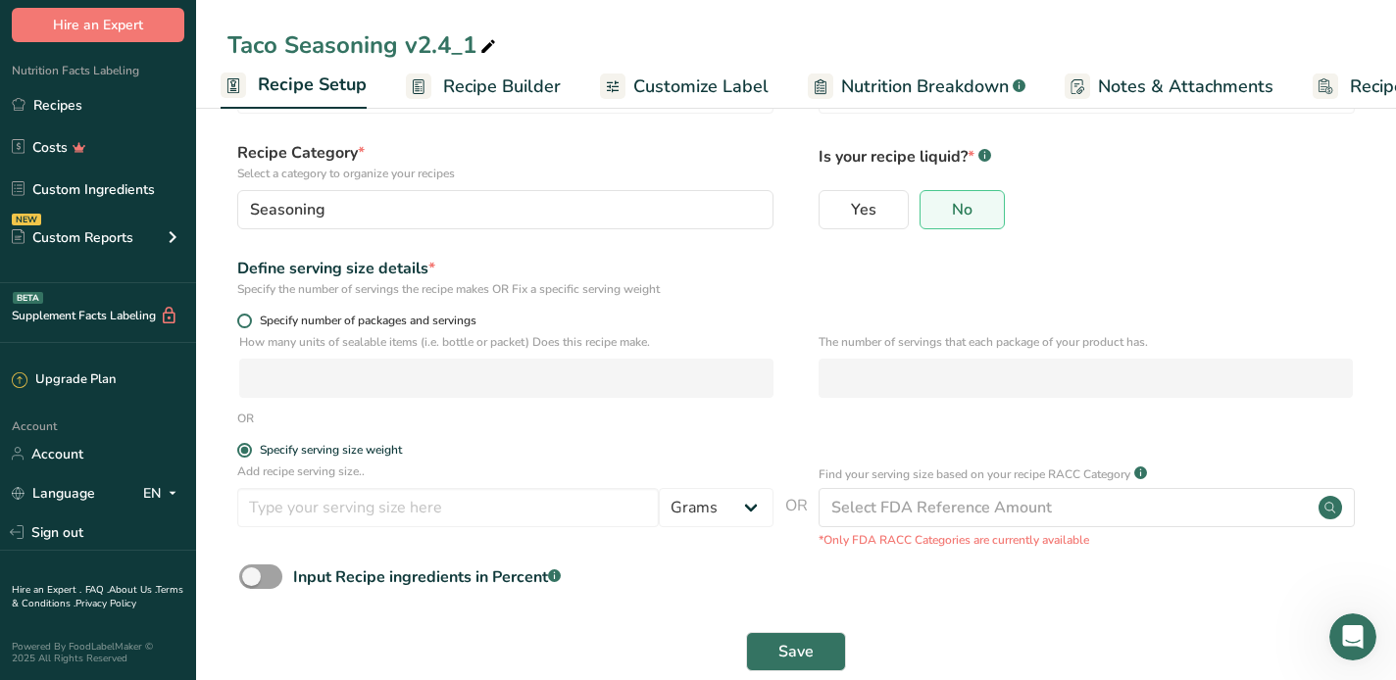
click at [240, 323] on span at bounding box center [244, 321] width 15 height 15
click at [240, 323] on input "Specify number of packages and servings" at bounding box center [243, 321] width 13 height 13
radio input "true"
radio input "false"
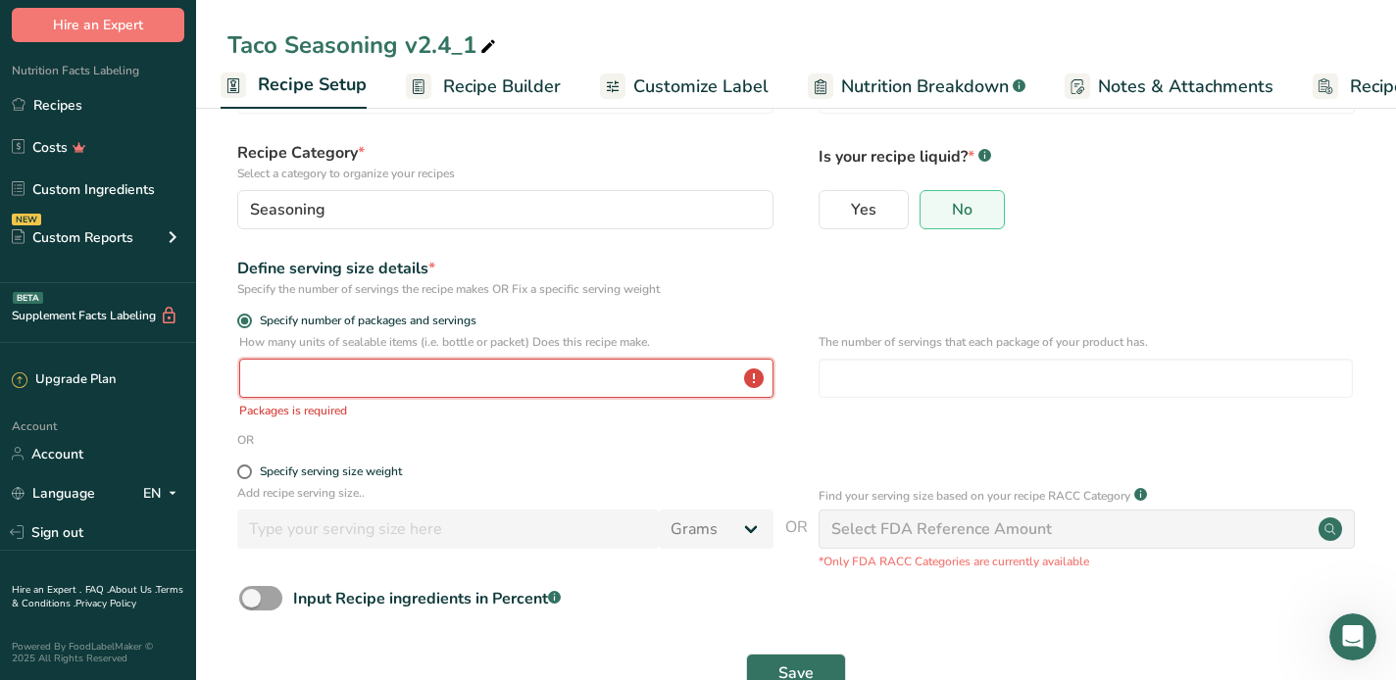
click at [337, 377] on input "number" at bounding box center [506, 378] width 534 height 39
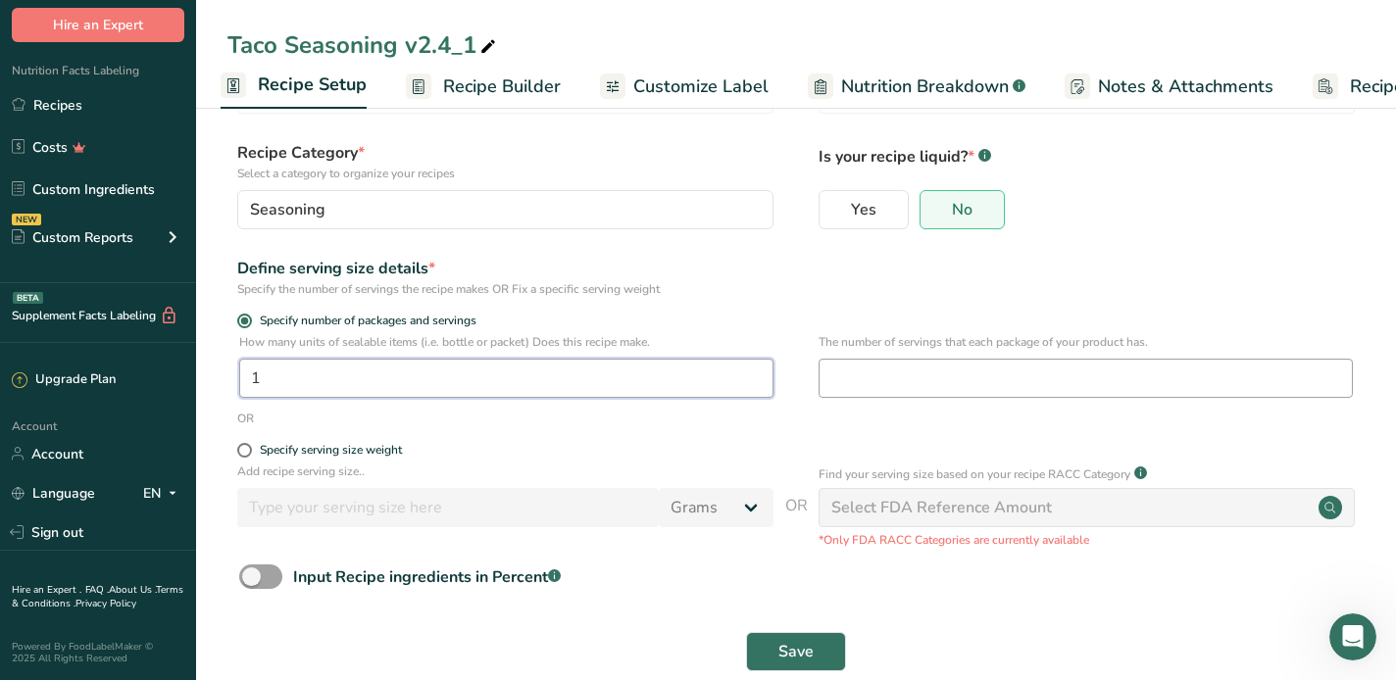
type input "1"
click at [918, 373] on input "number" at bounding box center [1086, 378] width 534 height 39
type input "10"
click at [514, 430] on form "Recipe name * Taco Seasoning v2.4_1 Recipe code .a-a{fill:#347362;}.b-a{fill:#f…" at bounding box center [795, 363] width 1137 height 640
click at [243, 454] on span at bounding box center [244, 450] width 15 height 15
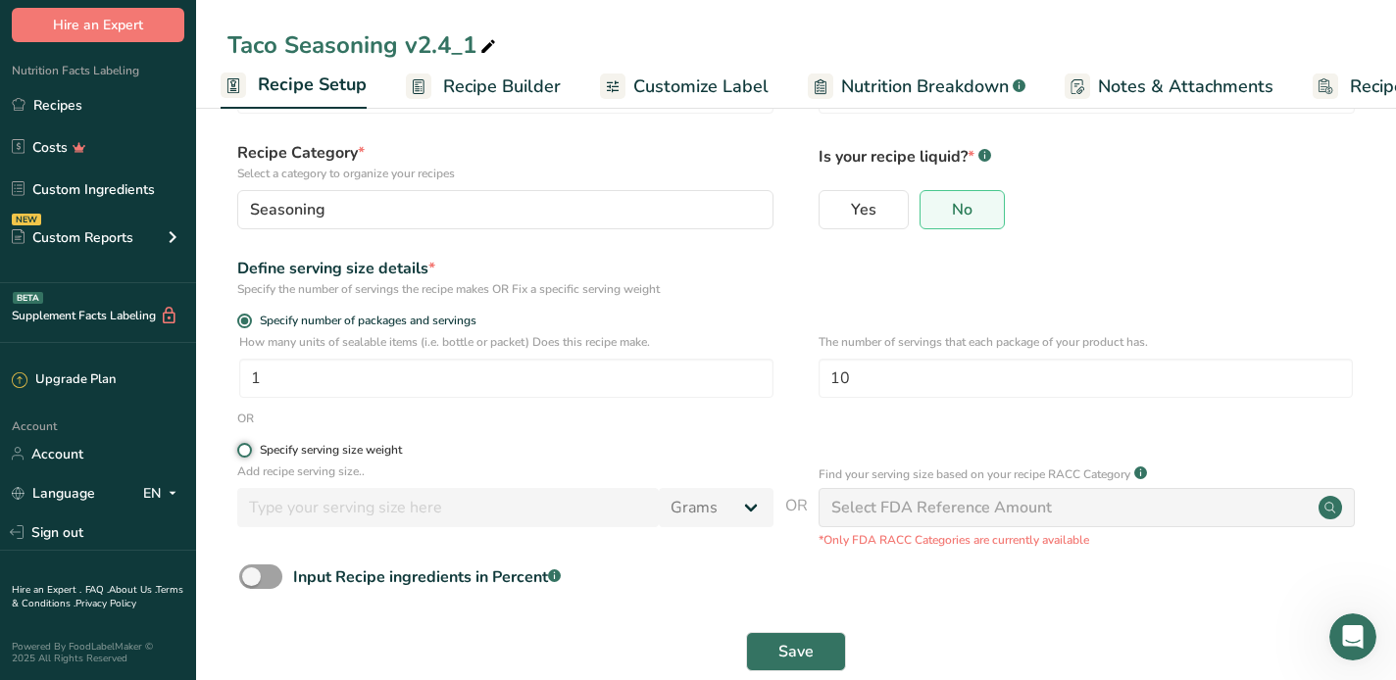
click at [243, 454] on input "Specify serving size weight" at bounding box center [243, 450] width 13 height 13
radio input "true"
radio input "false"
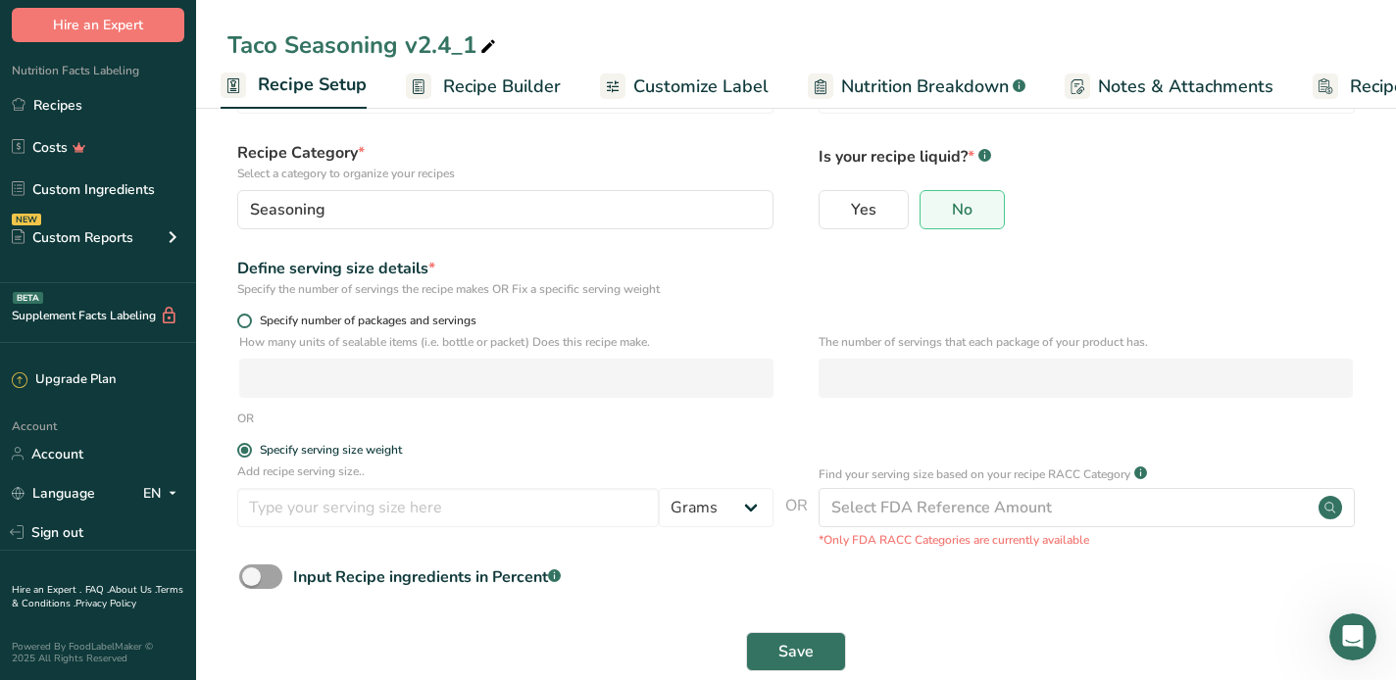
click at [244, 320] on span at bounding box center [244, 321] width 15 height 15
click at [244, 320] on input "Specify number of packages and servings" at bounding box center [243, 321] width 13 height 13
radio input "true"
radio input "false"
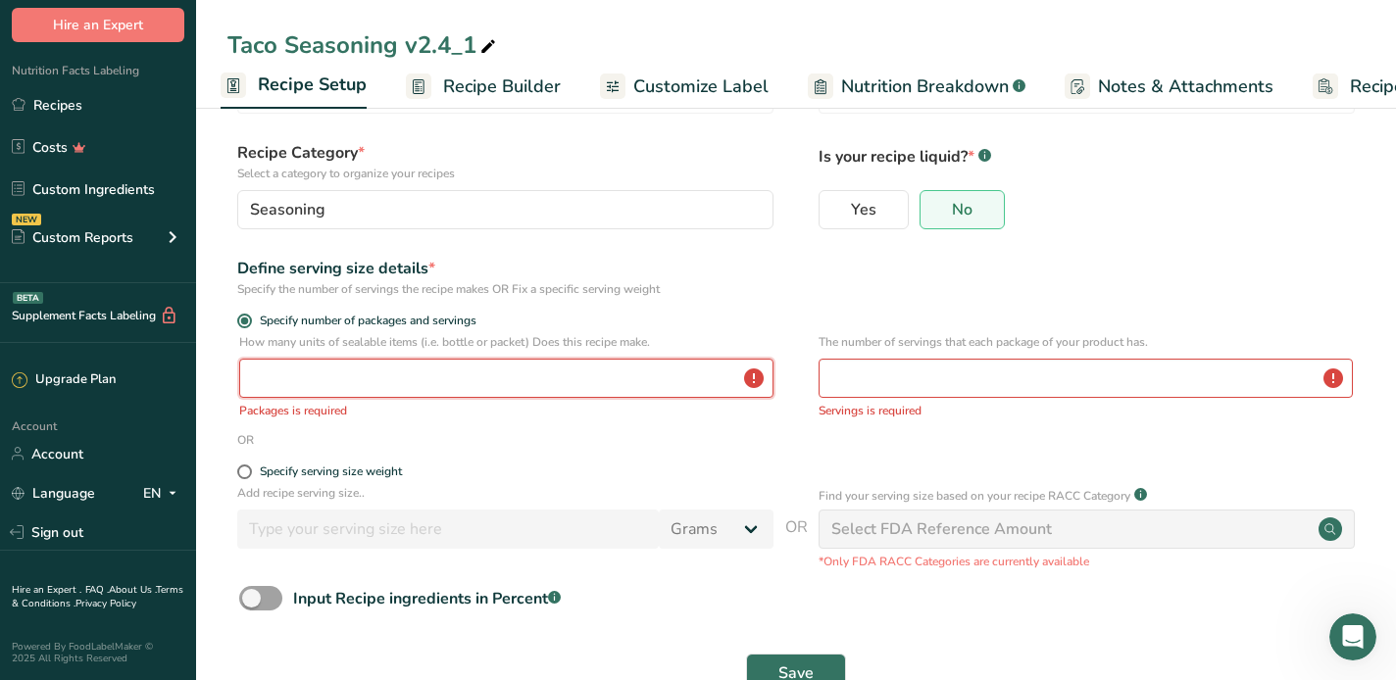
click at [381, 385] on input "number" at bounding box center [506, 378] width 534 height 39
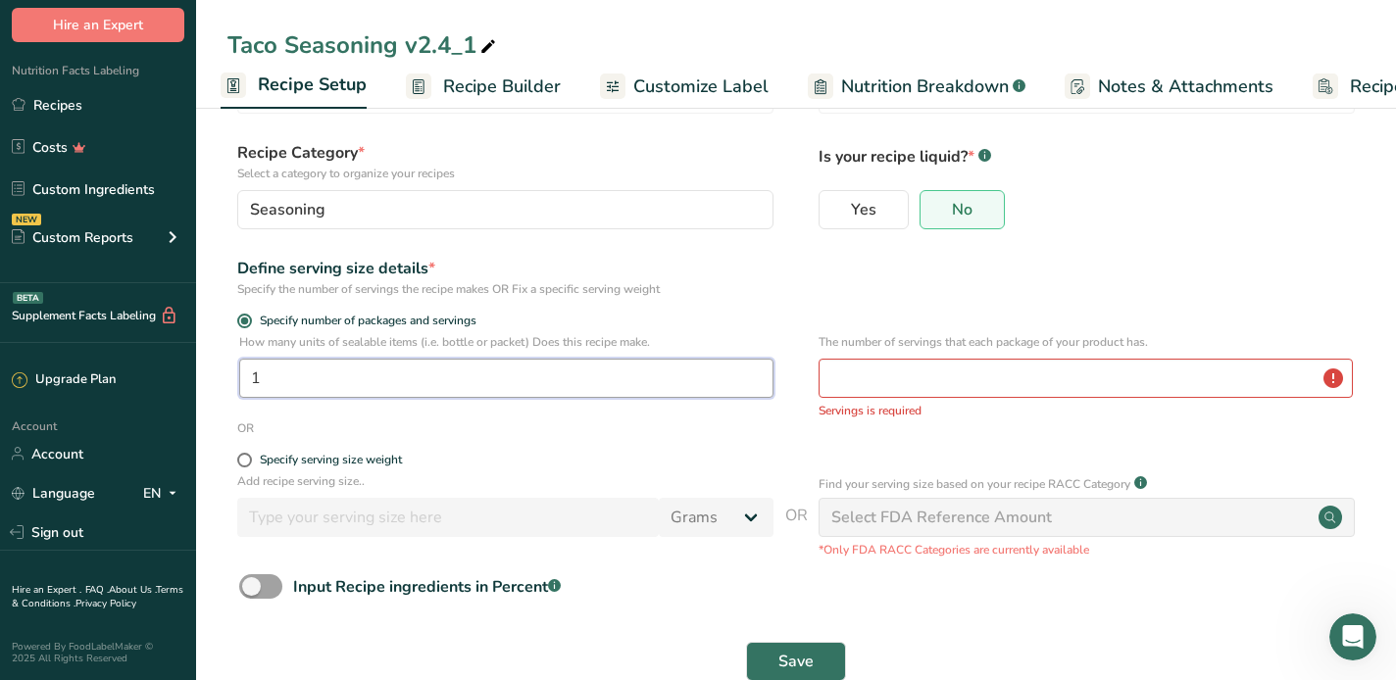
type input "1"
click at [922, 372] on input "number" at bounding box center [1086, 378] width 534 height 39
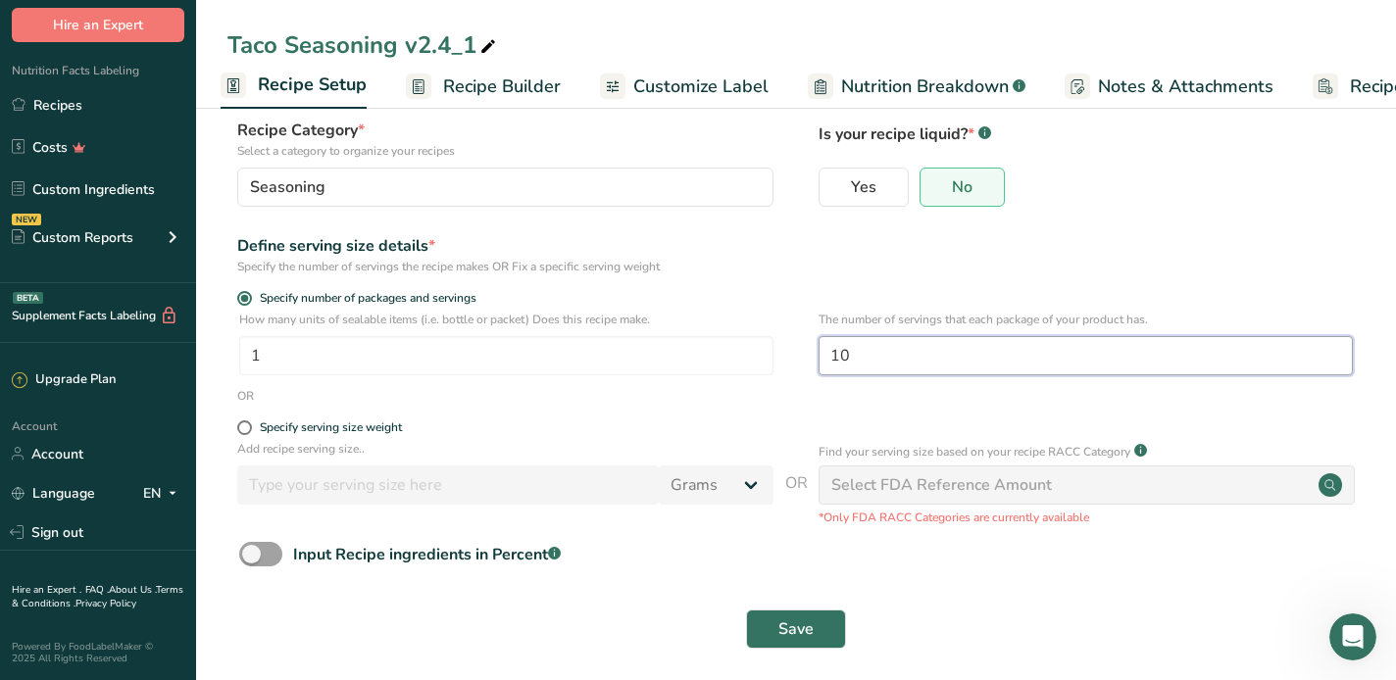
scroll to position [132, 0]
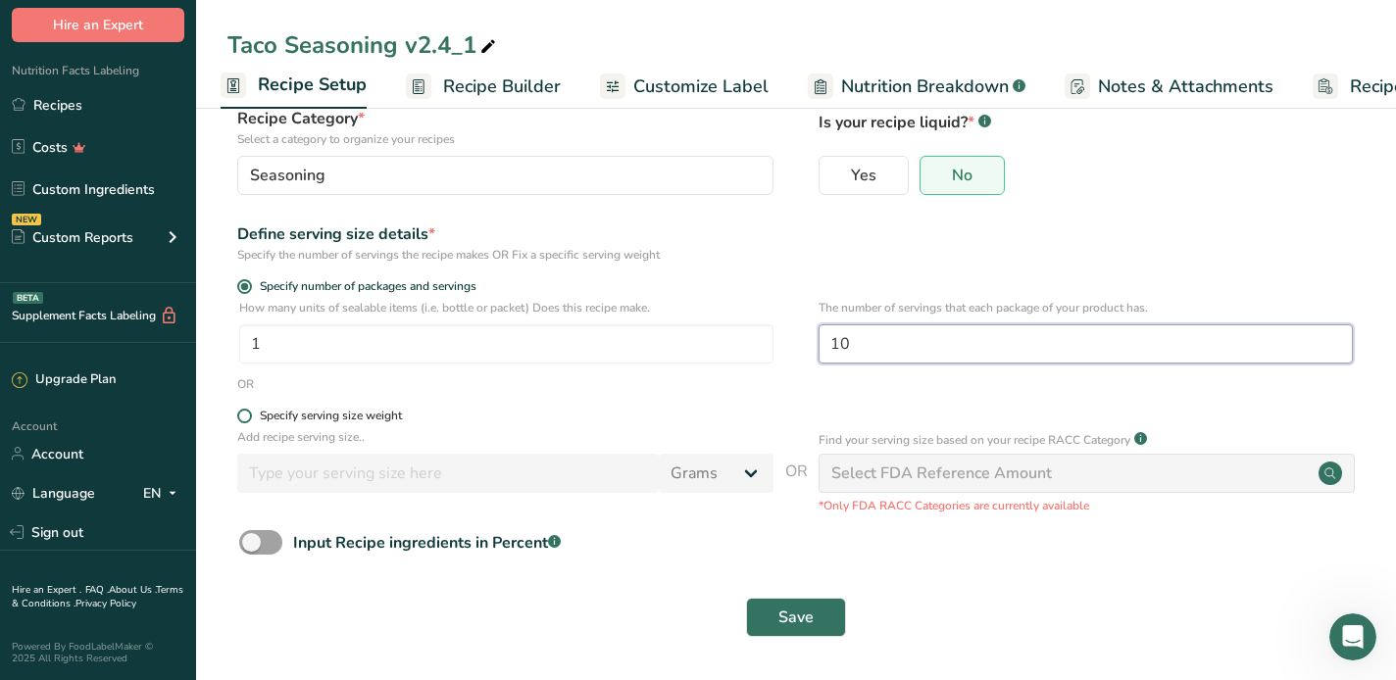
type input "10"
click at [243, 420] on span at bounding box center [244, 416] width 15 height 15
click at [243, 420] on input "Specify serving size weight" at bounding box center [243, 416] width 13 height 13
radio input "true"
radio input "false"
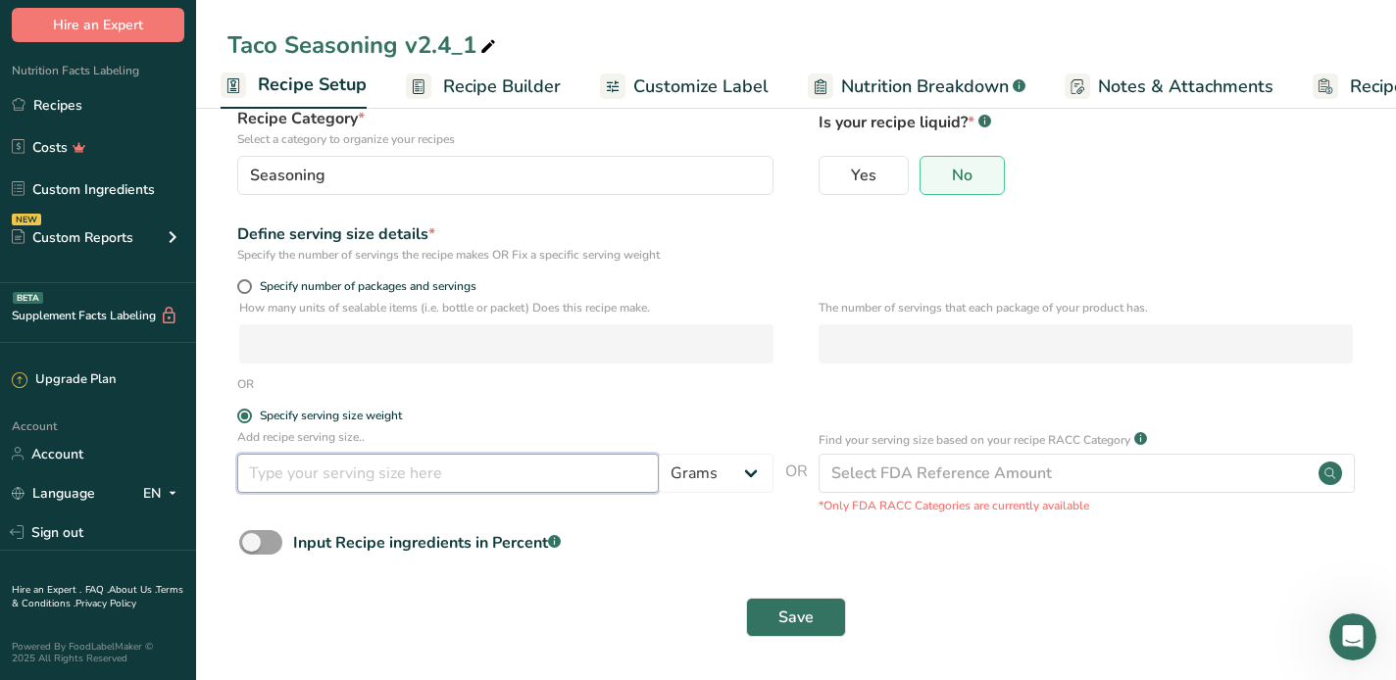
click at [321, 460] on input "number" at bounding box center [448, 473] width 422 height 39
click at [346, 478] on input "10" at bounding box center [448, 473] width 422 height 39
type input "1"
type input "2"
click at [761, 477] on select "Grams kg mg mcg lb oz l mL fl oz tbsp tsp cup qt gallon" at bounding box center [716, 473] width 115 height 39
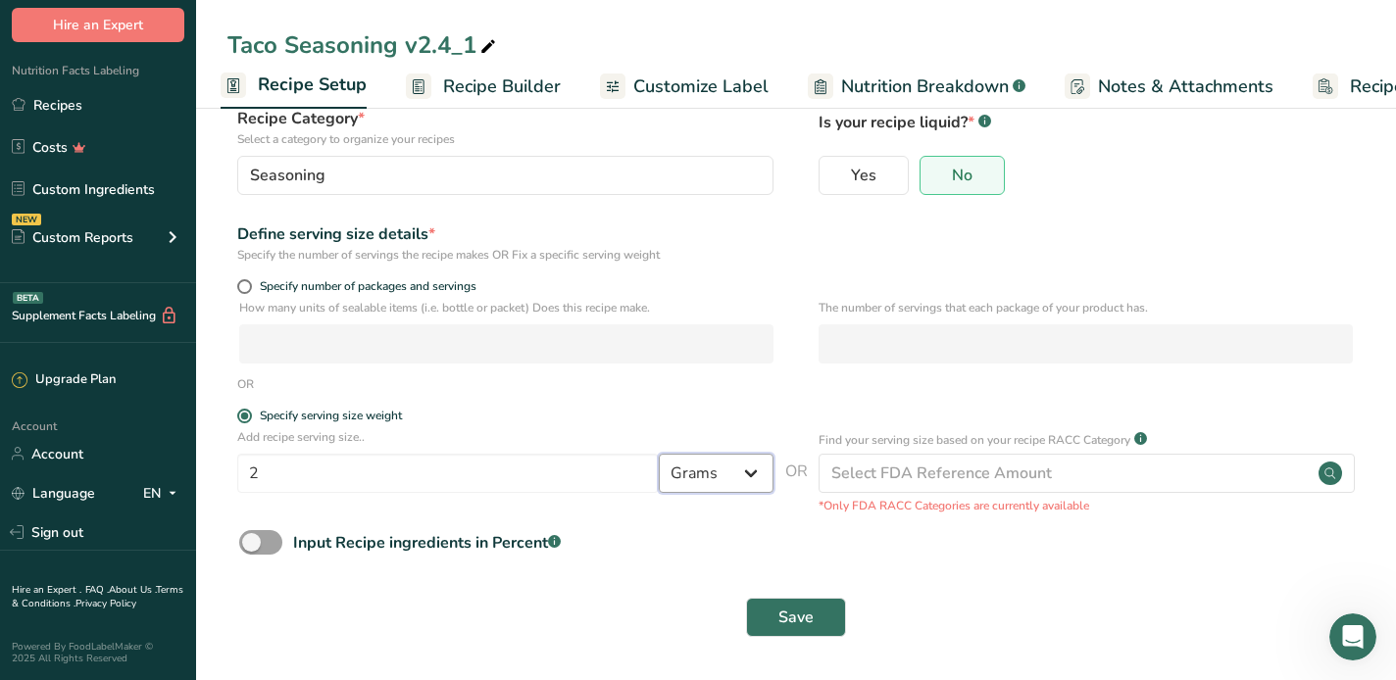
select select "20"
click at [659, 454] on select "Grams kg mg mcg lb oz l mL fl oz tbsp tsp cup qt gallon" at bounding box center [716, 473] width 115 height 39
select select "22"
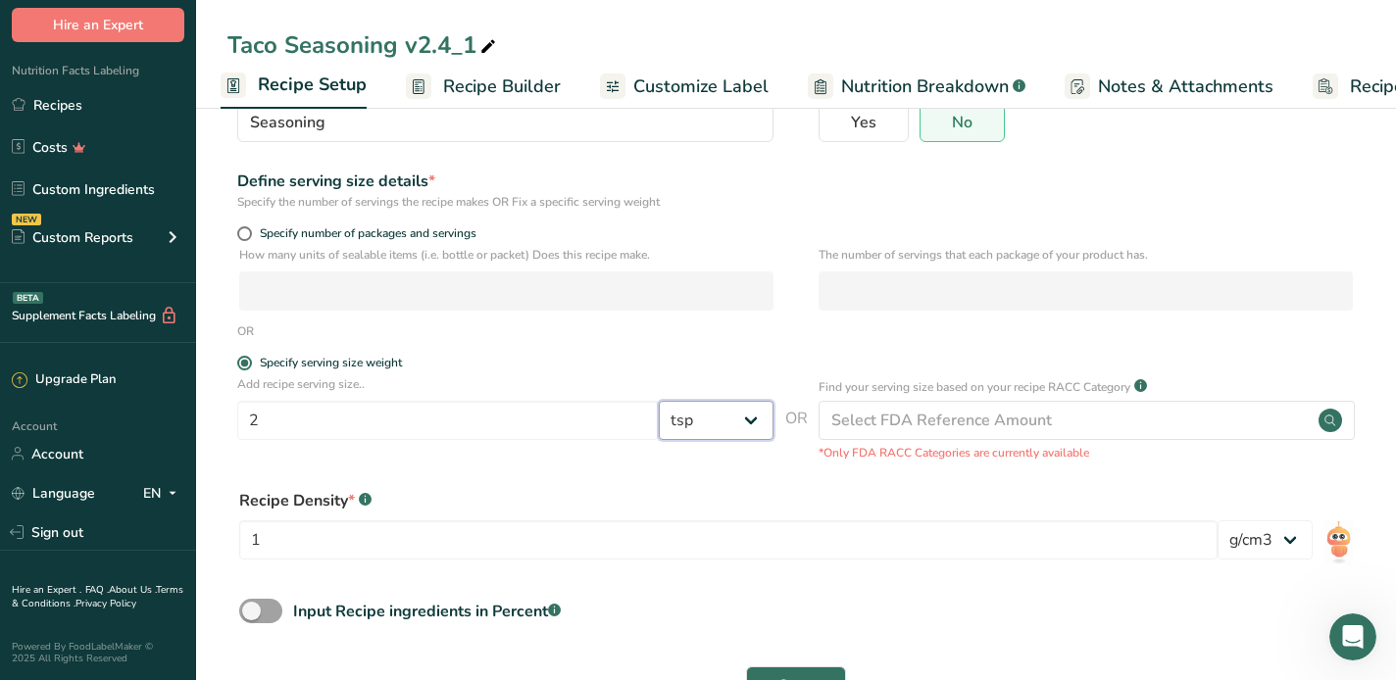
scroll to position [230, 0]
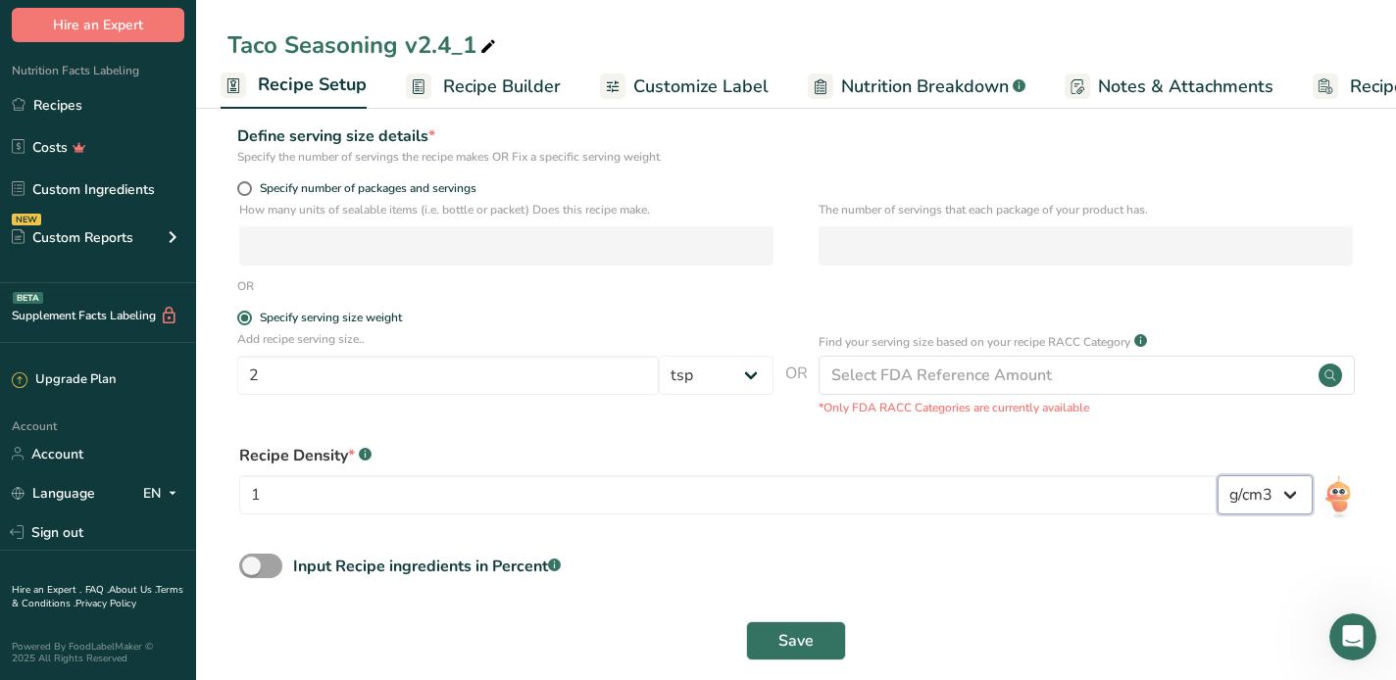
click at [1287, 497] on select "lb/ft3 g/cm3" at bounding box center [1265, 494] width 95 height 39
drag, startPoint x: 1292, startPoint y: 495, endPoint x: 387, endPoint y: 323, distance: 921.1
click at [1292, 495] on select "lb/ft3 g/cm3" at bounding box center [1265, 494] width 95 height 39
click at [787, 648] on span "Save" at bounding box center [795, 641] width 35 height 24
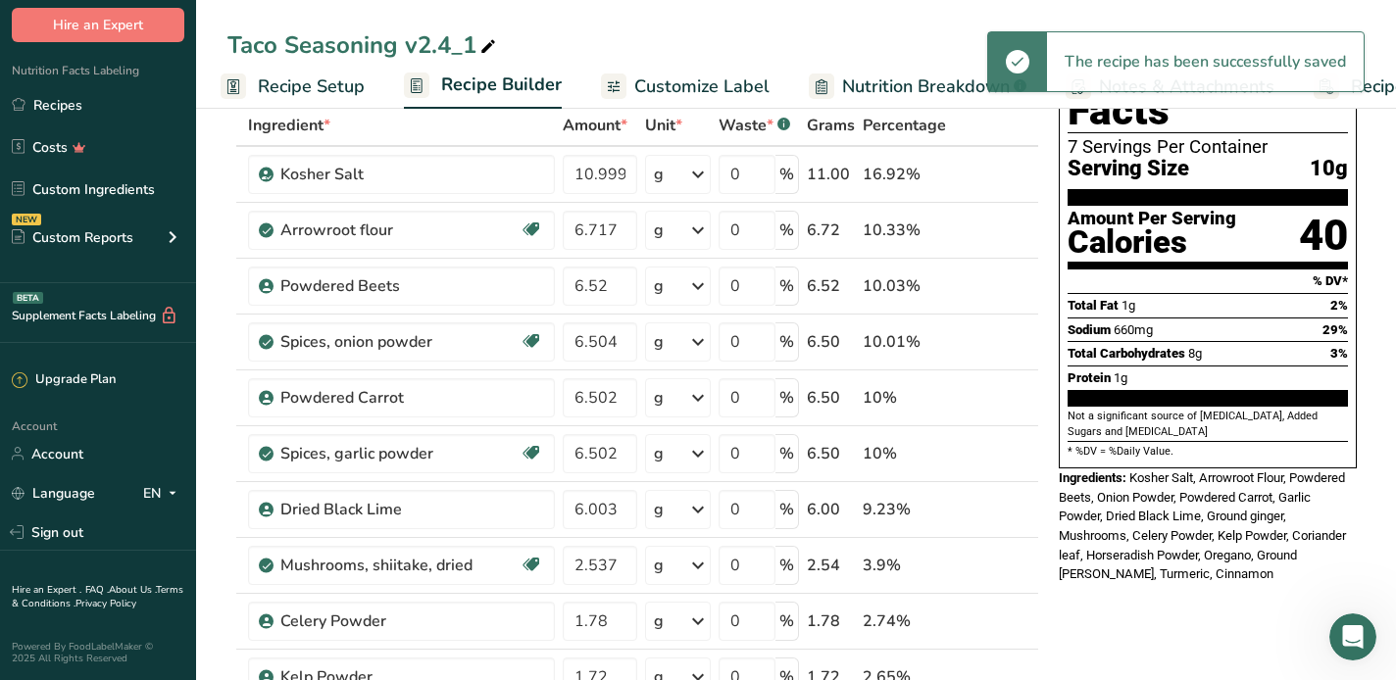
scroll to position [34, 0]
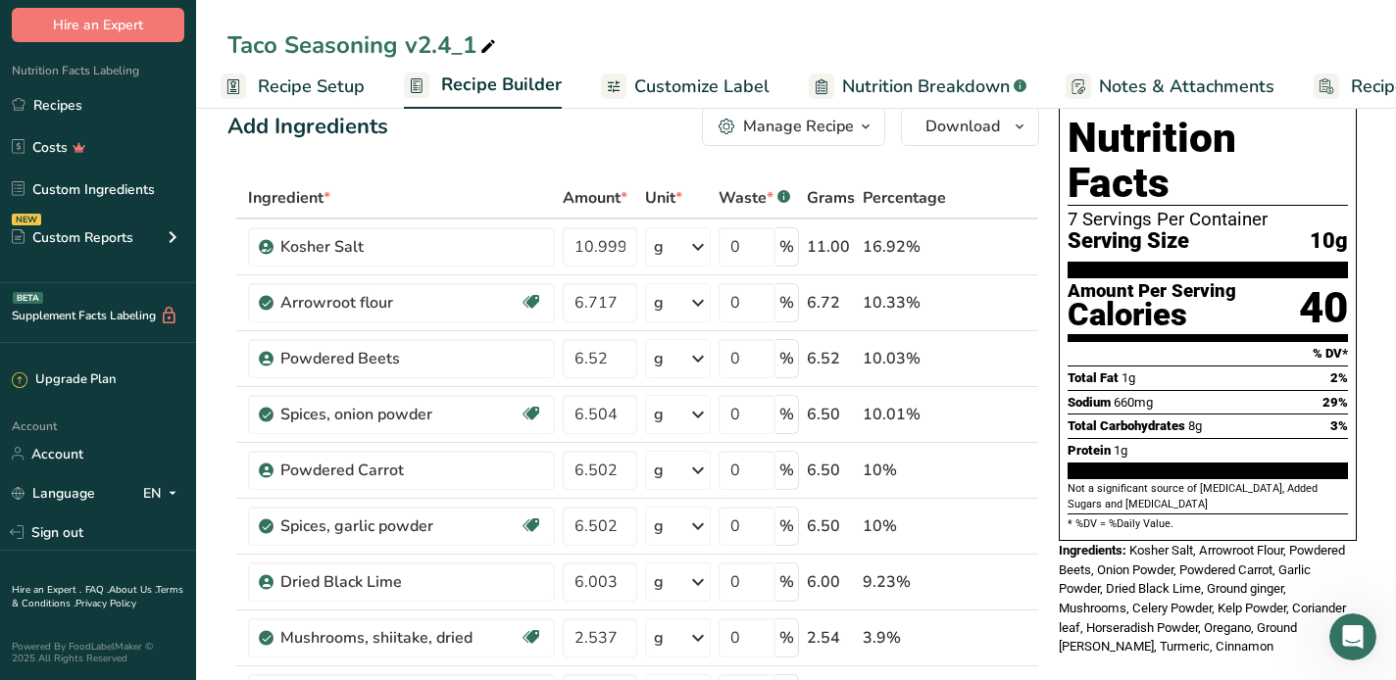
click at [1200, 229] on div "Serving Size 10g" at bounding box center [1208, 241] width 280 height 25
click at [1107, 210] on div "7 Servings Per Container" at bounding box center [1208, 220] width 280 height 20
click at [1084, 210] on div "7 Servings Per Container" at bounding box center [1208, 220] width 280 height 20
click at [1260, 210] on div "7 Servings Per Container" at bounding box center [1208, 220] width 280 height 20
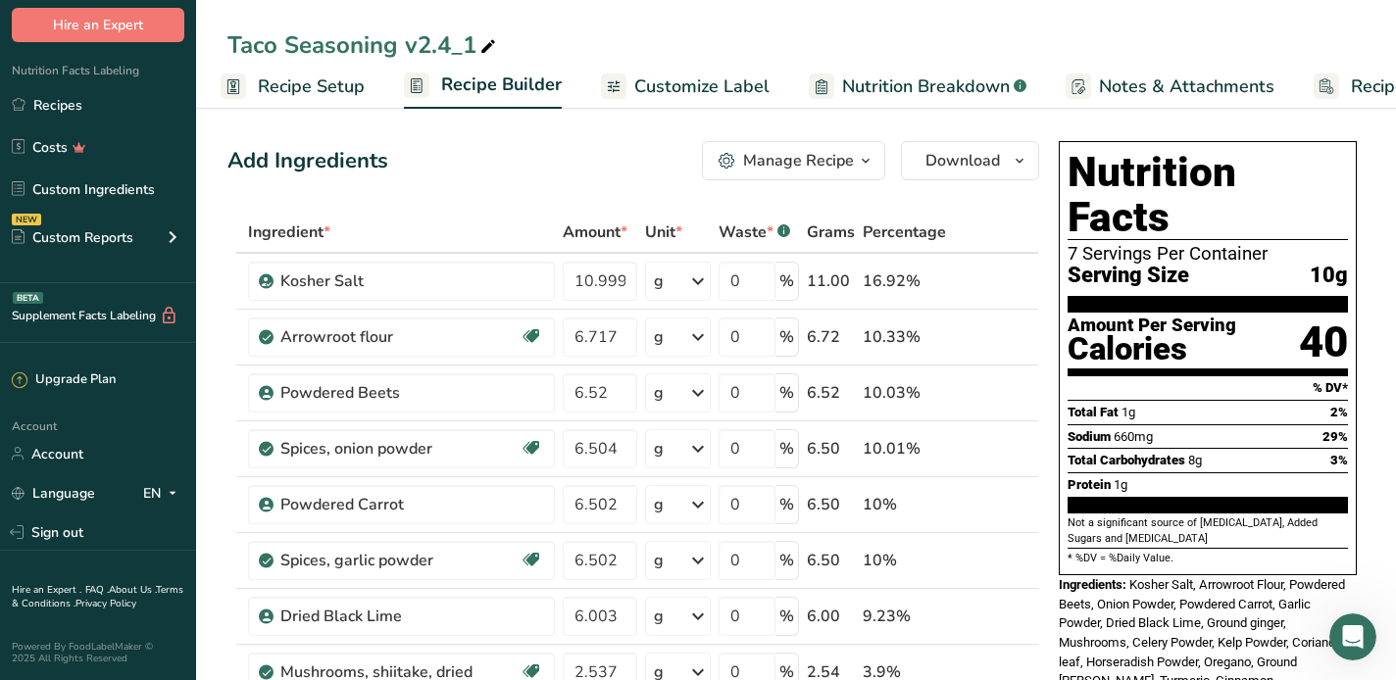
click at [283, 88] on span "Recipe Setup" at bounding box center [311, 87] width 107 height 26
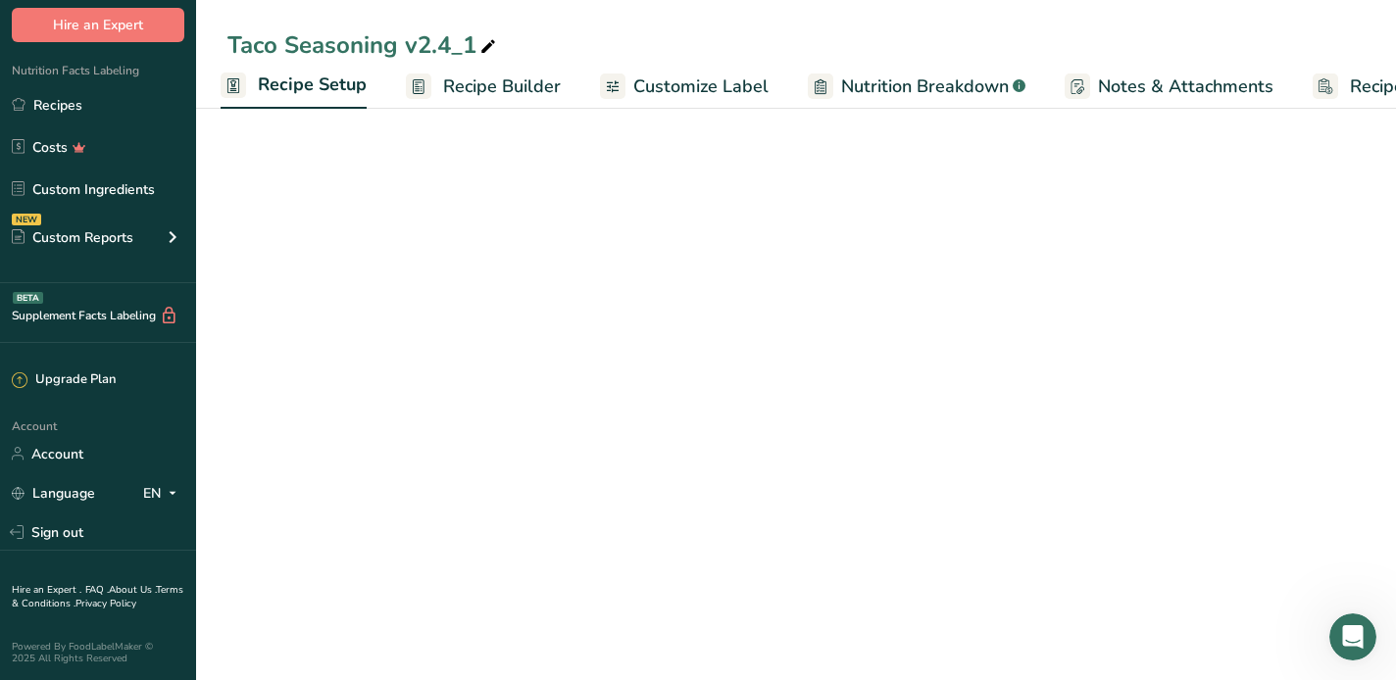
select select "20"
select select "22"
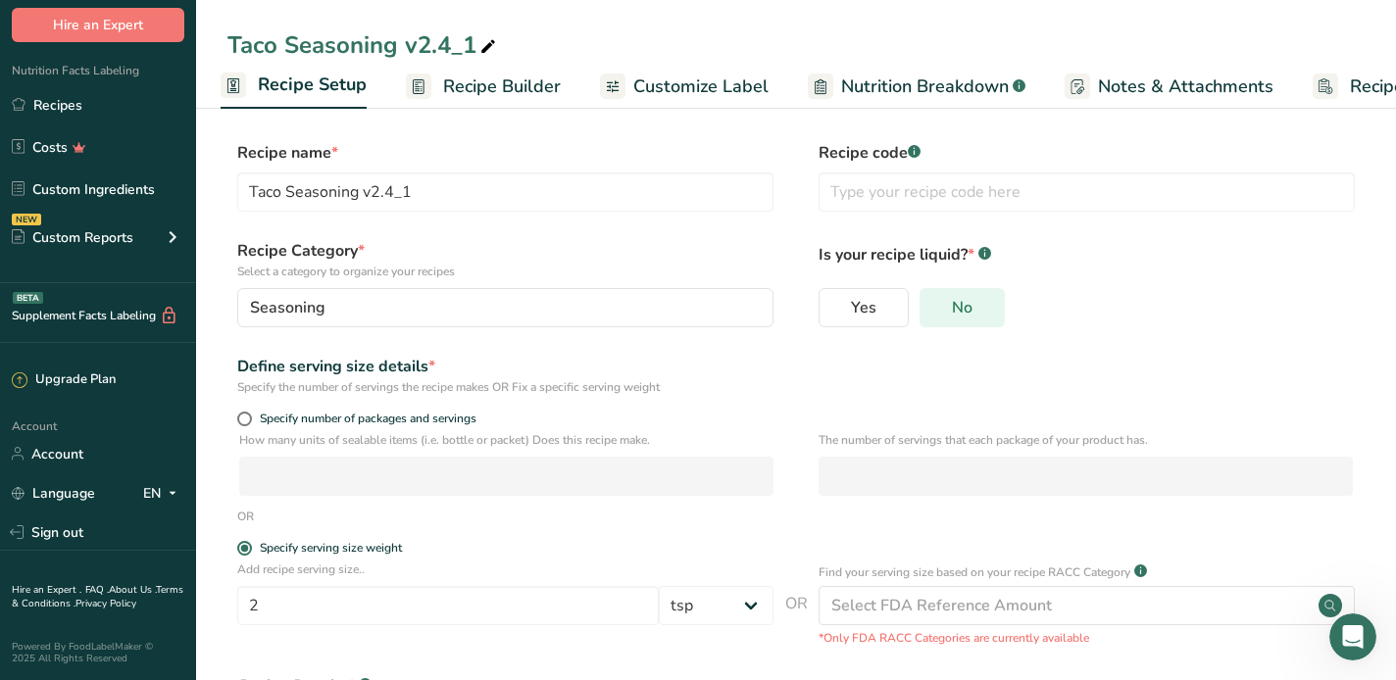
click at [969, 309] on span "No" at bounding box center [962, 308] width 21 height 20
click at [933, 309] on input "No" at bounding box center [926, 307] width 13 height 13
click at [677, 83] on span "Customize Label" at bounding box center [700, 87] width 135 height 26
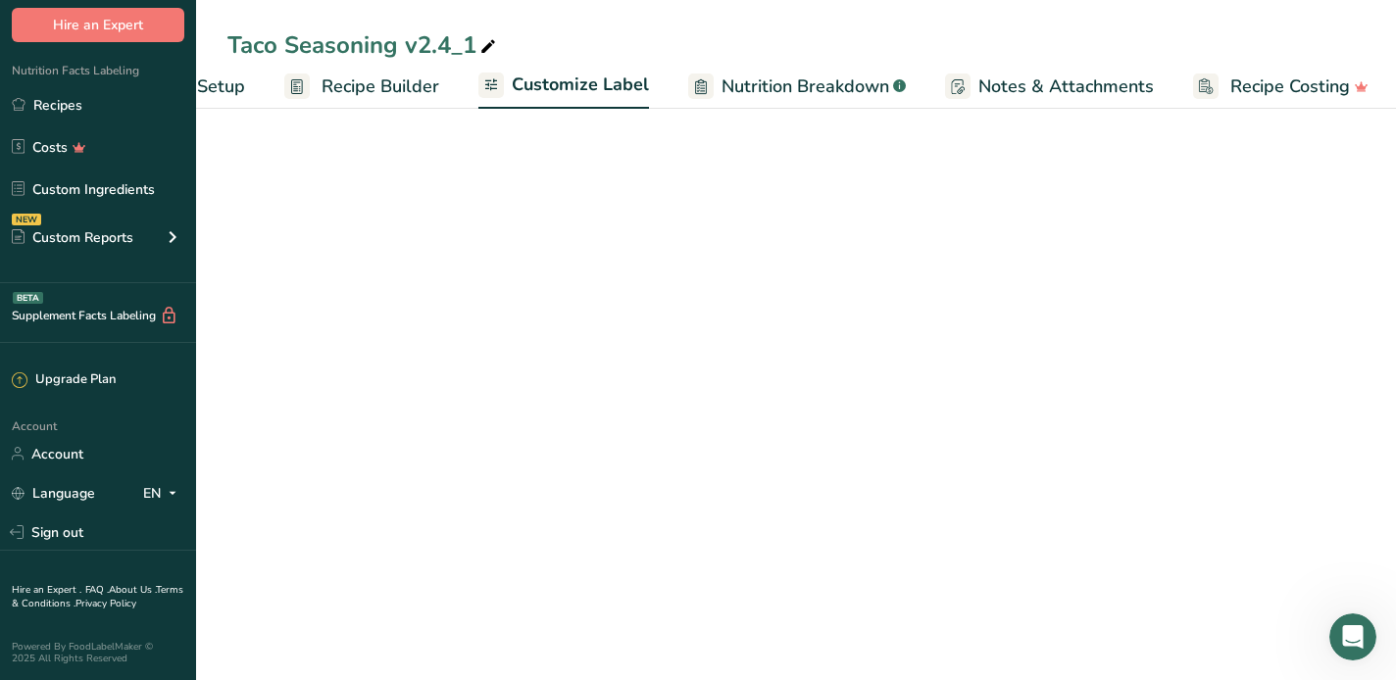
scroll to position [0, 130]
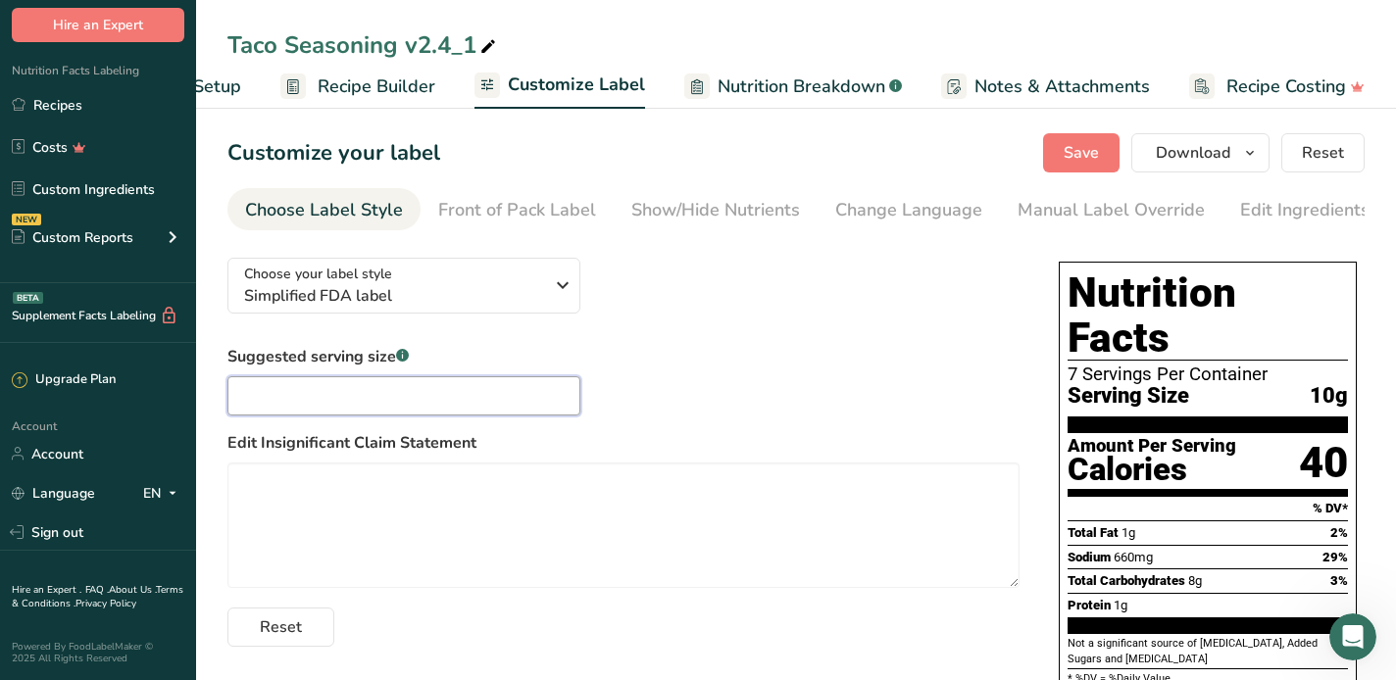
click at [341, 398] on input "text" at bounding box center [403, 395] width 353 height 39
type input "6"
type input "2 tsp"
click at [801, 444] on label "Edit Insignificant Claim Statement" at bounding box center [623, 443] width 792 height 24
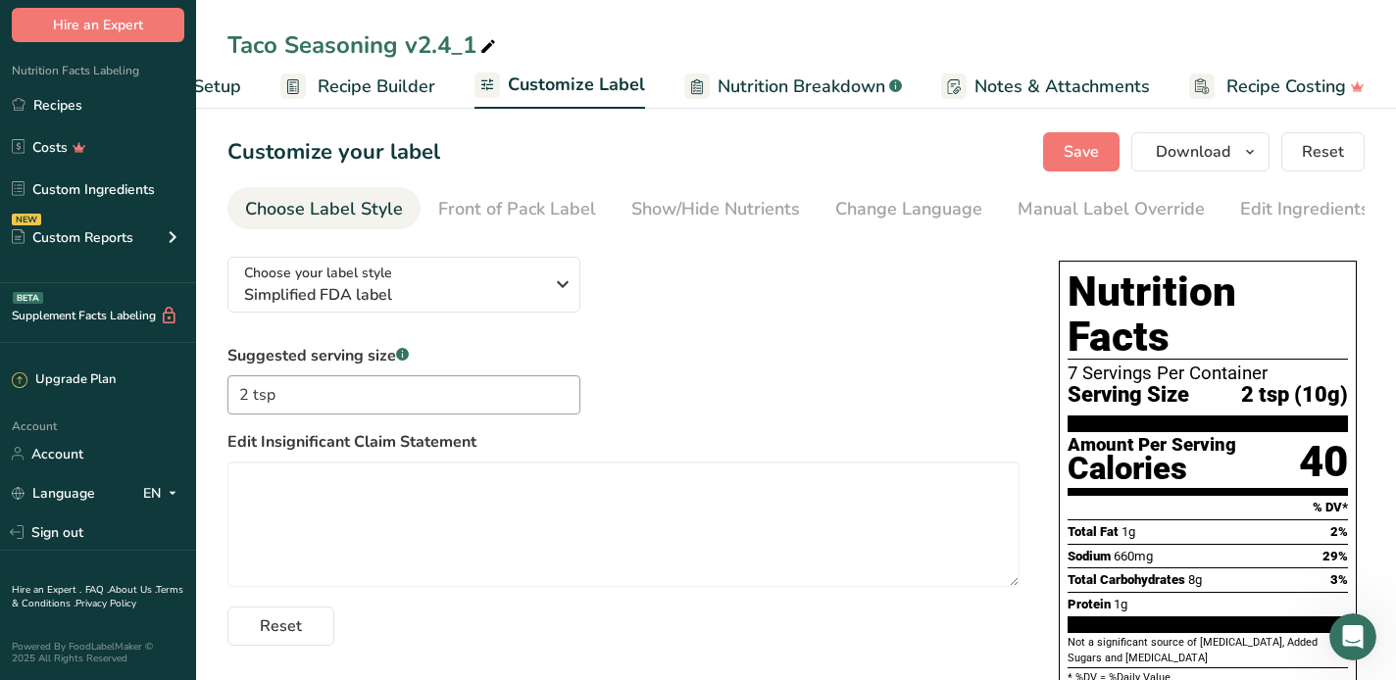
scroll to position [0, 0]
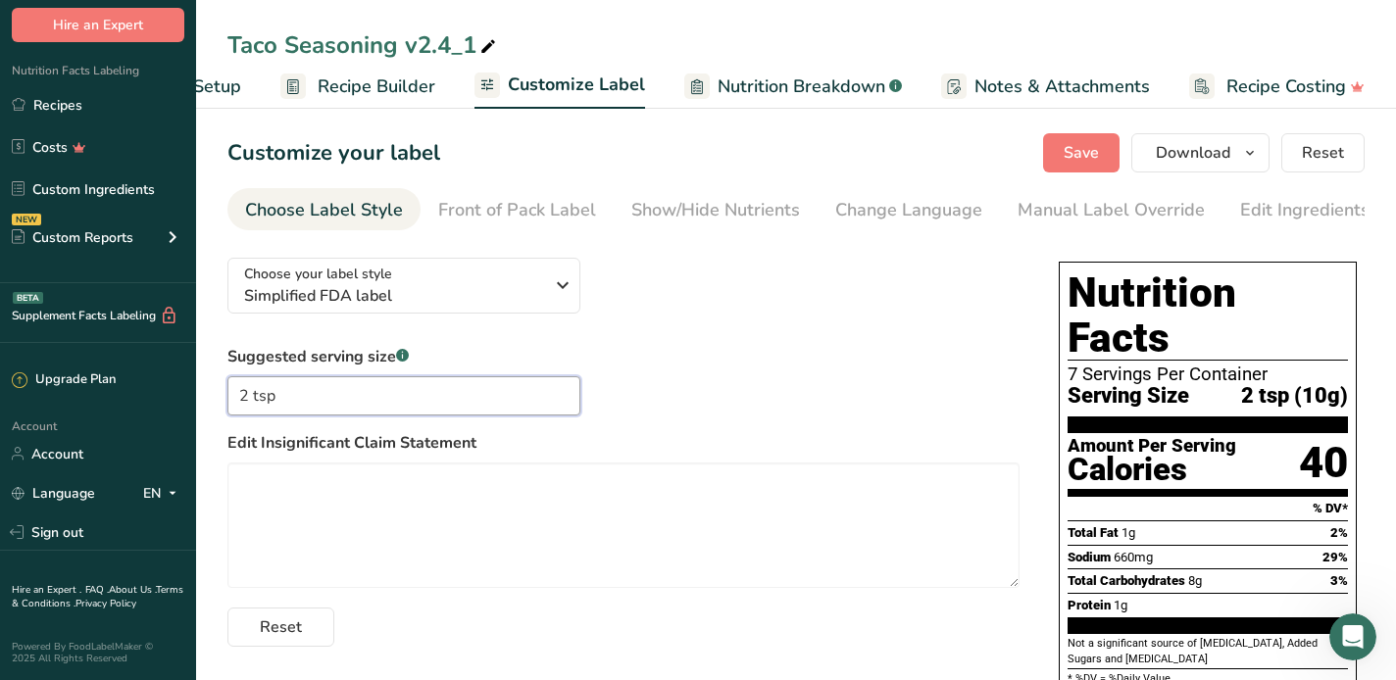
click at [341, 393] on input "2 tsp" at bounding box center [403, 395] width 353 height 39
click at [739, 292] on div "Choose your label style Simplified FDA label USA (FDA) Standard FDA label Tabul…" at bounding box center [623, 444] width 792 height 405
click at [748, 351] on div "Suggested serving size .a-a{fill:#347362;}.b-a{fill:#fff;} 2 tsp Edit Insignifi…" at bounding box center [623, 496] width 792 height 302
click at [760, 382] on div "Suggested serving size .a-a{fill:#347362;}.b-a{fill:#fff;} 2 tsp Edit Insignifi…" at bounding box center [623, 496] width 792 height 302
click at [347, 403] on input "2 tsp" at bounding box center [403, 395] width 353 height 39
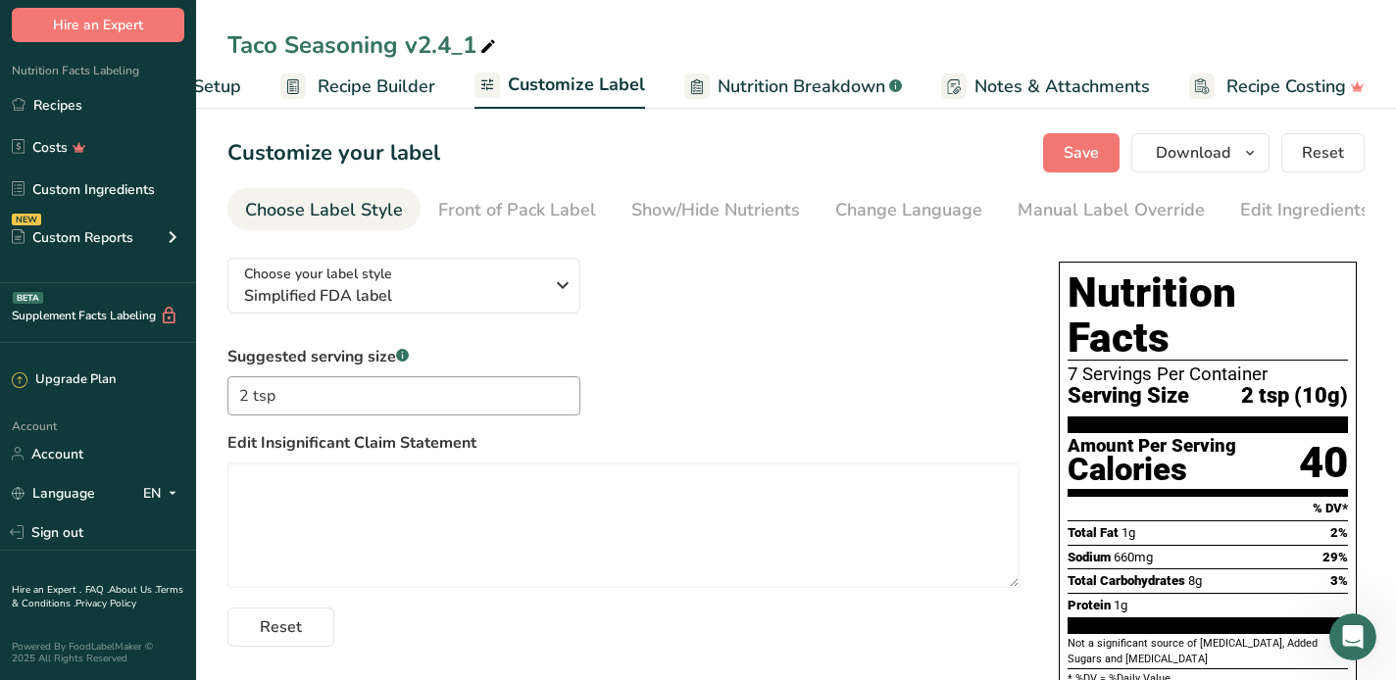
click at [681, 386] on div "Suggested serving size .a-a{fill:#347362;}.b-a{fill:#fff;} 2 tsp Edit Insignifi…" at bounding box center [623, 496] width 792 height 302
click at [553, 290] on icon "button" at bounding box center [563, 285] width 24 height 35
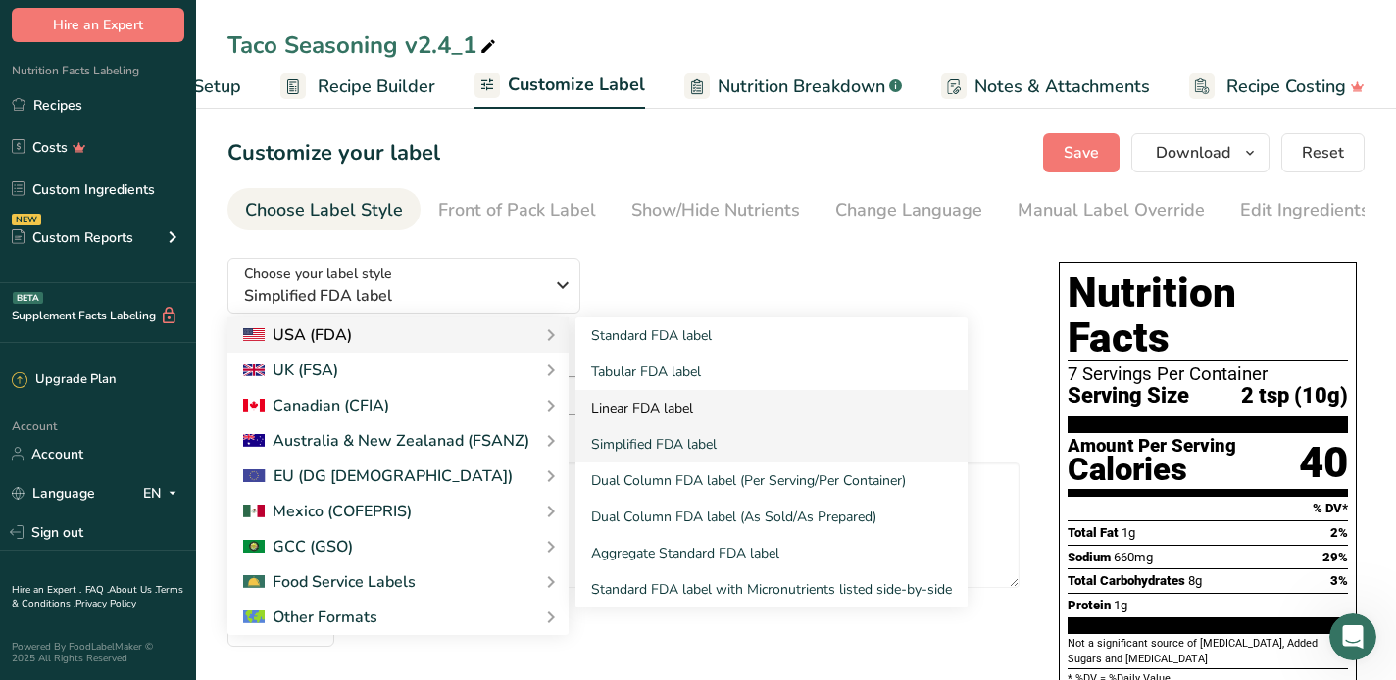
click at [614, 411] on link "Linear FDA label" at bounding box center [771, 408] width 392 height 36
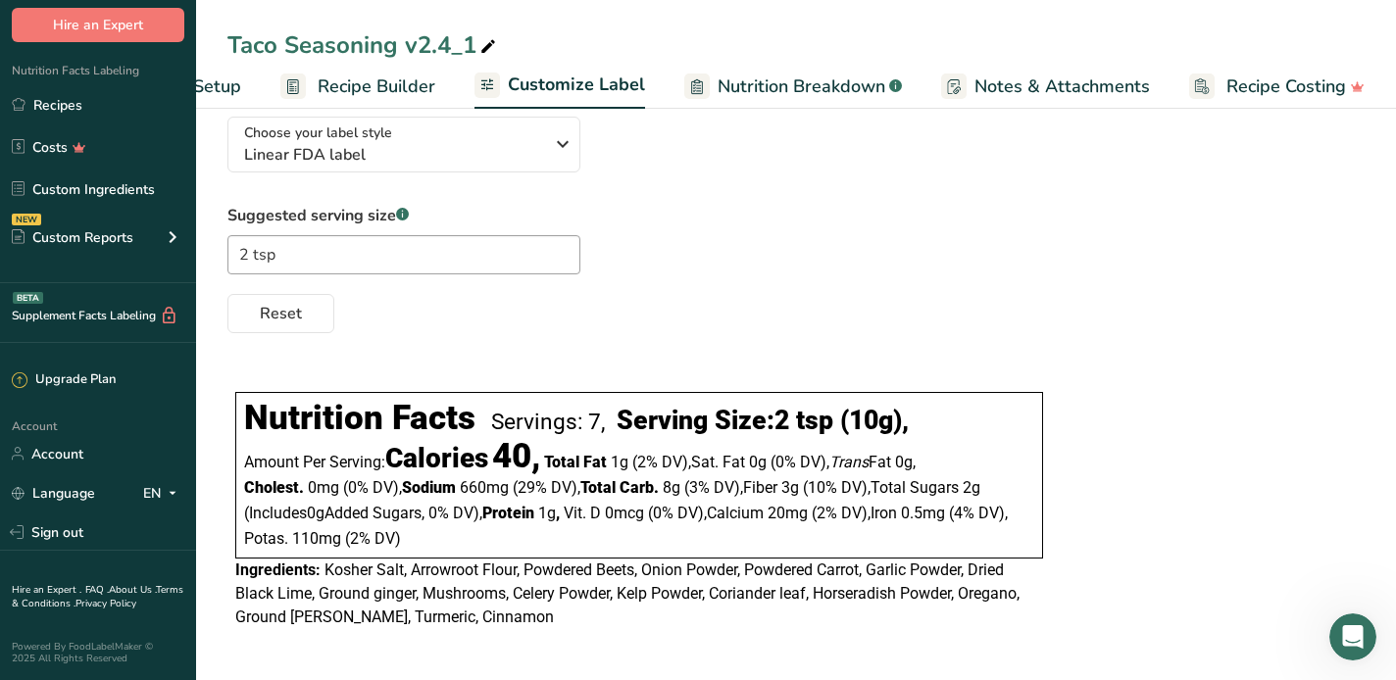
scroll to position [147, 0]
click at [598, 420] on div "Servings: 7," at bounding box center [548, 422] width 114 height 26
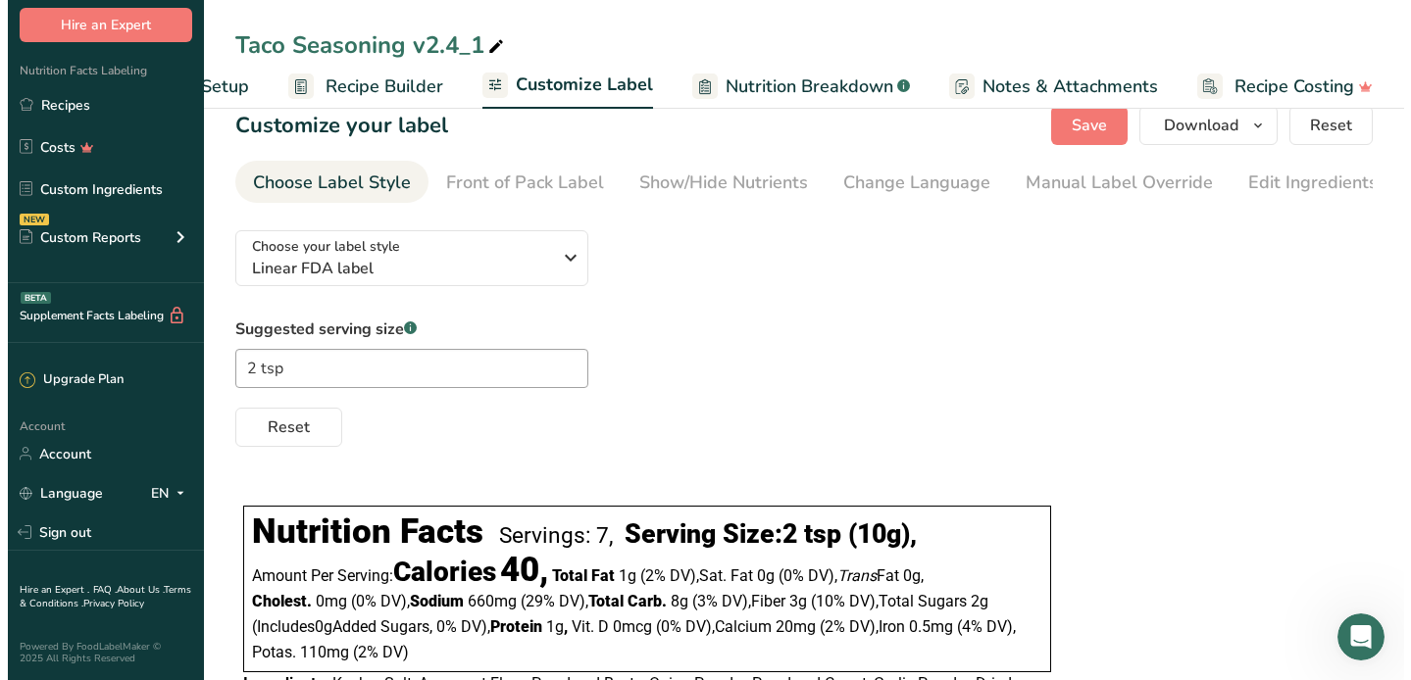
scroll to position [0, 0]
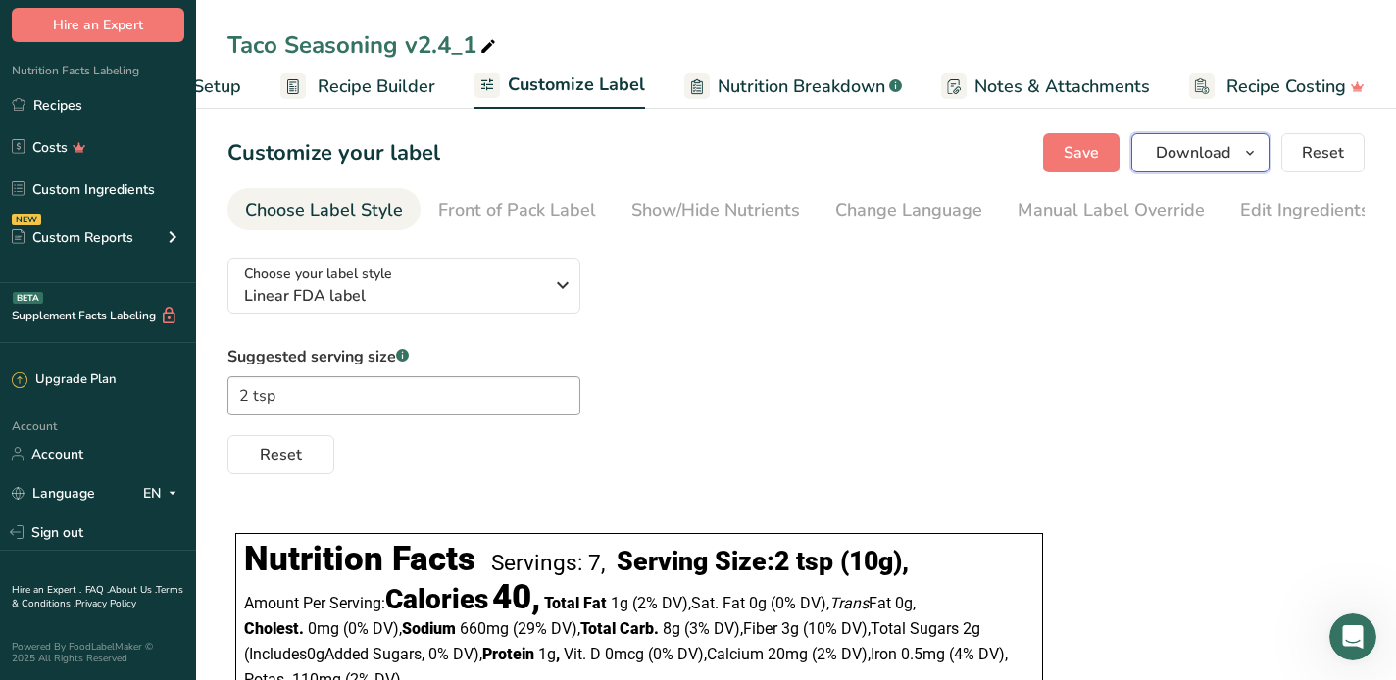
click at [1236, 155] on button "Download" at bounding box center [1200, 152] width 138 height 39
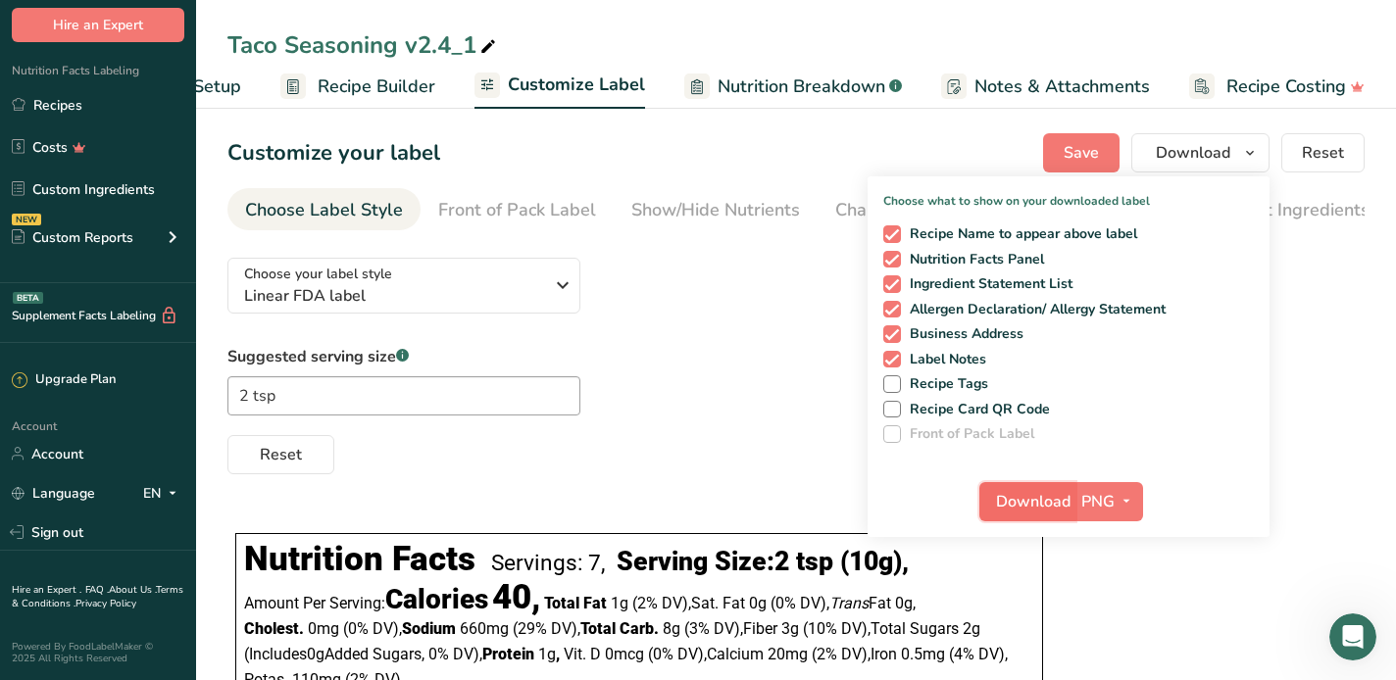
click at [1038, 512] on span "Download" at bounding box center [1033, 502] width 75 height 24
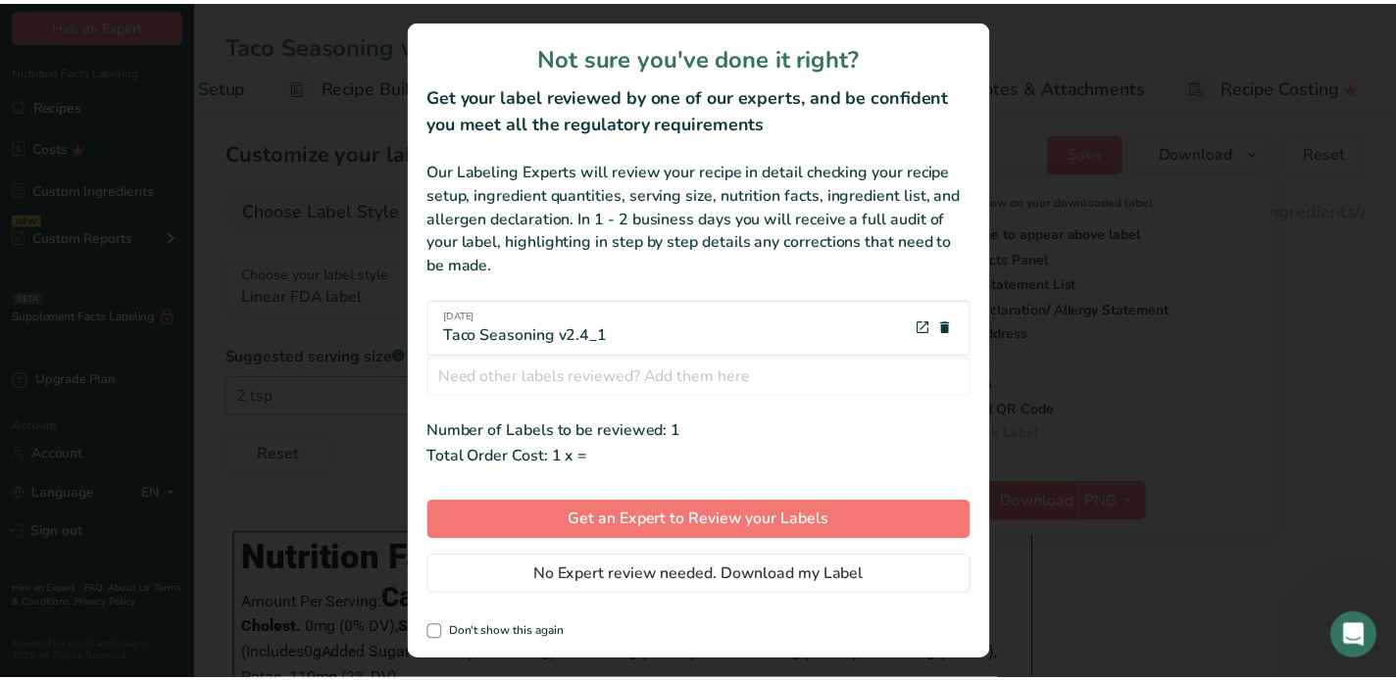
scroll to position [0, 116]
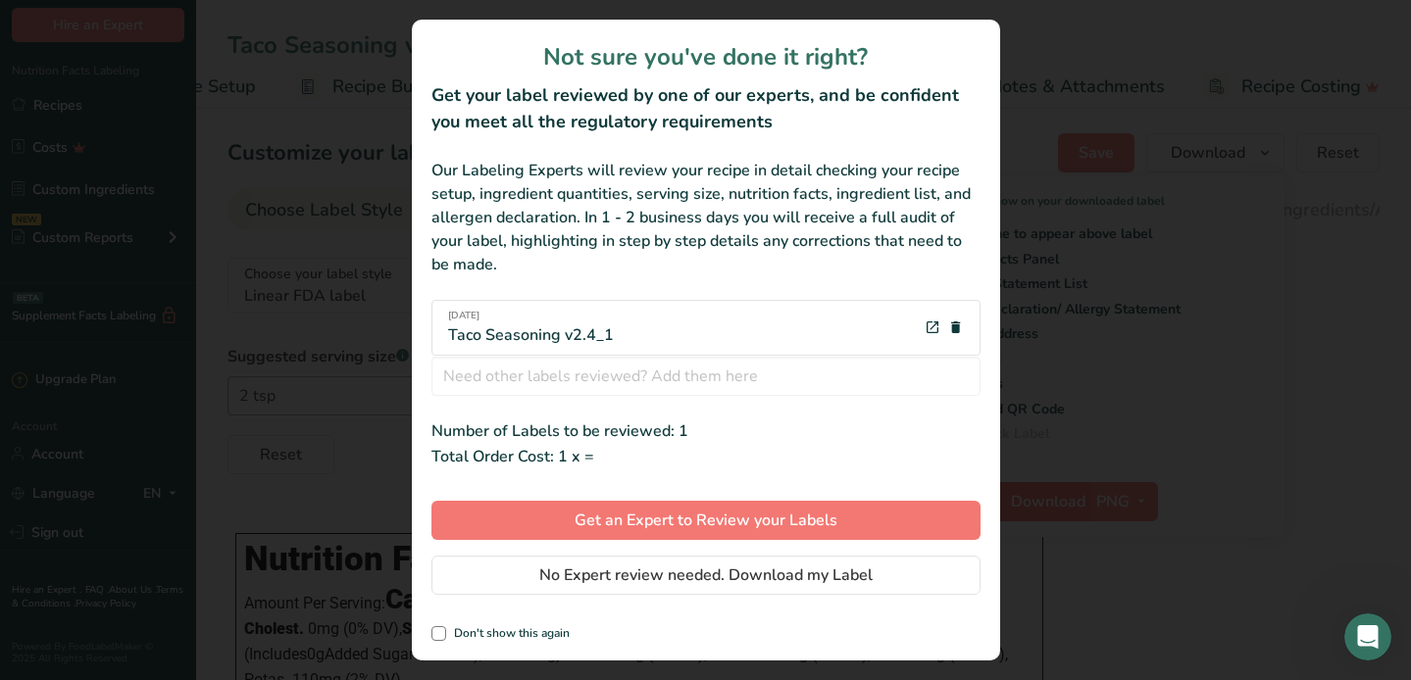
click at [1038, 512] on div "review labels modal" at bounding box center [705, 340] width 1411 height 680
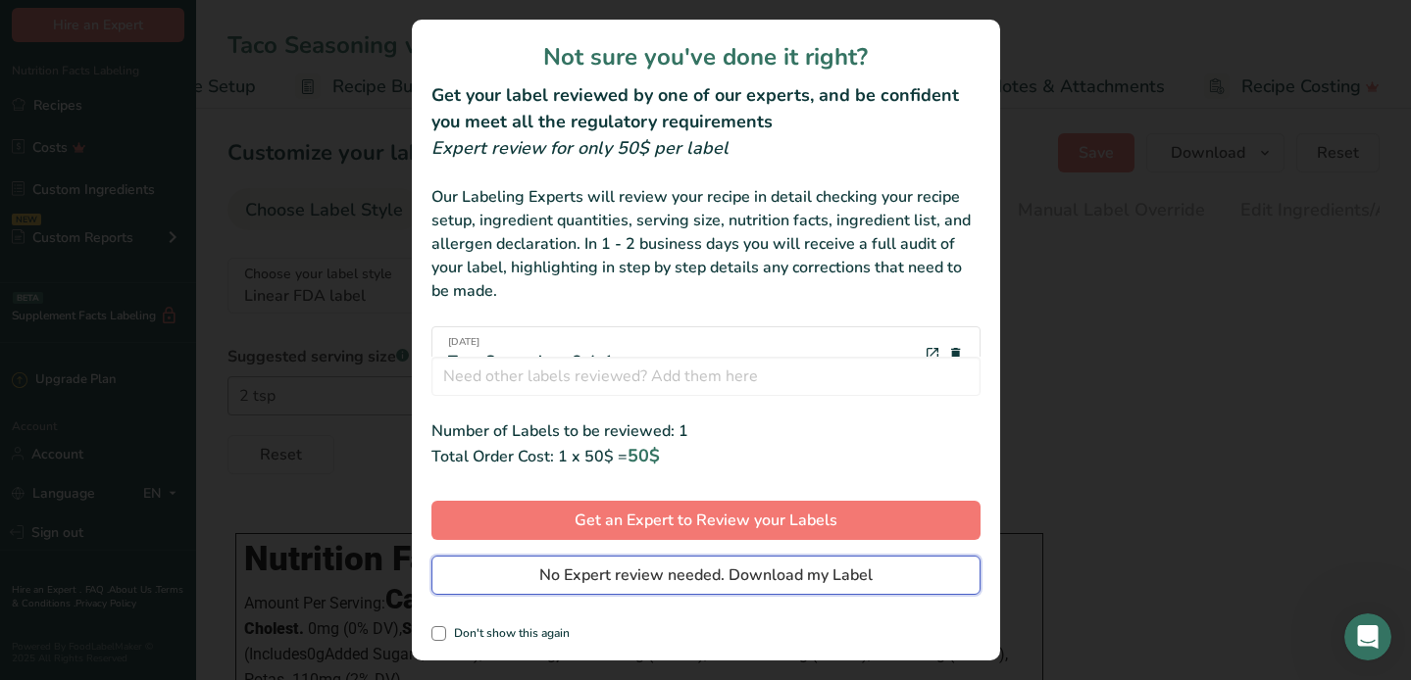
click at [603, 565] on span "No Expert review needed. Download my Label" at bounding box center [705, 576] width 333 height 24
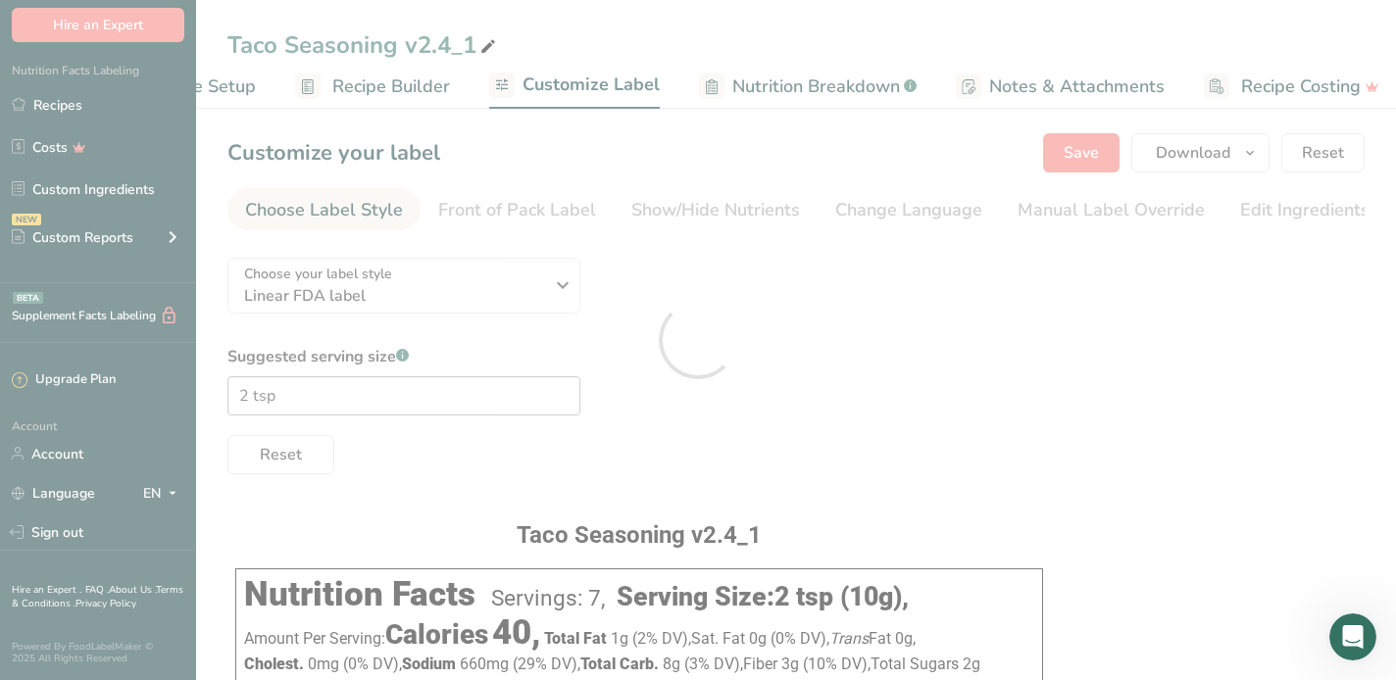
scroll to position [0, 0]
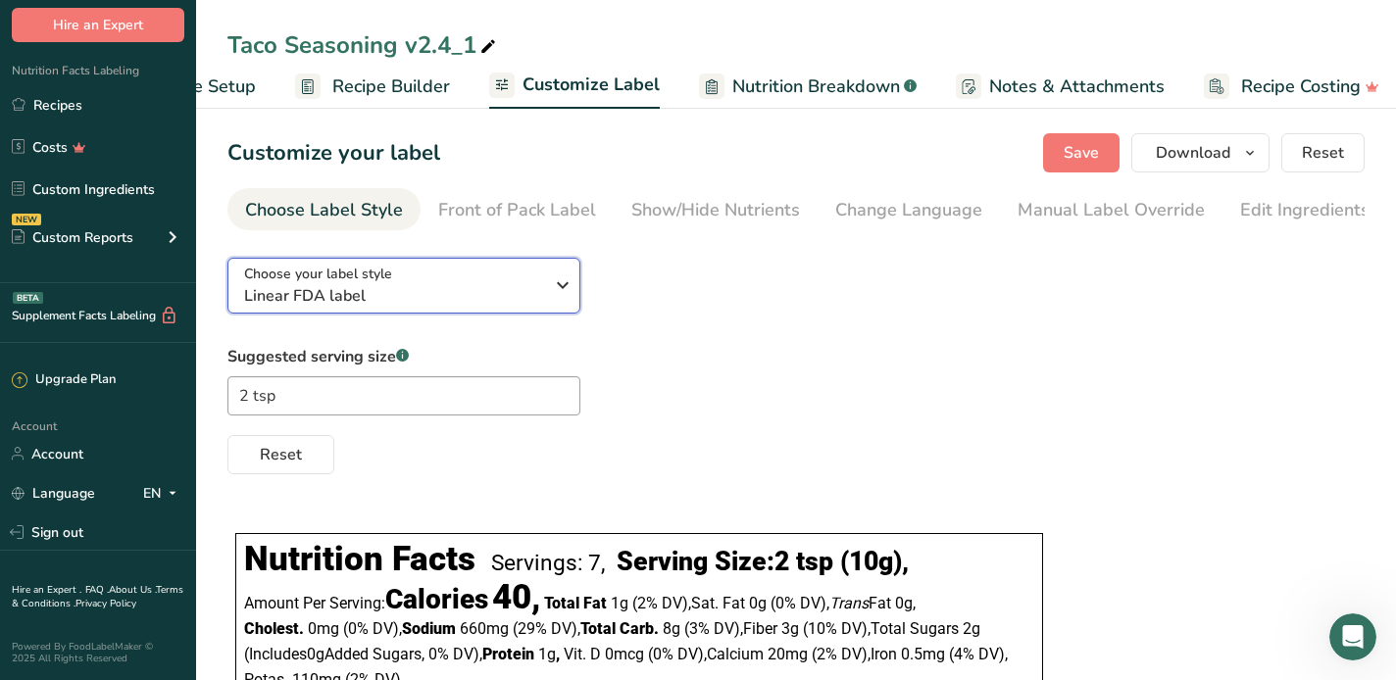
click at [560, 295] on icon "button" at bounding box center [563, 285] width 24 height 35
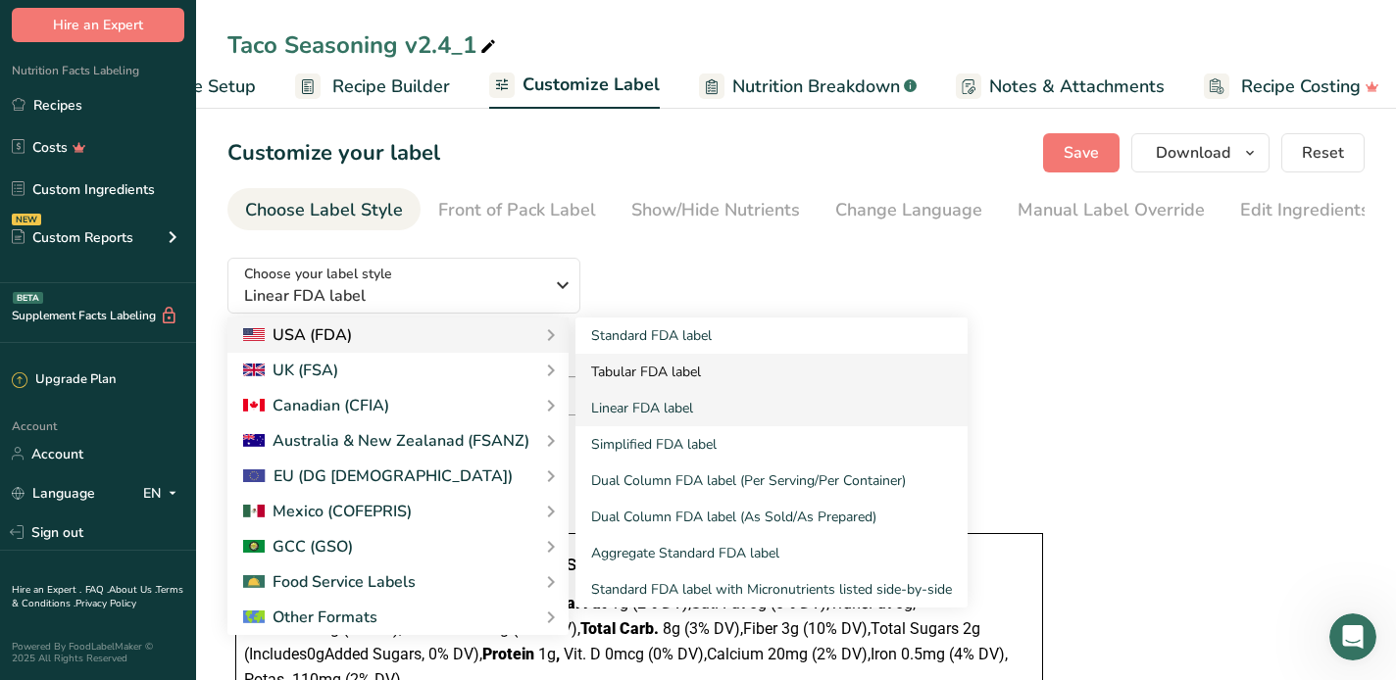
click at [622, 374] on link "Tabular FDA label" at bounding box center [771, 372] width 392 height 36
